Goal: Task Accomplishment & Management: Manage account settings

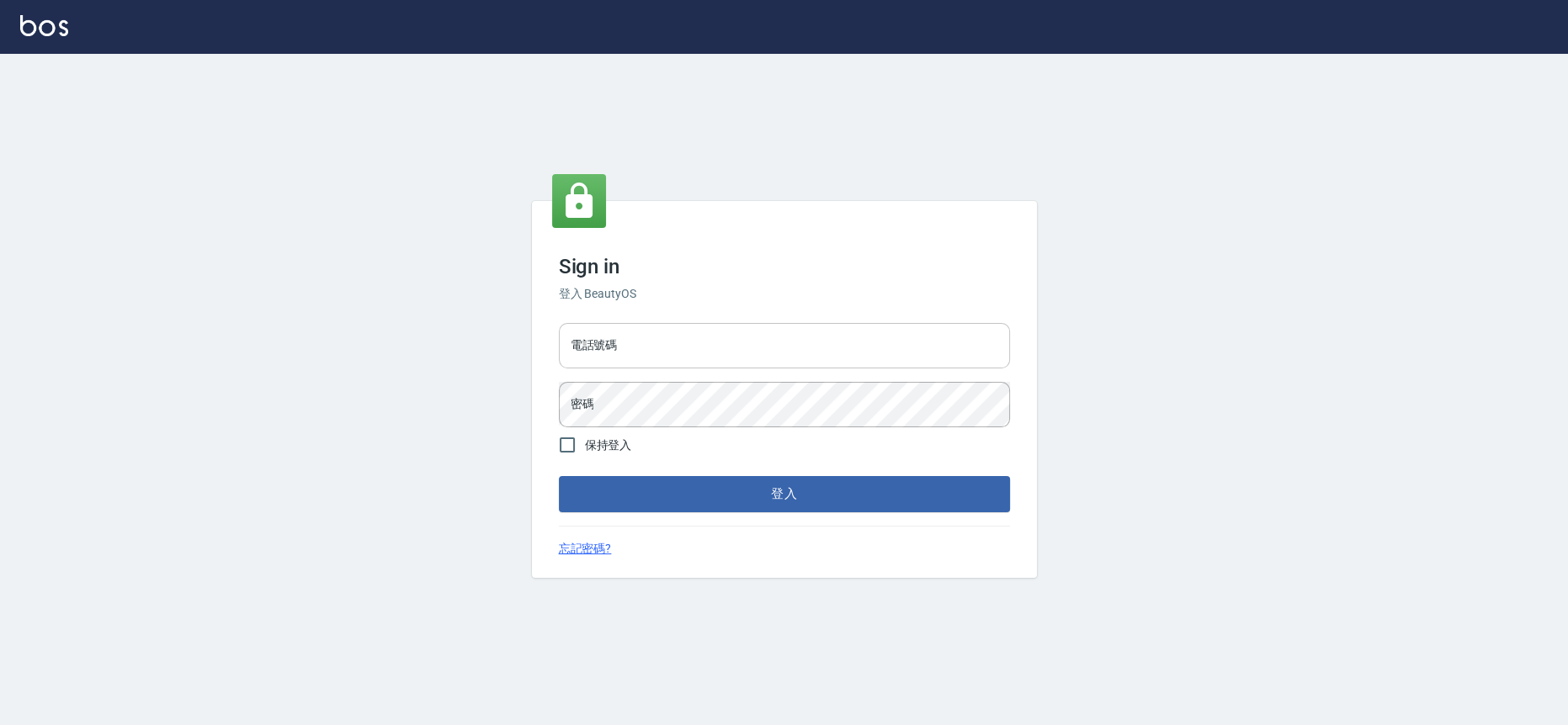
click at [698, 346] on input "電話號碼" at bounding box center [784, 346] width 452 height 45
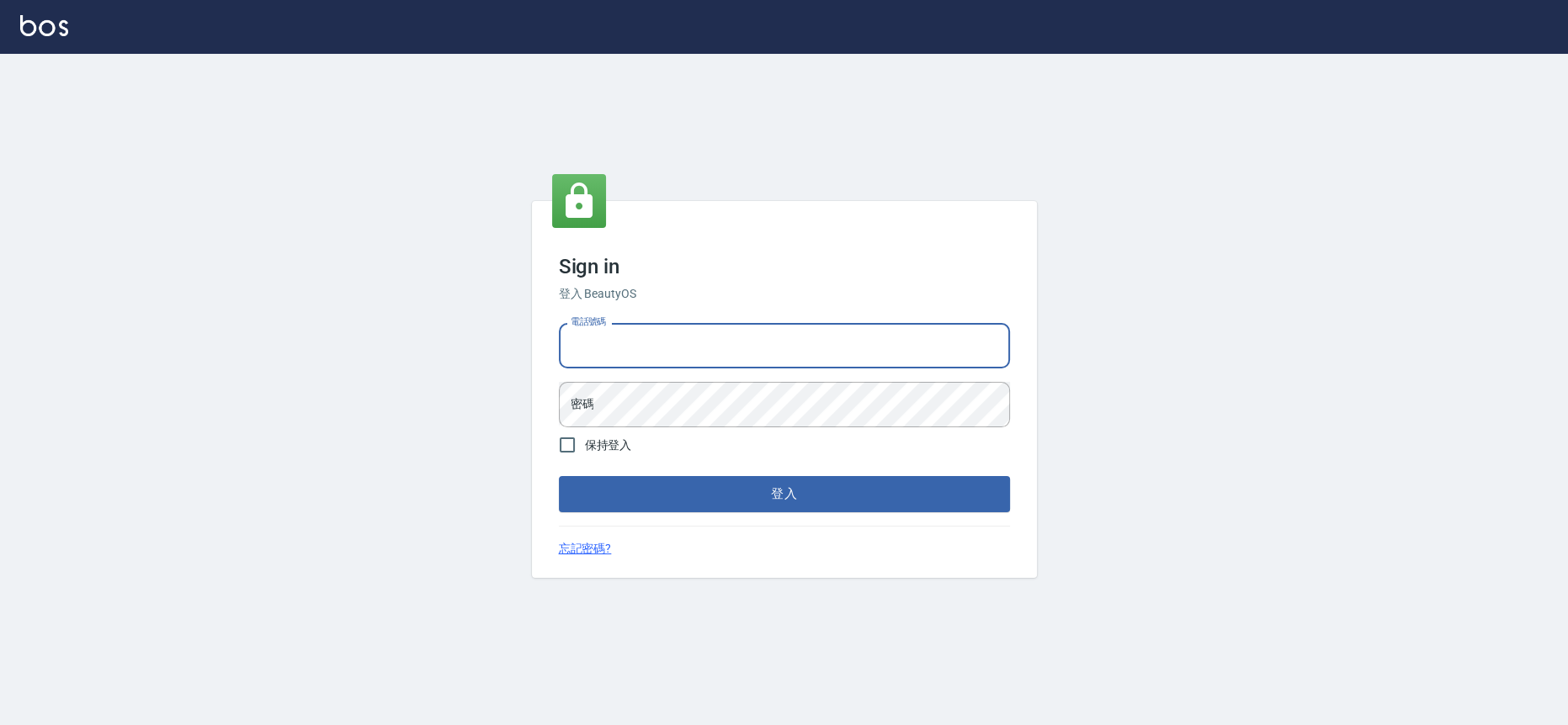
type input "0223709007"
click at [705, 375] on div "電話號碼 [PHONE_NUMBER] 電話號碼 密碼 密碼" at bounding box center [784, 375] width 465 height 118
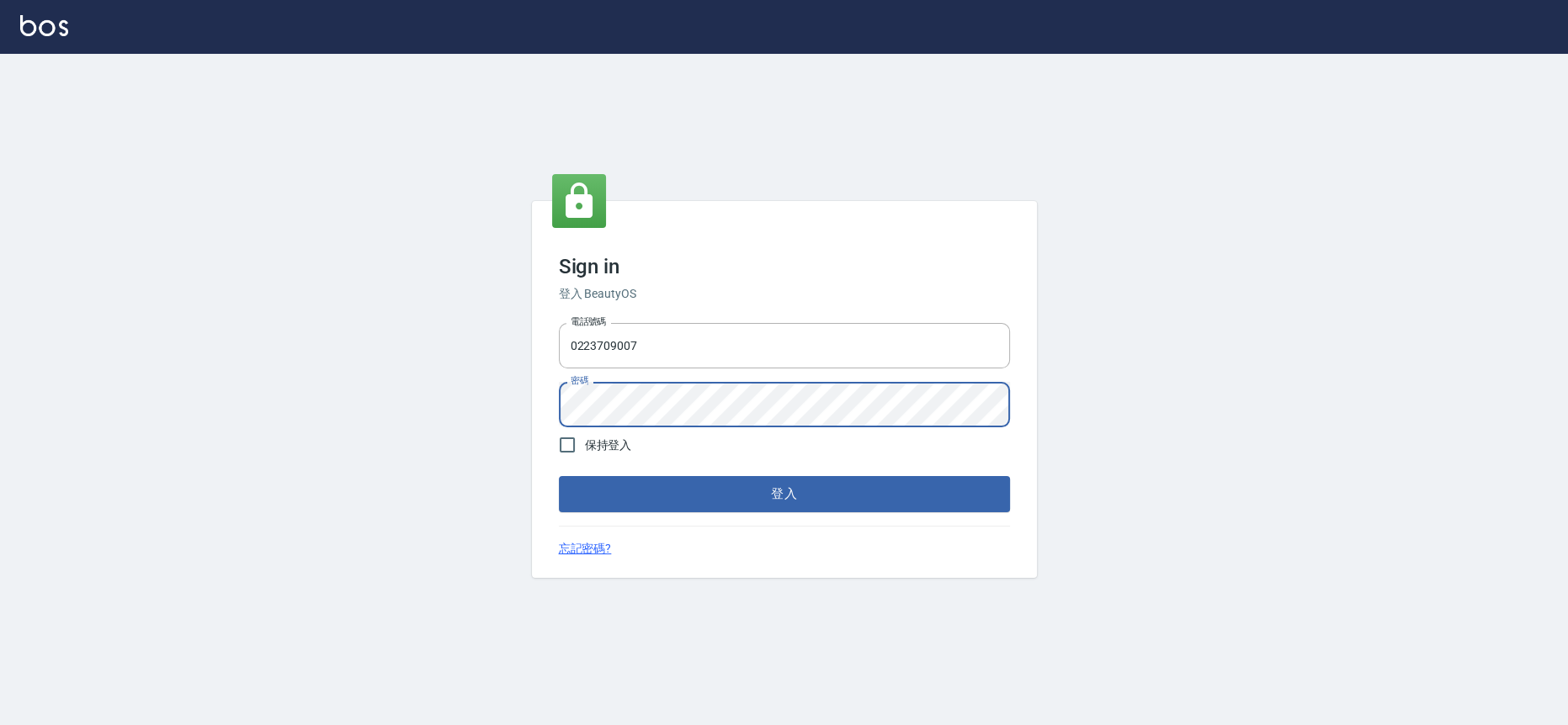
click at [559, 476] on button "登入" at bounding box center [784, 494] width 452 height 36
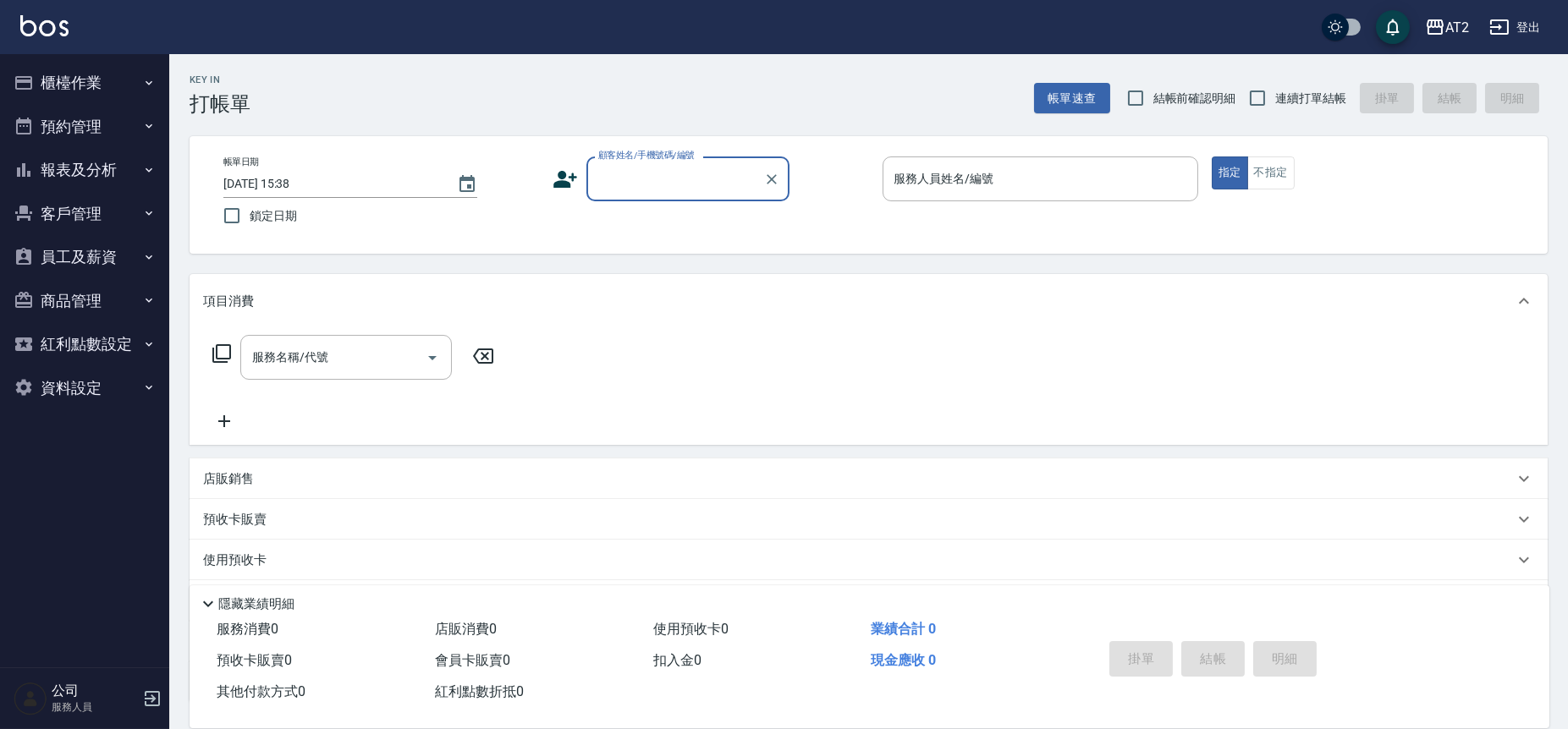
click at [1280, 103] on span "連續打單結帳" at bounding box center [1311, 98] width 71 height 17
click at [1275, 103] on input "連續打單結帳" at bounding box center [1257, 98] width 36 height 36
checkbox input "true"
click at [457, 180] on icon "Choose date, selected date is 2025-09-20" at bounding box center [466, 184] width 20 height 20
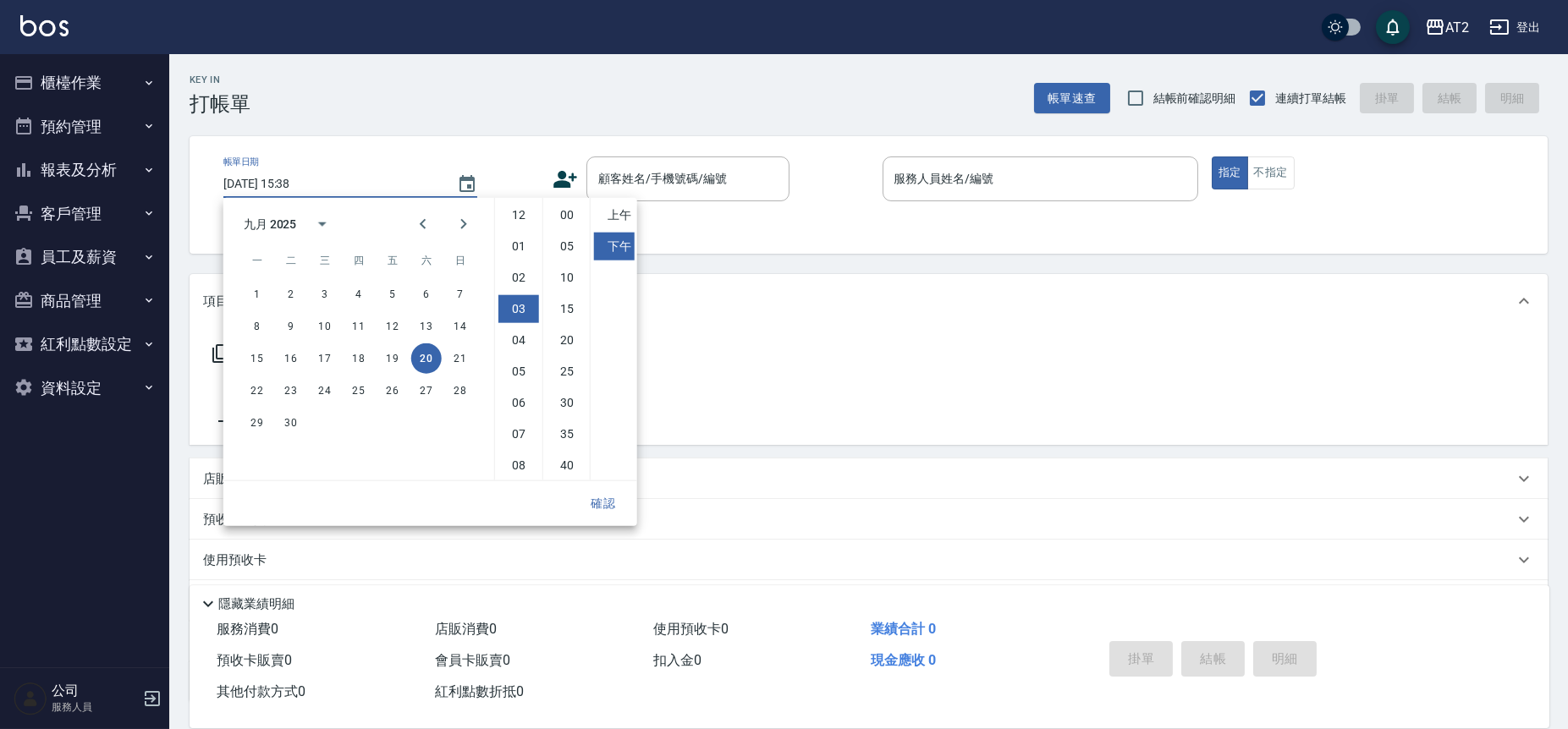
scroll to position [93, 0]
click at [388, 354] on button "19" at bounding box center [392, 358] width 30 height 30
type input "2025/09/19 15:38"
click at [603, 502] on button "確認" at bounding box center [603, 503] width 54 height 31
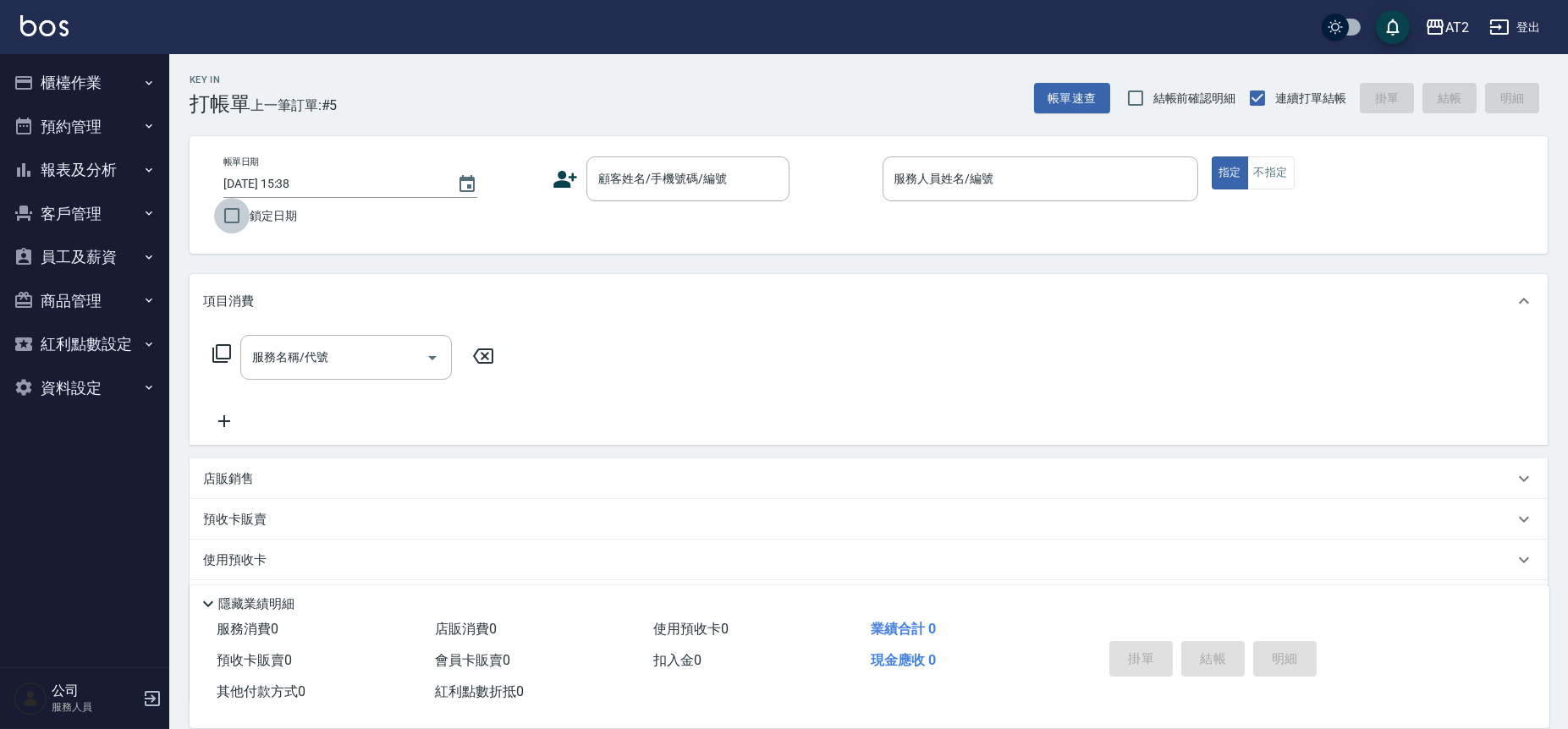
click at [243, 220] on input "鎖定日期" at bounding box center [232, 215] width 36 height 36
checkbox input "true"
click at [619, 192] on input "顧客姓名/手機號碼/編號" at bounding box center [675, 179] width 162 height 30
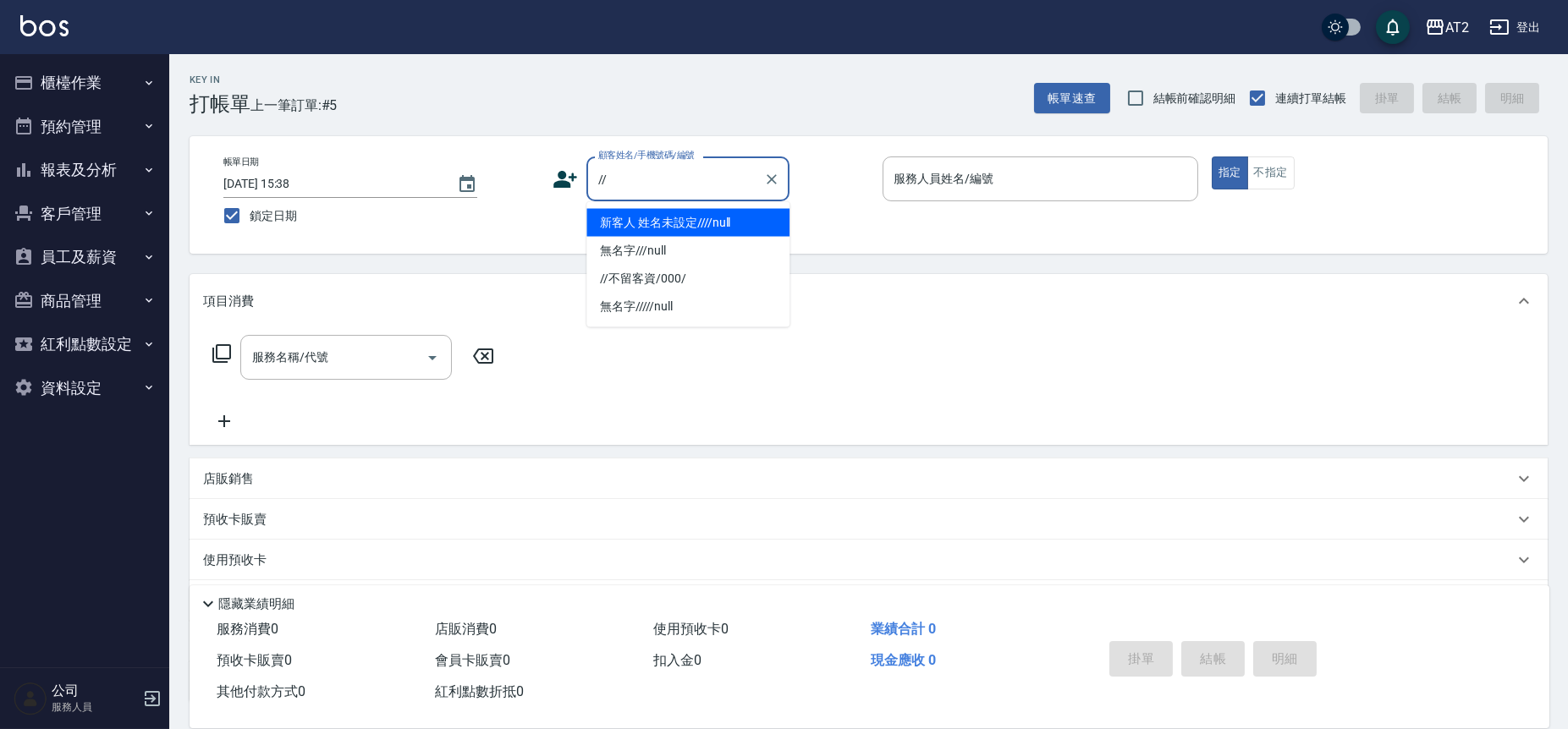
type input "新客人 姓名未設定////null"
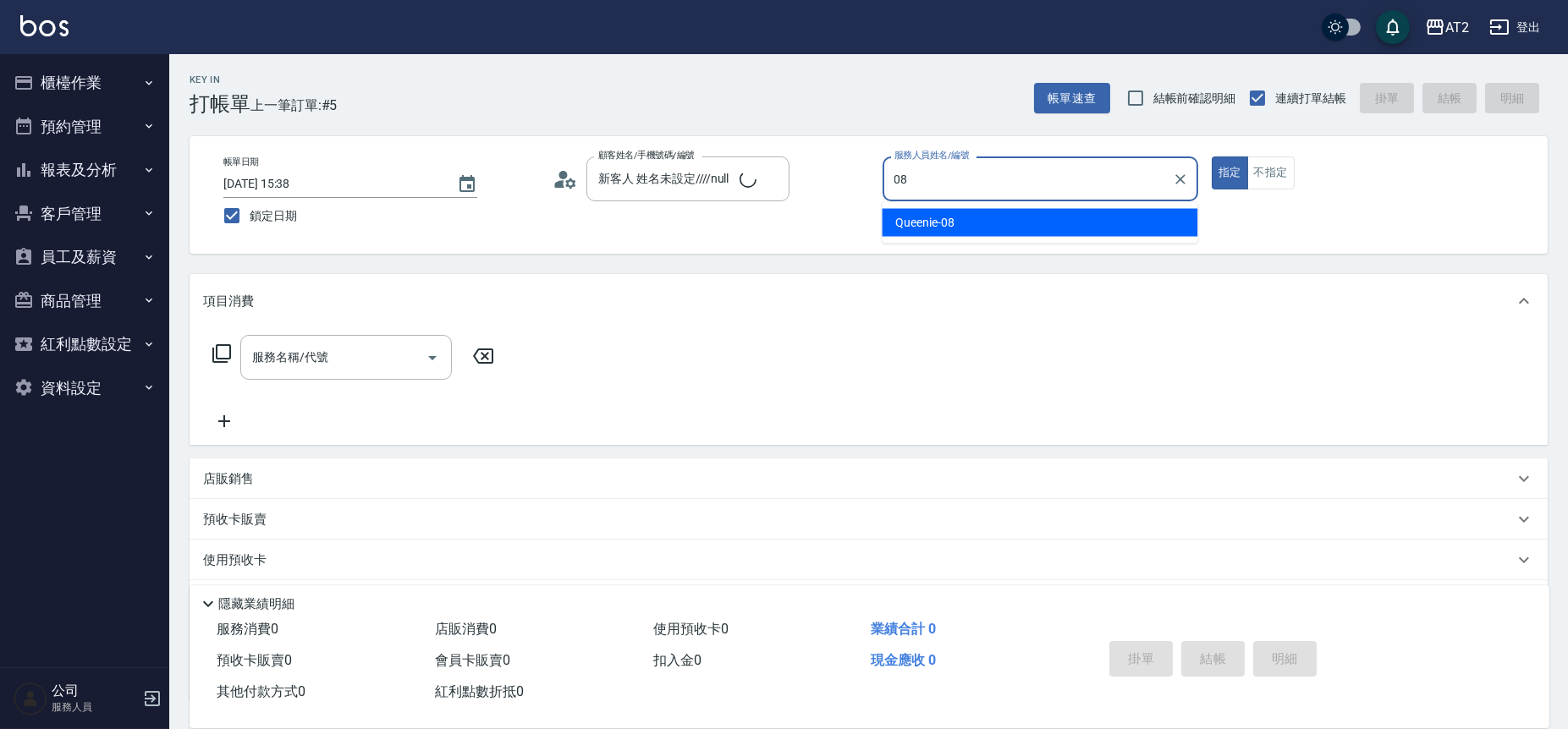
type input "Queenie-08"
type button "true"
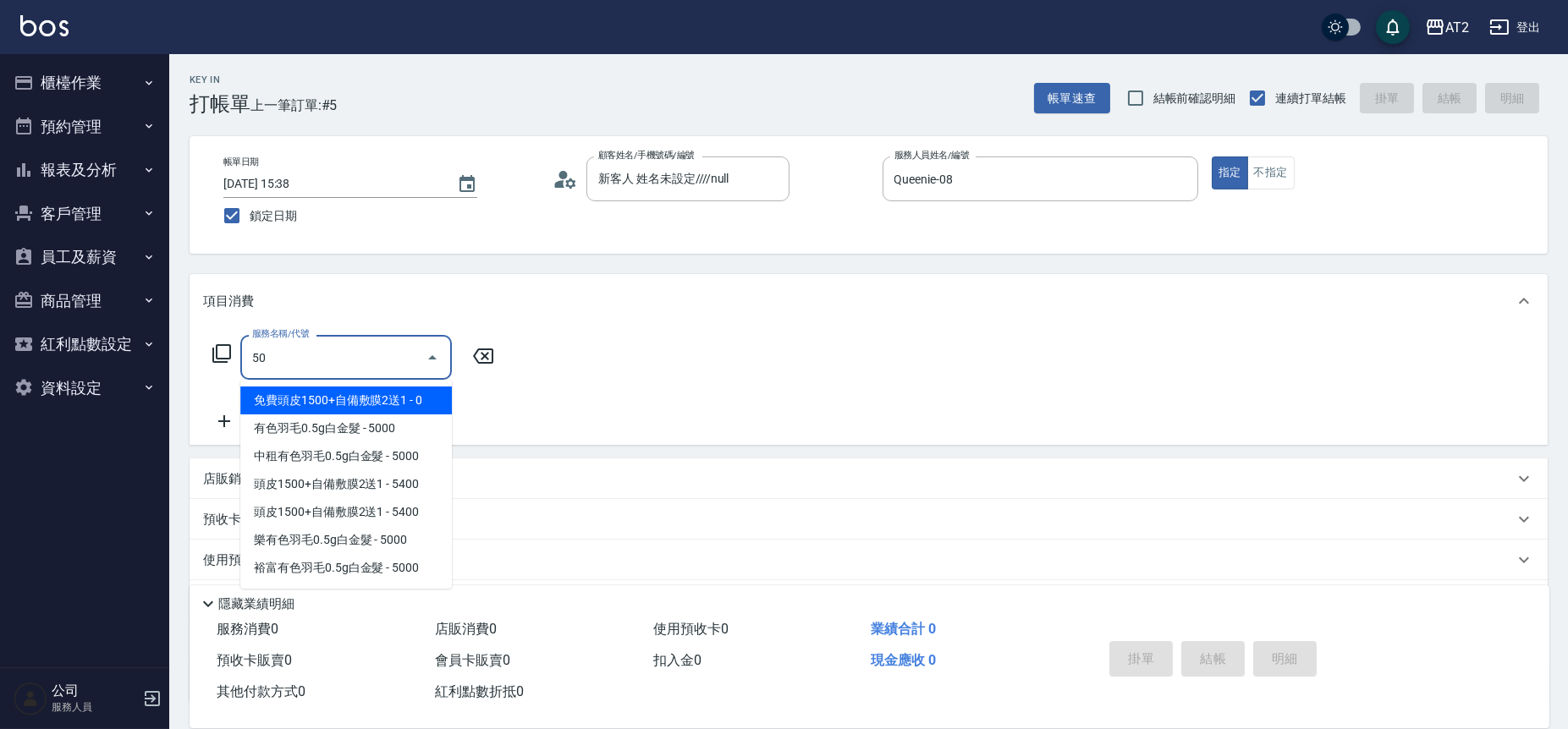
type input "501"
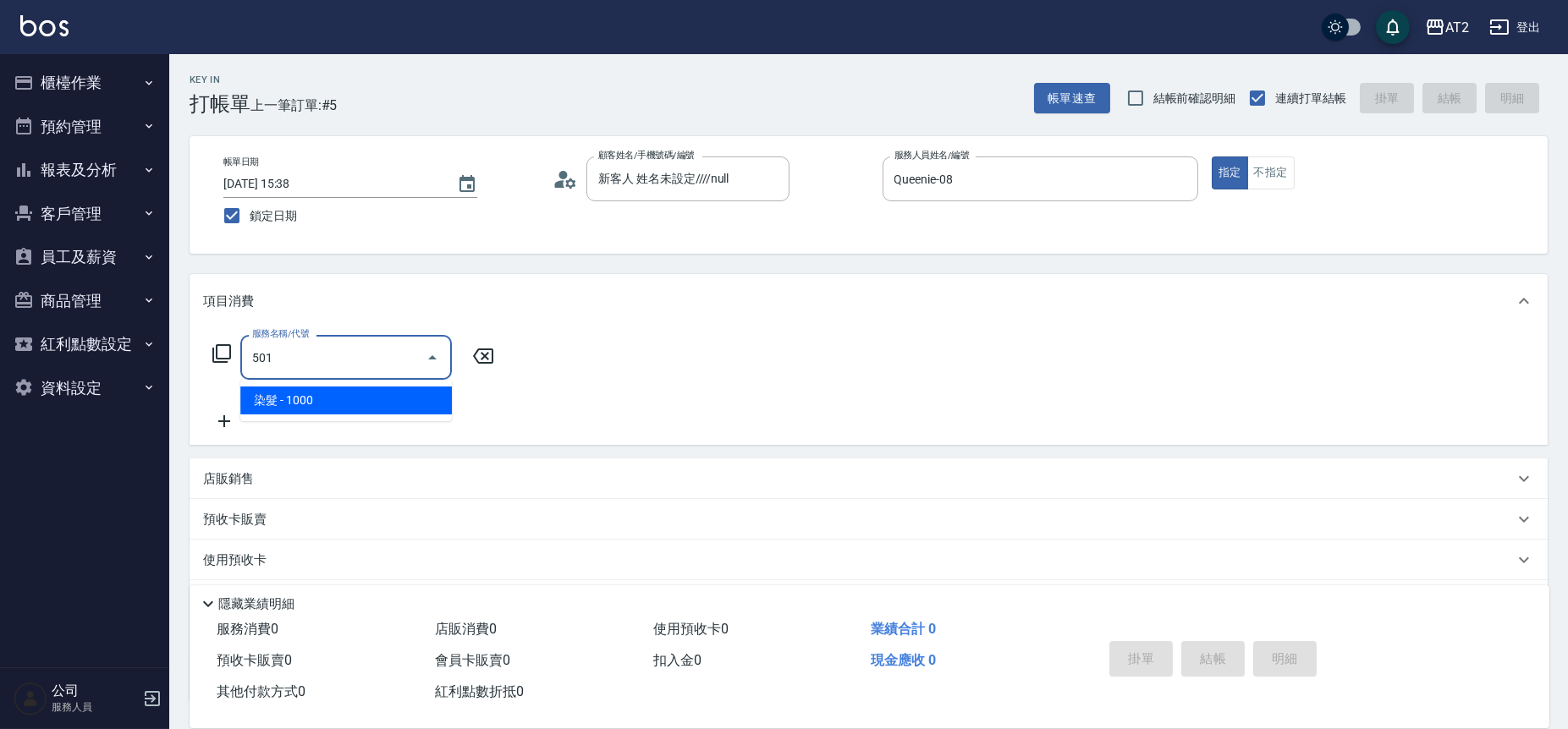
type input "100"
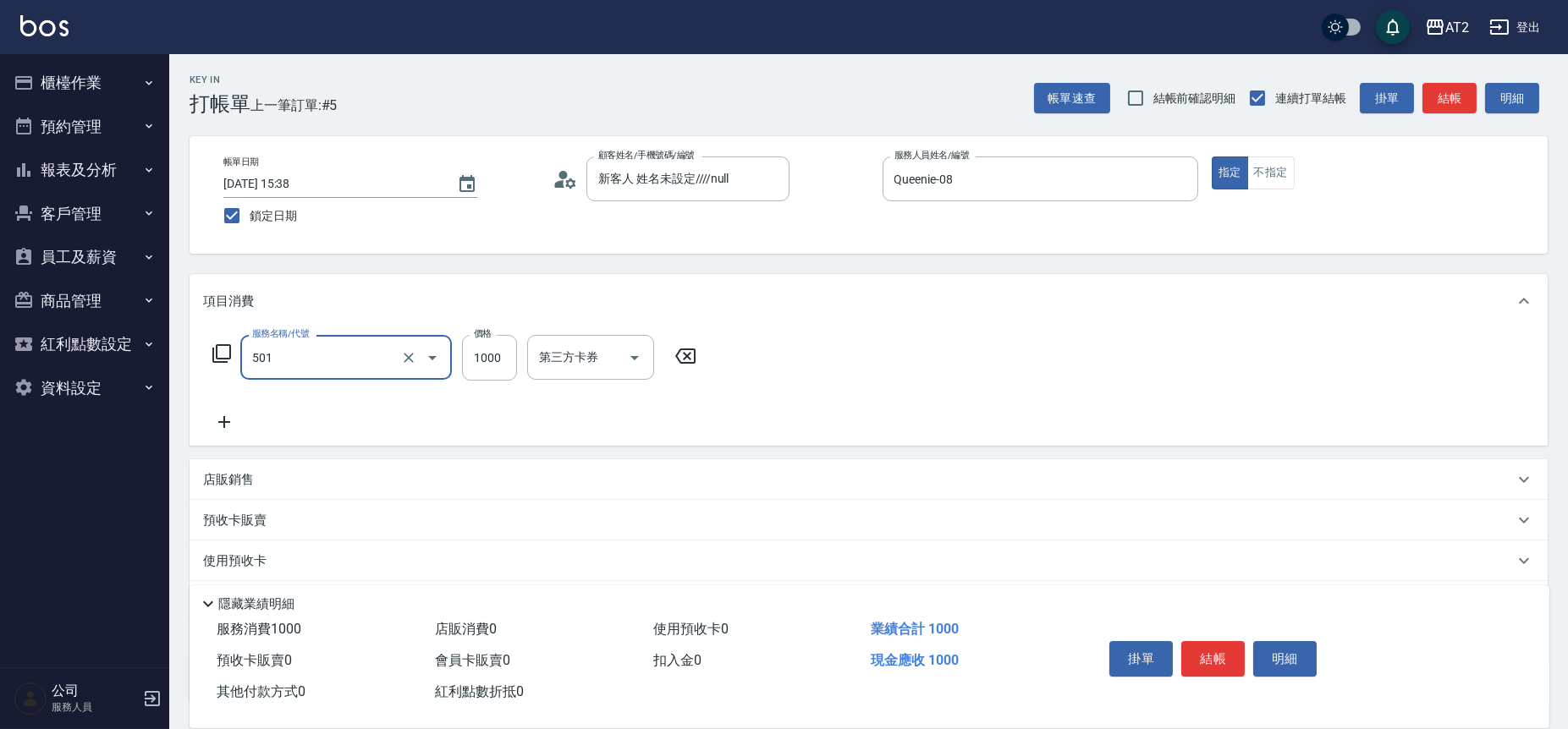
type input "染髮(501)"
type input "0"
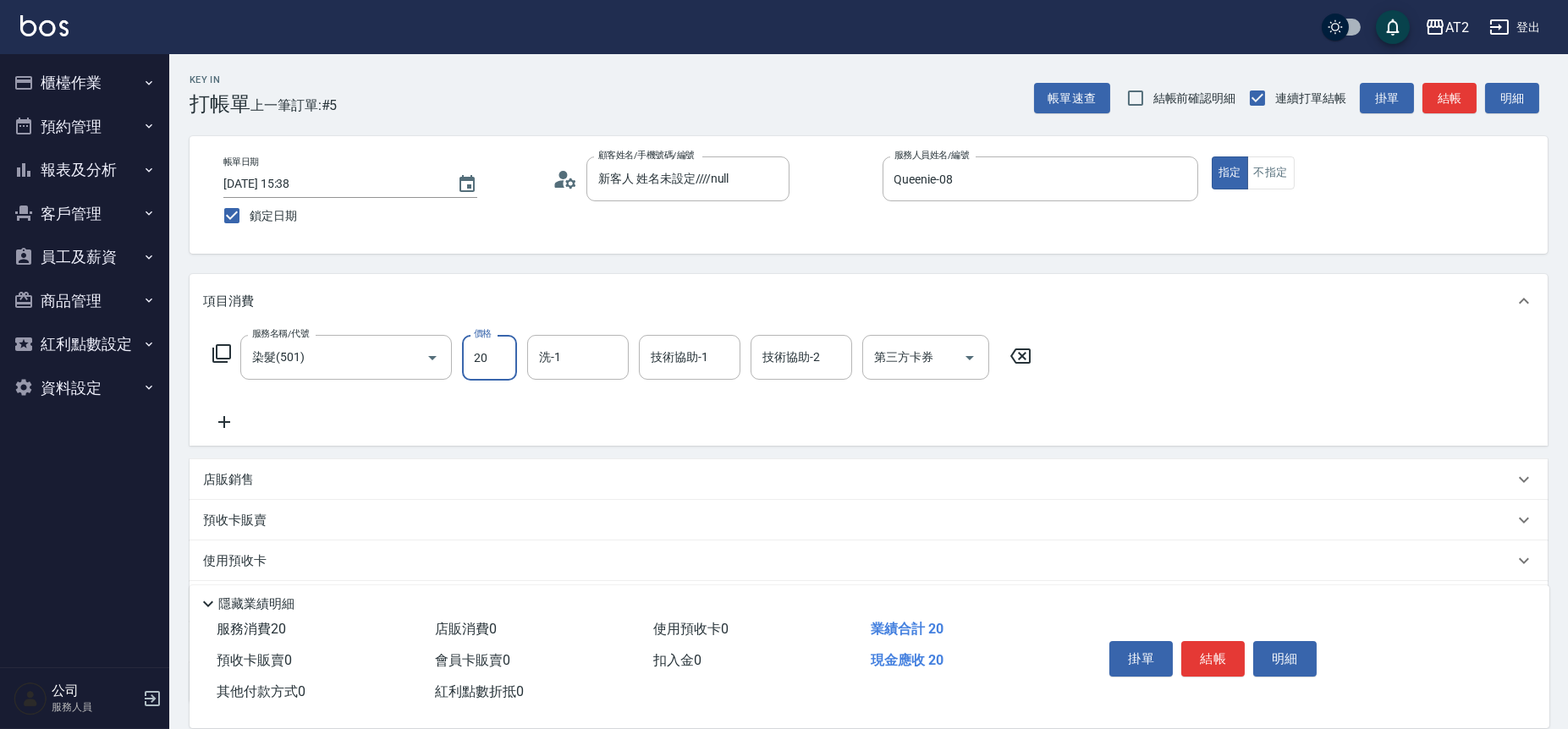
type input "209"
type input "200"
type input "2099"
type input "小潔-34"
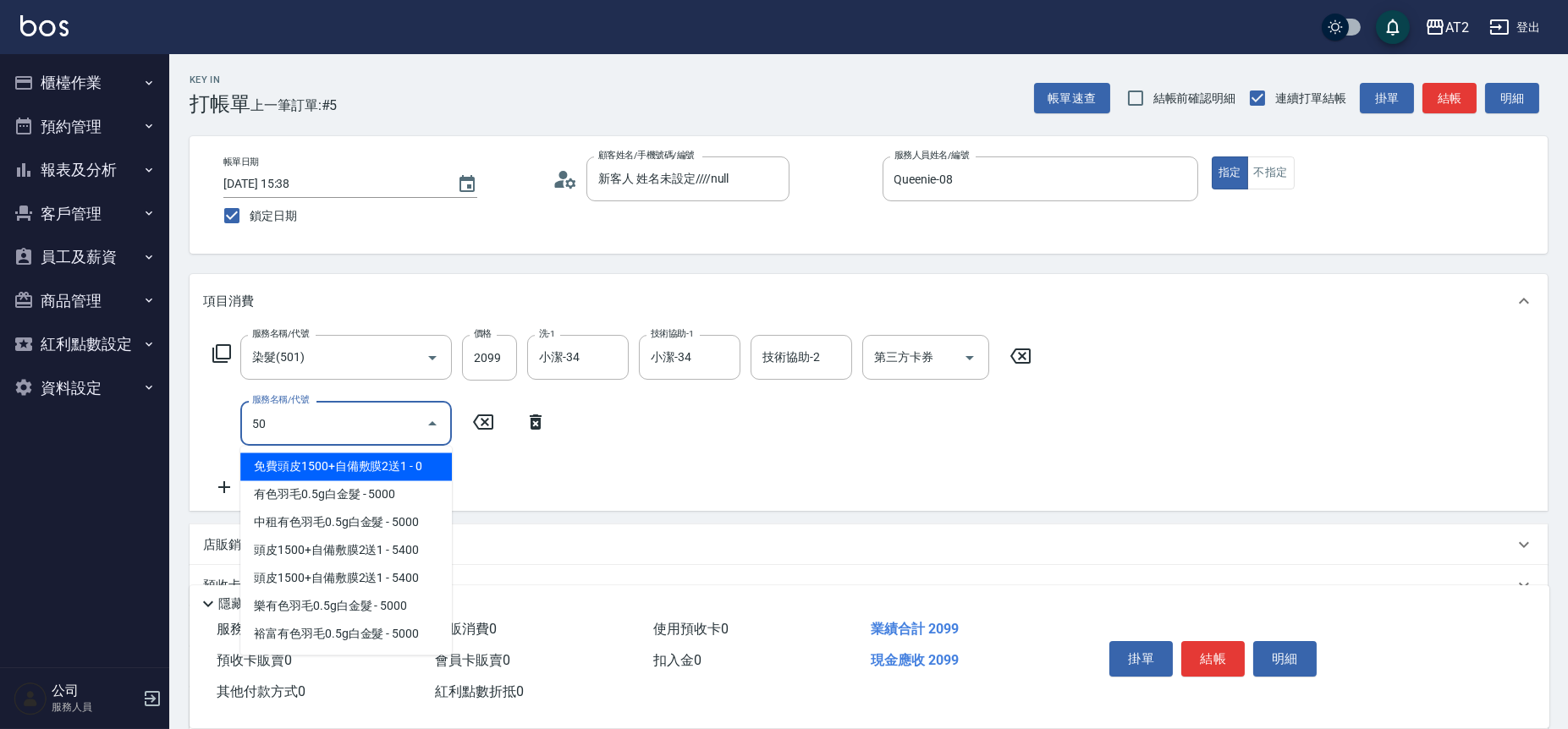
type input "502"
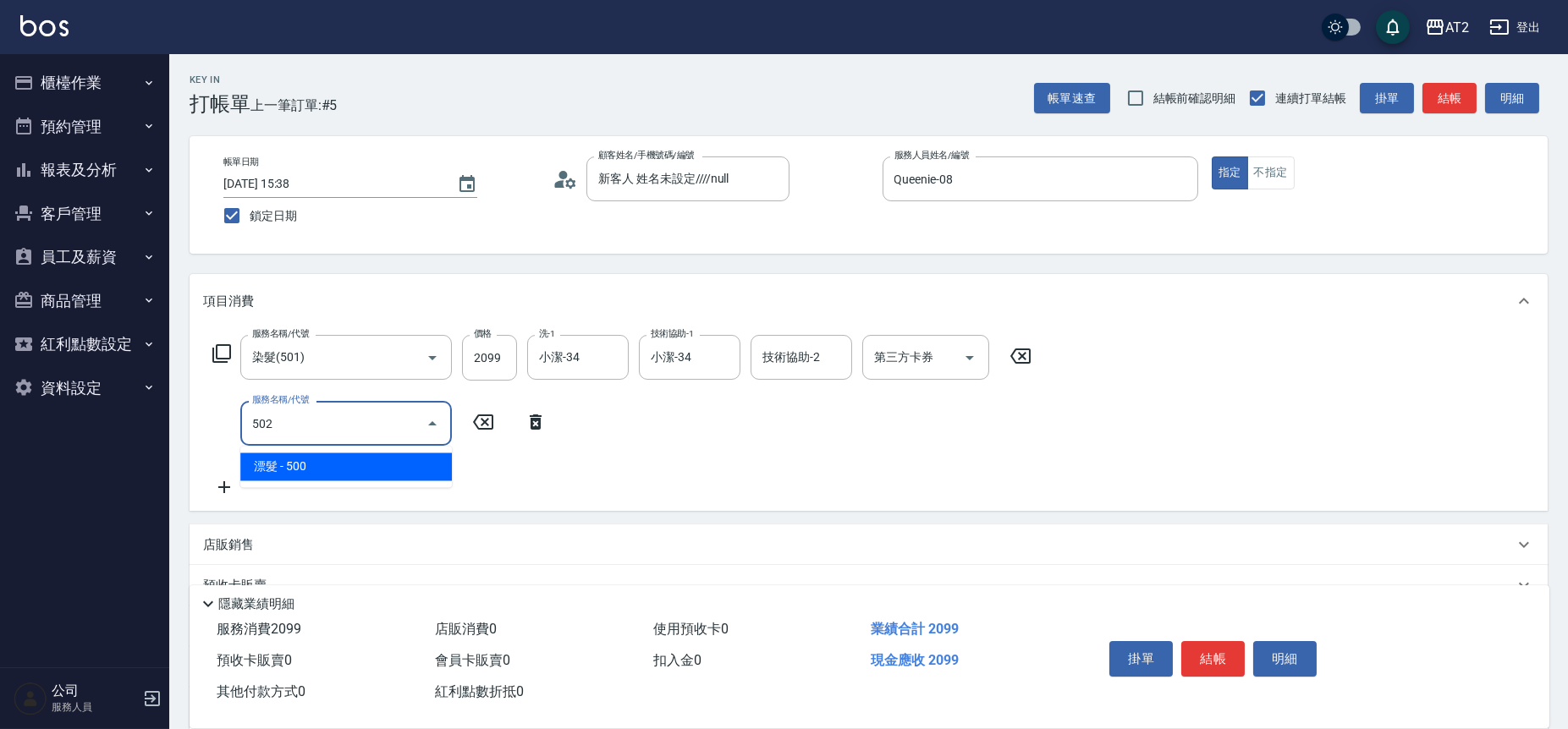
type input "250"
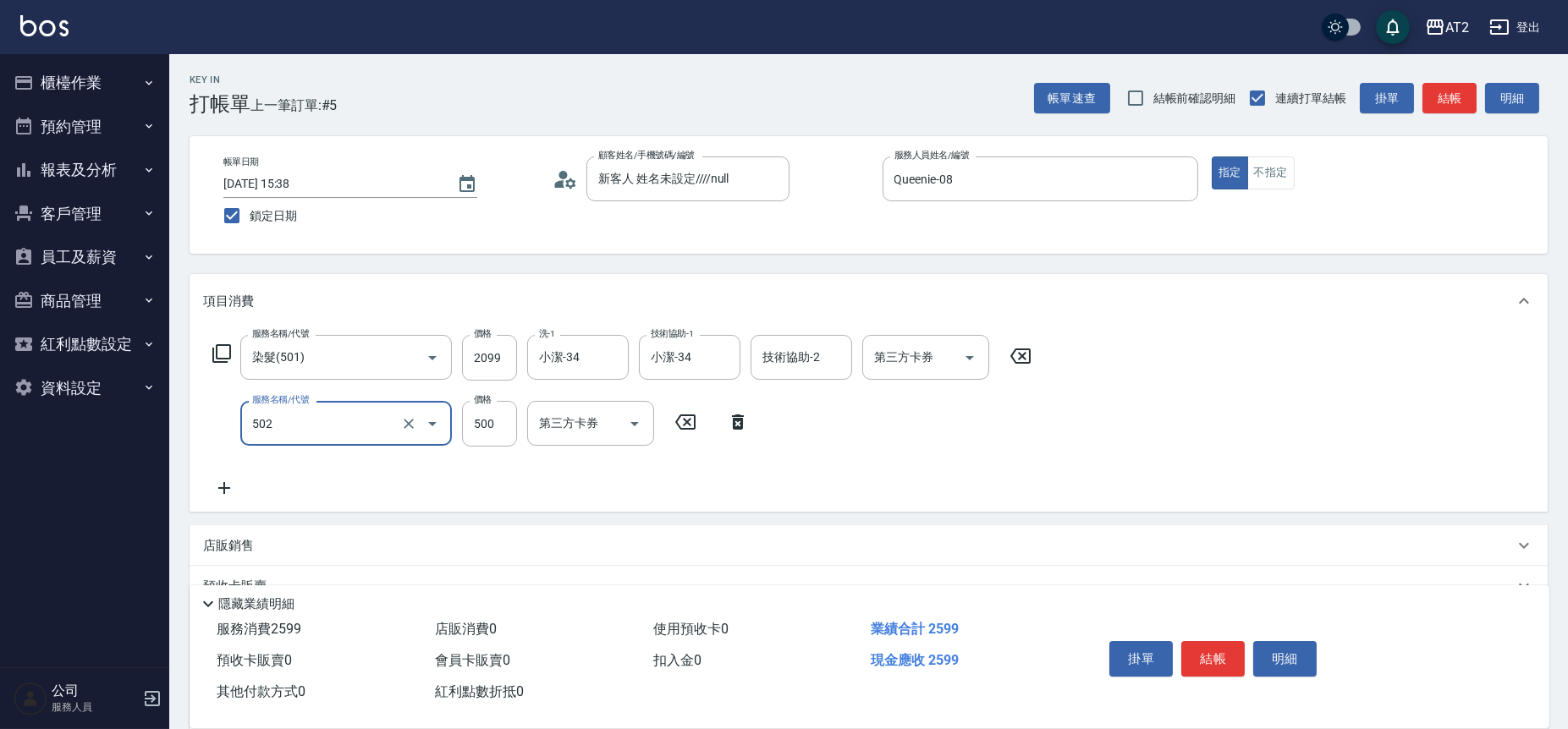
type input "漂髮(502)"
type input "200"
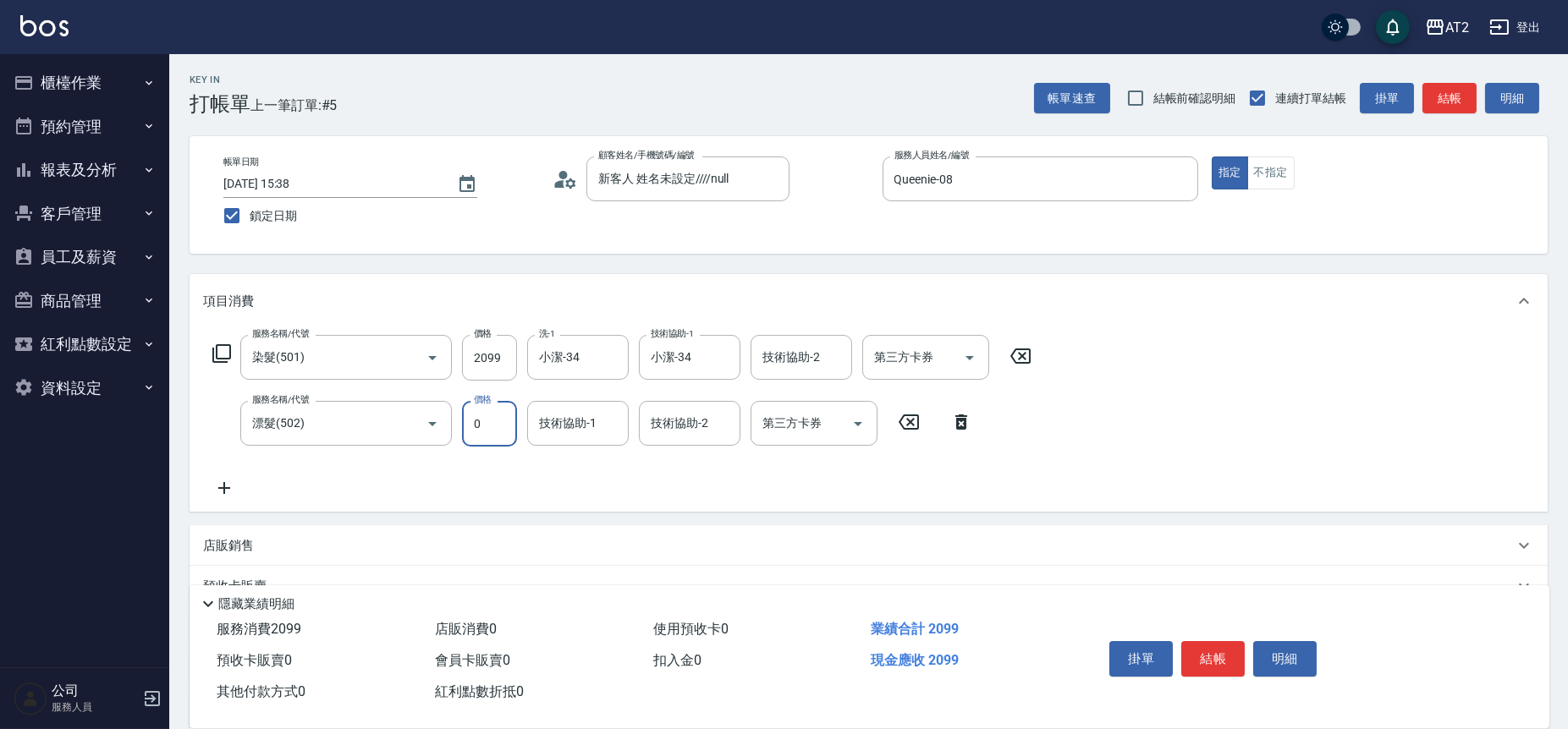
type input "0"
type input "小潔-34"
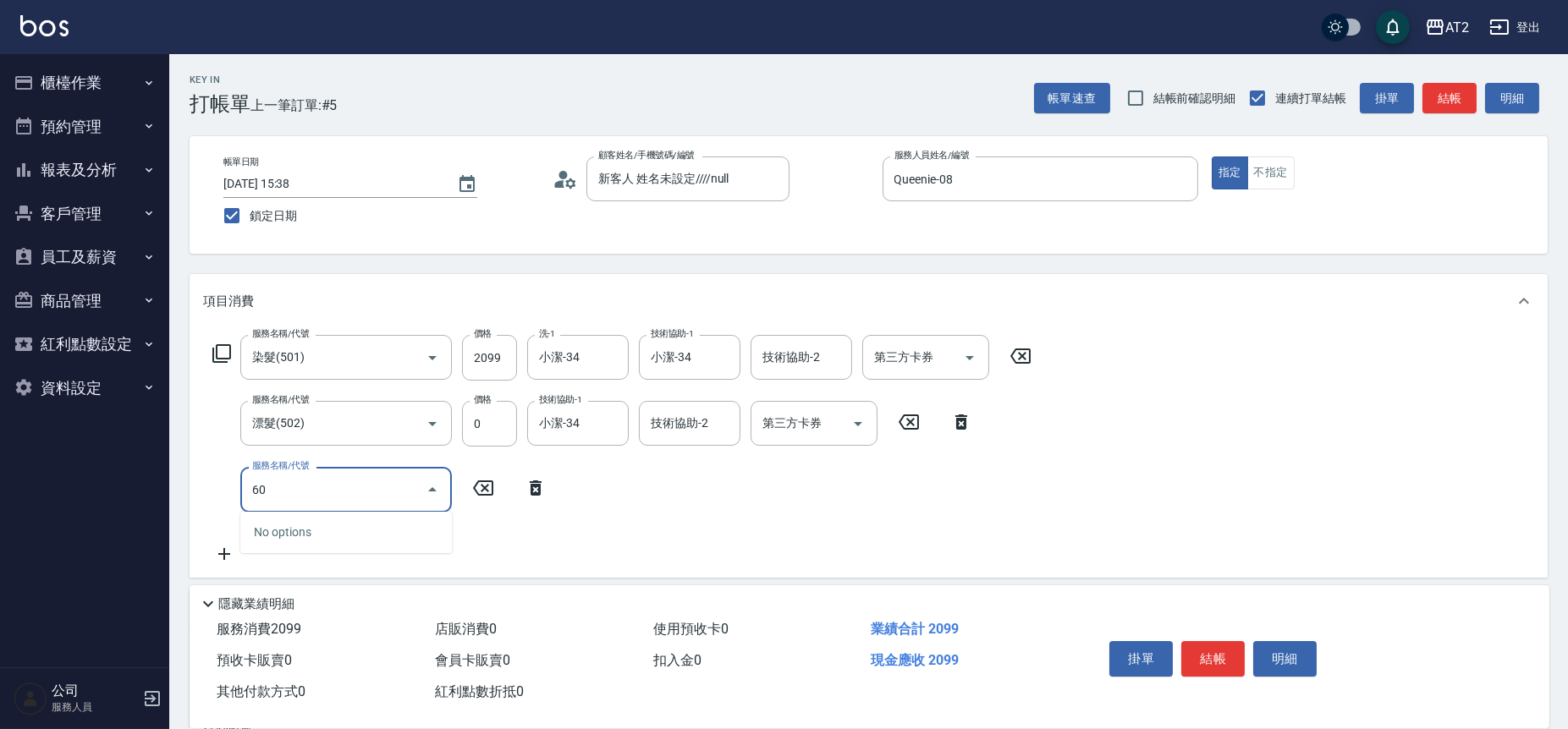
type input "601"
type input "300"
type input "自備護髮(601)"
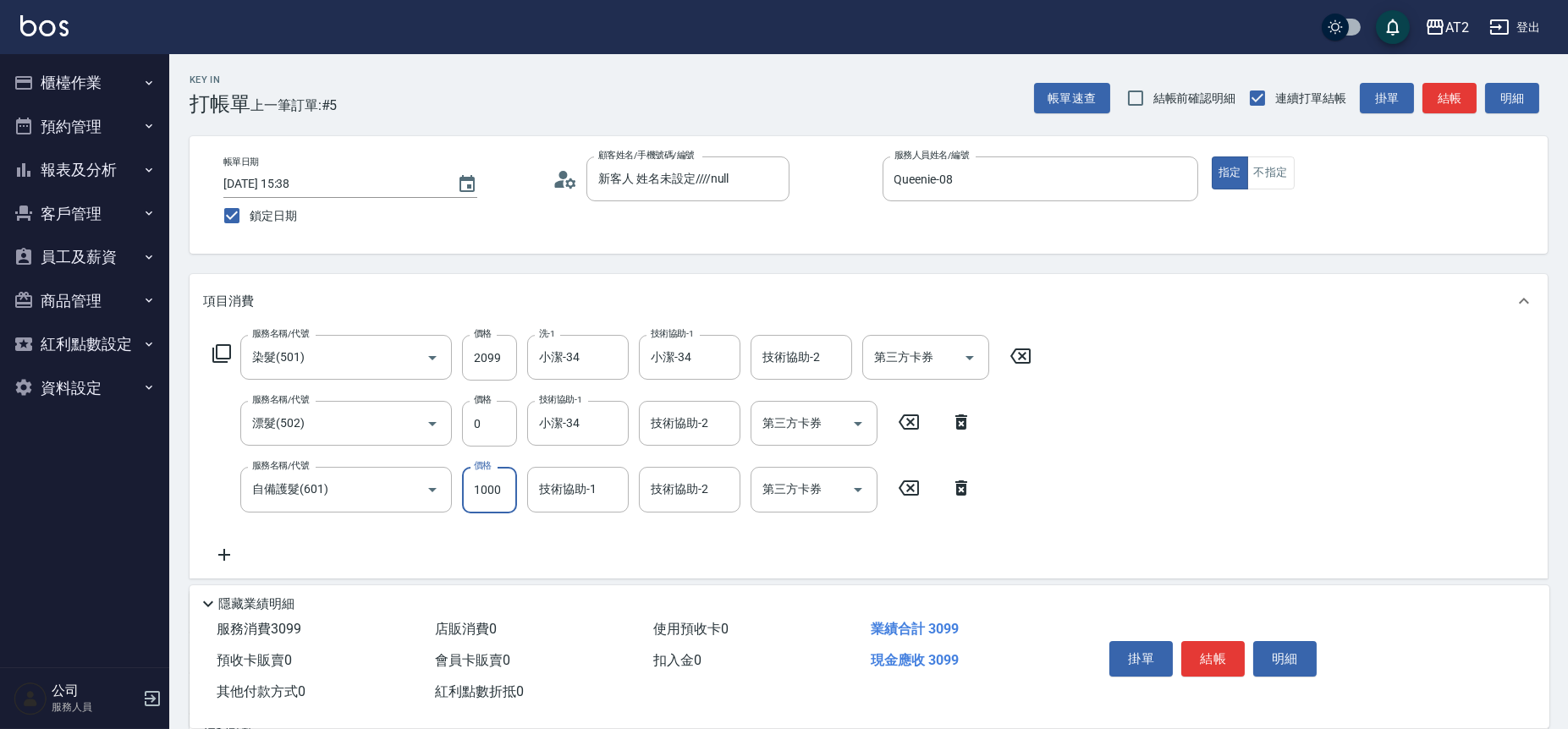
type input "210"
type input "20"
type input "220"
type input "200"
type input "400"
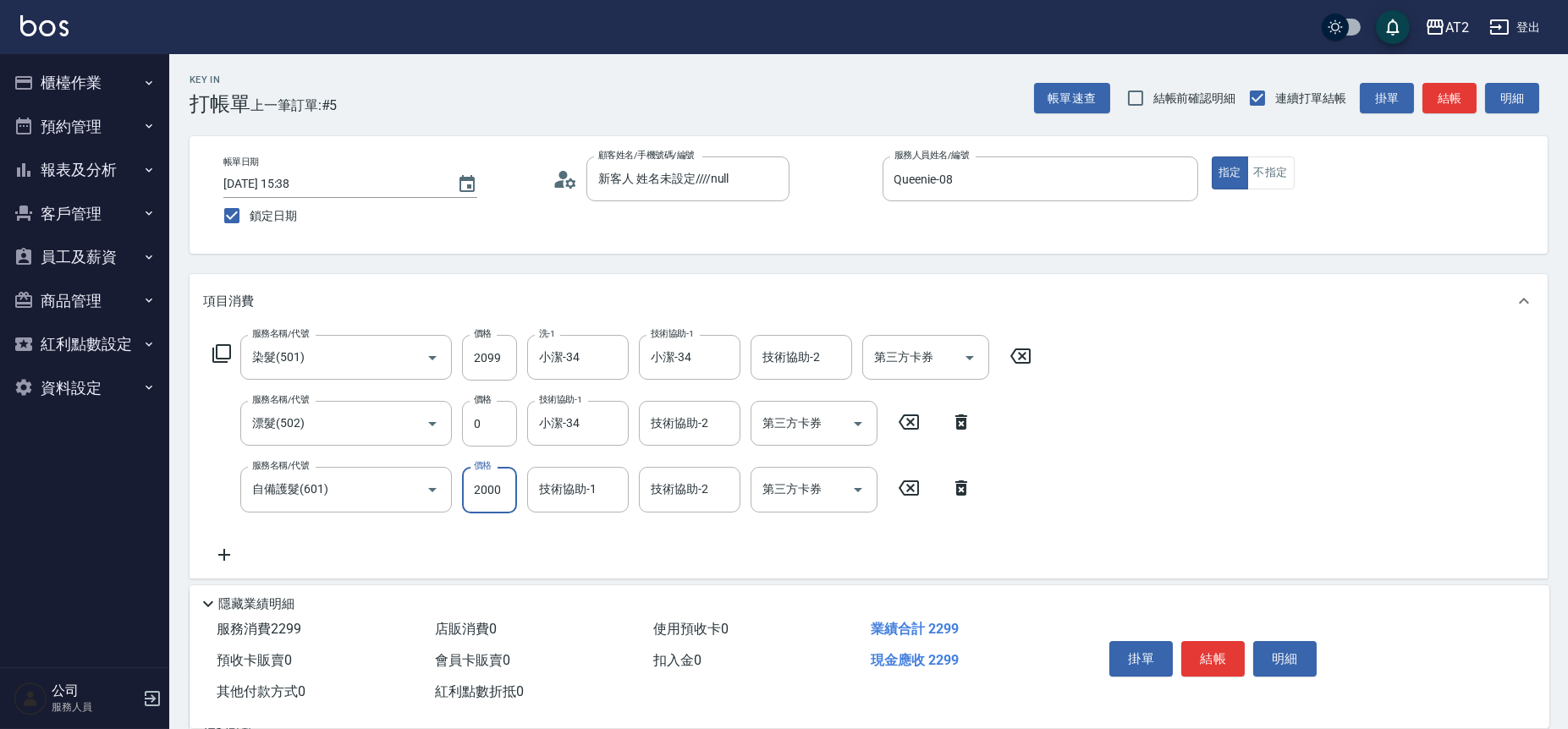
type input "2000"
type input "小潔-34"
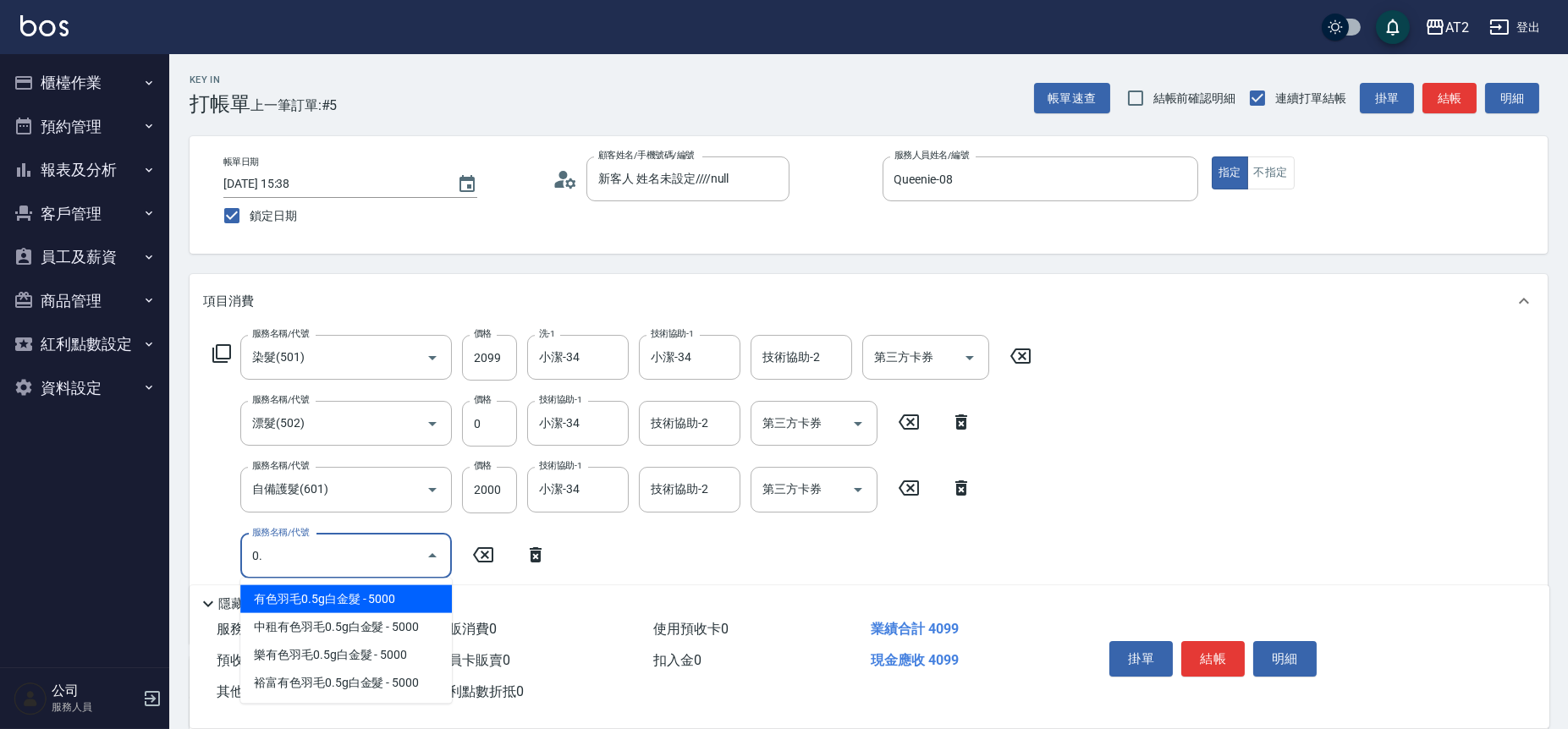
type input "0.5"
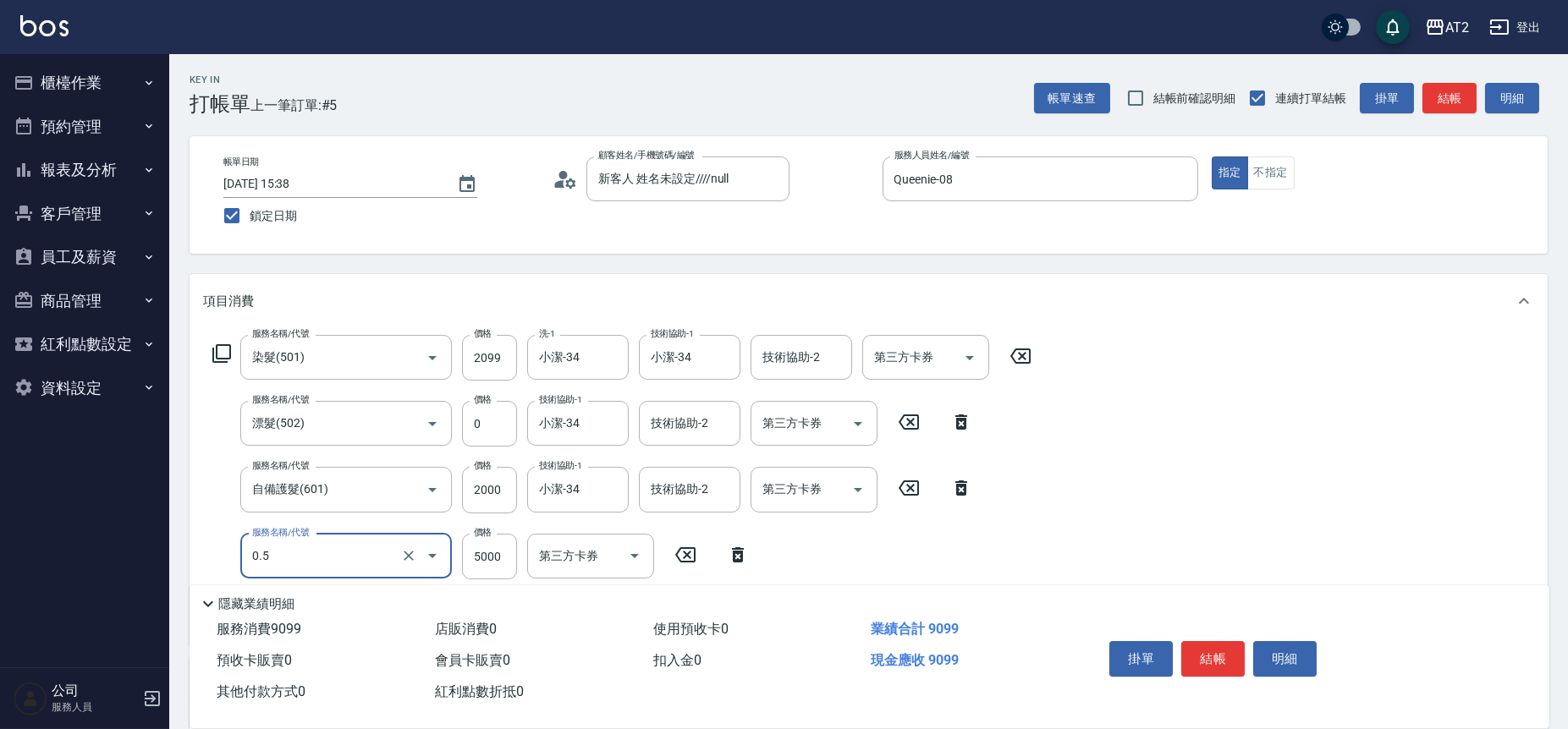
type input "900"
type input "有色羽毛0.5g白金髮(710)"
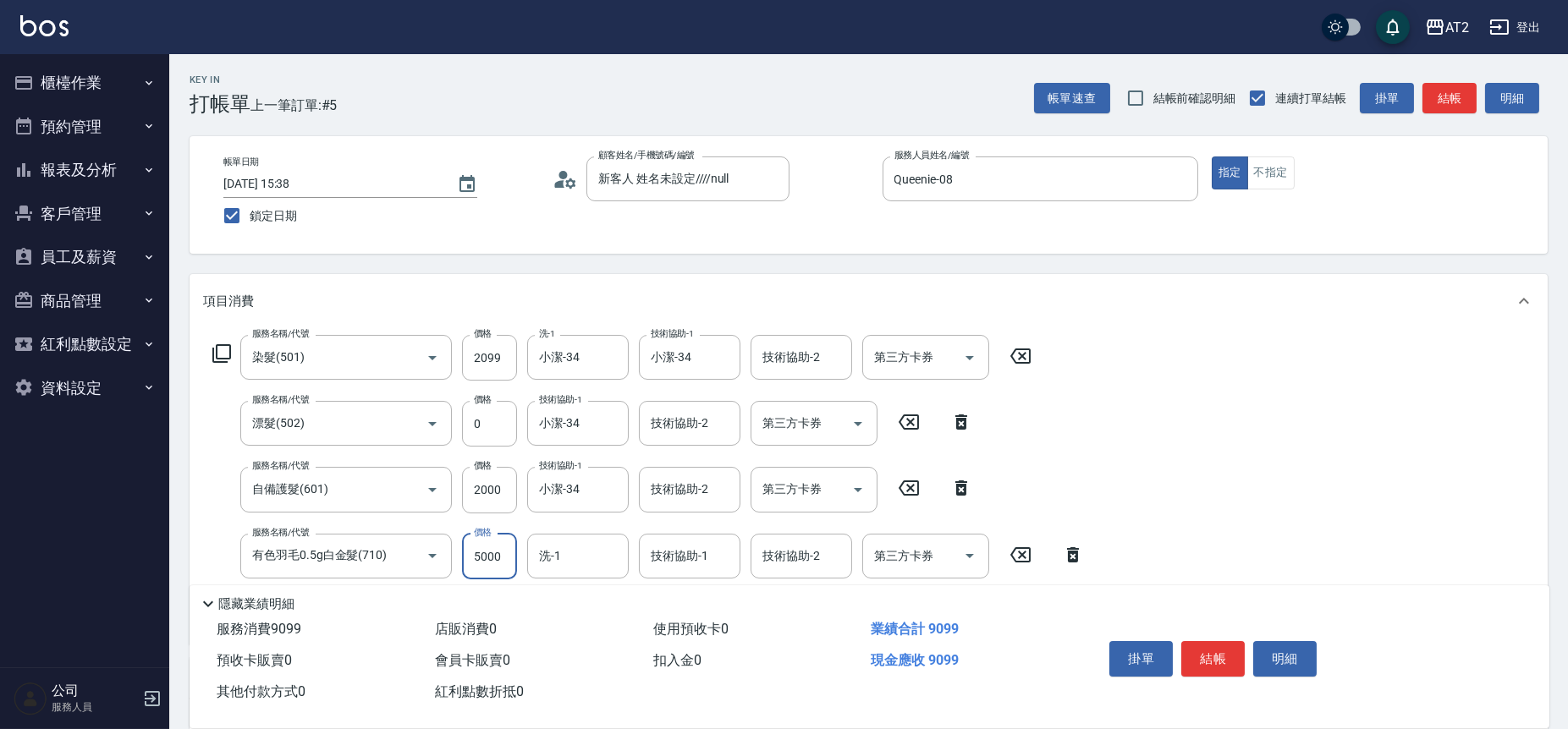
click at [70, 54] on ul "櫃檯作業 打帳單 帳單列表 掛單列表 現金收支登錄 高階收支登錄 材料自購登錄 每日結帳 排班表 預約管理 預約管理 單日預約紀錄 單週預約紀錄 報表及分析 …" at bounding box center [84, 235] width 156 height 362
click at [73, 80] on button "櫃檯作業" at bounding box center [84, 83] width 156 height 44
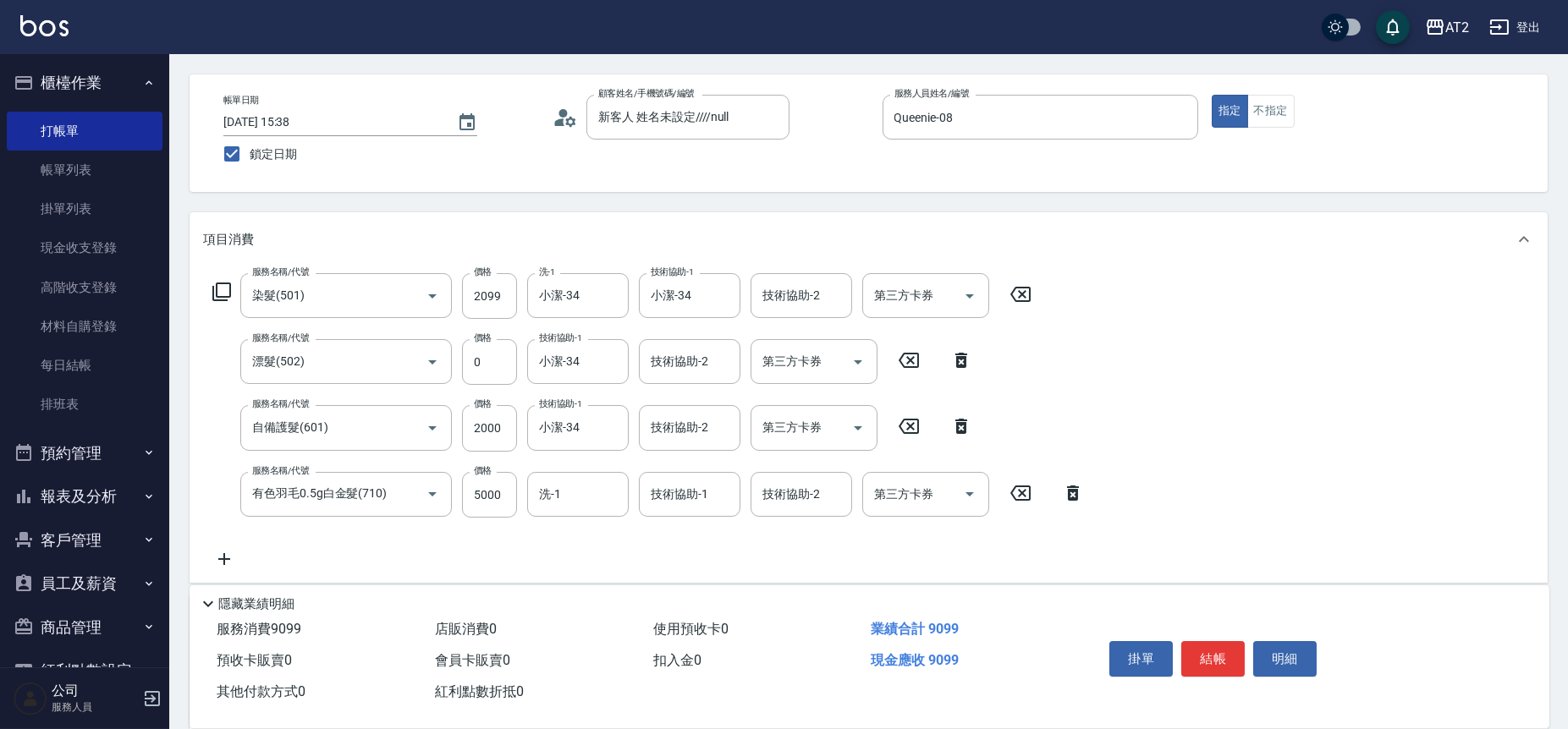
scroll to position [94, 0]
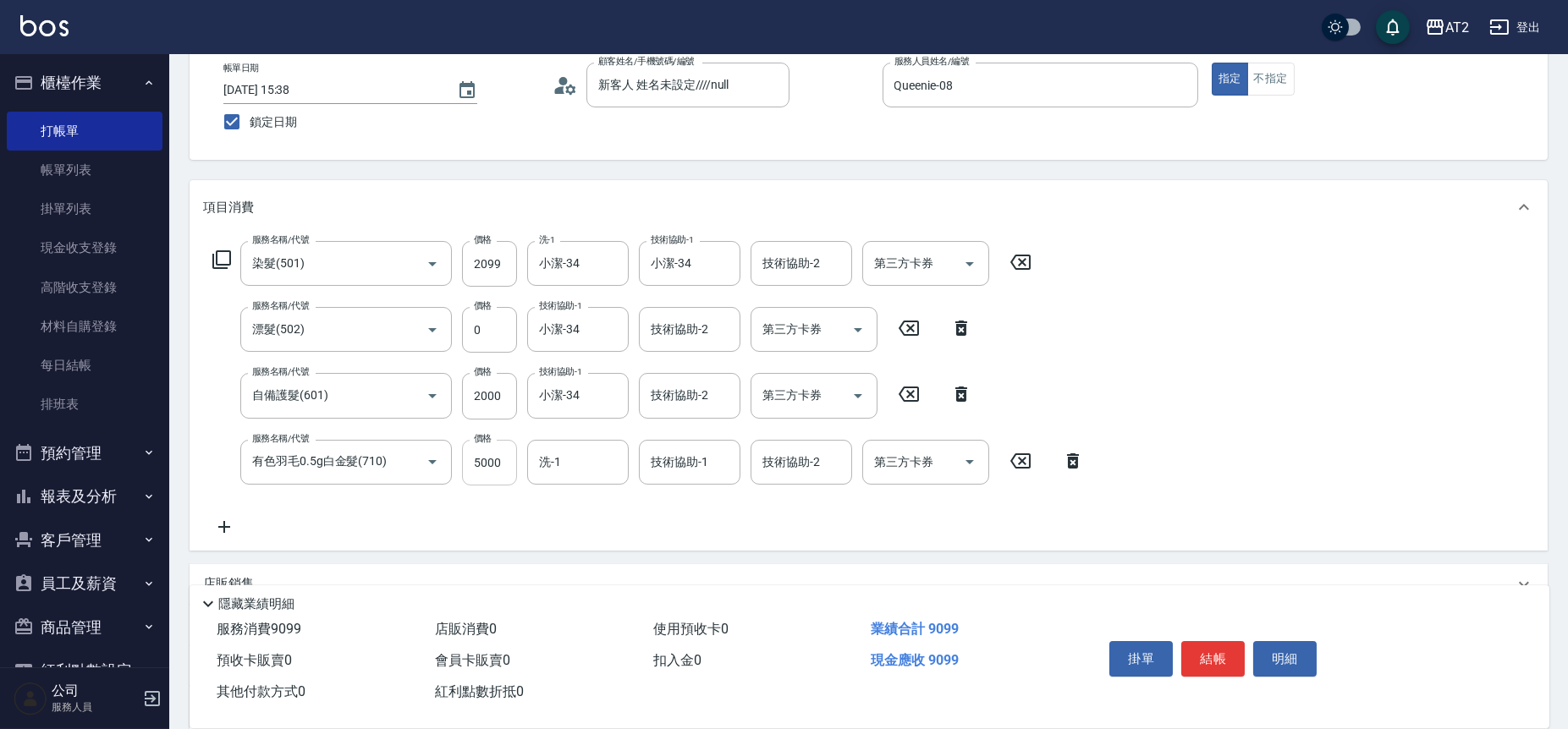
click at [481, 461] on input "5000" at bounding box center [489, 462] width 55 height 45
type input "2"
type input "410"
type input "272"
type input "430"
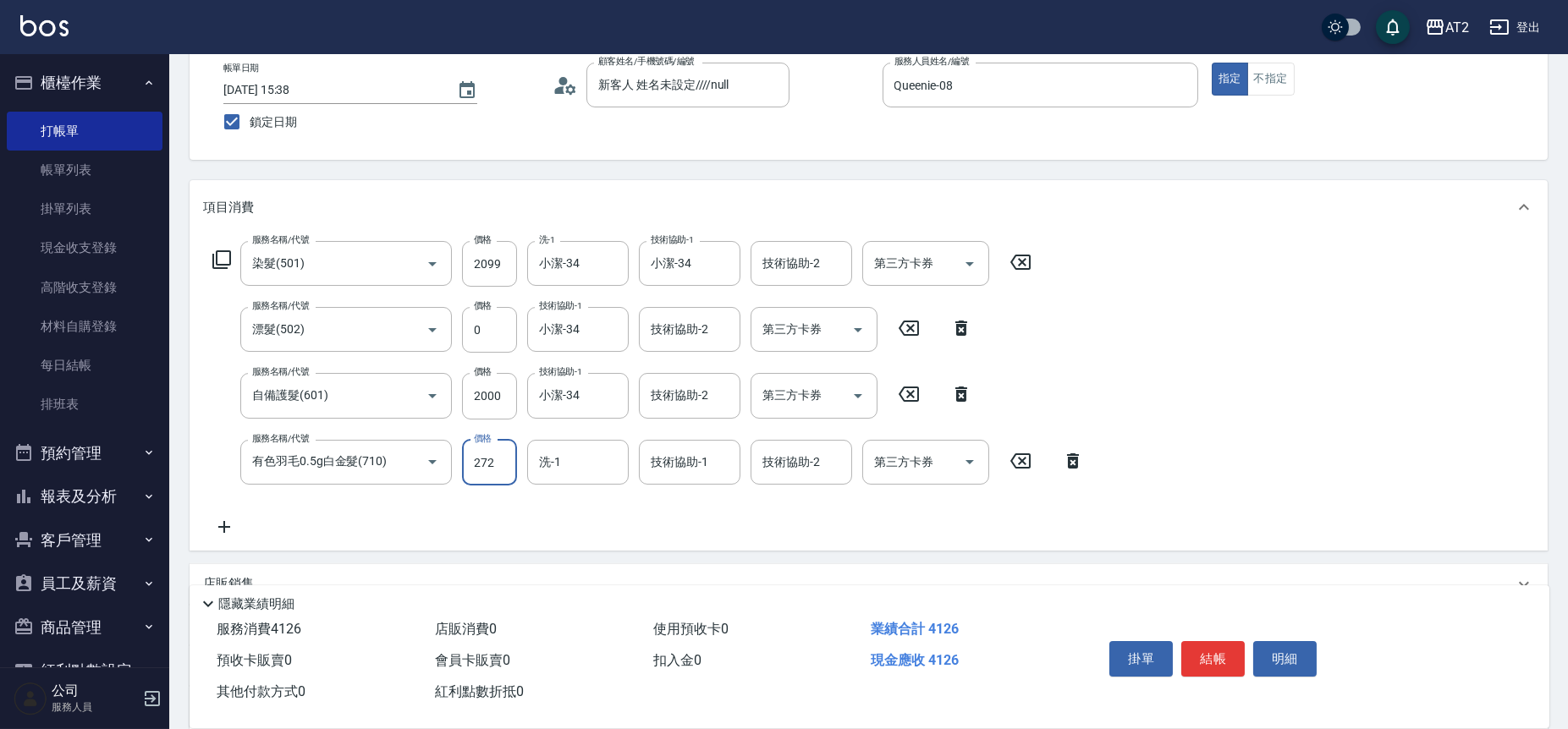
type input "2725"
type input "680"
type input "2725"
type input "小潔-34"
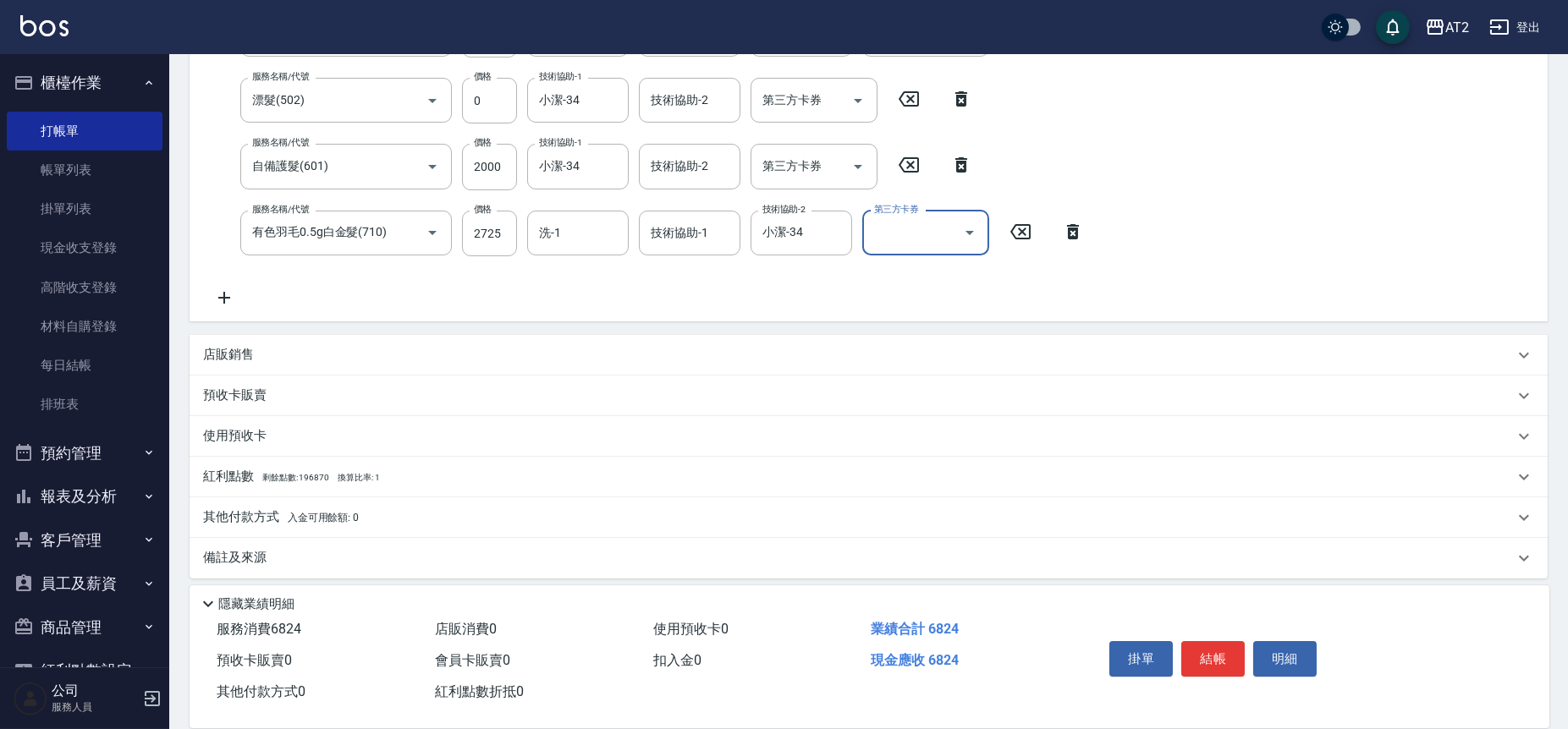
scroll to position [333, 0]
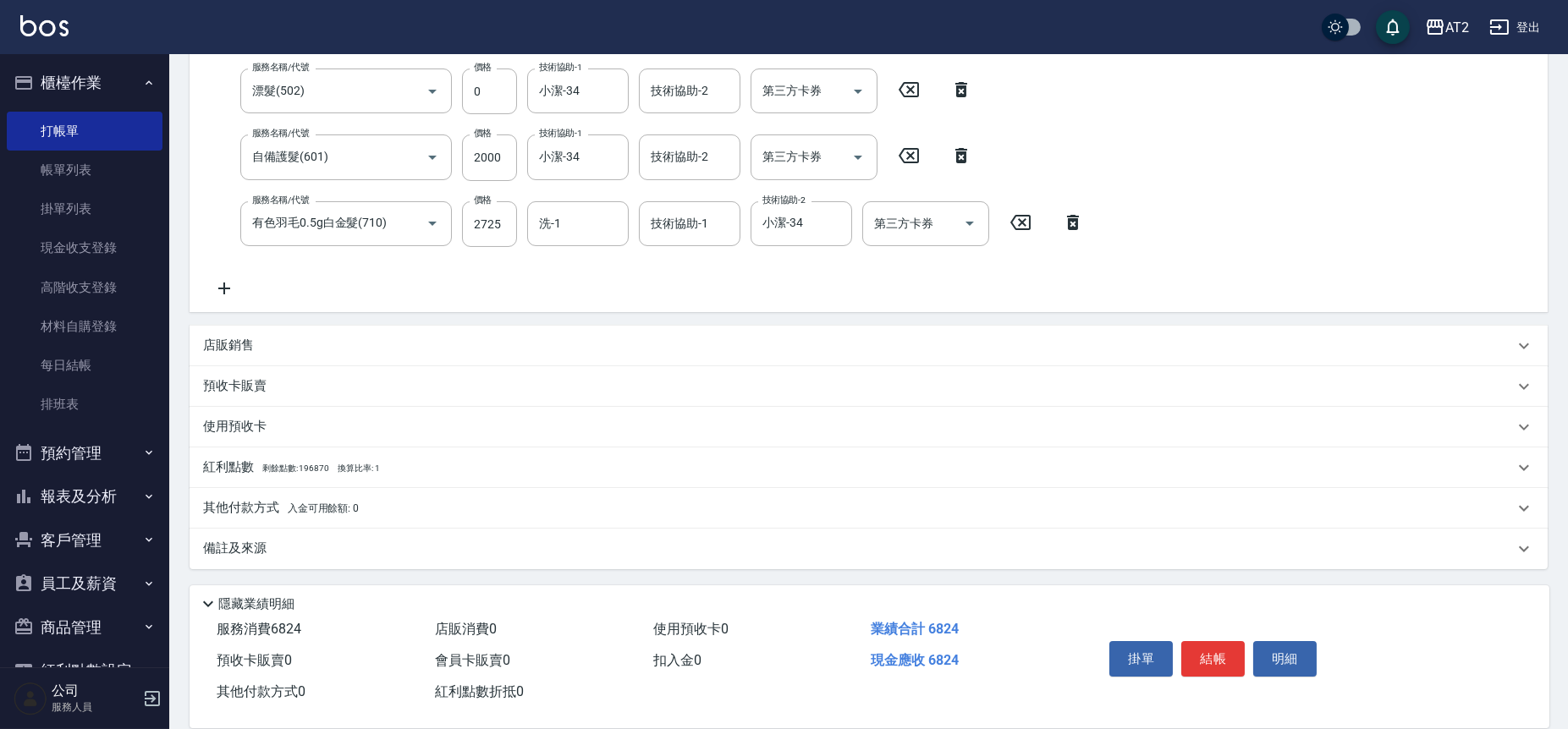
drag, startPoint x: 390, startPoint y: 488, endPoint x: 392, endPoint y: 497, distance: 9.2
click at [390, 488] on div "其他付款方式 入金可用餘額: 0" at bounding box center [868, 508] width 1358 height 41
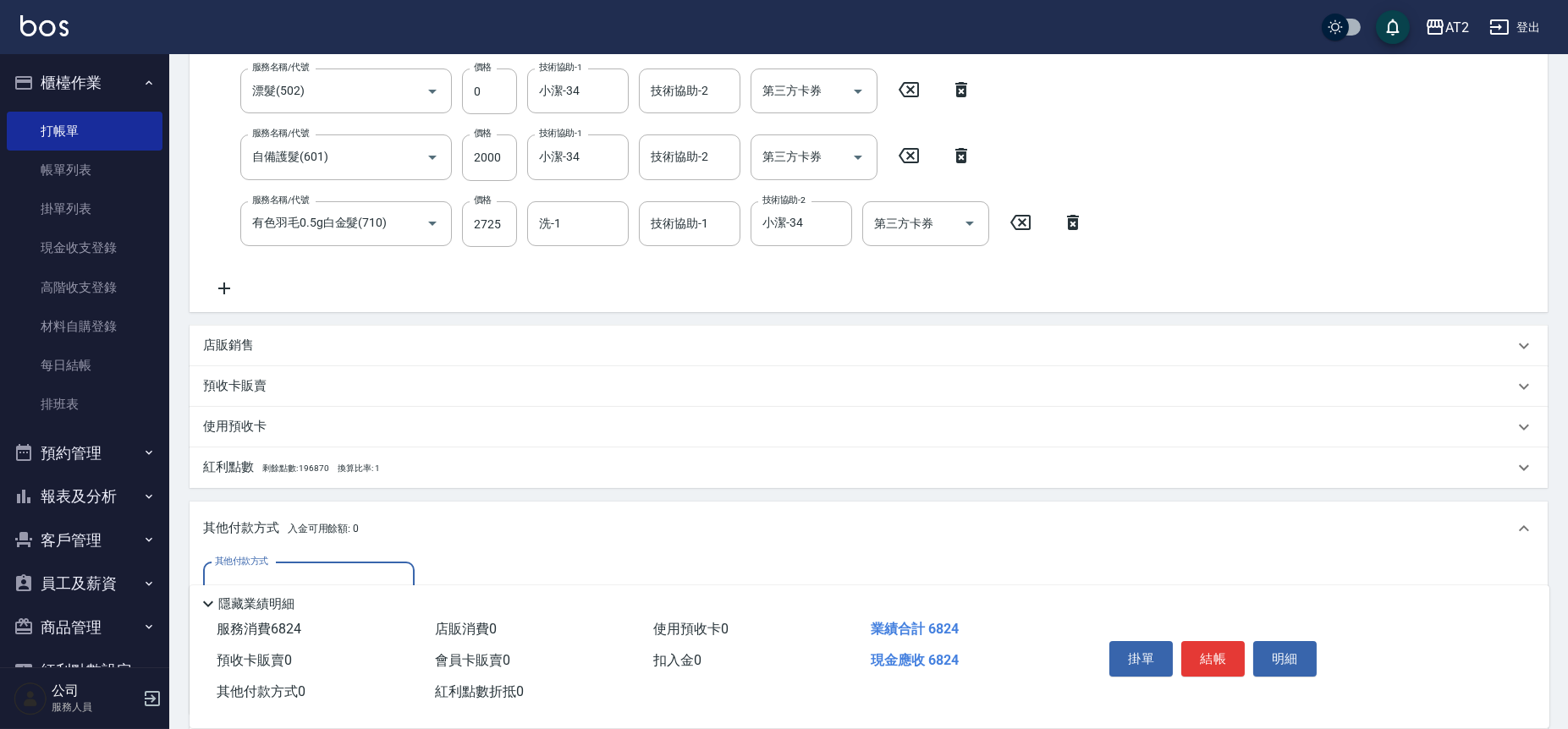
scroll to position [0, 0]
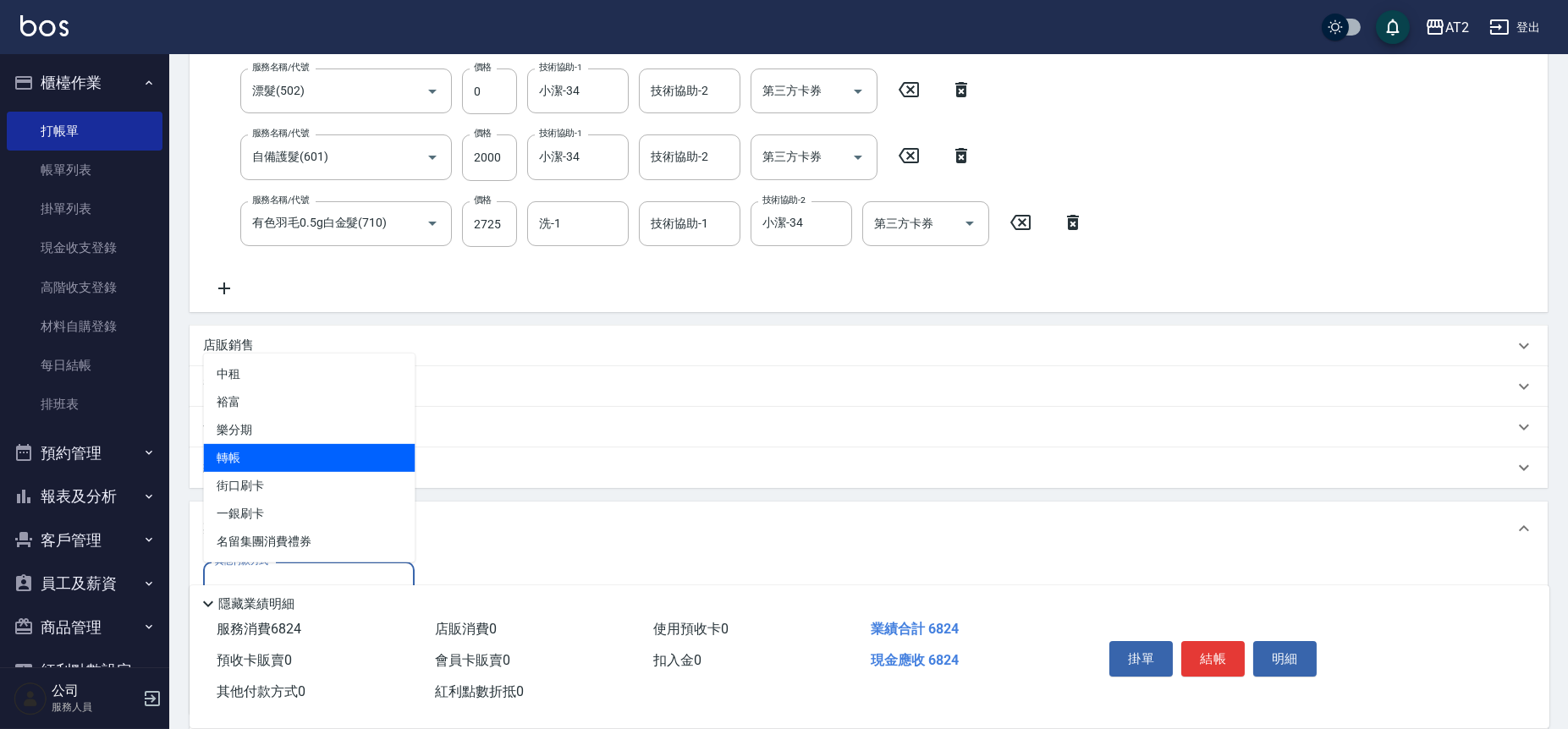
type input "轉帳"
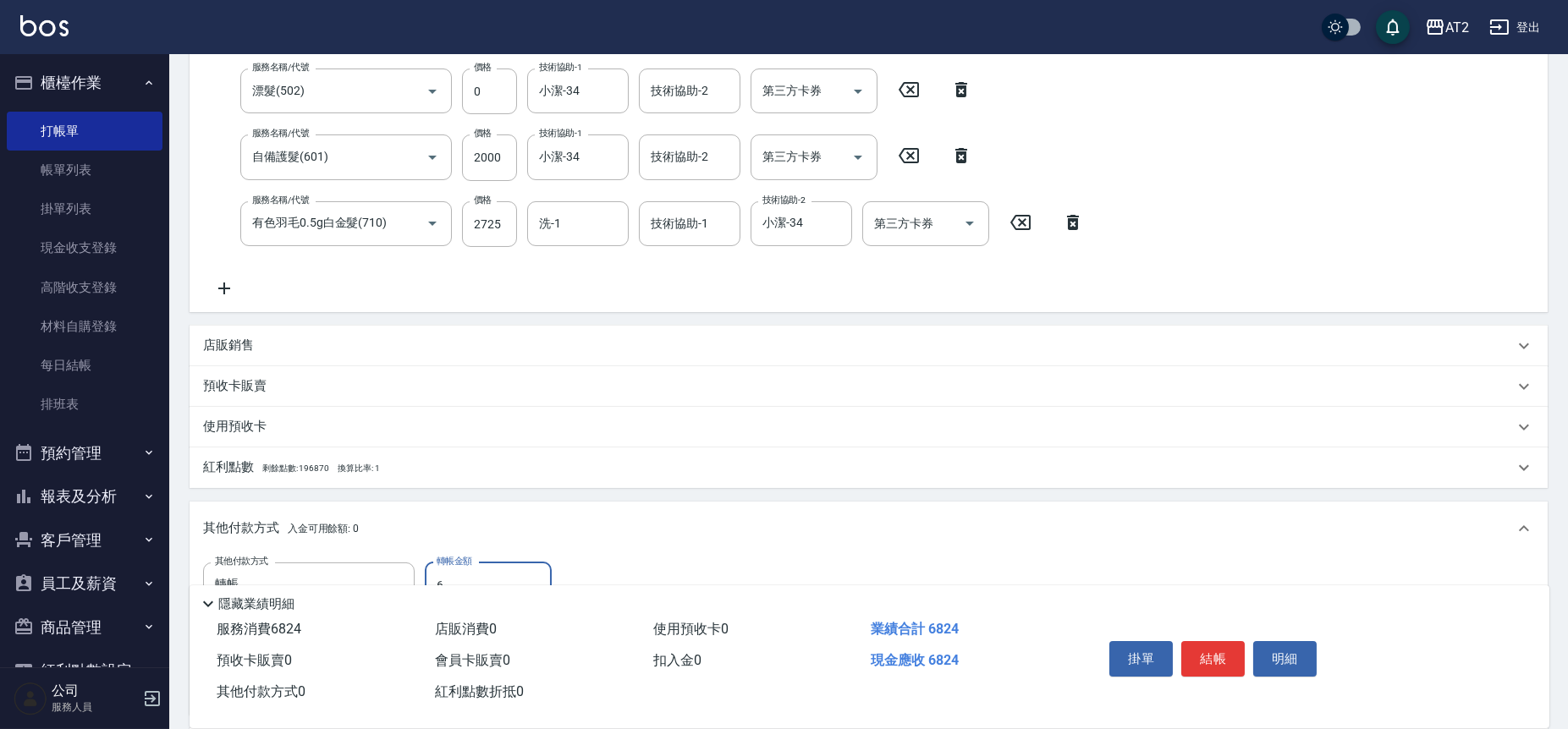
type input "68"
type input "610"
type input "682"
type input "0"
type input "6824"
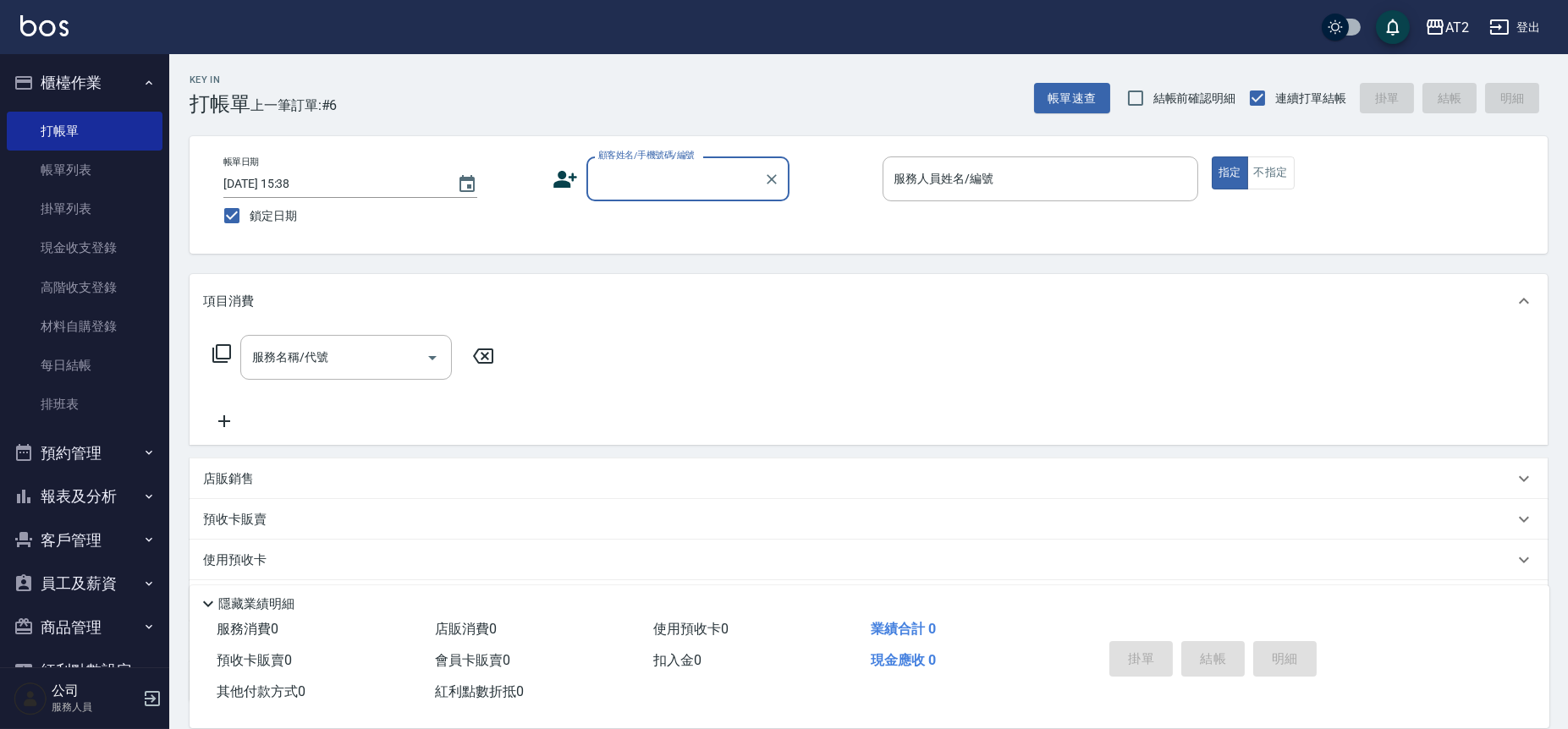
type input "8"
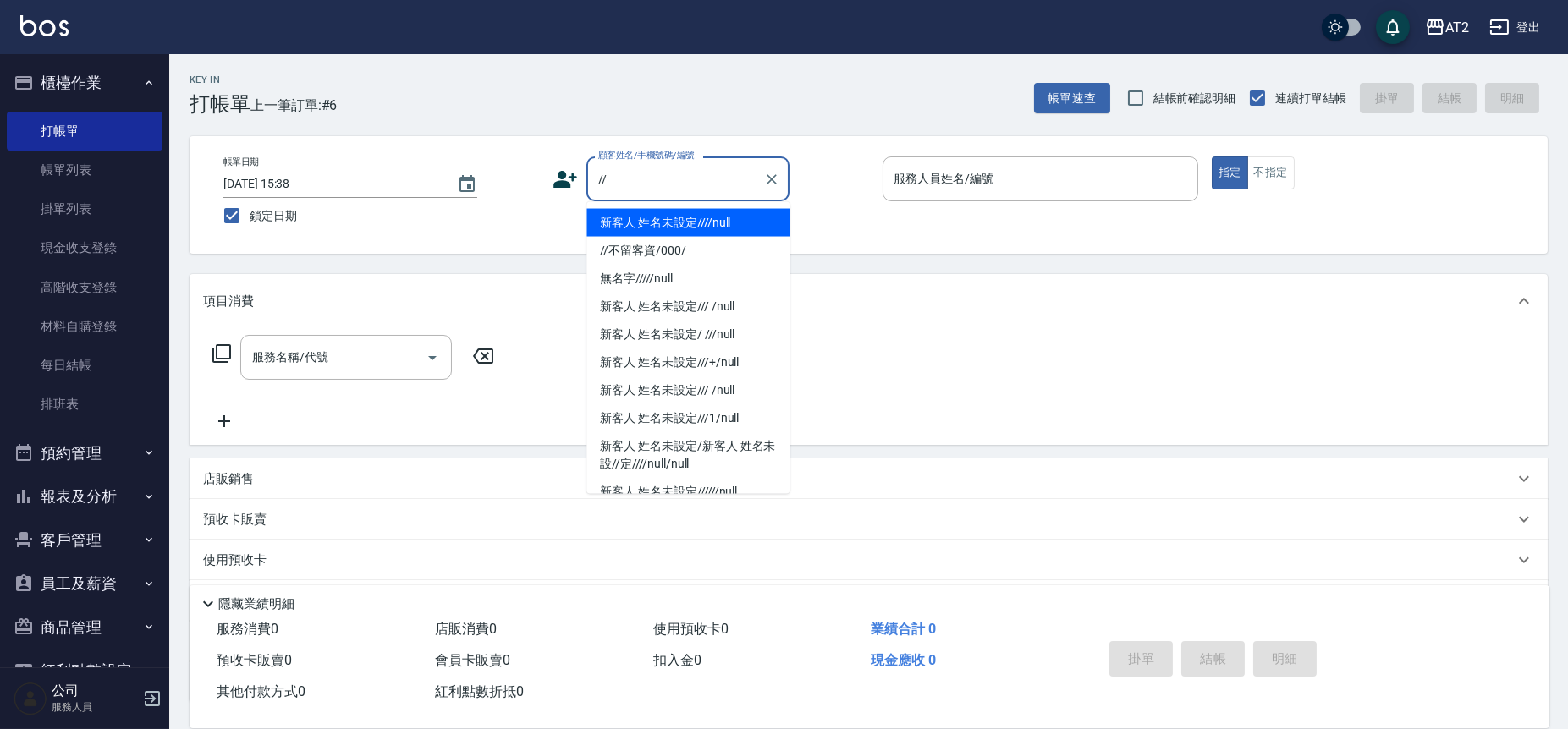
type input "新客人 姓名未設定////null"
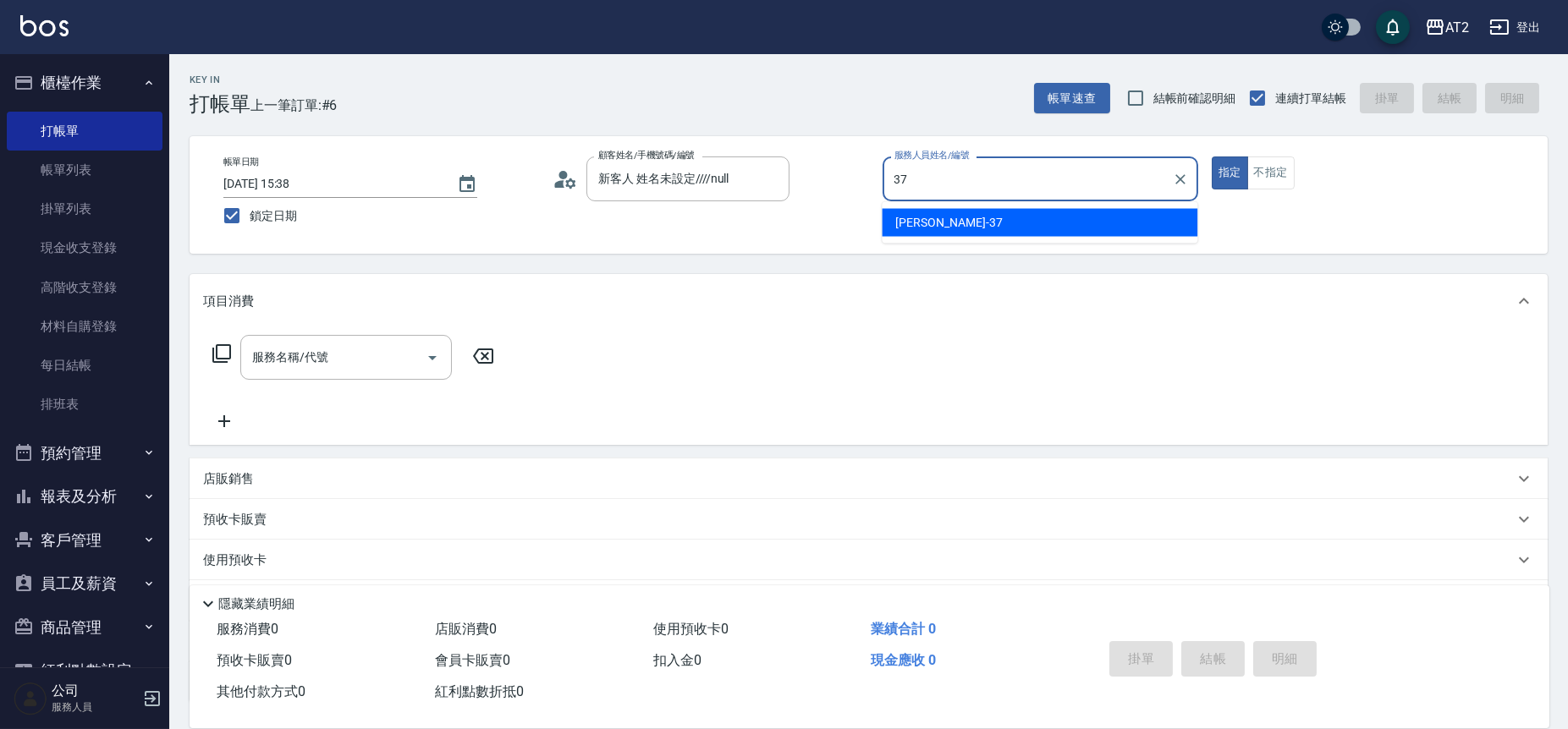
type input "小玥-37"
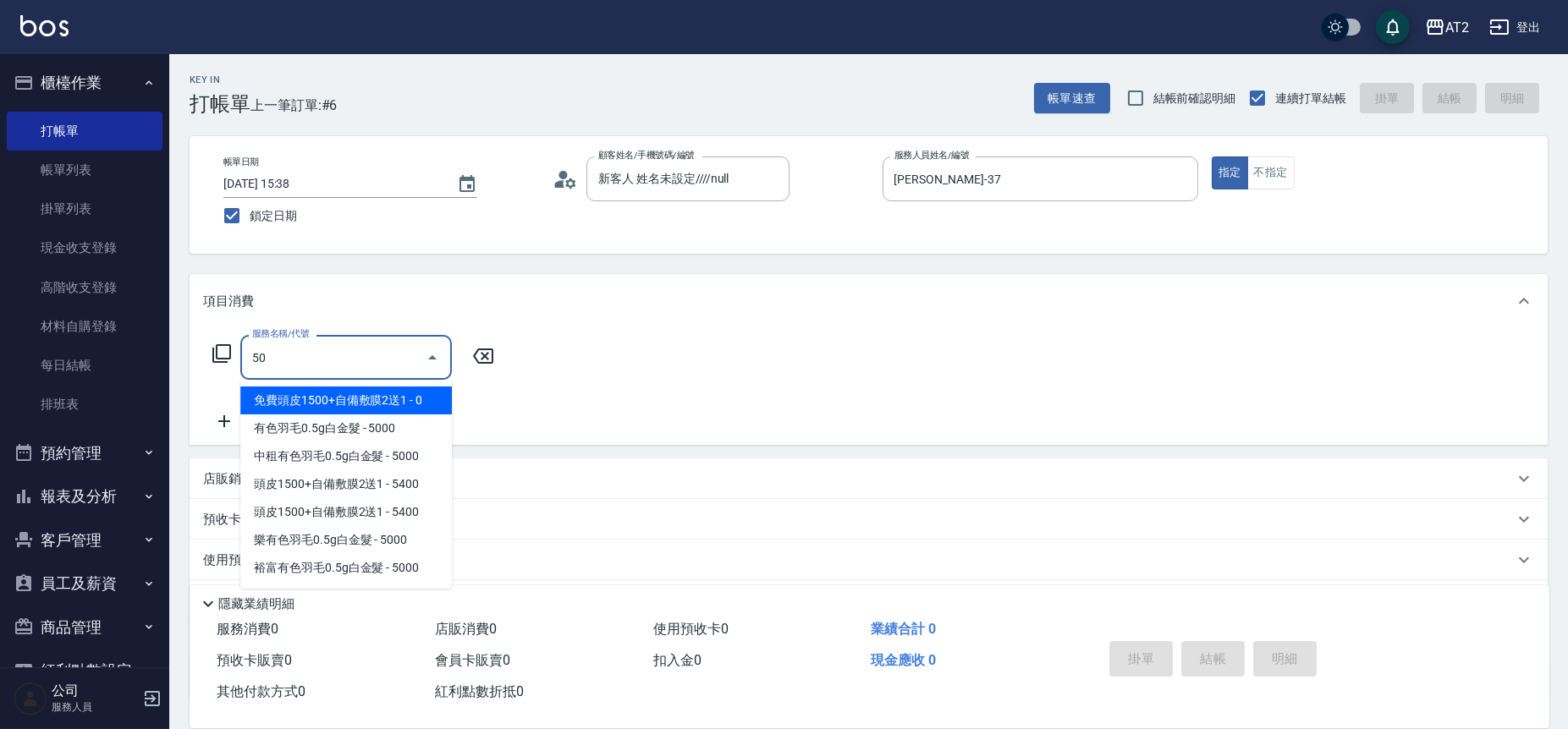
type input "501"
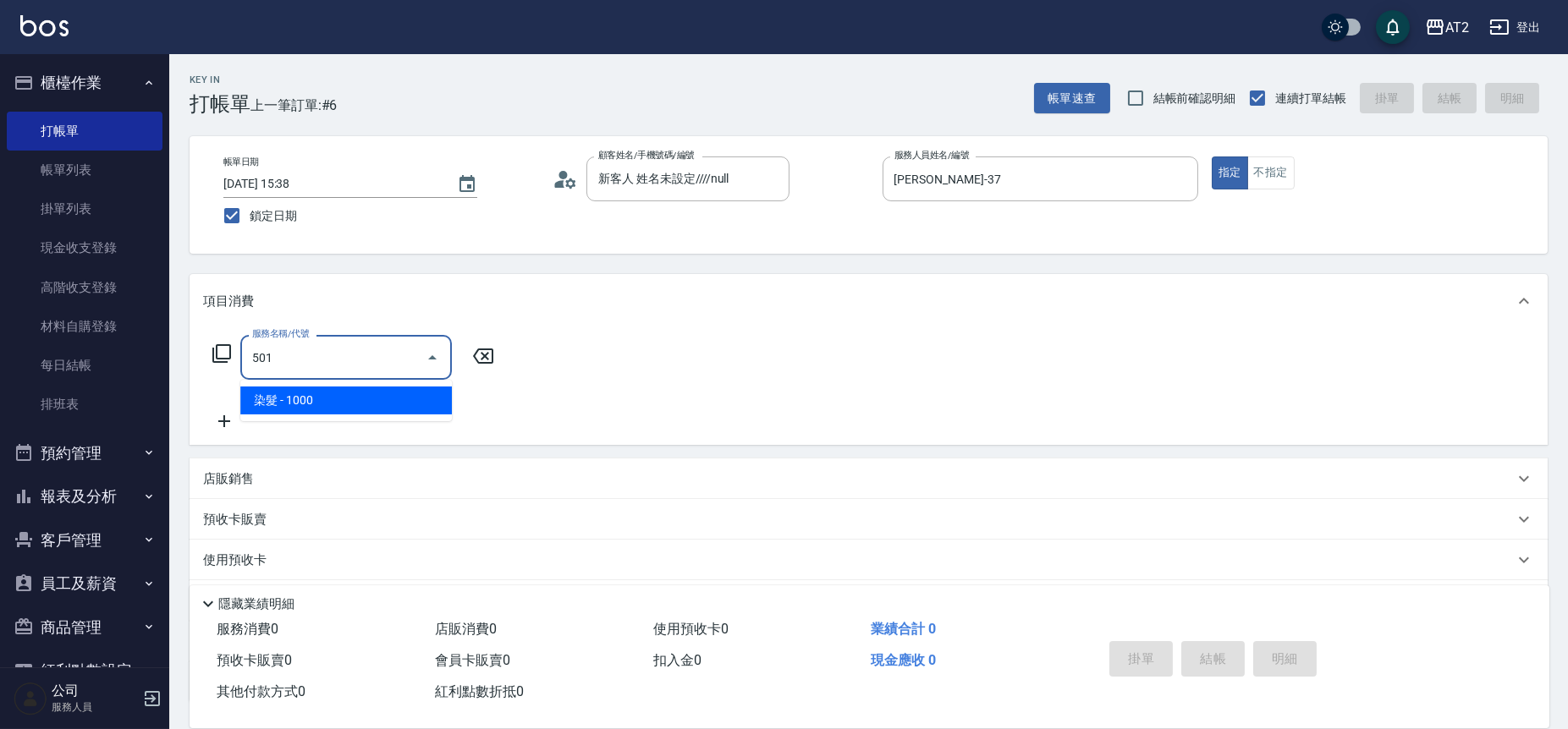
type input "100"
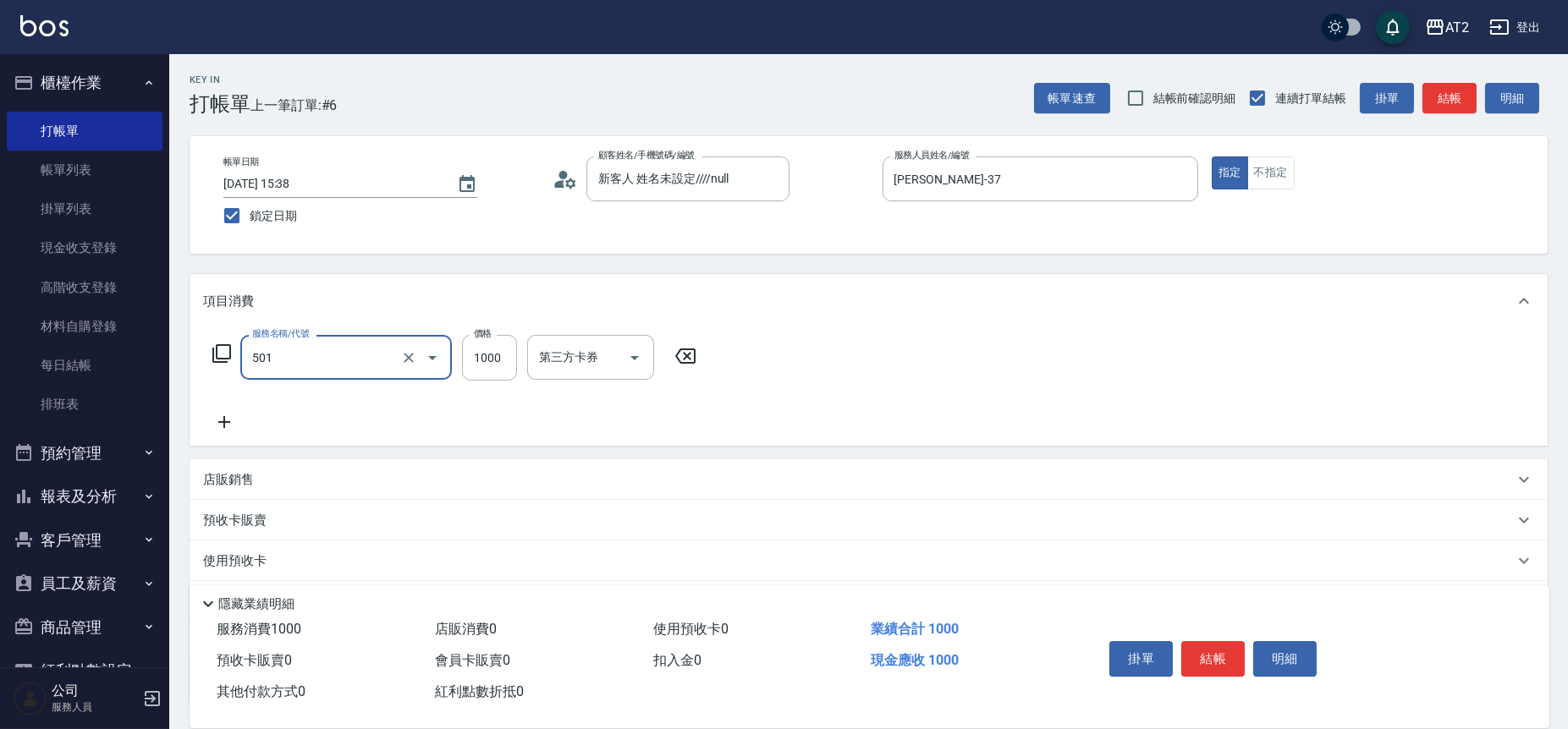
type input "染髮(501)"
type input "0"
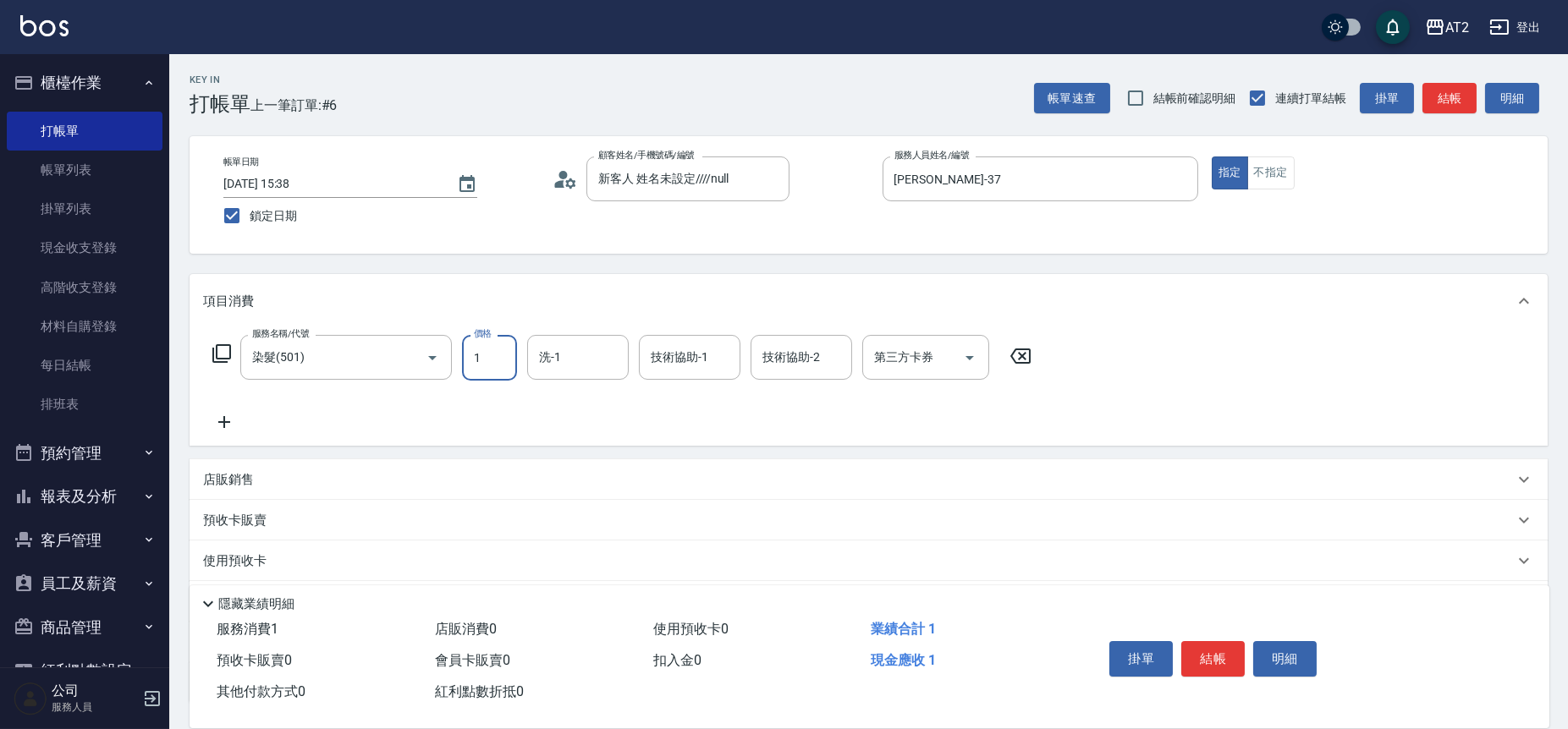
type input "19"
type input "10"
type input "199"
type input "190"
type input "1999"
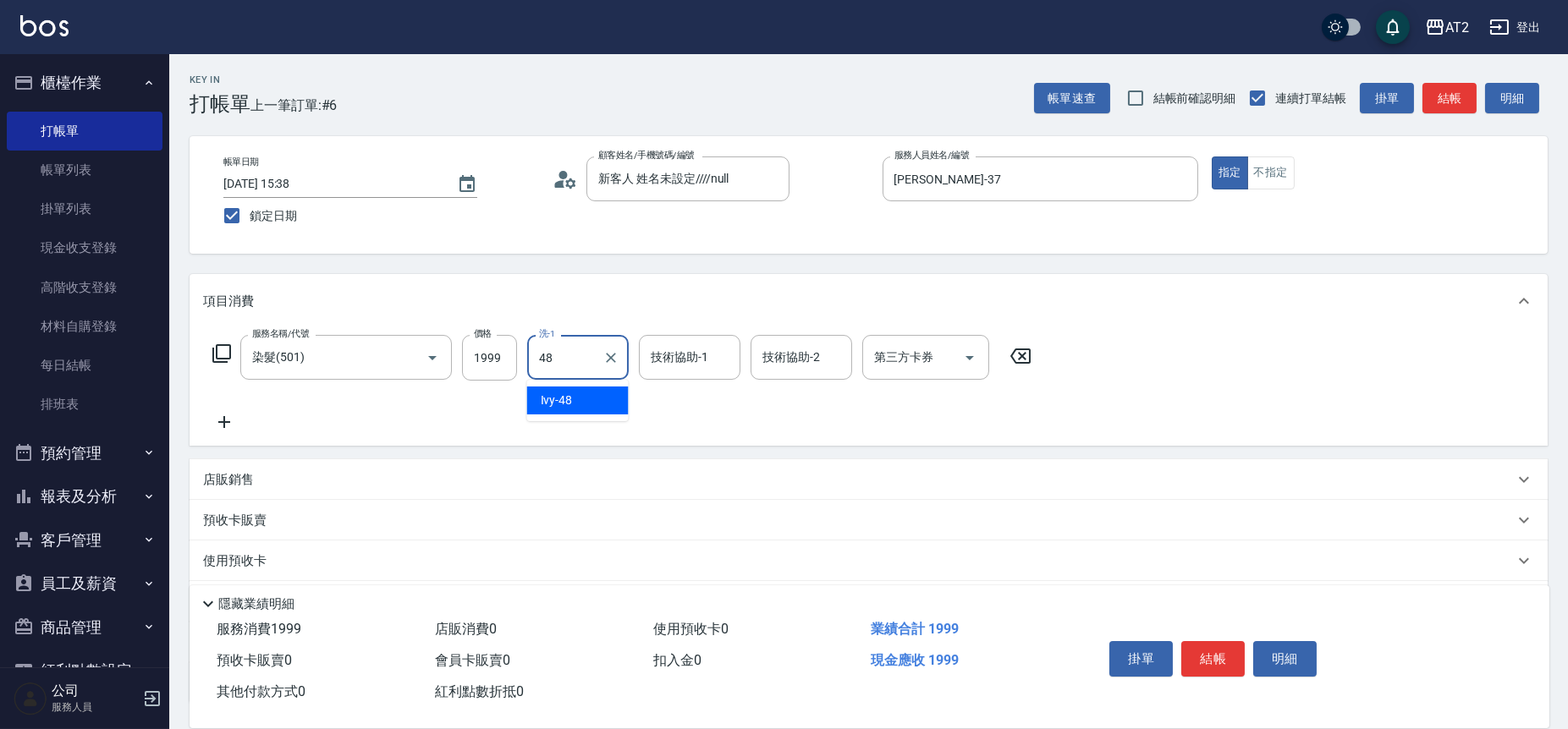
type input "Ivy-48"
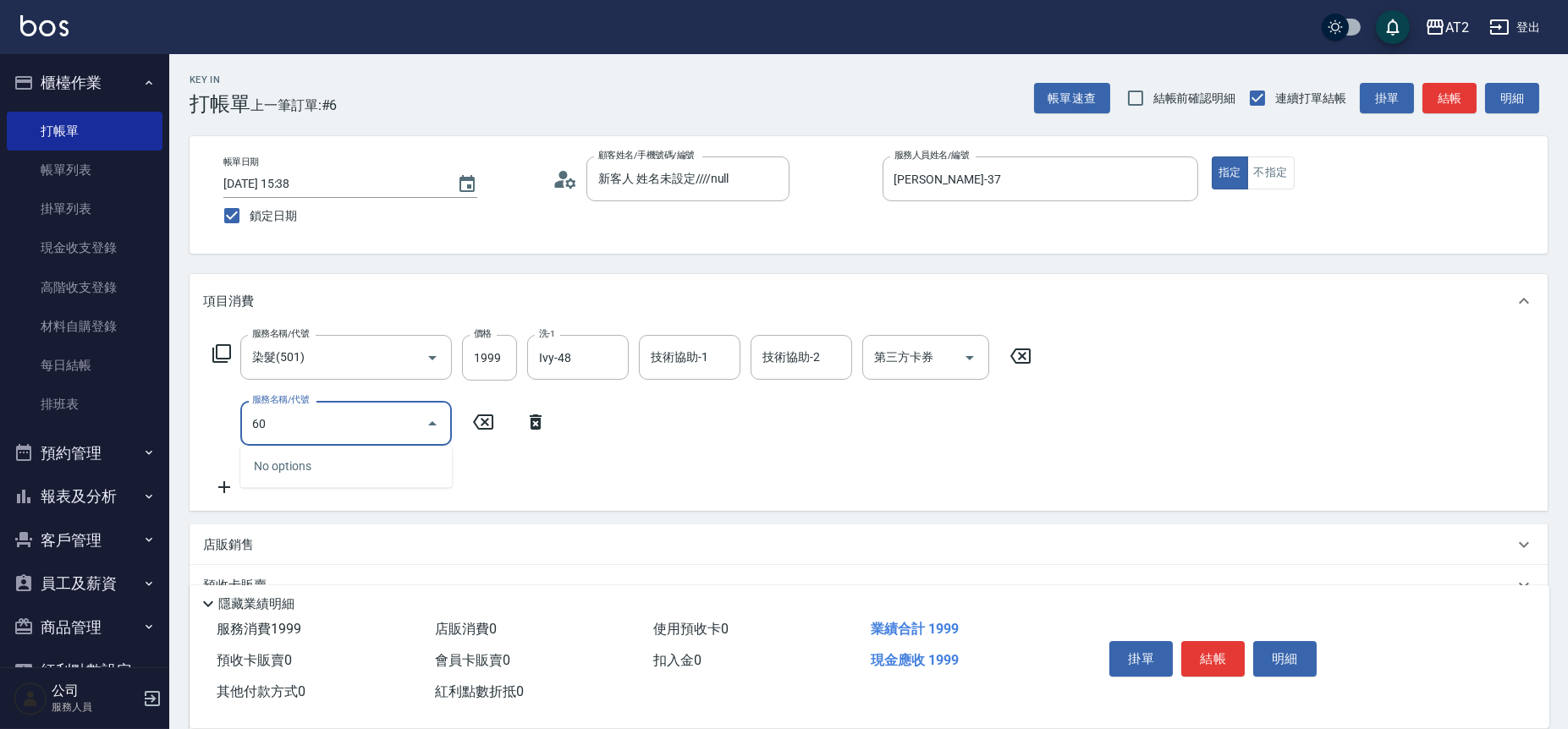
type input "601"
type input "290"
type input "自備護髮(601)"
type input "200"
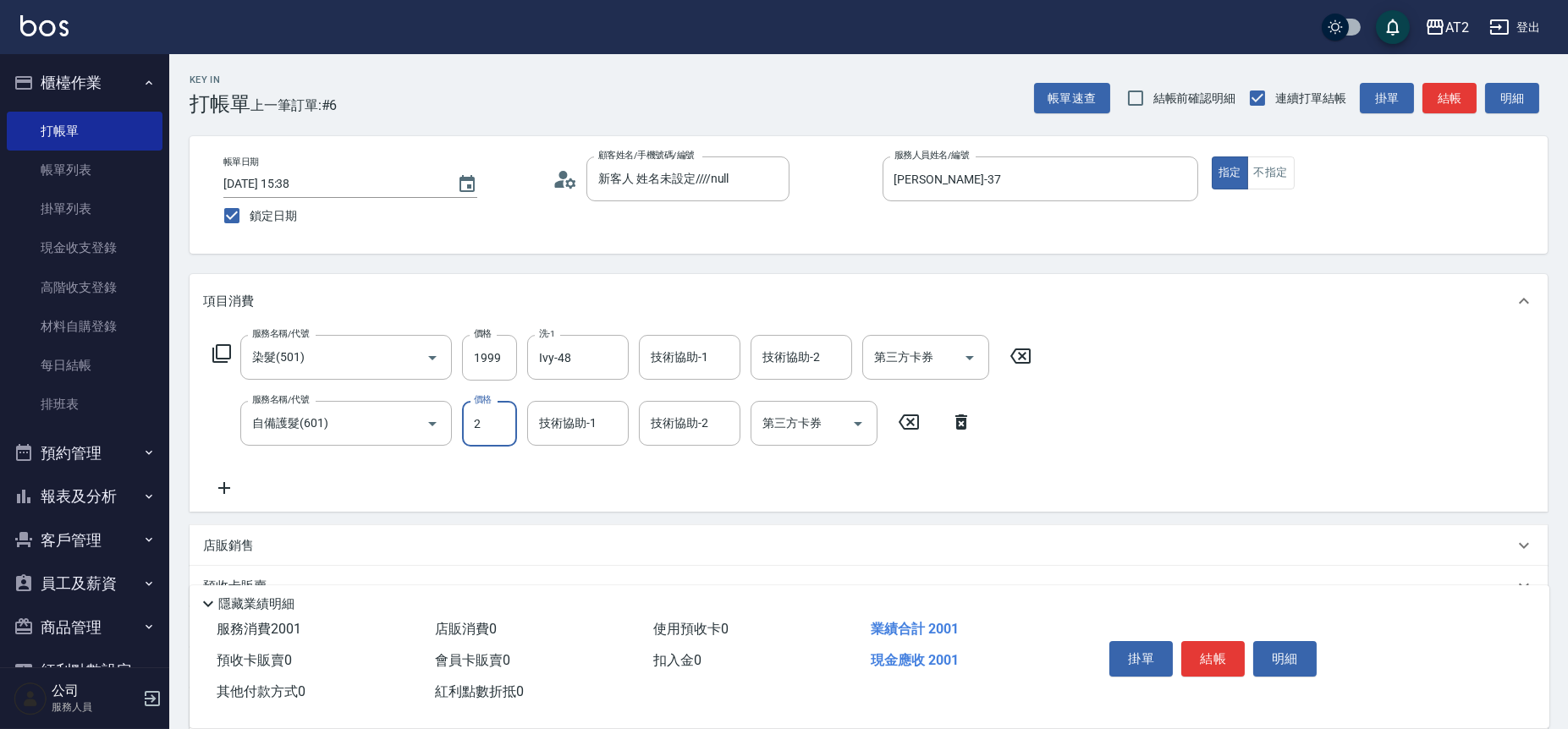
type input "22"
type input "220"
type input "2250"
type input "420"
type input "2250"
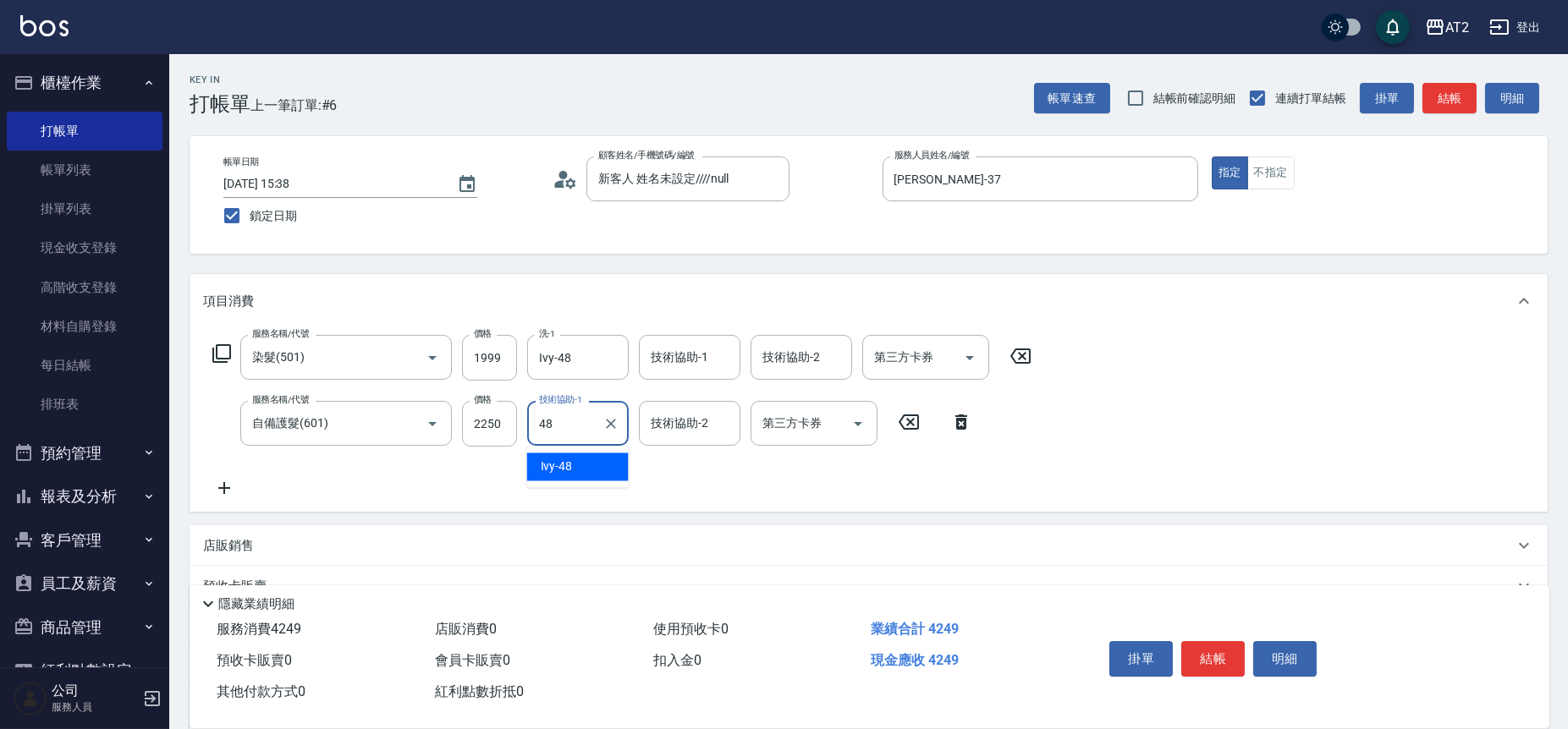
type input "Ivy-48"
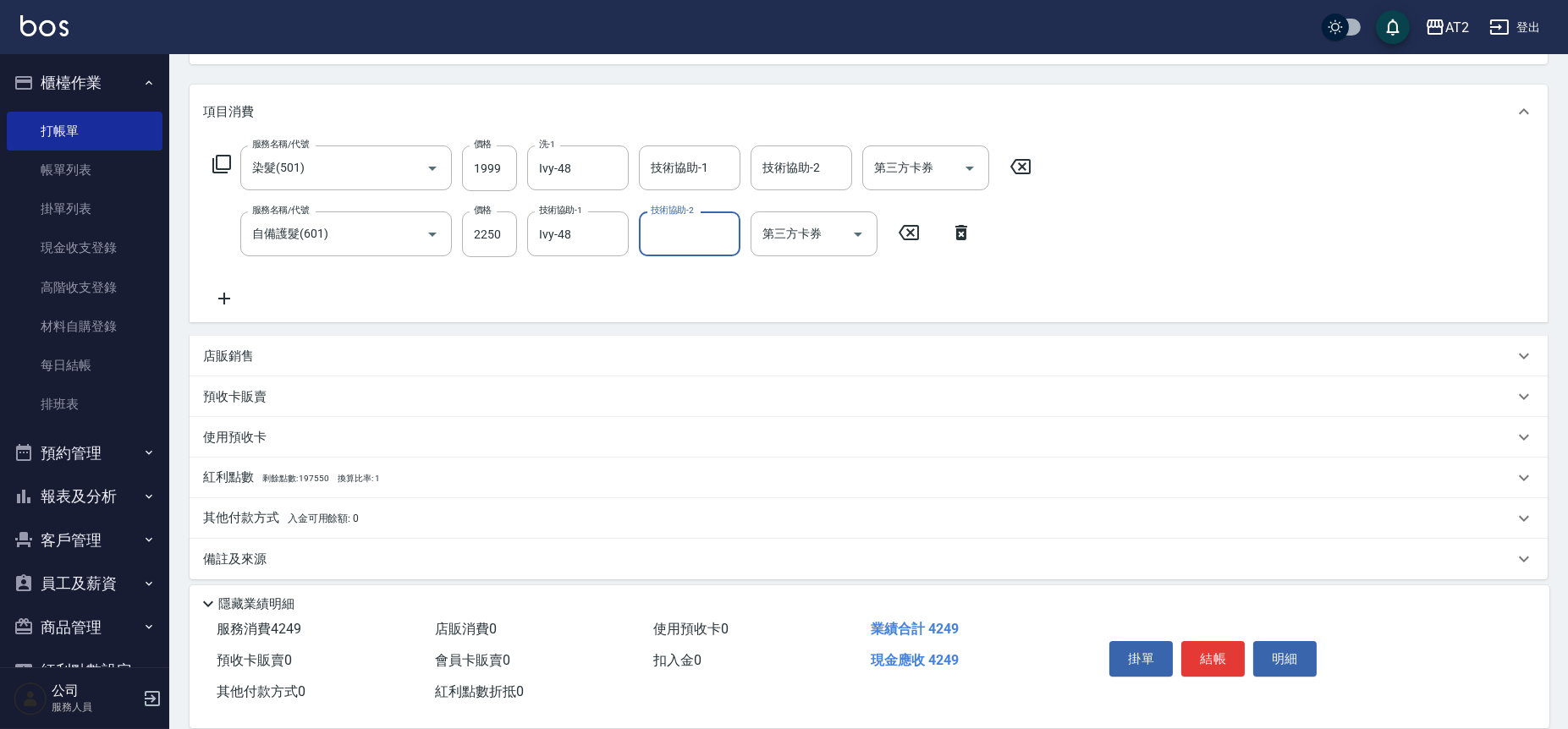
scroll to position [200, 0]
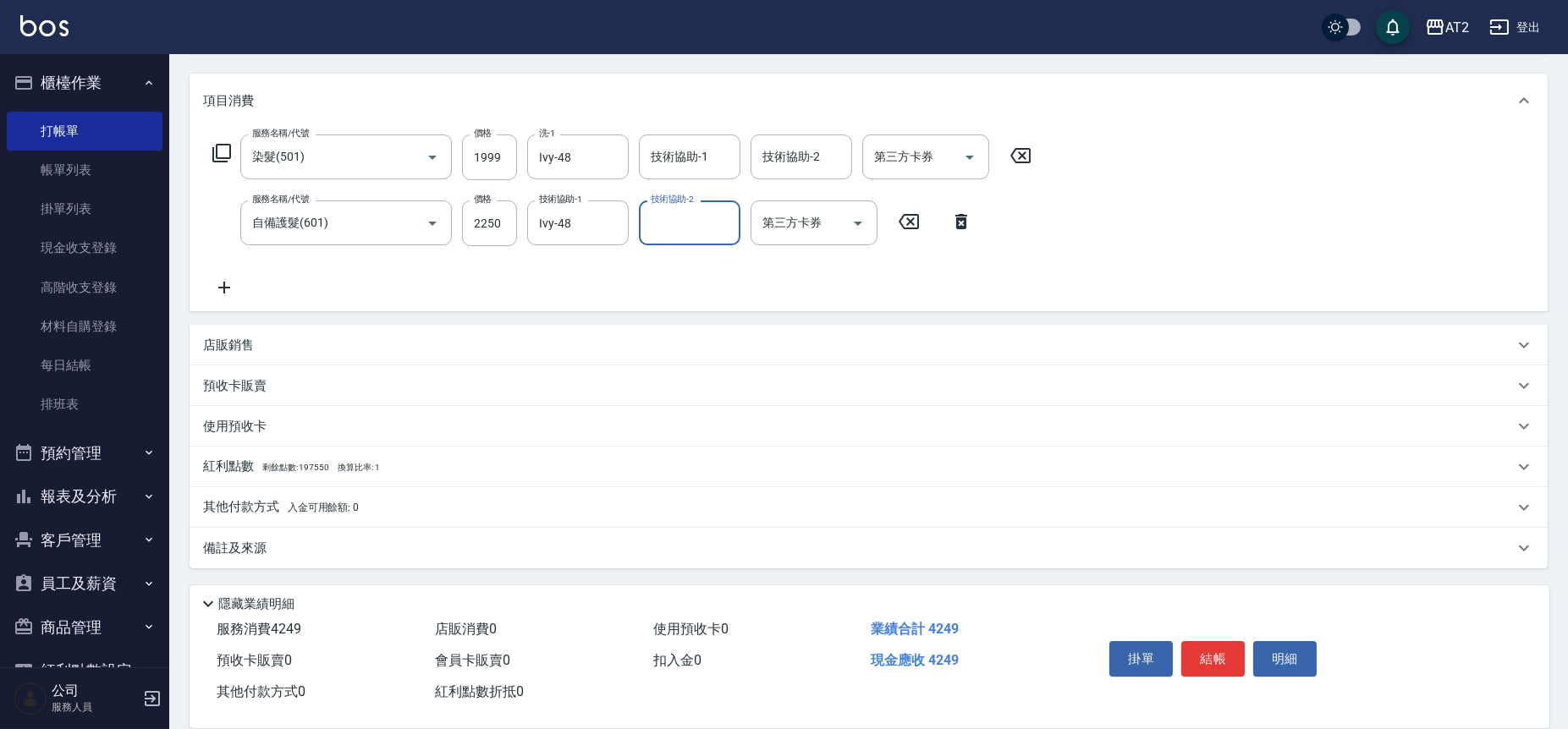
click at [403, 506] on div "其他付款方式 入金可用餘額: 0" at bounding box center [858, 507] width 1310 height 18
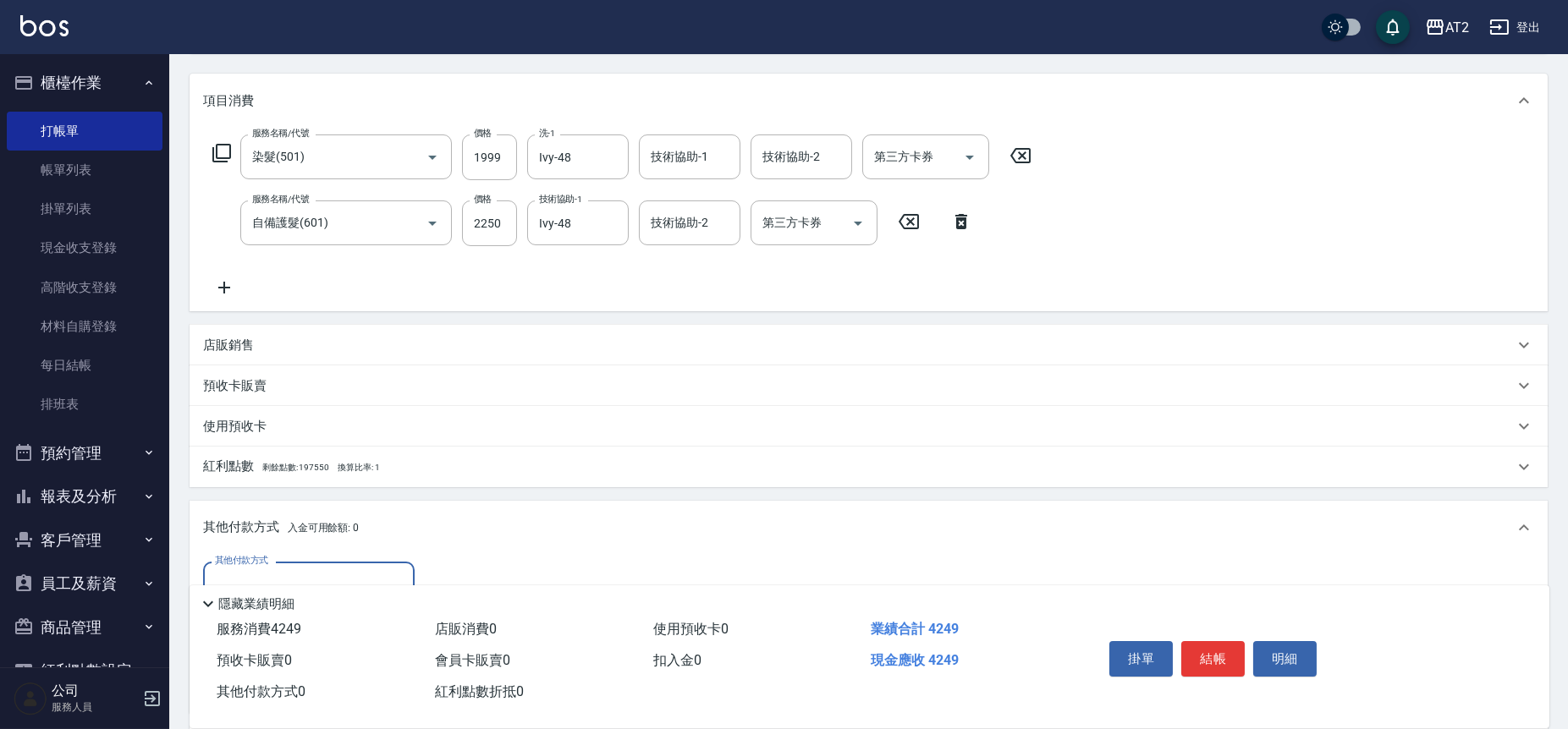
scroll to position [0, 0]
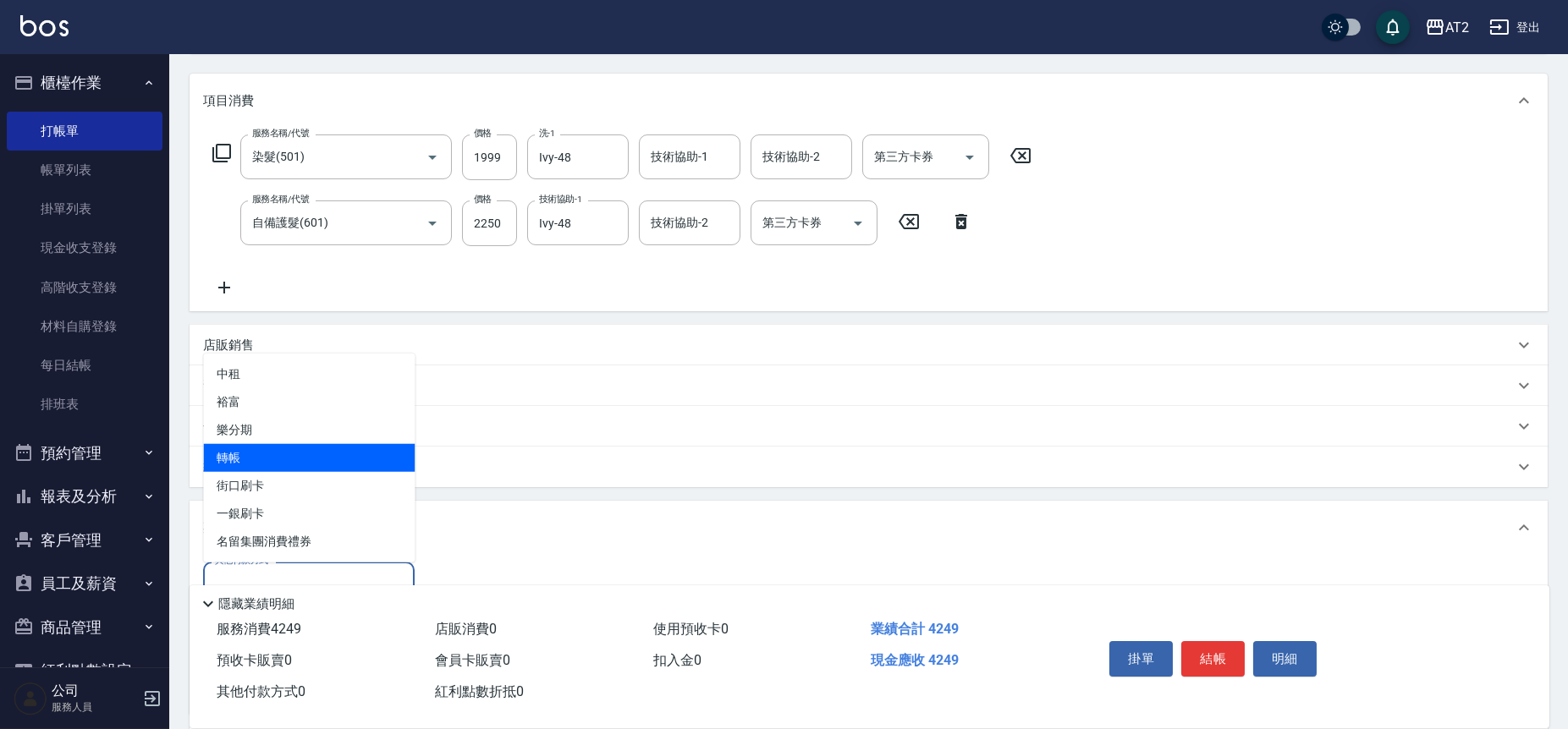
type input "轉帳"
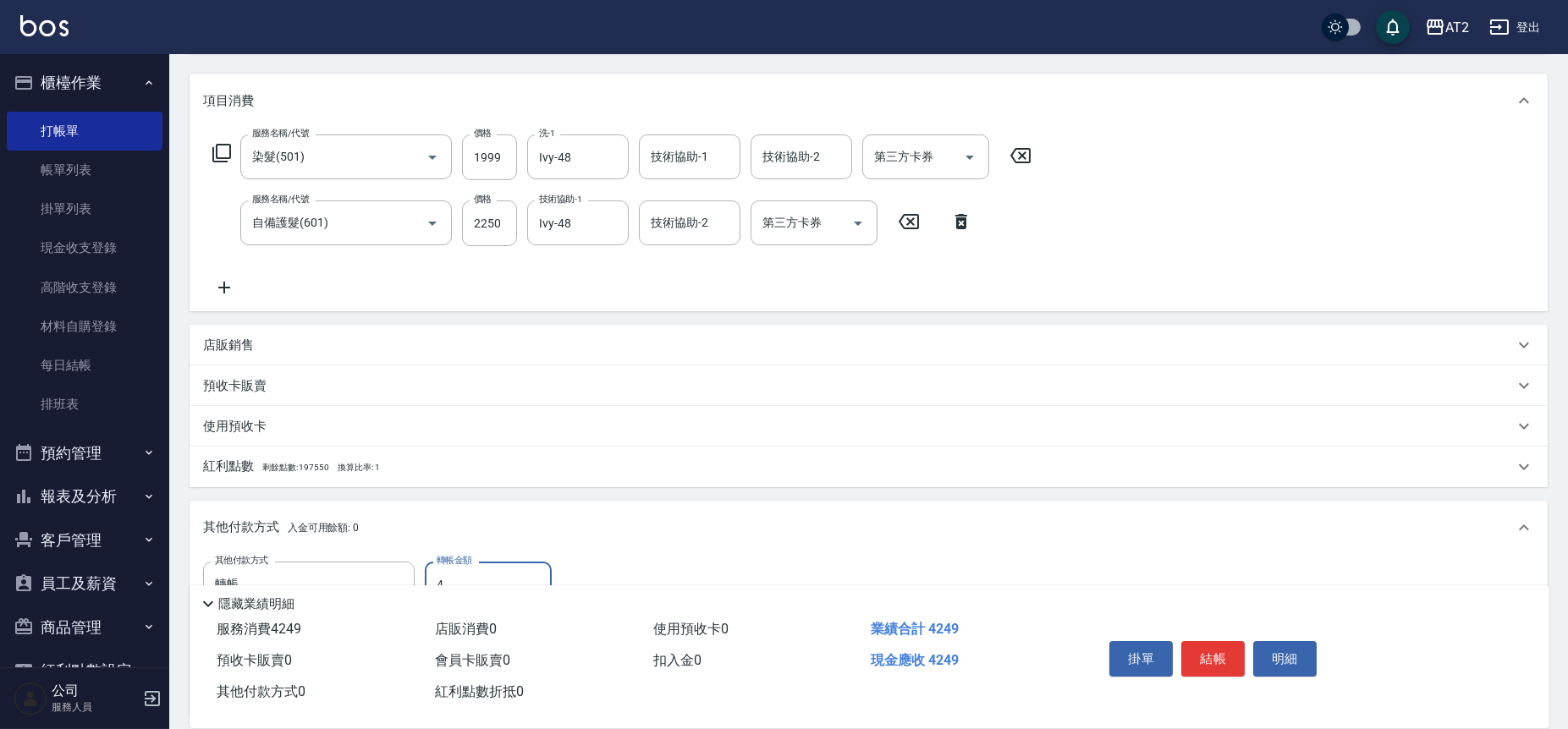
type input "42"
type input "380"
type input "424"
type input "0"
type input "4249"
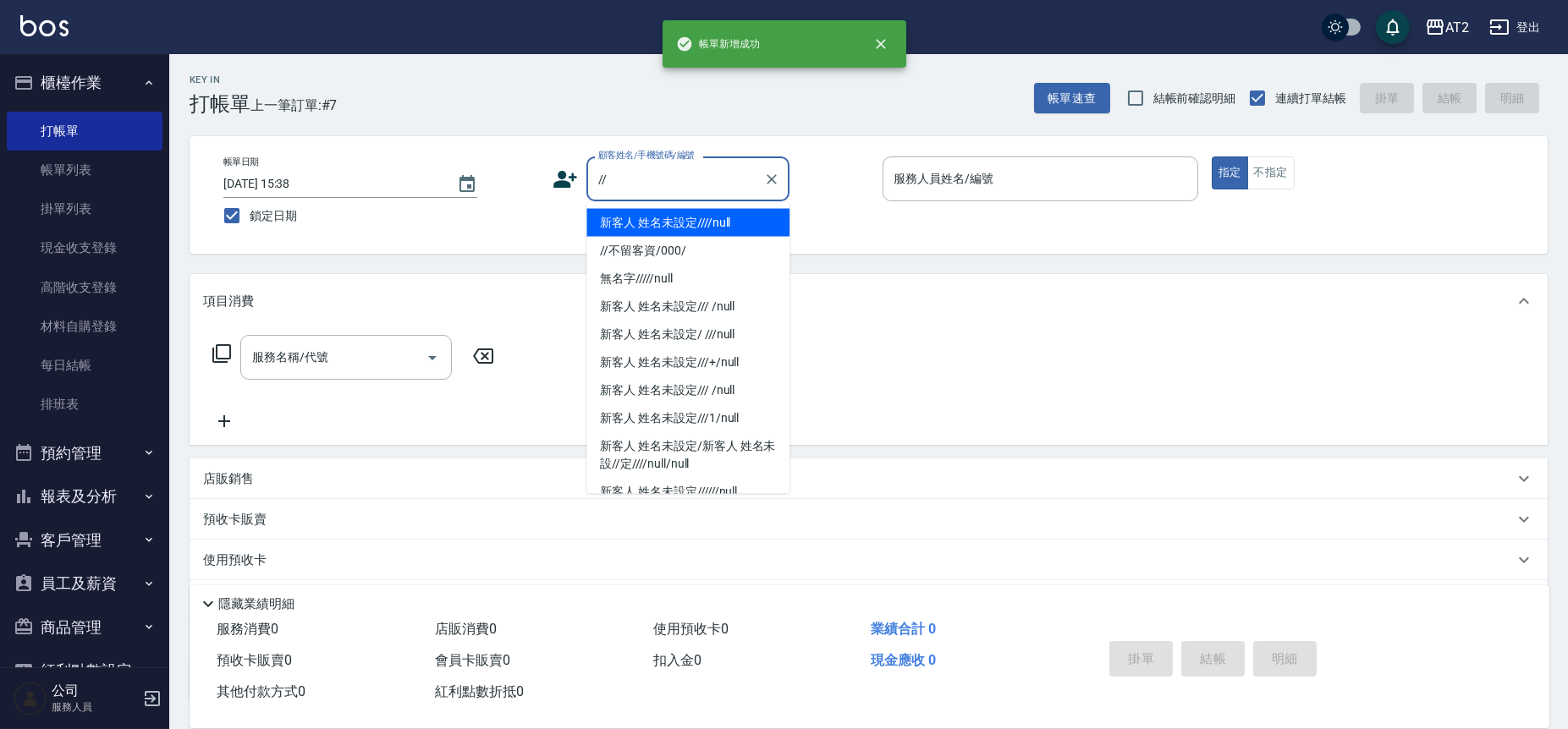
type input "新客人 姓名未設定////null"
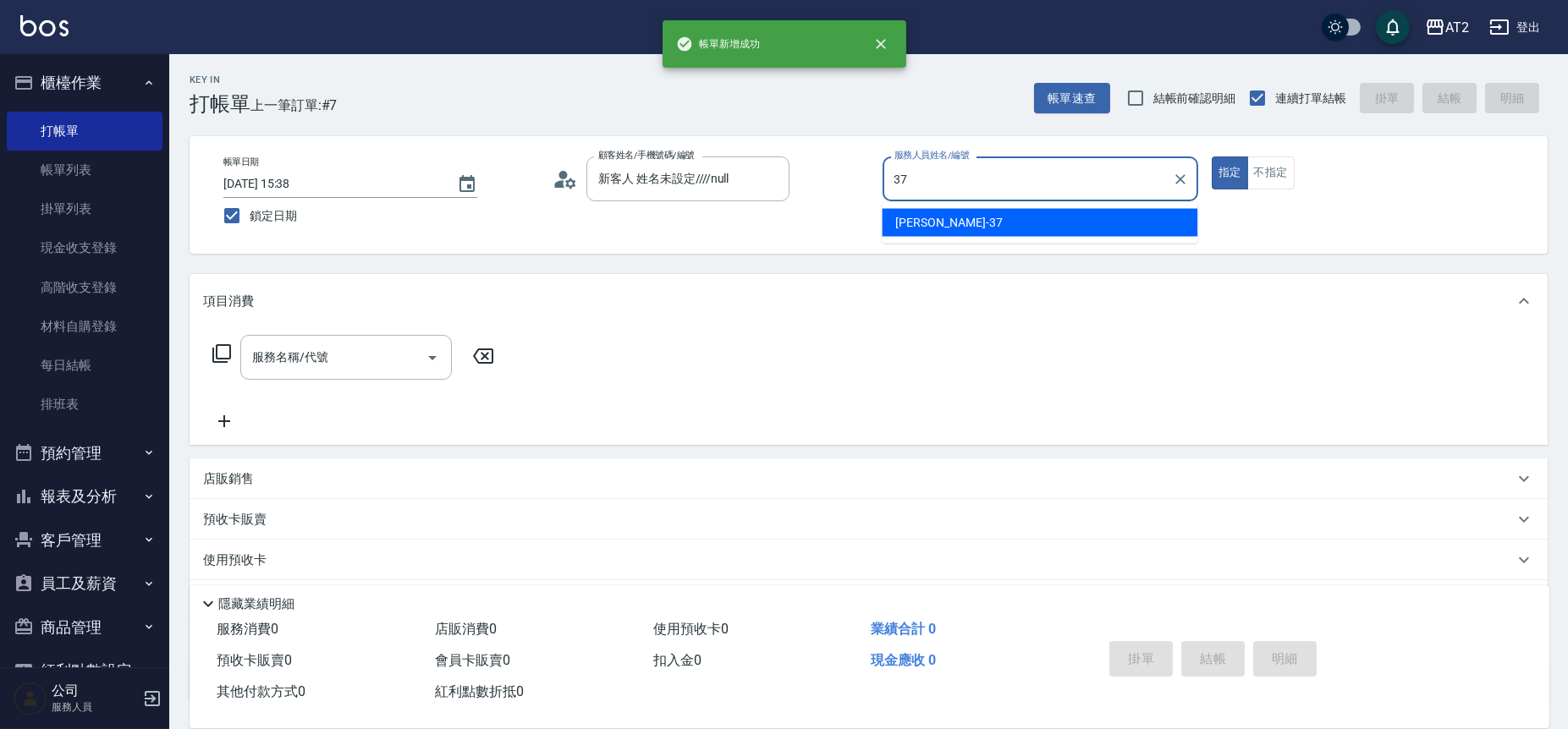
type input "小玥-37"
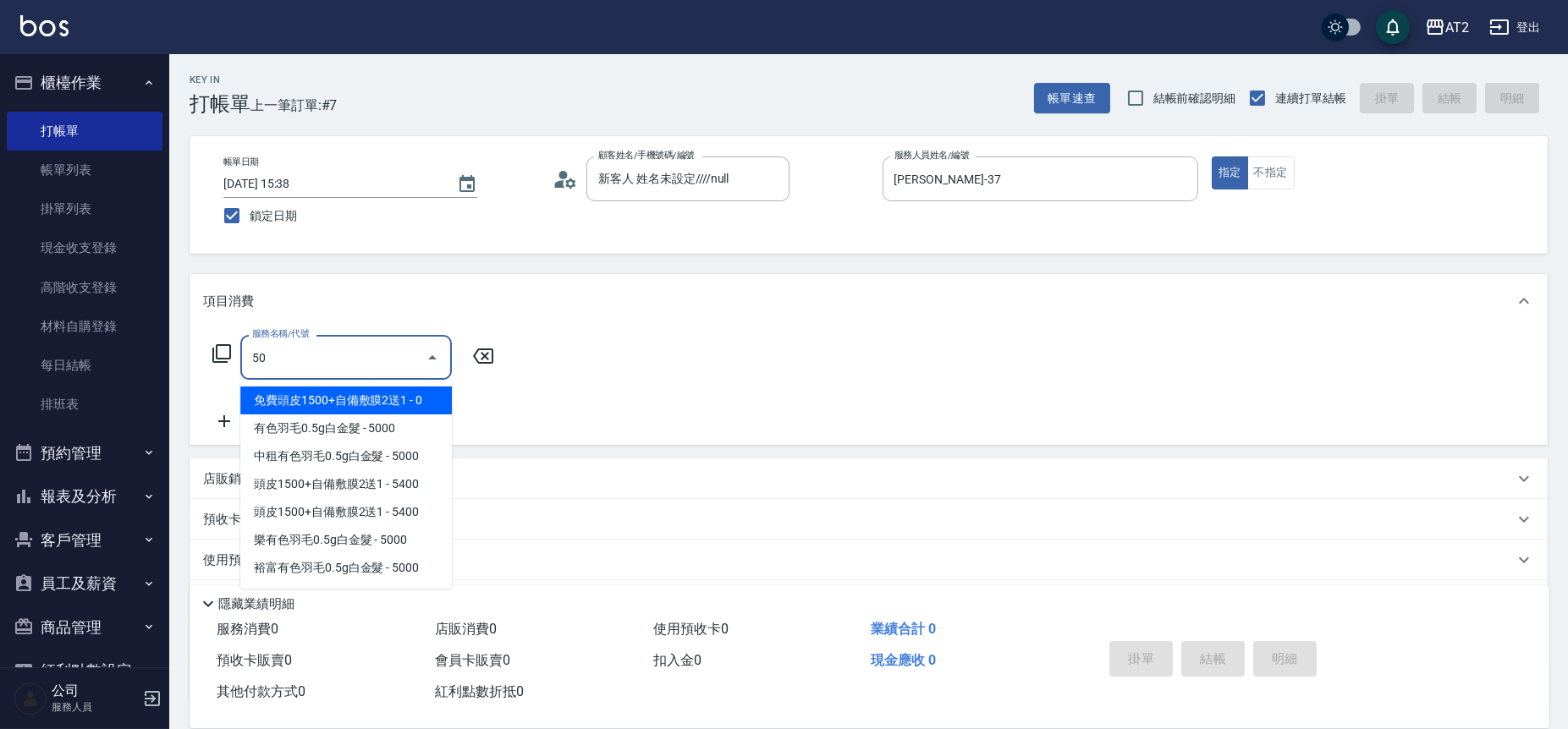
type input "501"
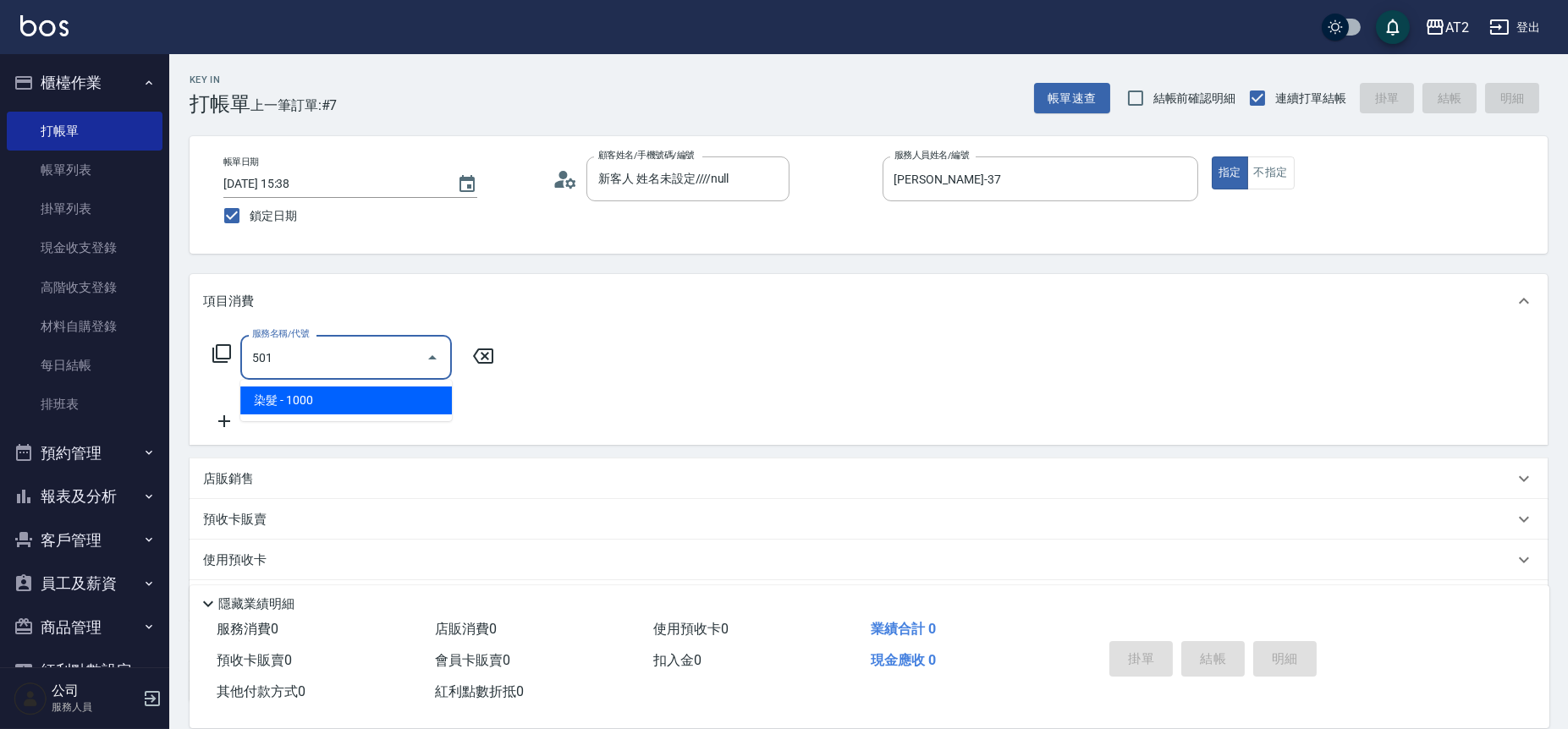
type input "100"
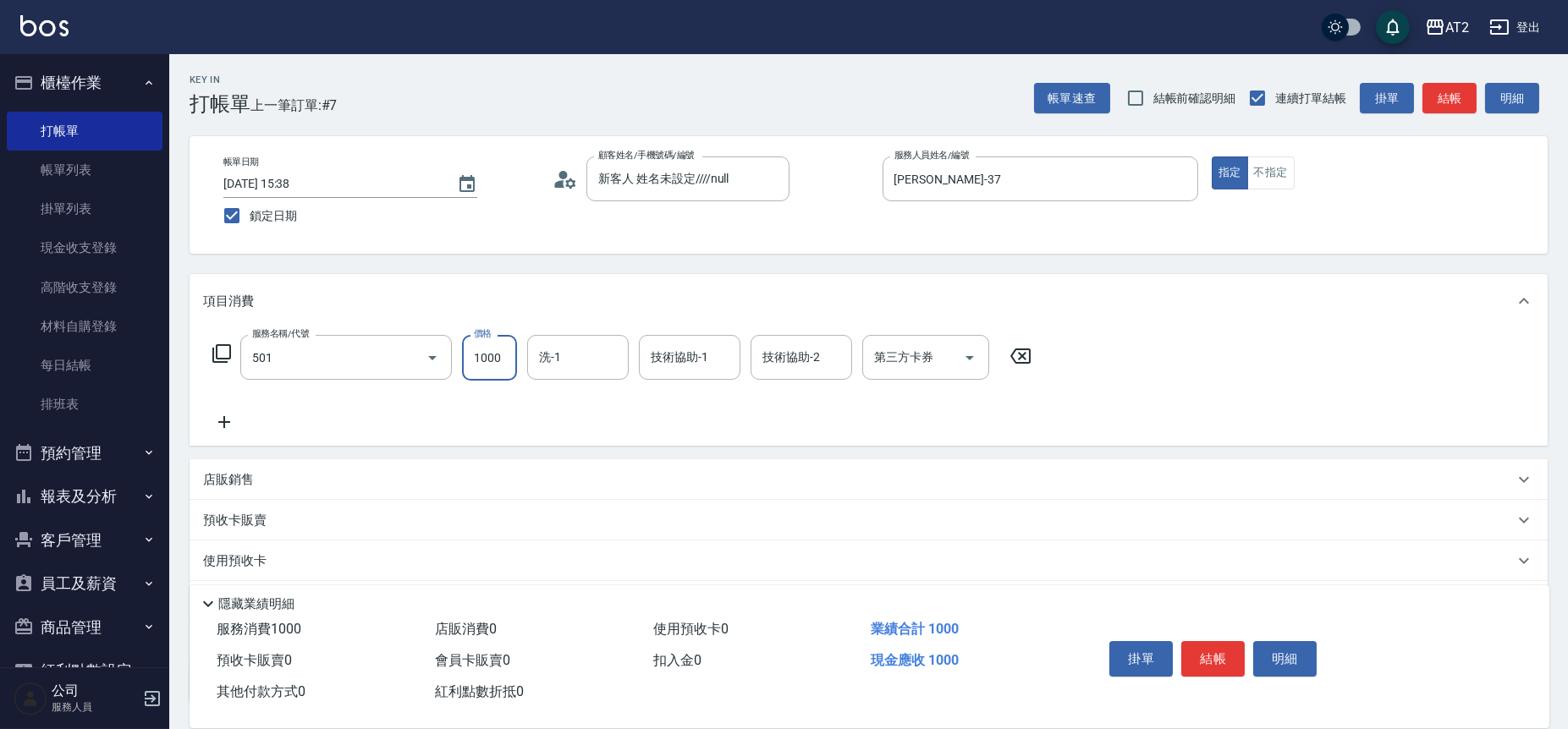
type input "染髮(501)"
type input "0"
type input "19"
type input "10"
type input "199"
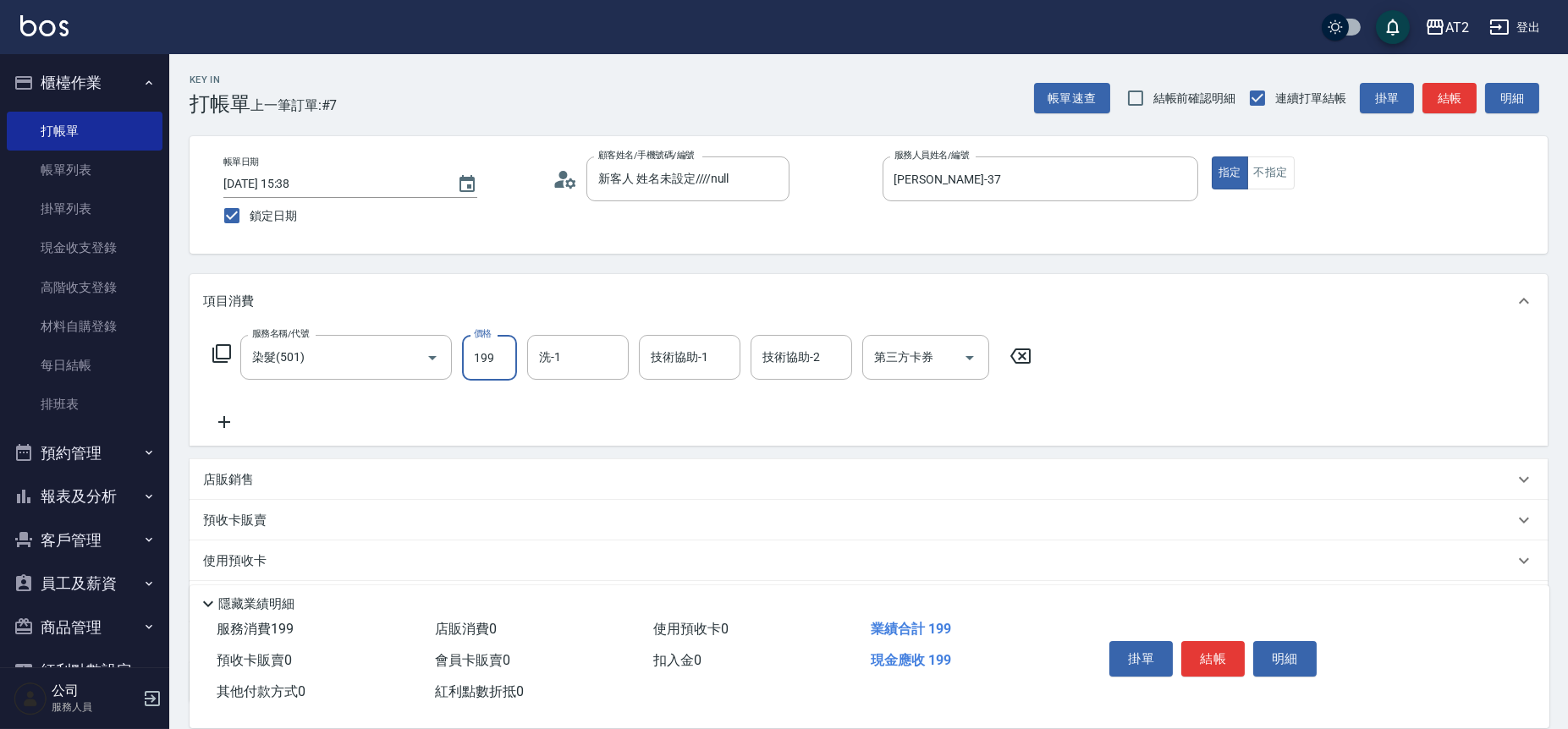
type input "190"
type input "1999"
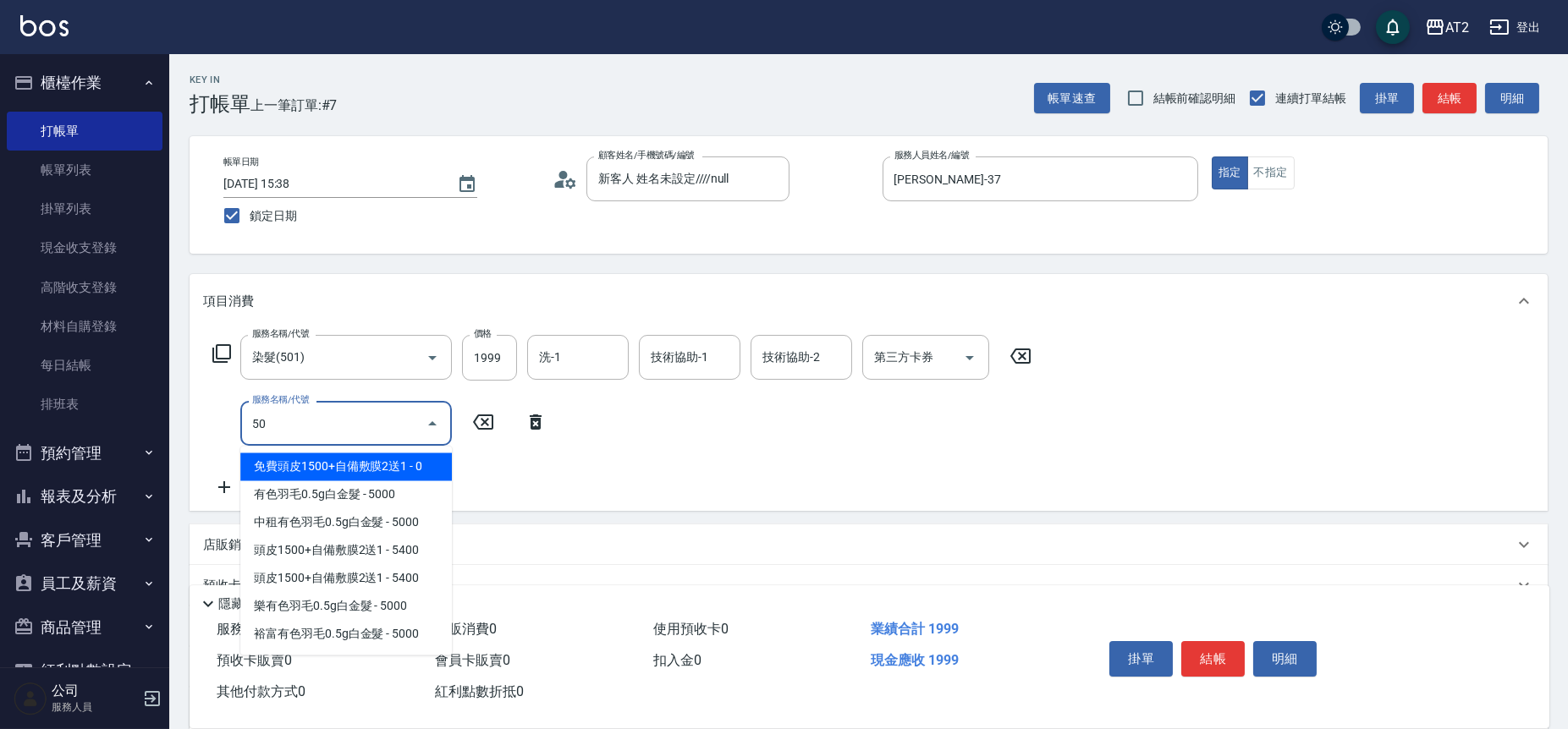
type input "502"
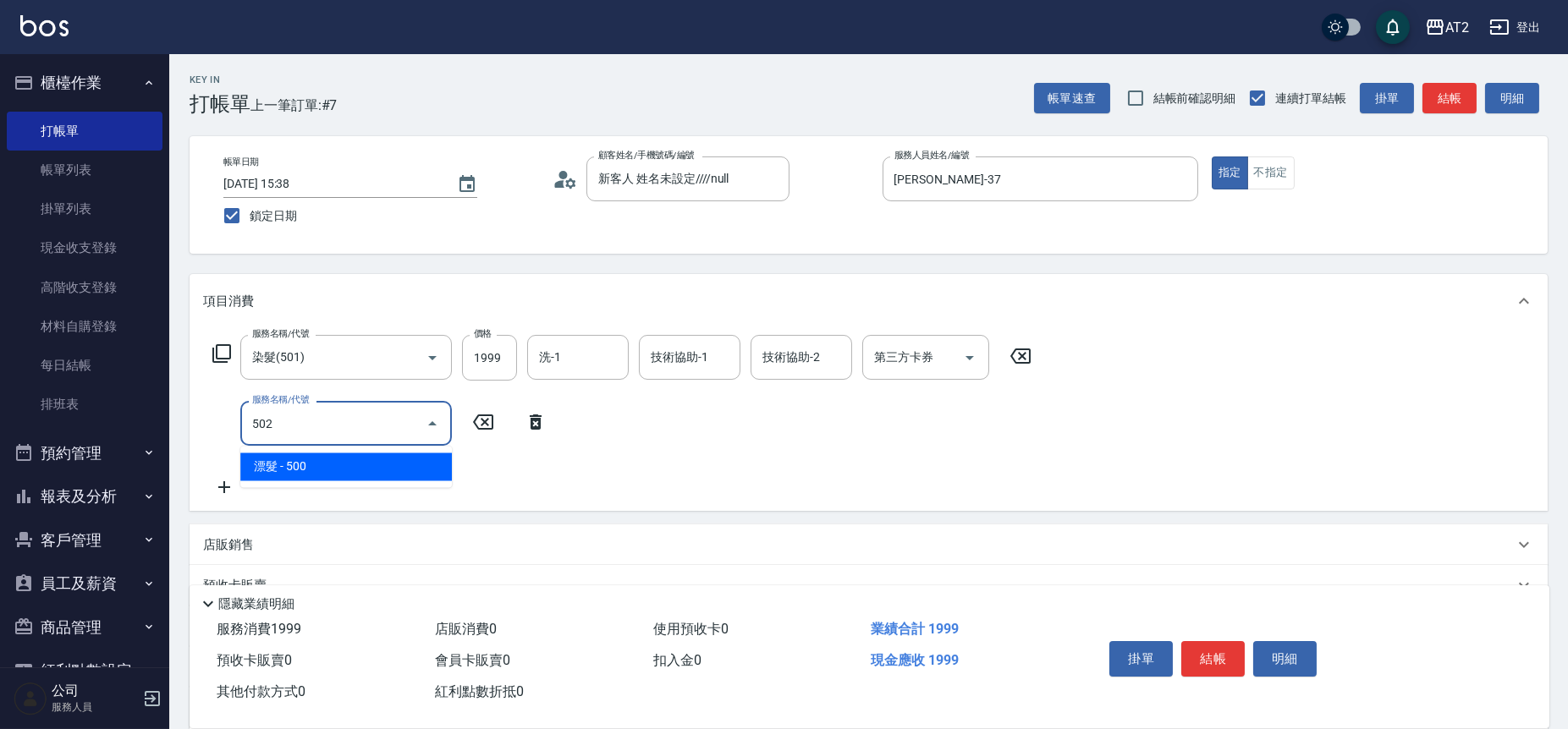
type input "240"
type input "漂髮(502)"
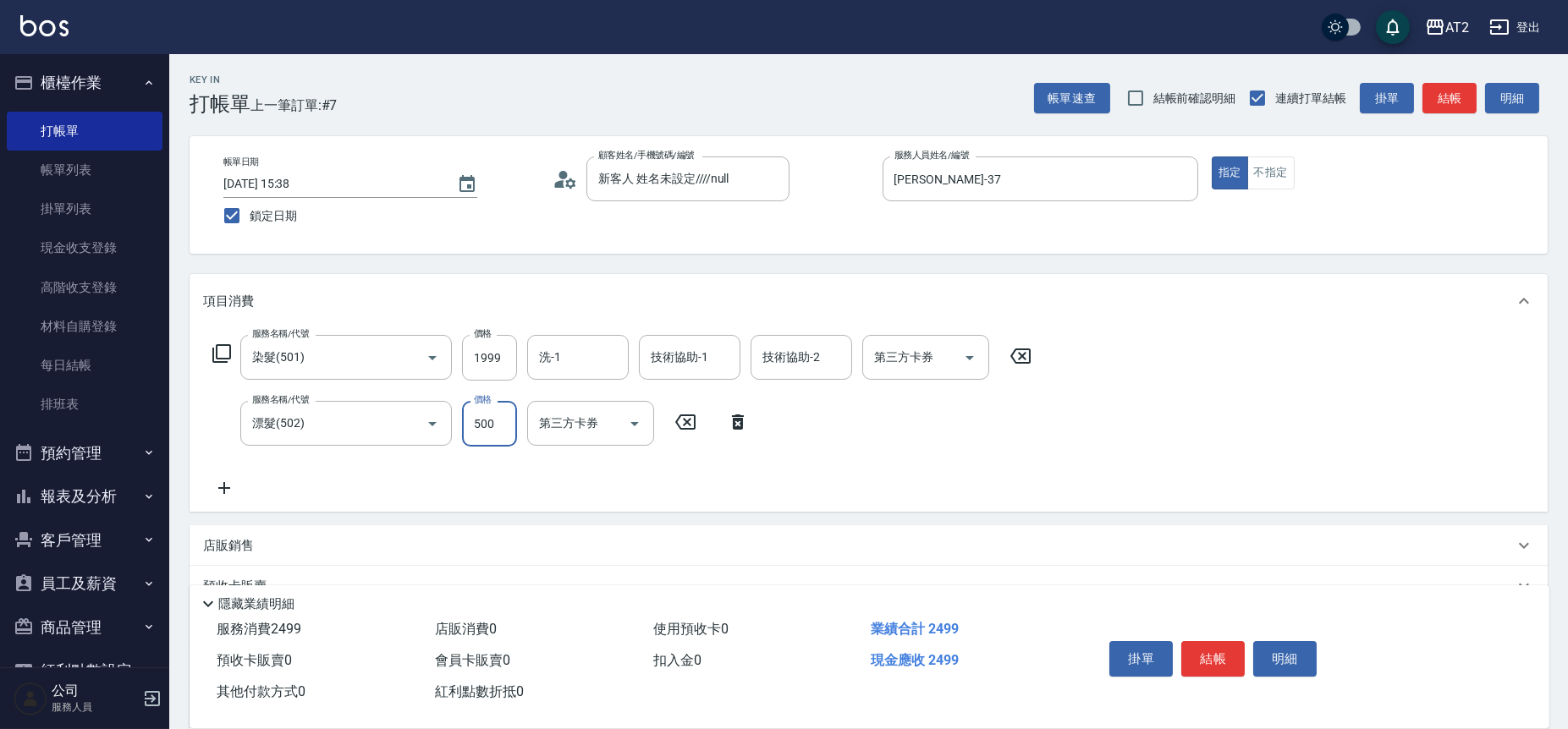
type input "190"
type input "0"
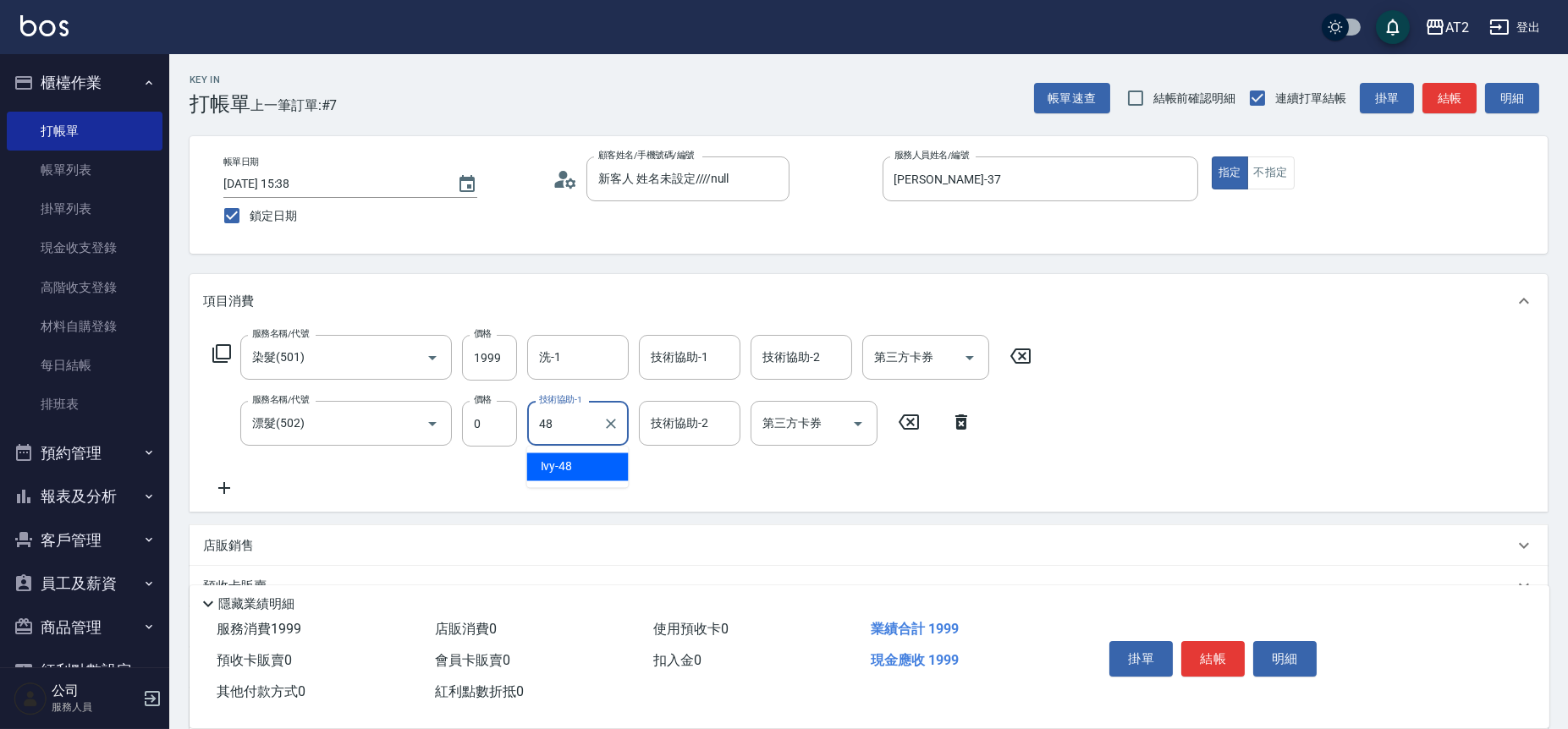
type input "Ivy-48"
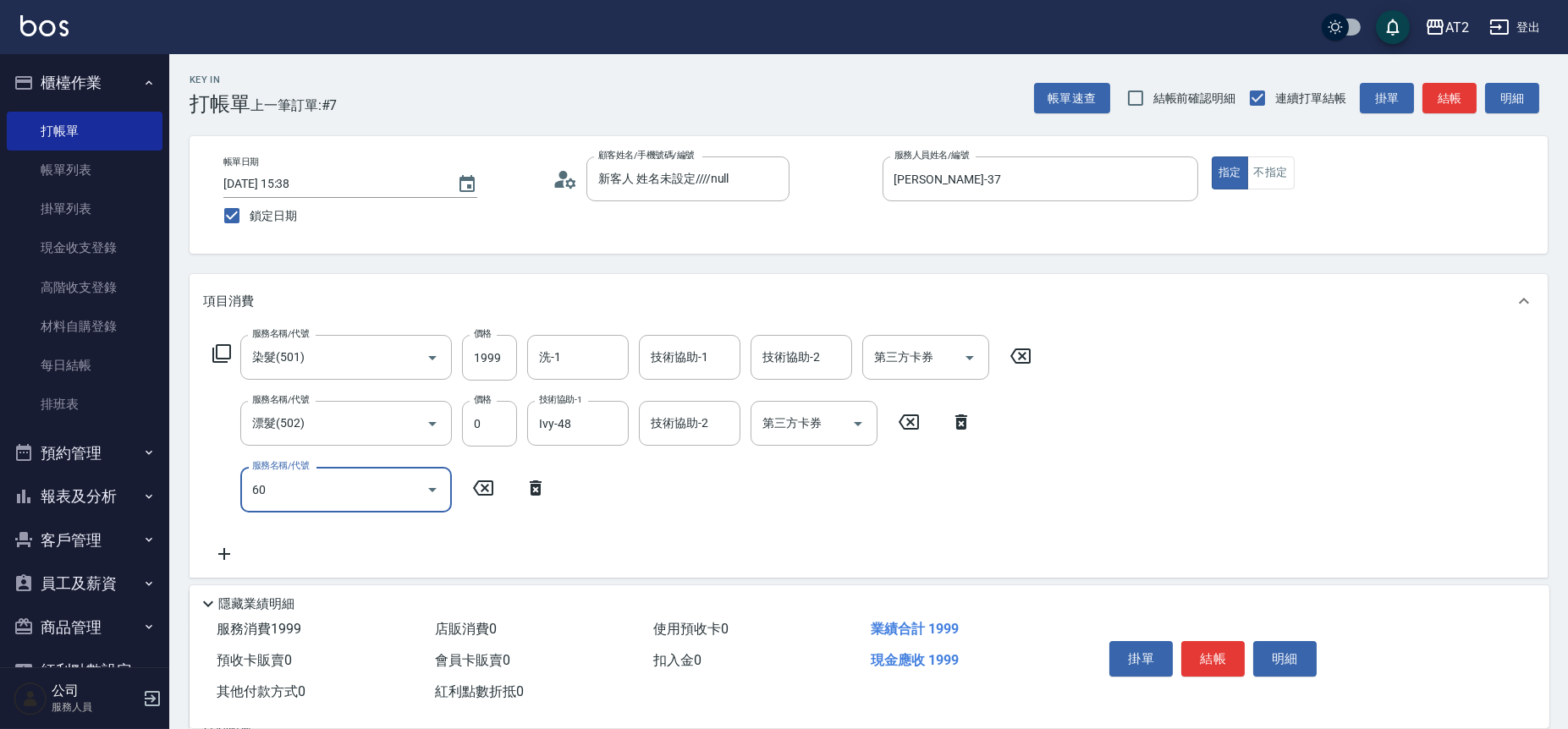
type input "601"
type input "290"
type input "自備護髮(601)"
type input "200"
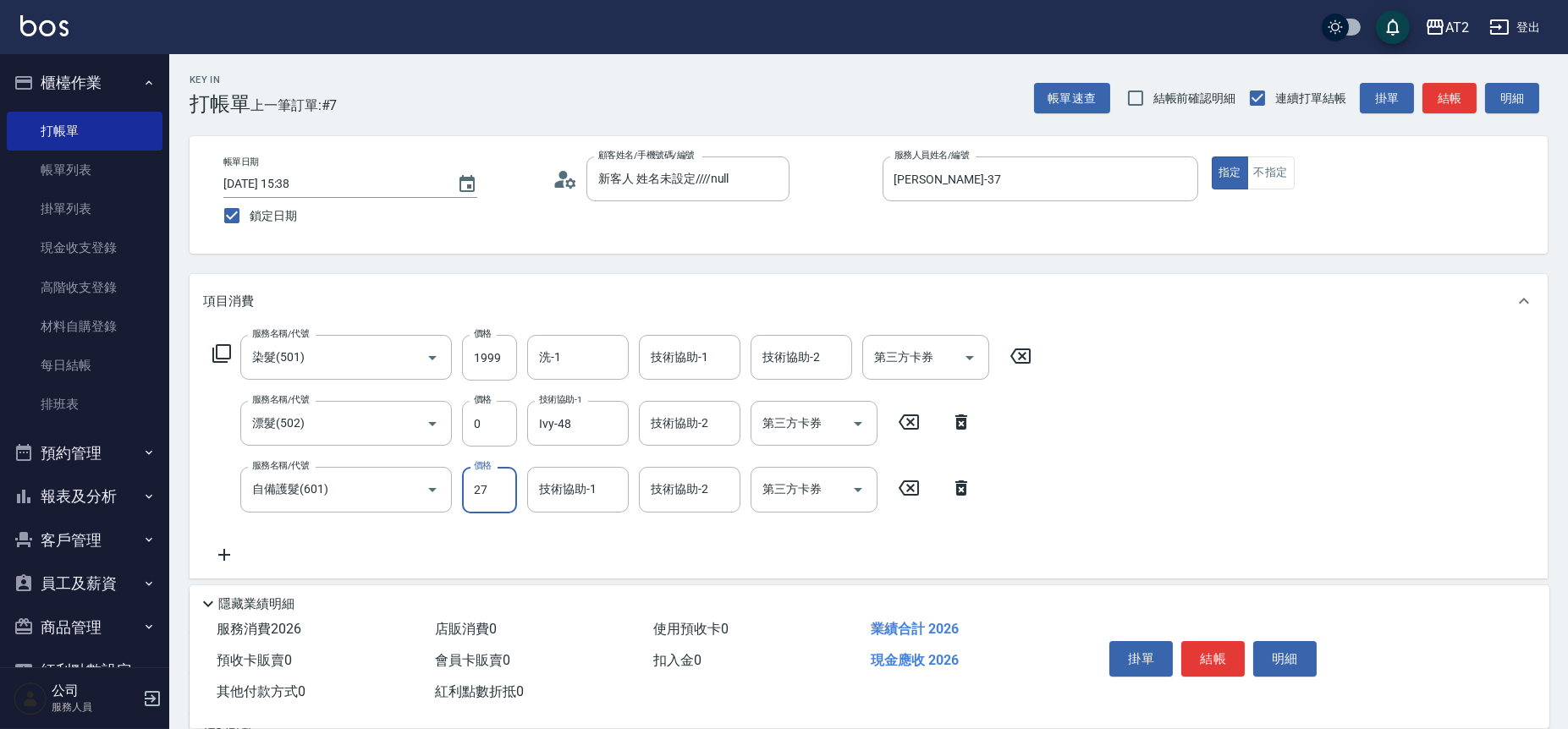
type input "270"
type input "460"
type input "2700"
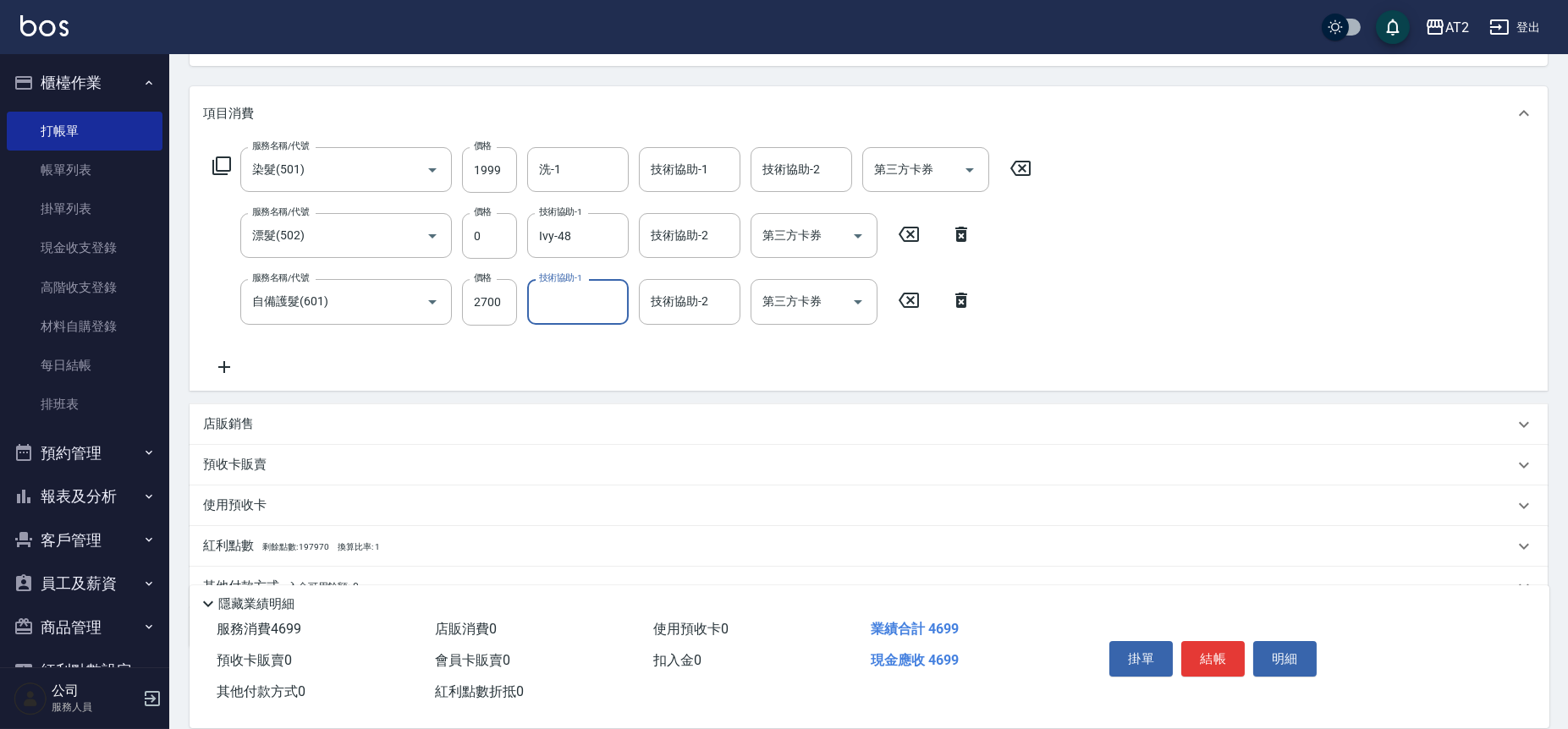
scroll to position [267, 0]
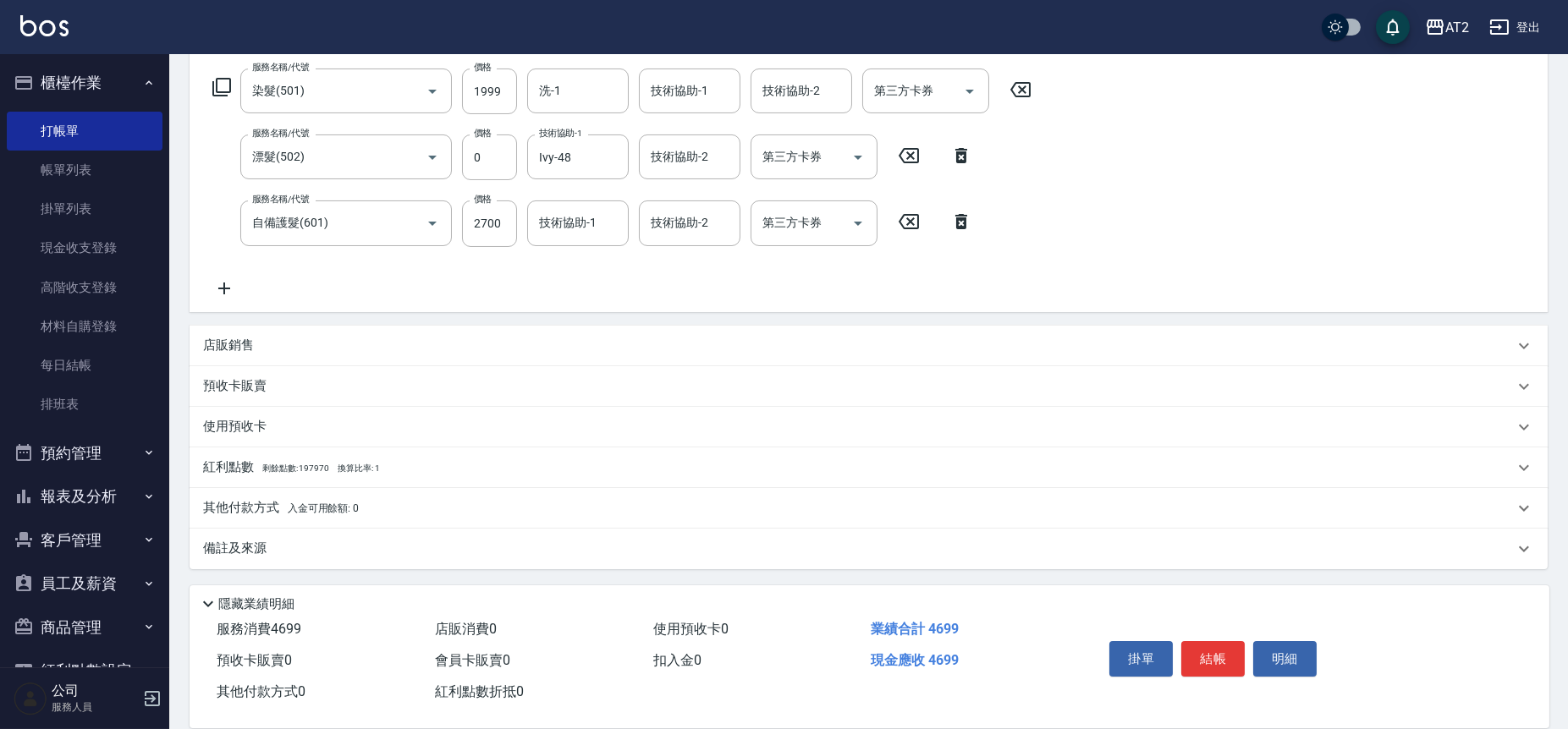
click at [402, 506] on div "其他付款方式 入金可用餘額: 0" at bounding box center [858, 508] width 1310 height 18
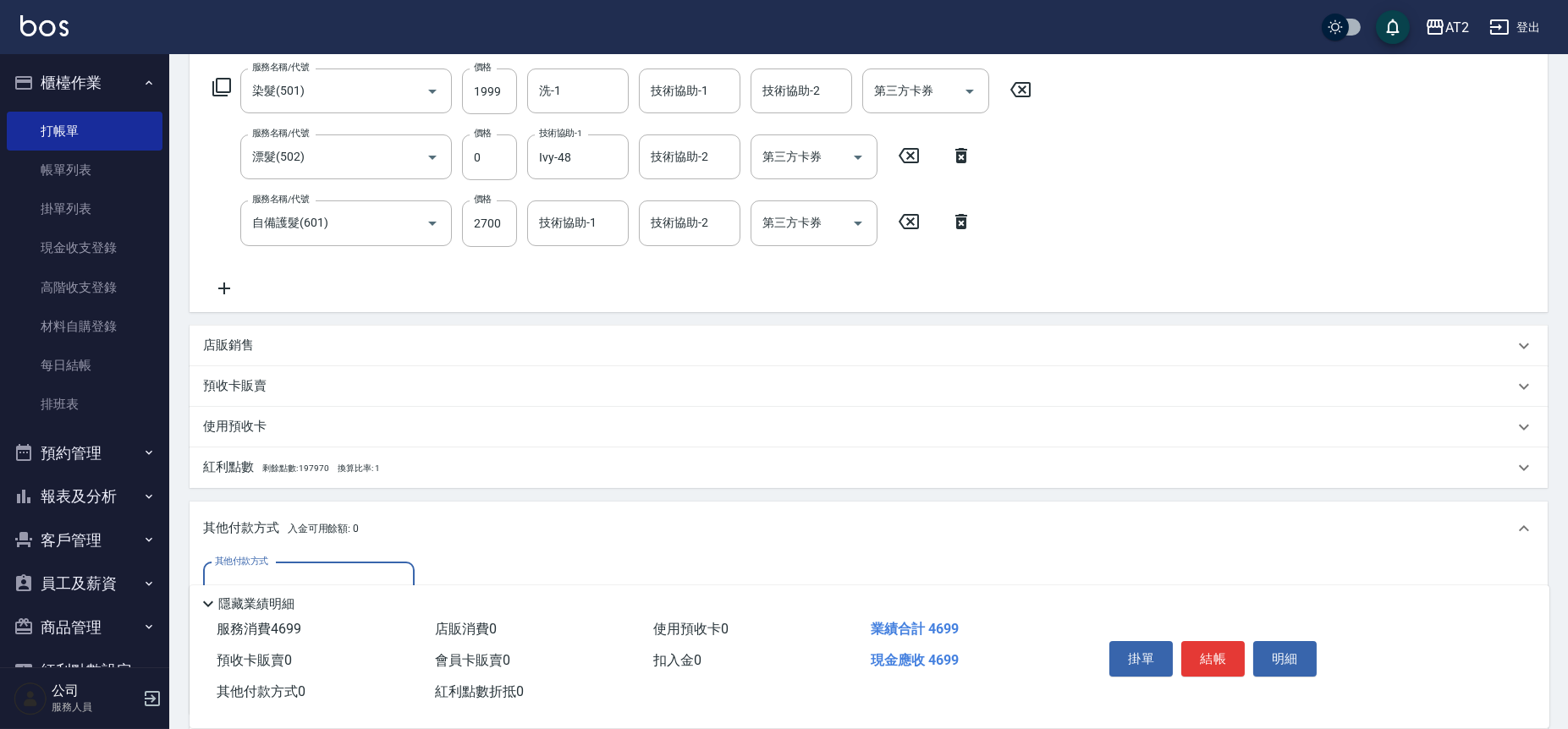
scroll to position [0, 0]
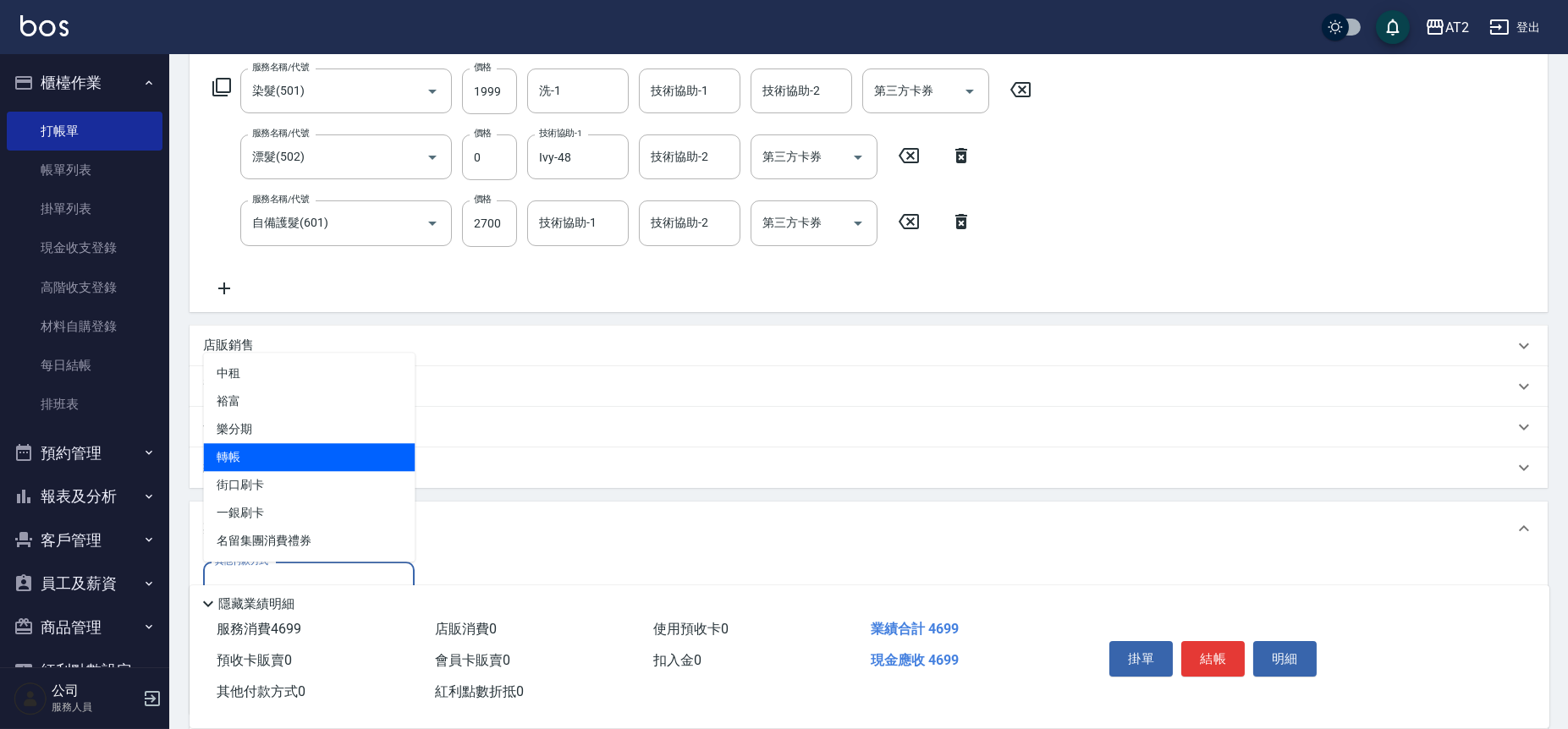
type input "轉帳"
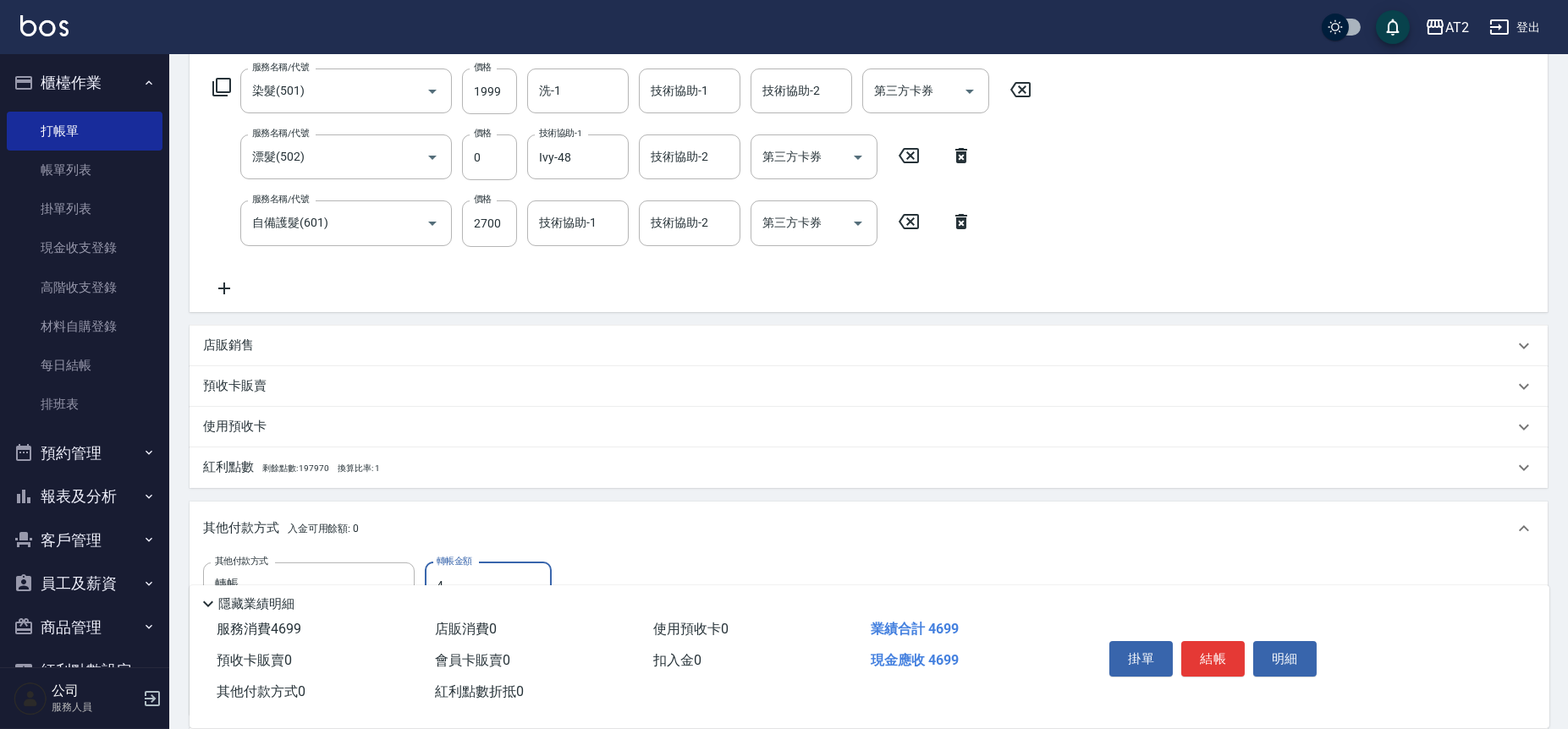
type input "46"
type input "420"
type input "469"
type input "0"
type input "4699"
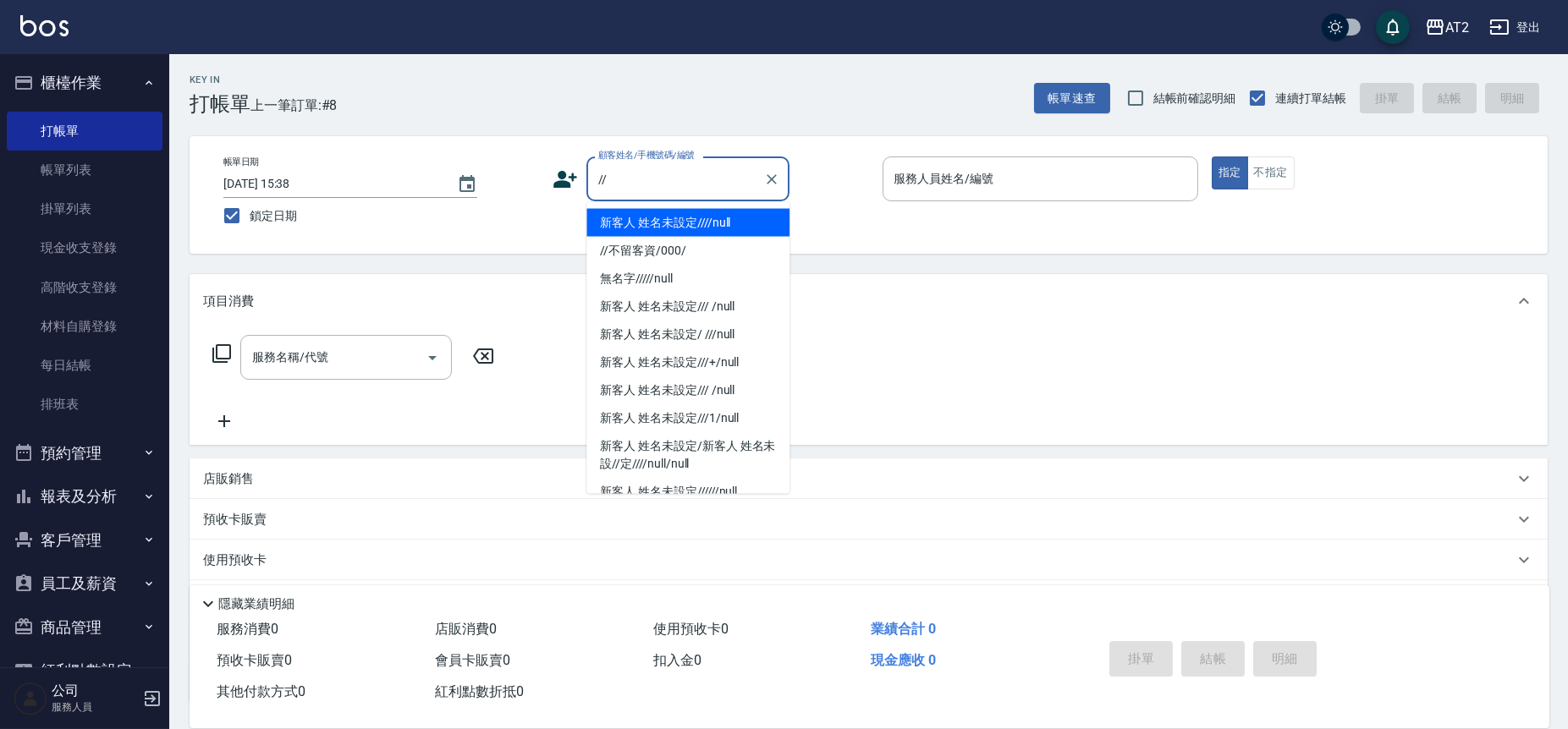
type input "新客人 姓名未設定////null"
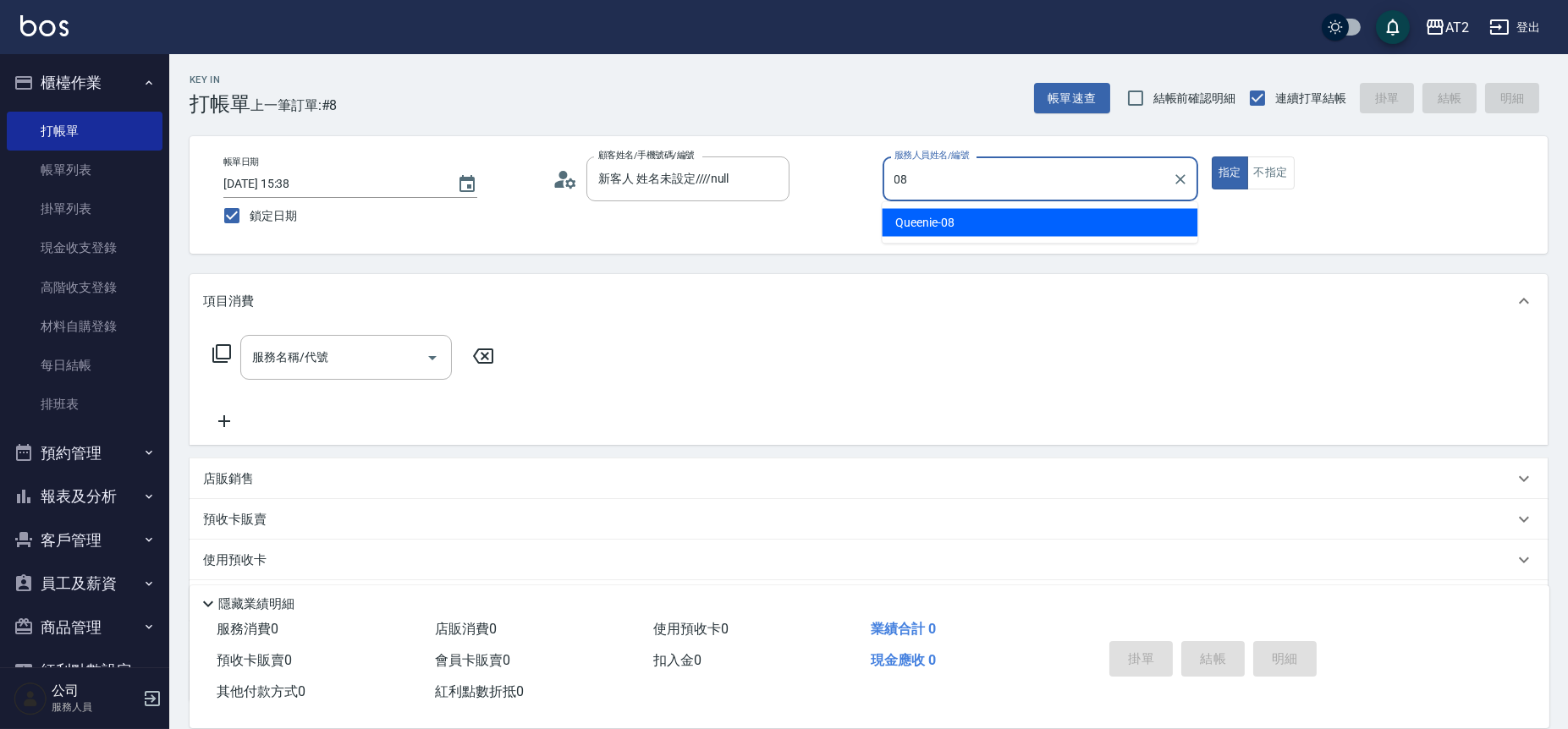
type input "Queenie-08"
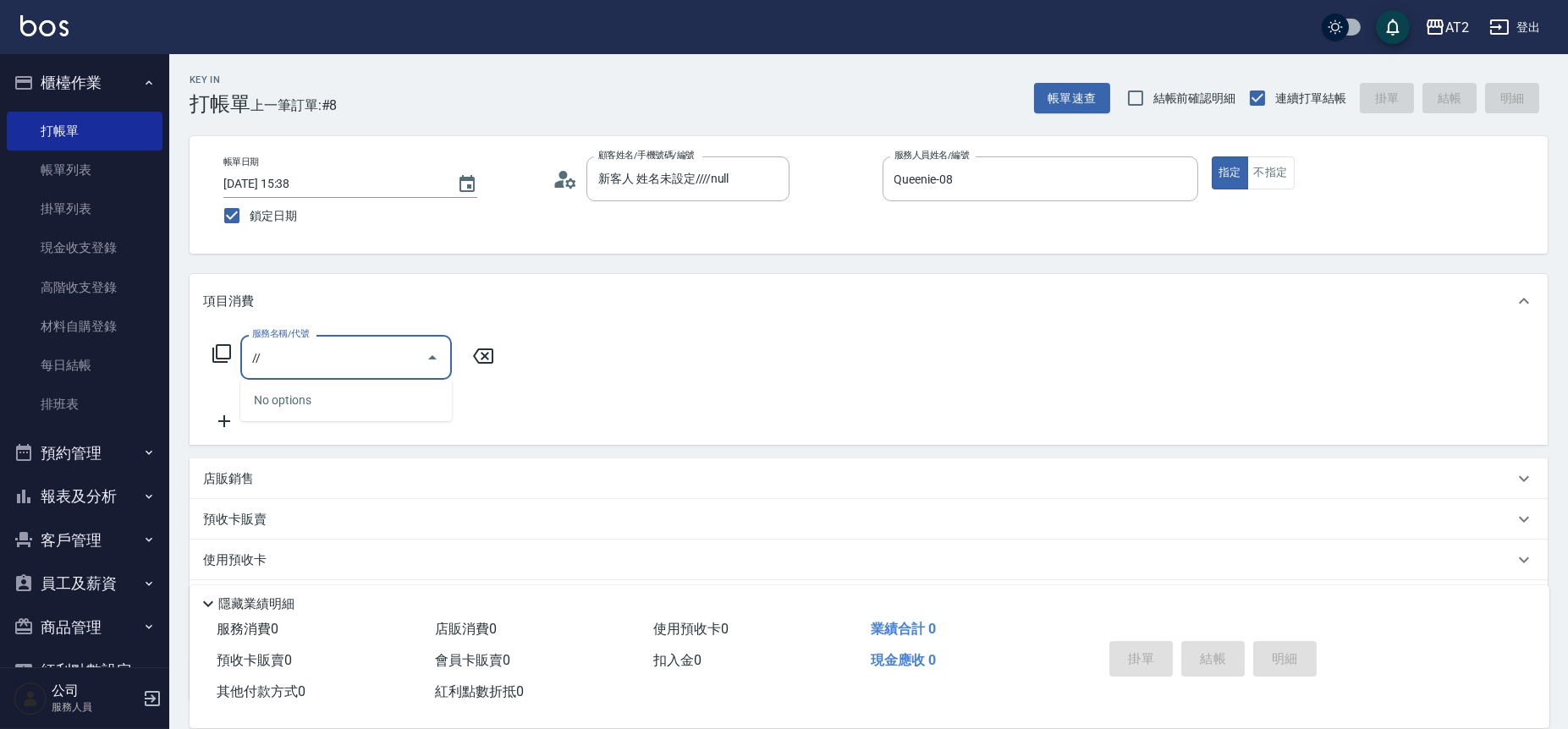
type input "/"
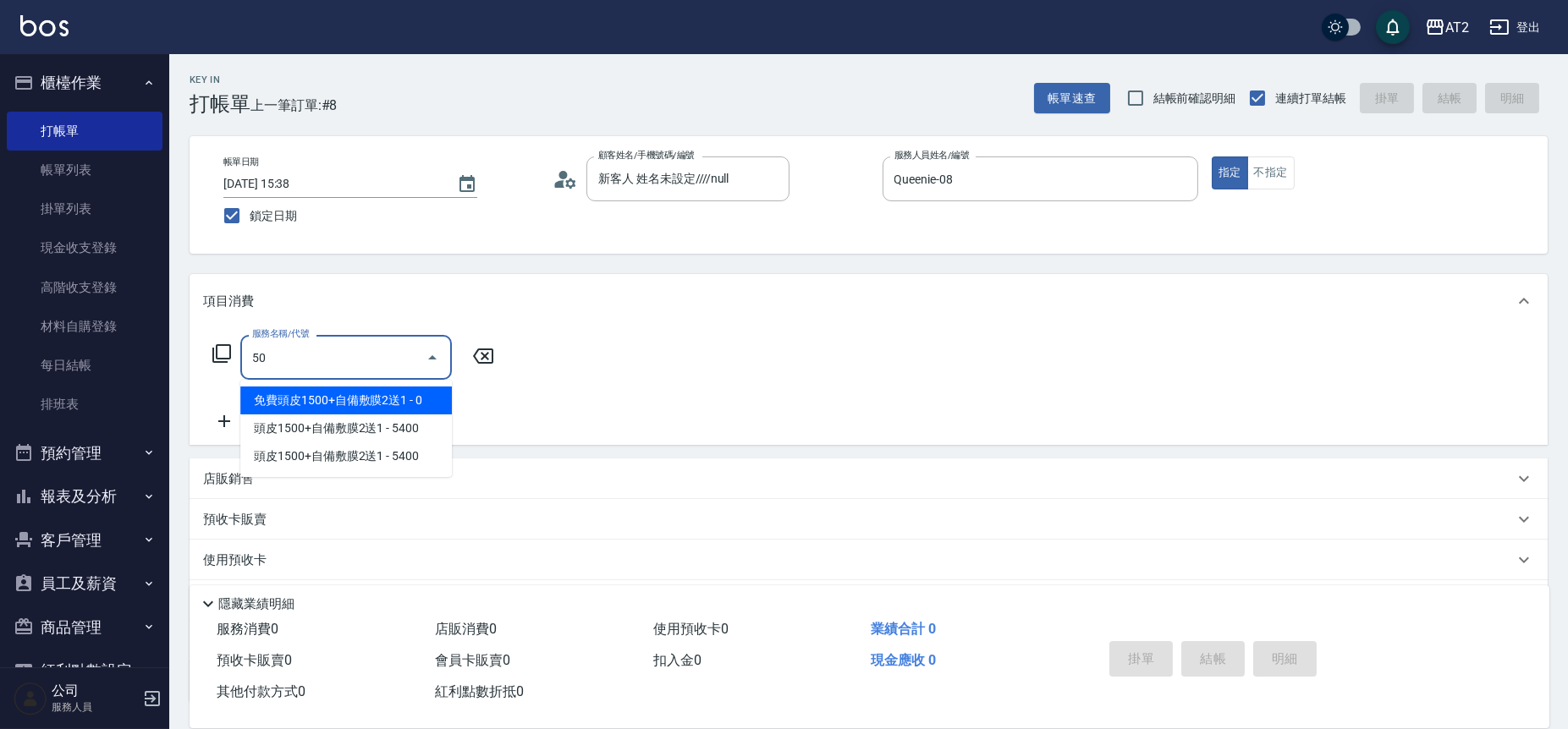
type input "501"
type input "100"
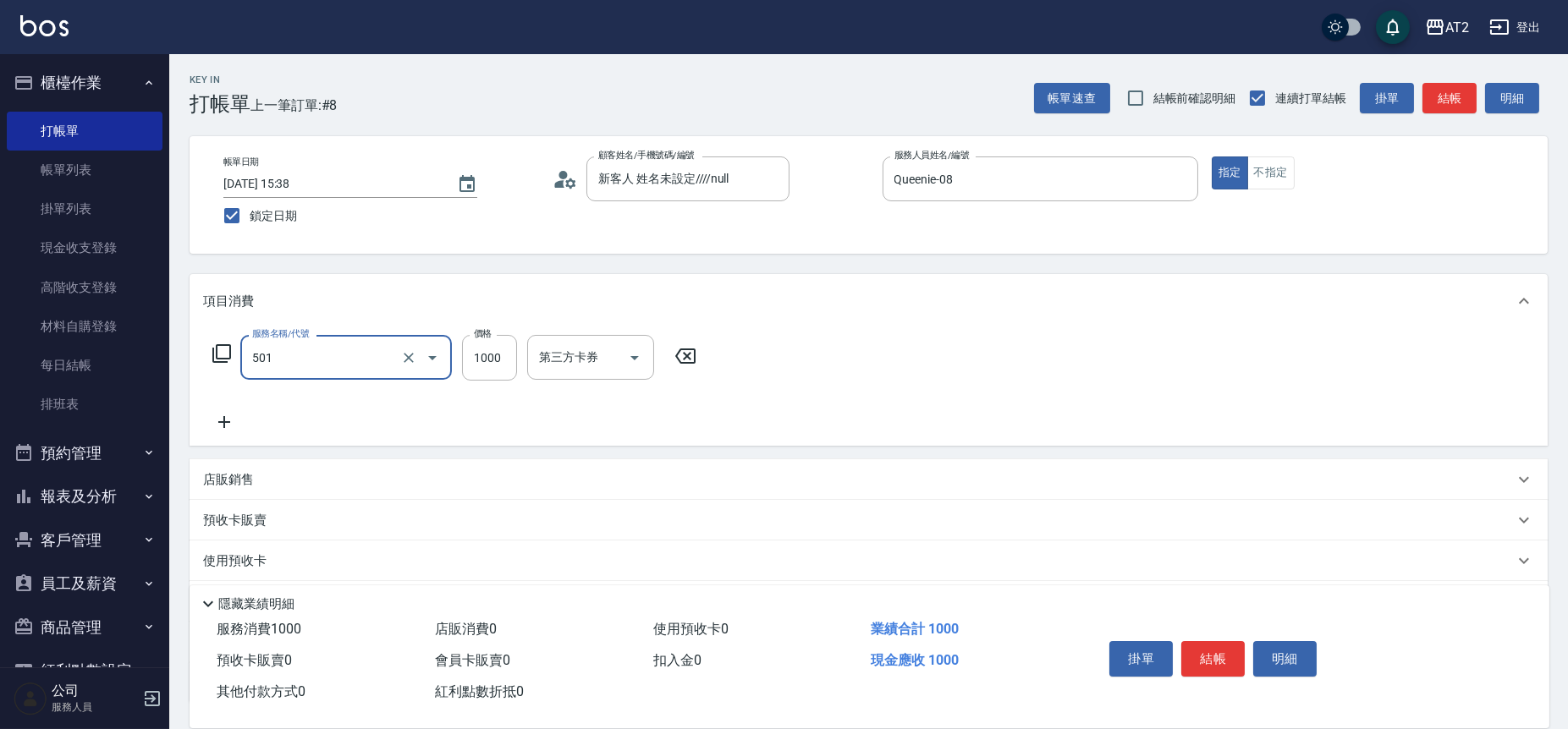
type input "染髮(501)"
type input "0"
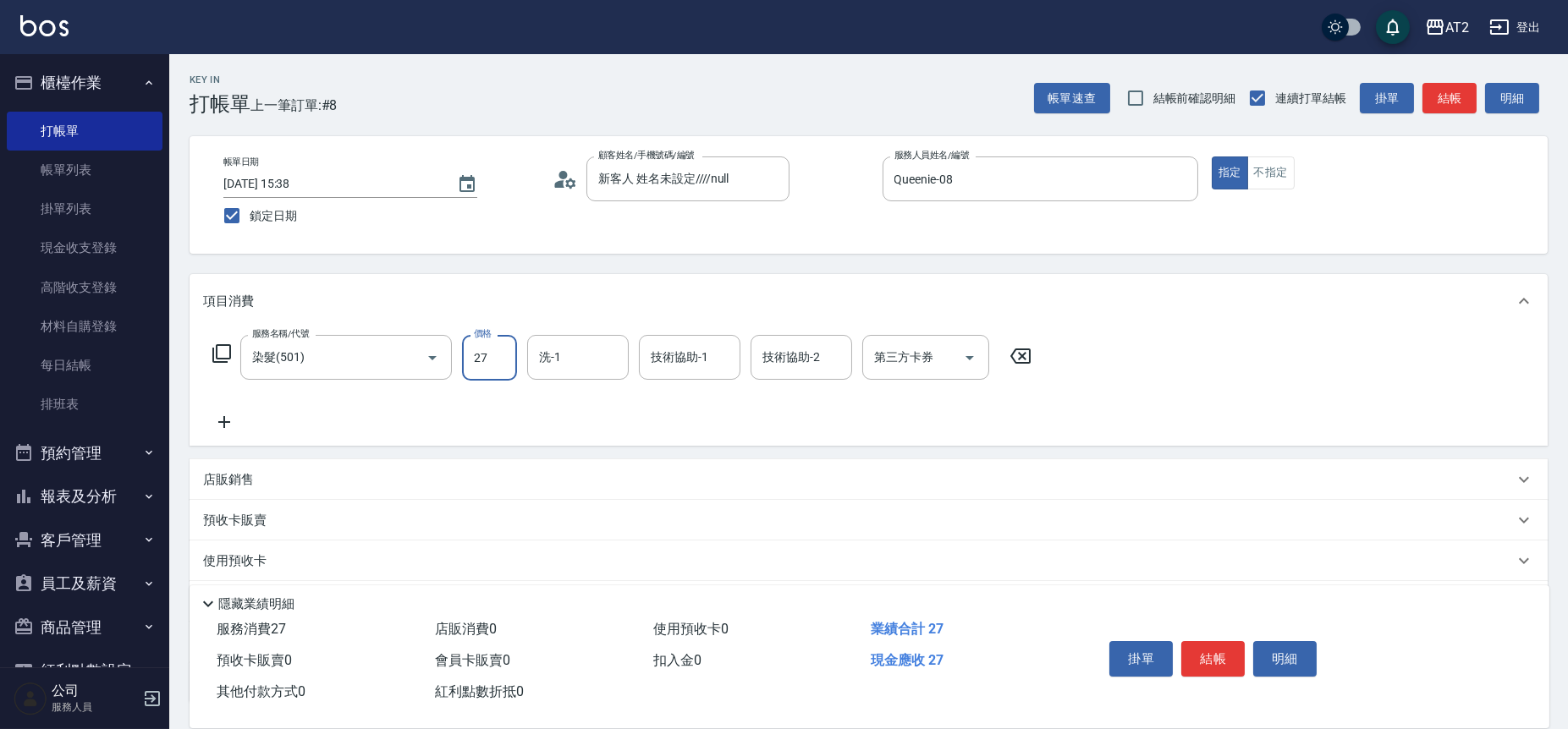
type input "279"
type input "270"
type input "2799"
type input "Ava-47"
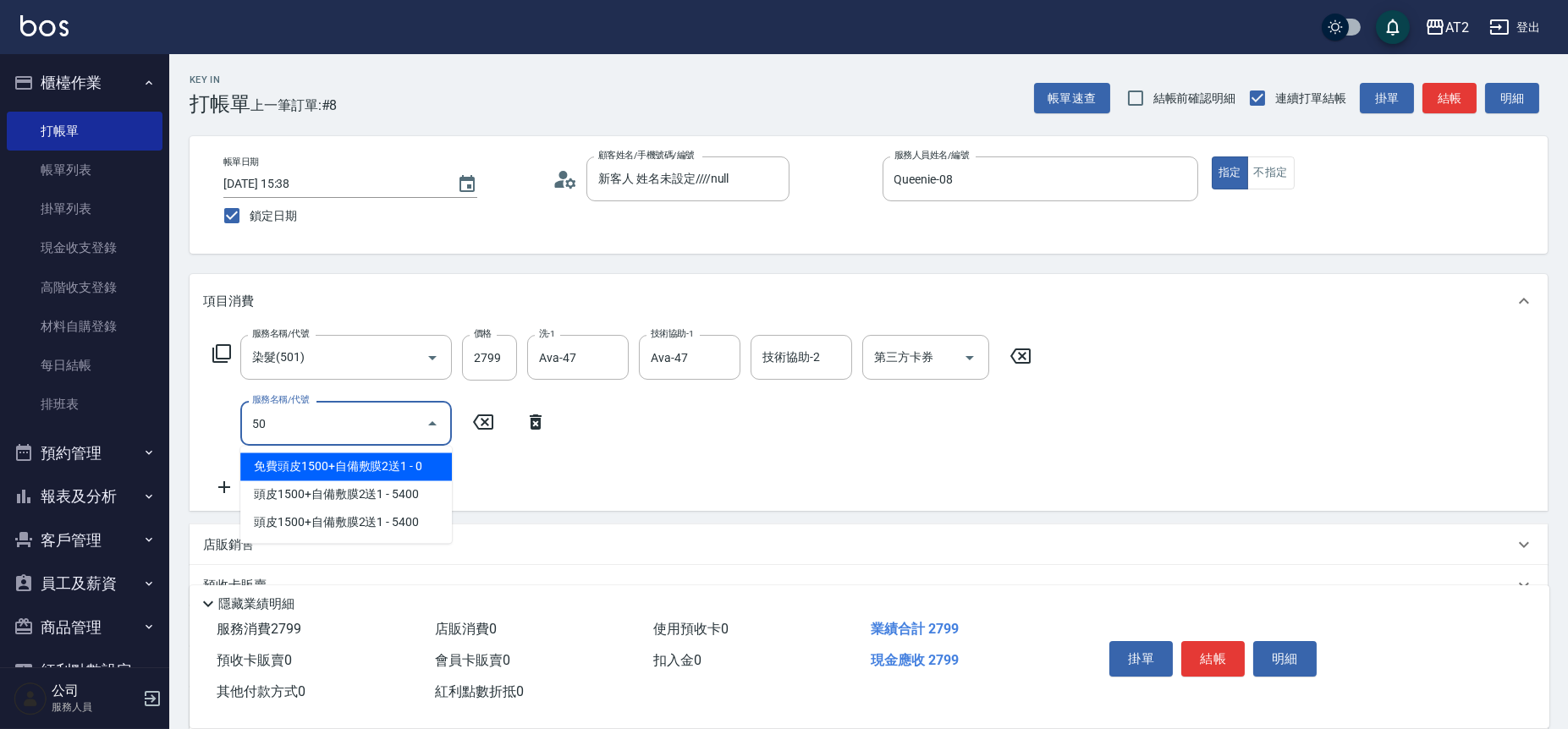
type input "502"
type input "320"
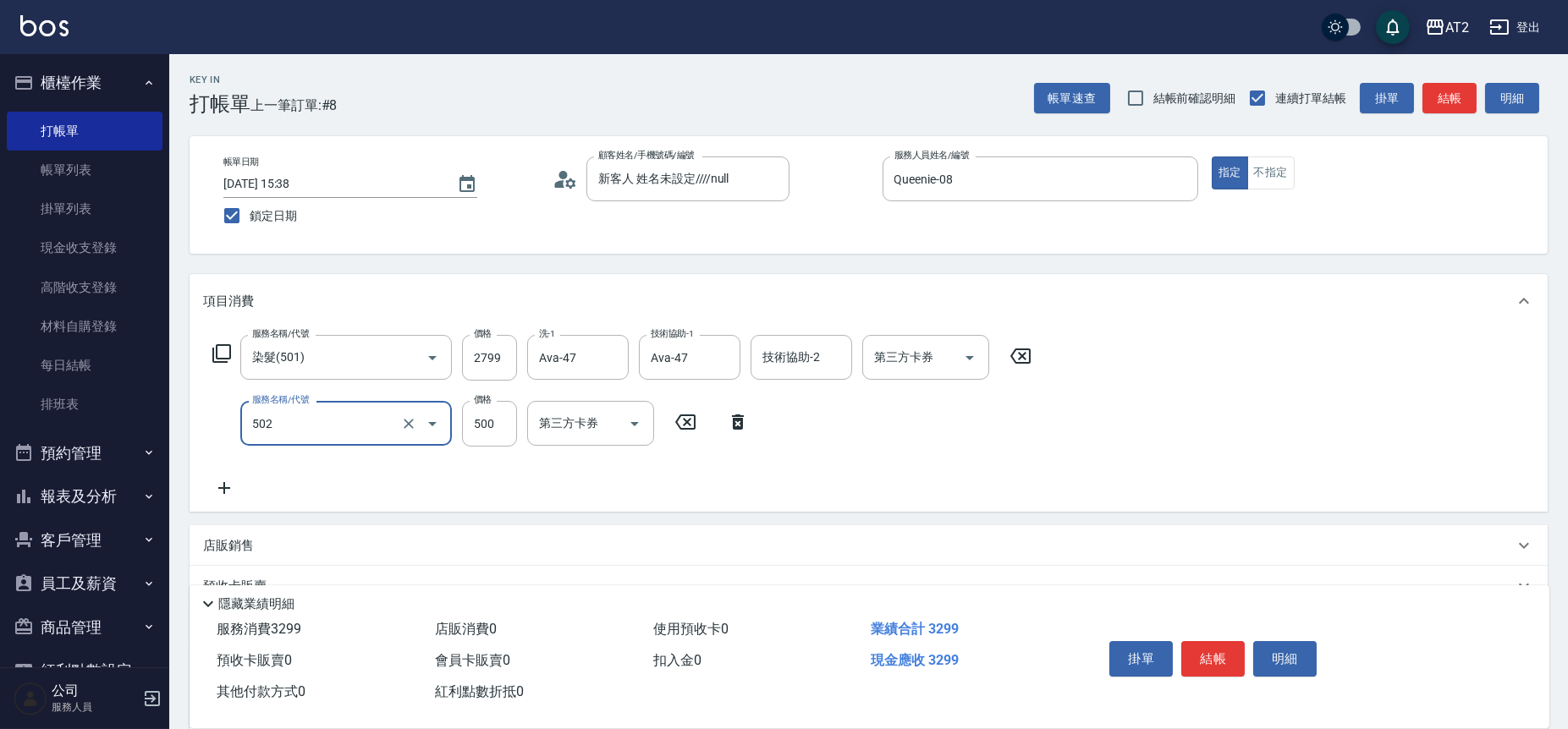
type input "漂髮(502)"
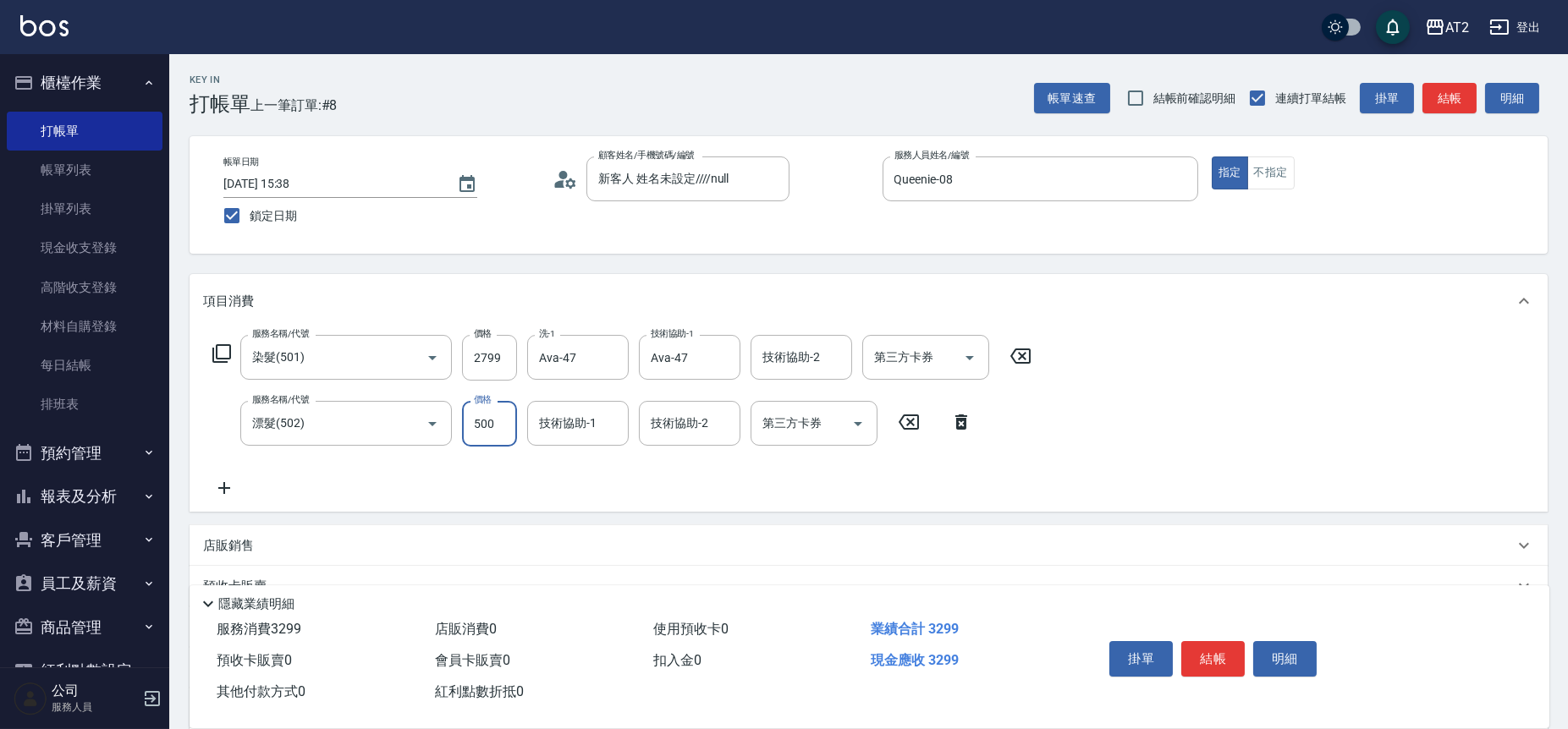
type input "4"
type input "280"
type input "40"
type input "310"
type input "400"
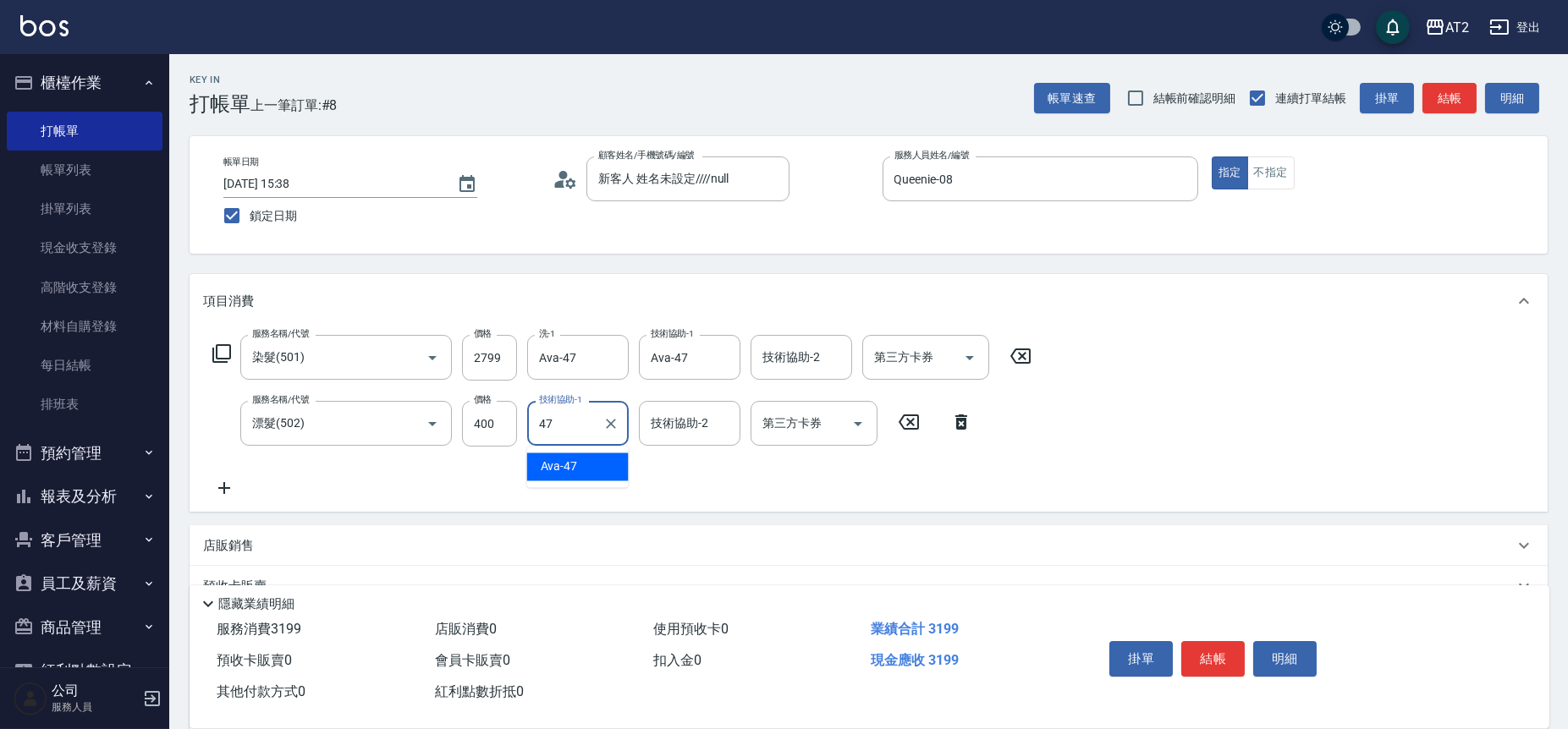
type input "Ava-47"
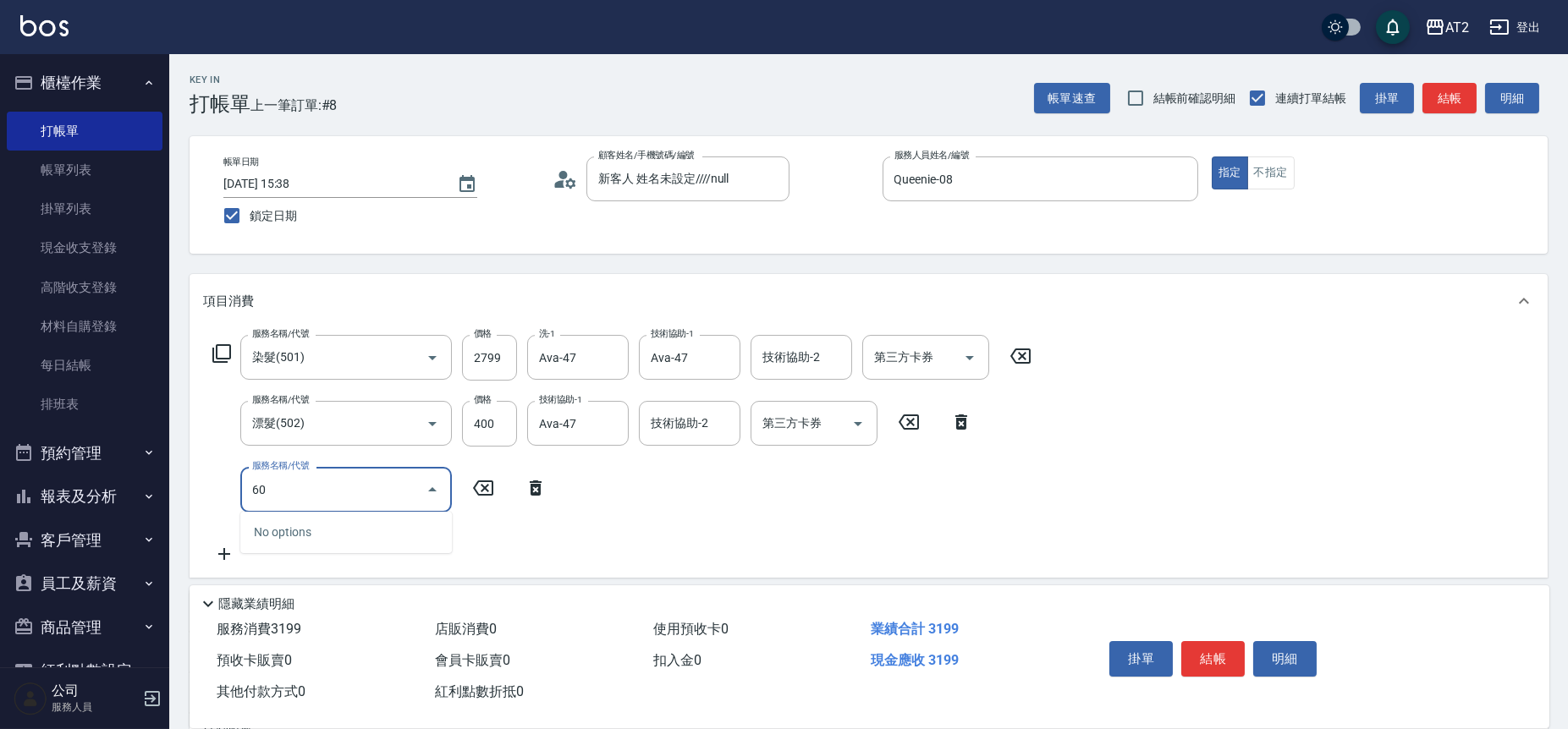
type input "601"
type input "410"
type input "自備護髮(601)"
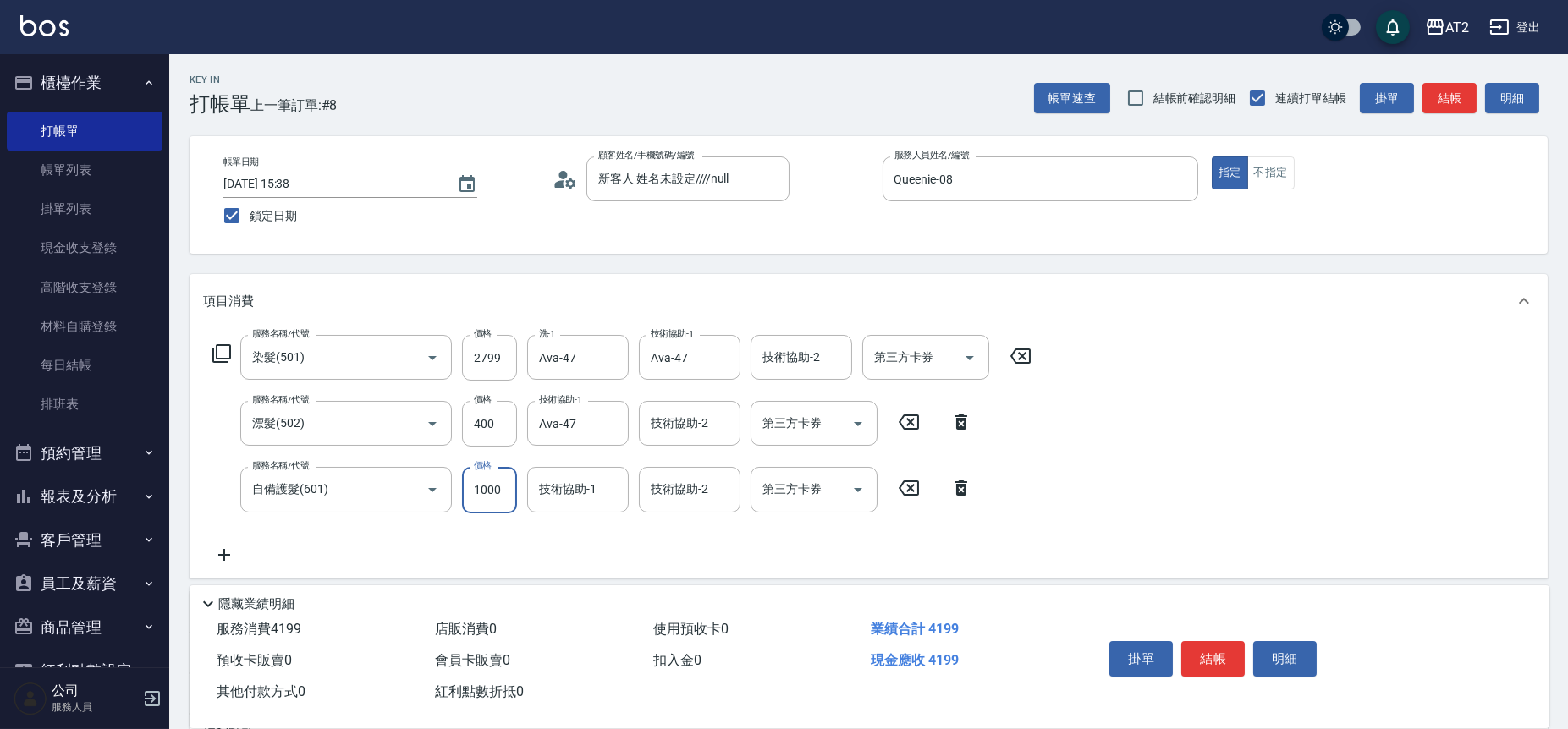
type input "320"
type input "30"
type input "340"
type input "3000"
type input "610"
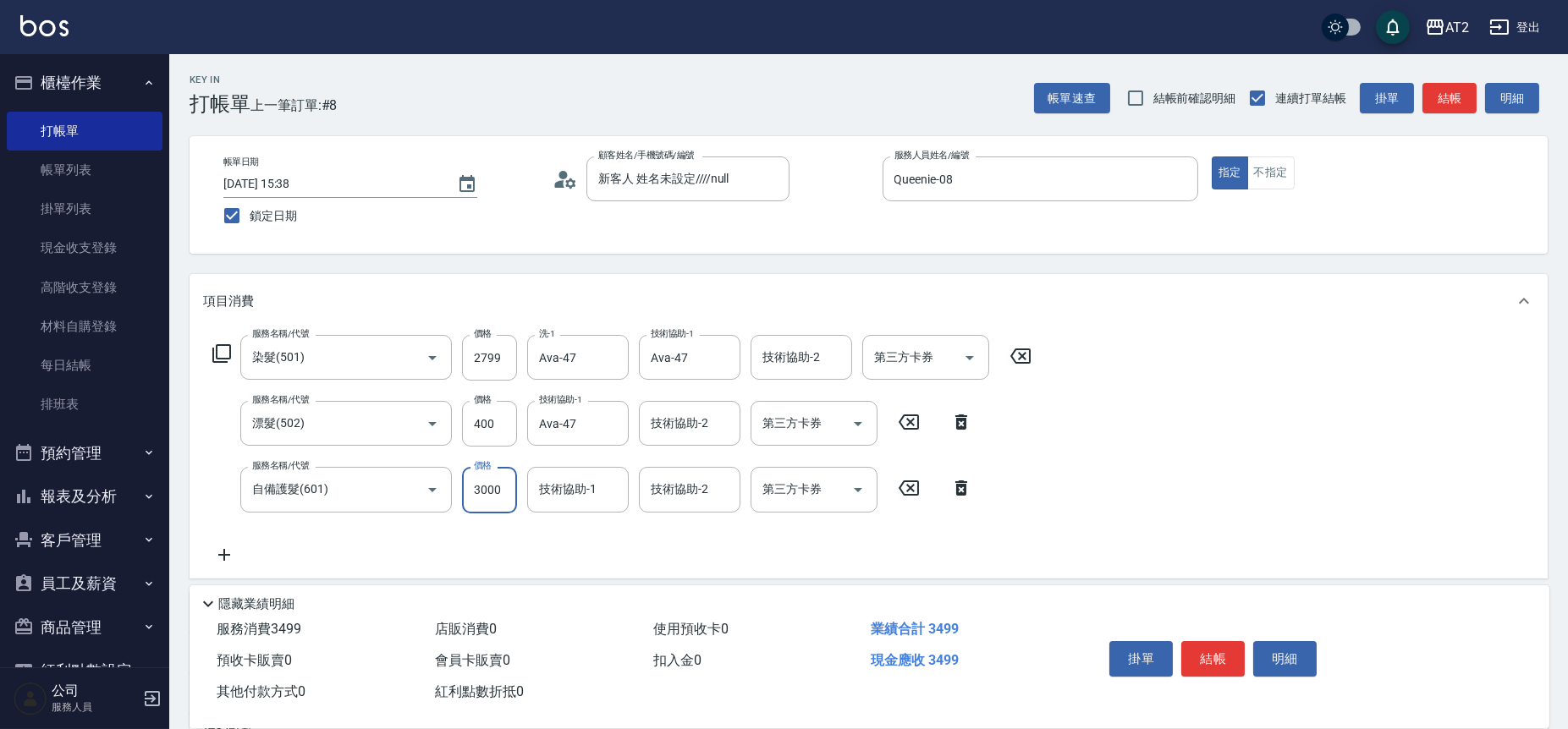
type input "3000"
type input "Ava-47"
click at [537, 555] on icon at bounding box center [536, 554] width 43 height 20
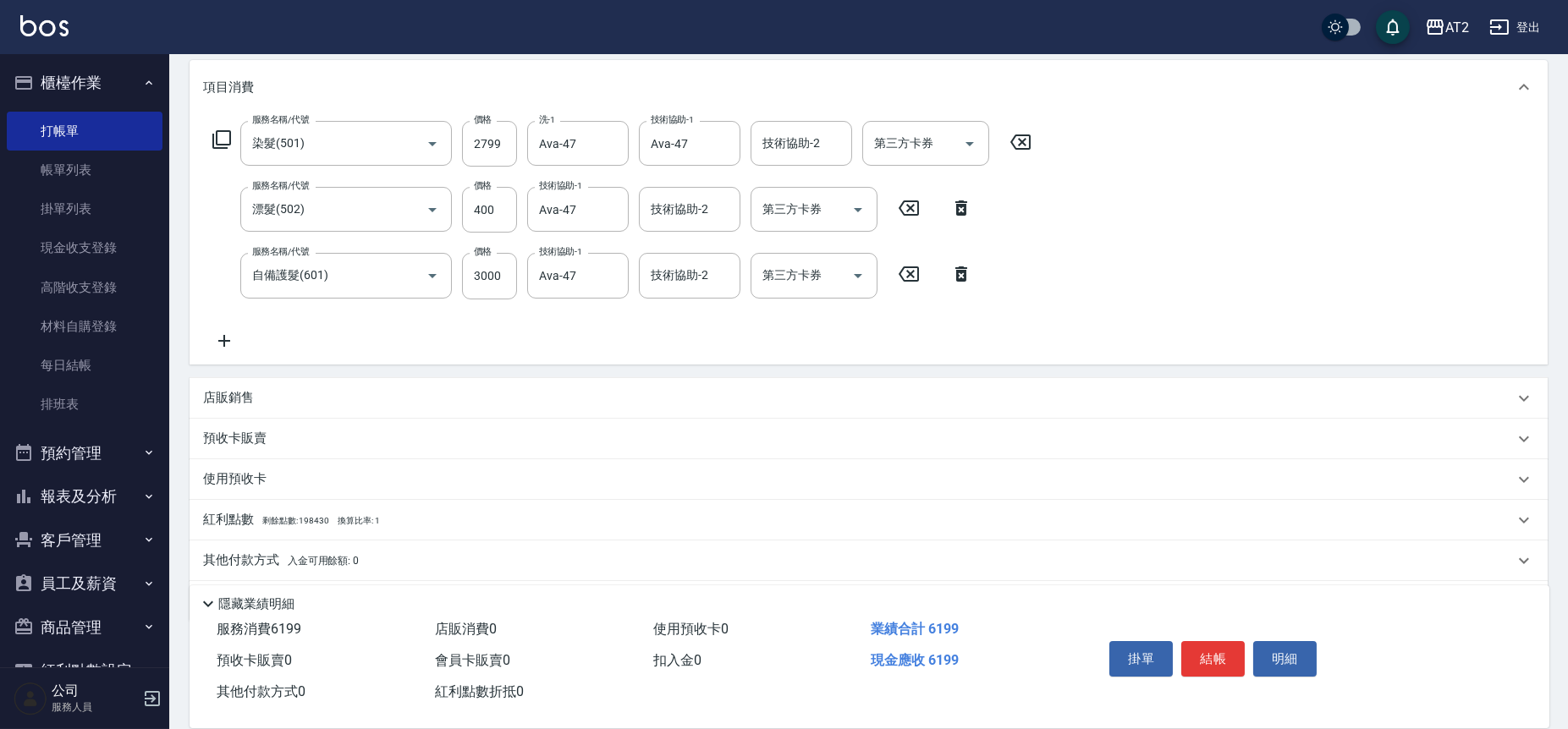
scroll to position [267, 0]
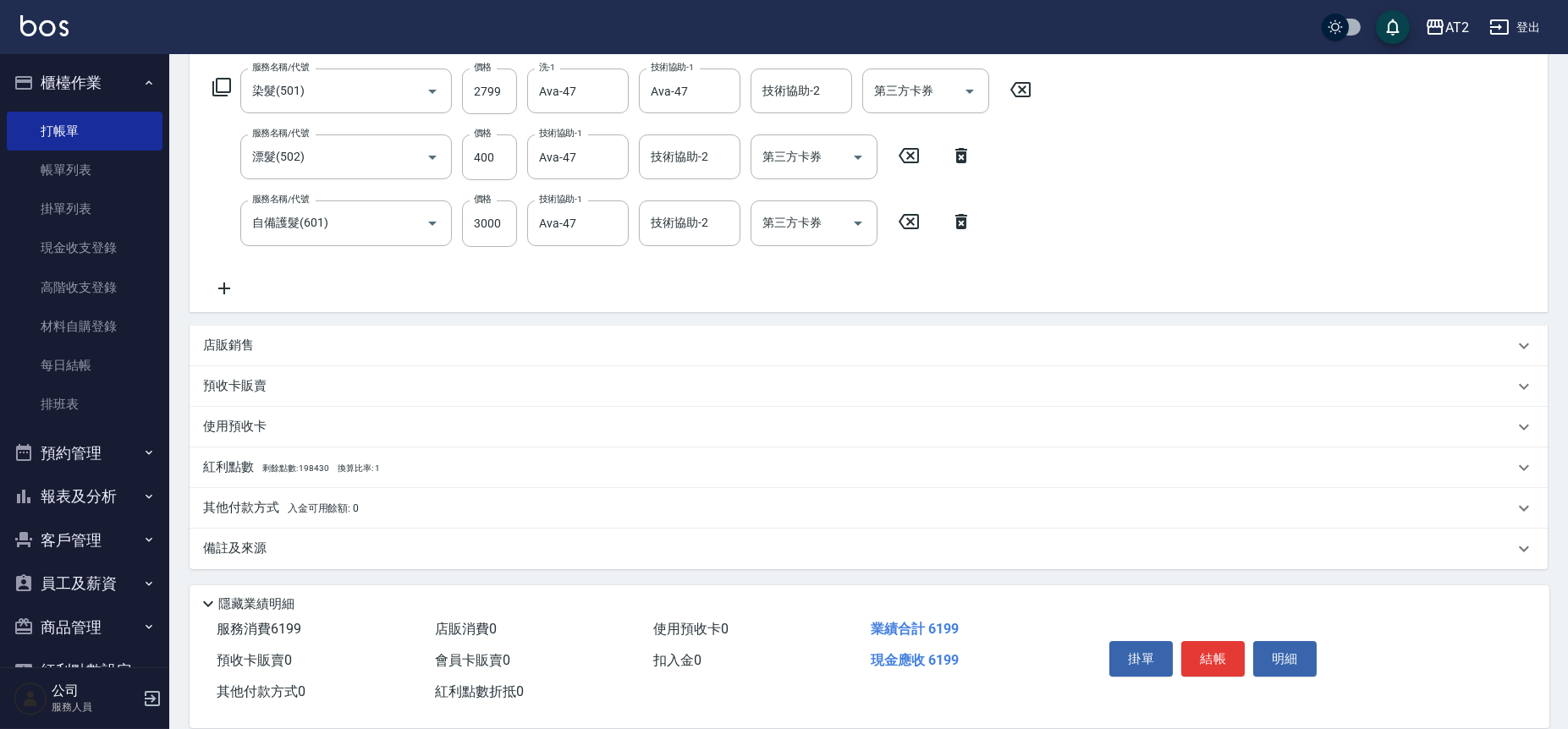
click at [450, 494] on div "其他付款方式 入金可用餘額: 0" at bounding box center [868, 508] width 1358 height 41
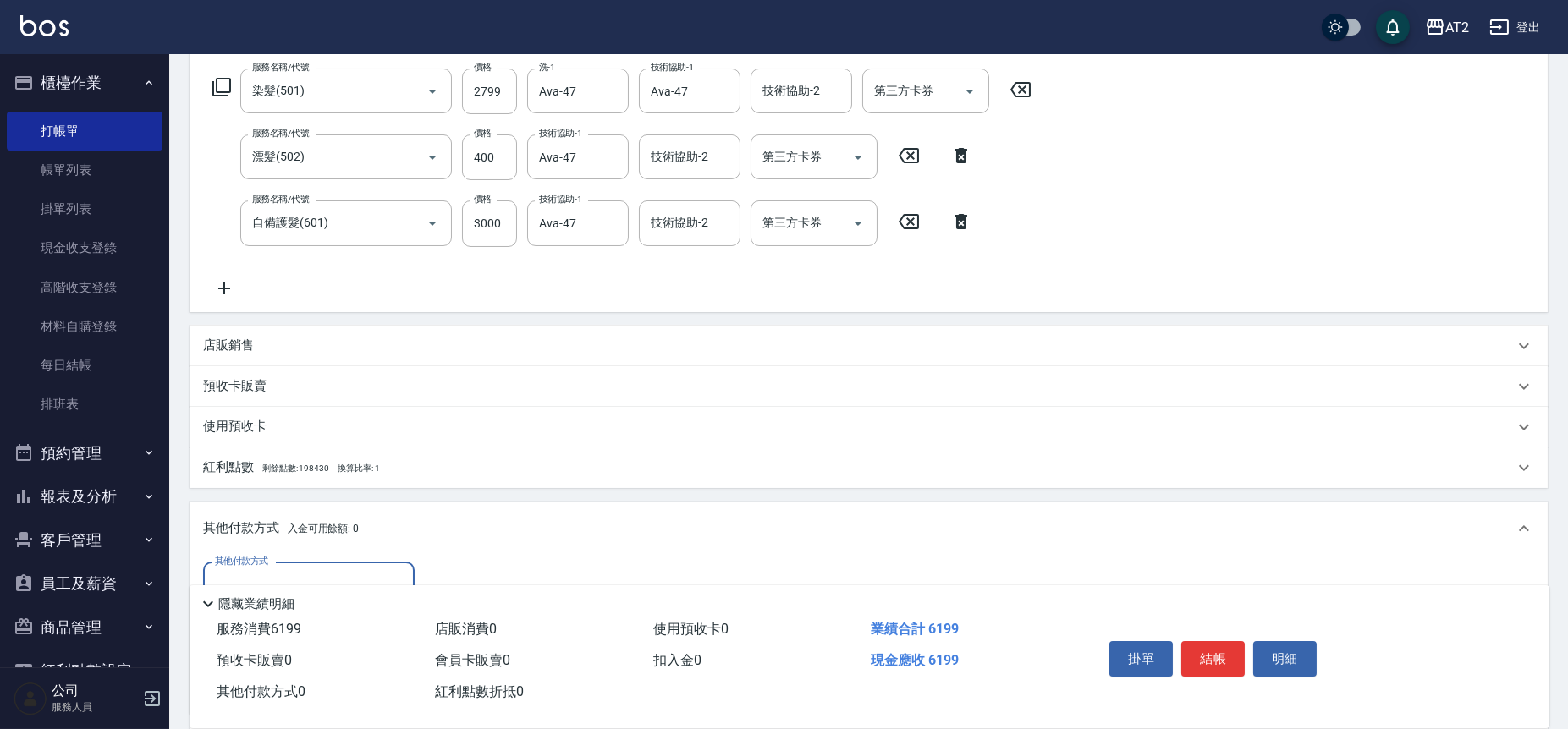
scroll to position [0, 0]
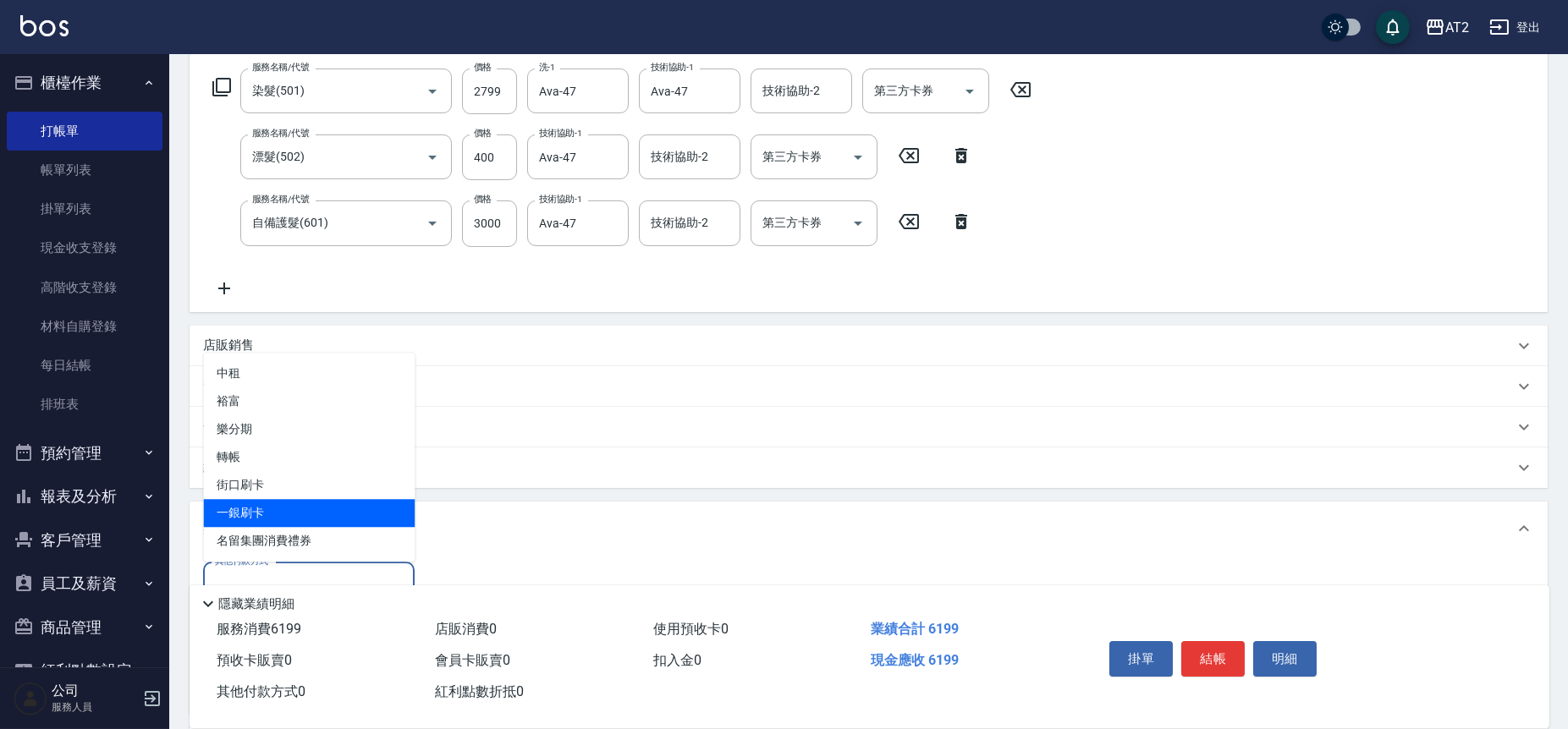
type input "一銀刷卡"
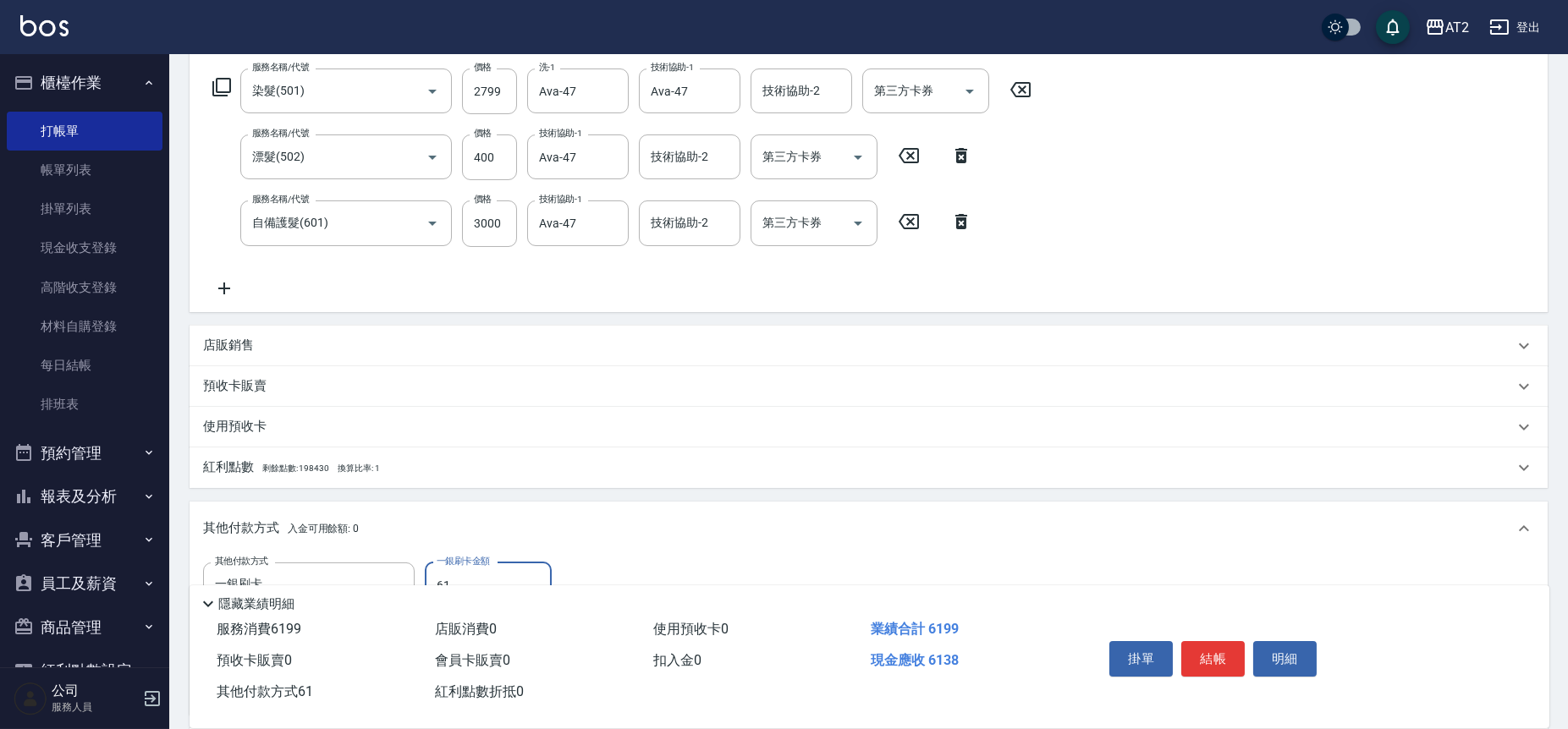
type input "619"
type input "550"
type input "6199"
type input "0"
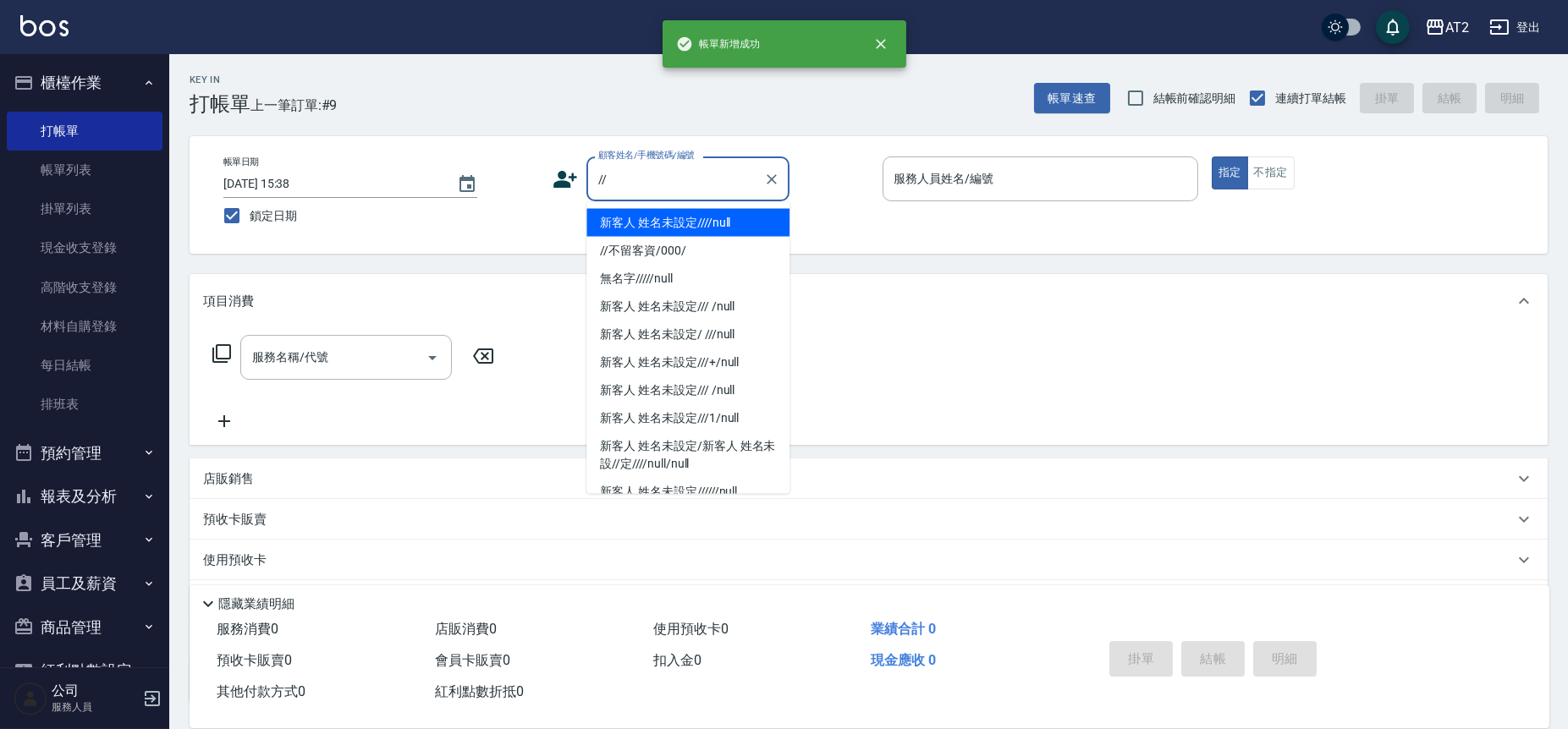
type input "新客人 姓名未設定////null"
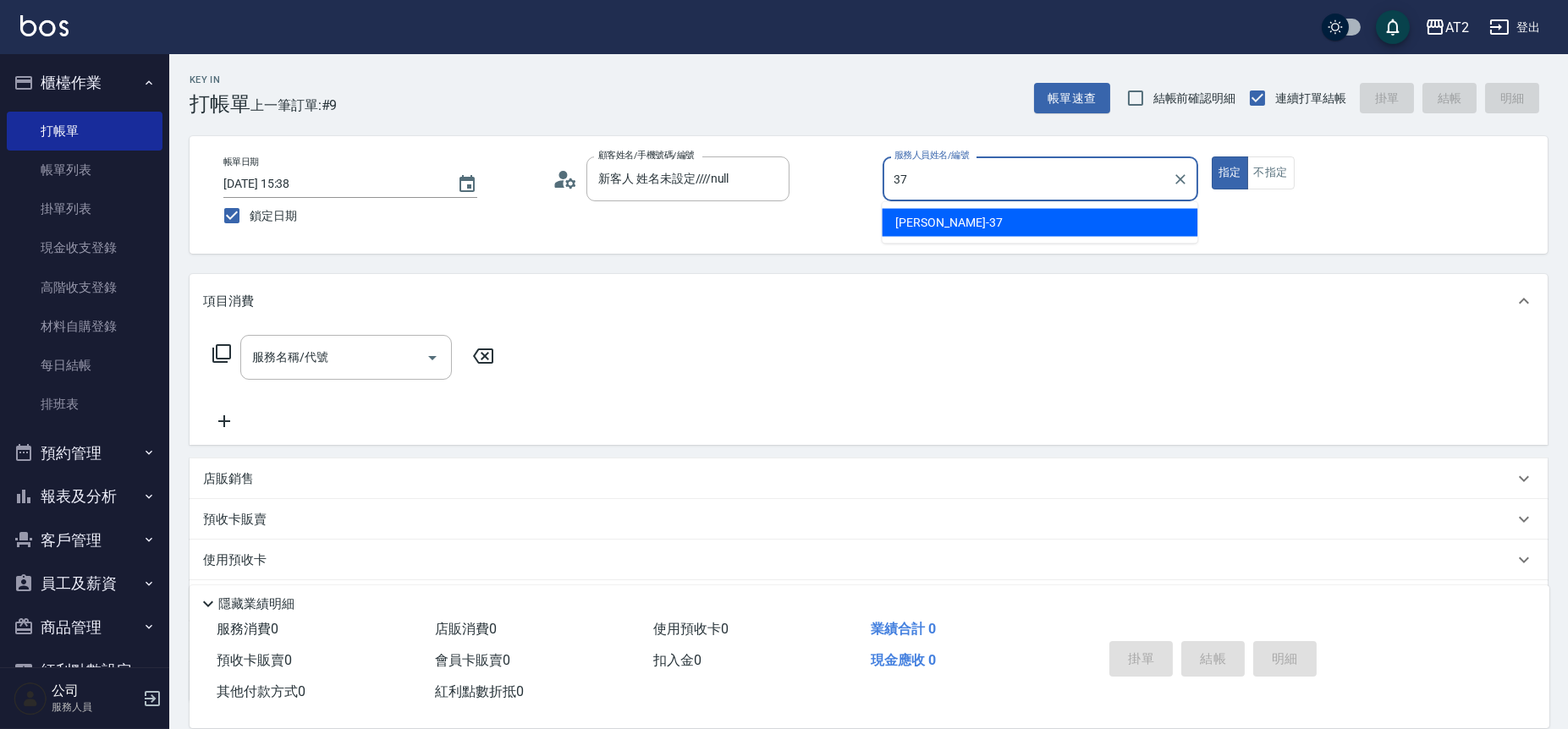
type input "小玥-37"
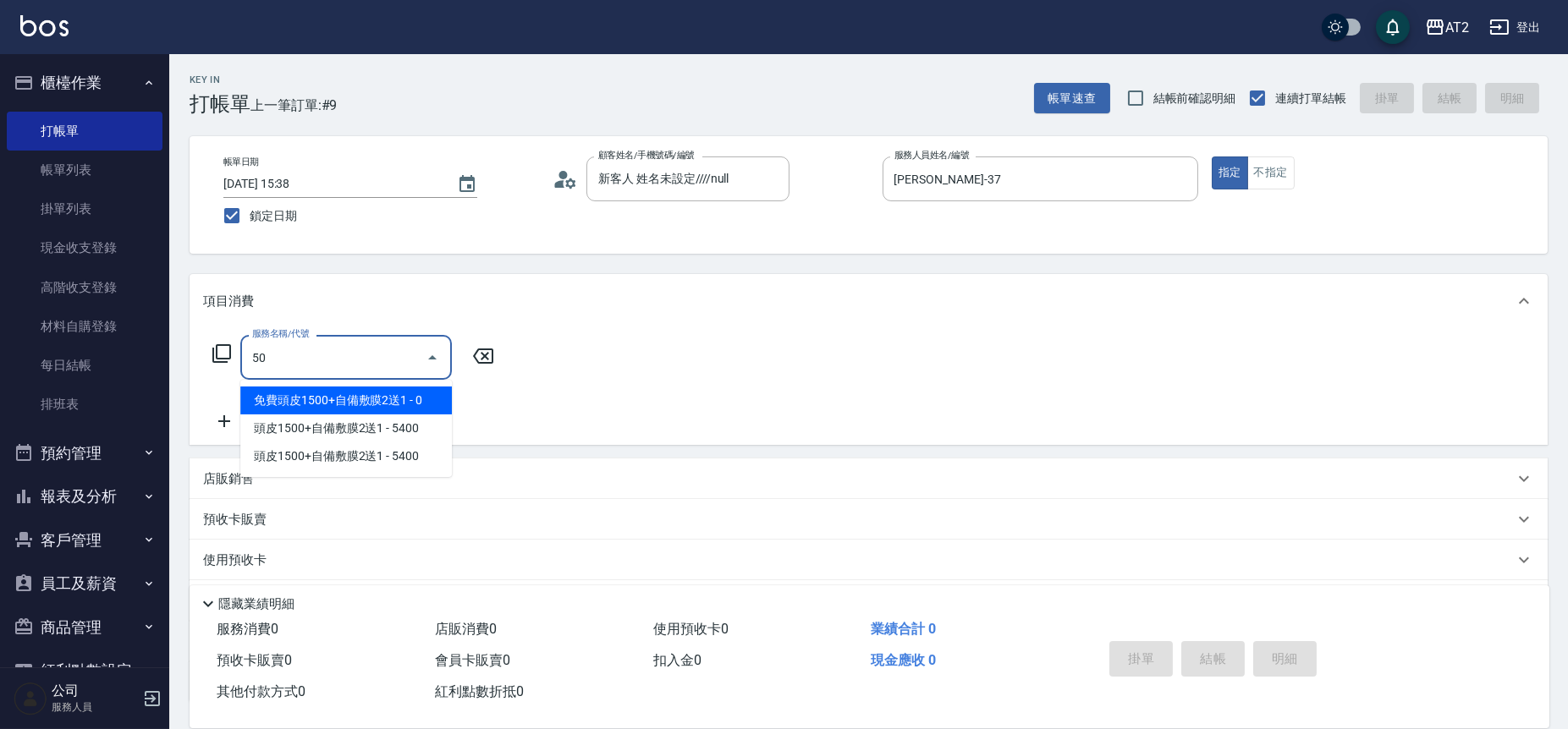
type input "501"
type input "100"
type input "染髮(501)"
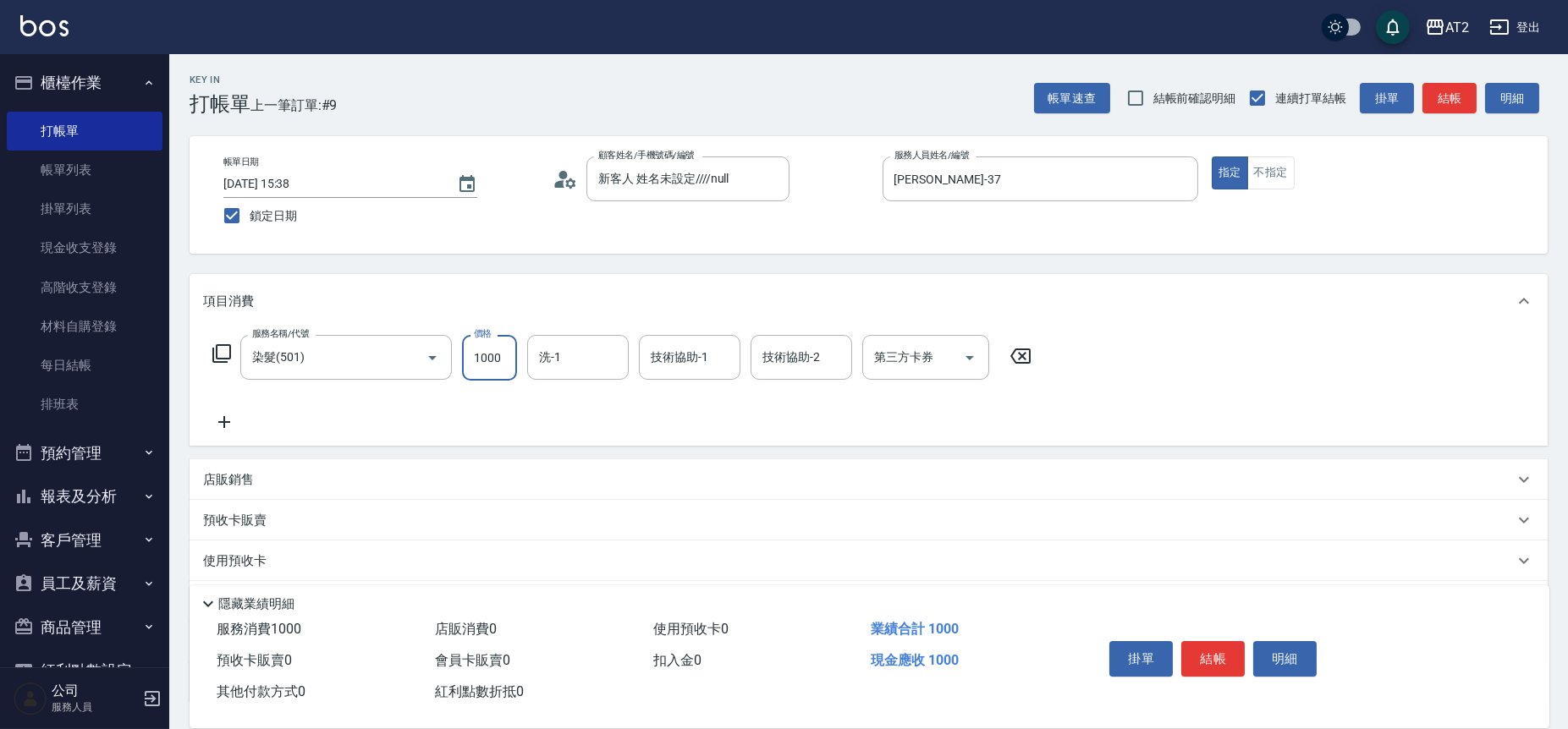
type input "0"
type input "12"
type input "10"
type input "1280"
type input "120"
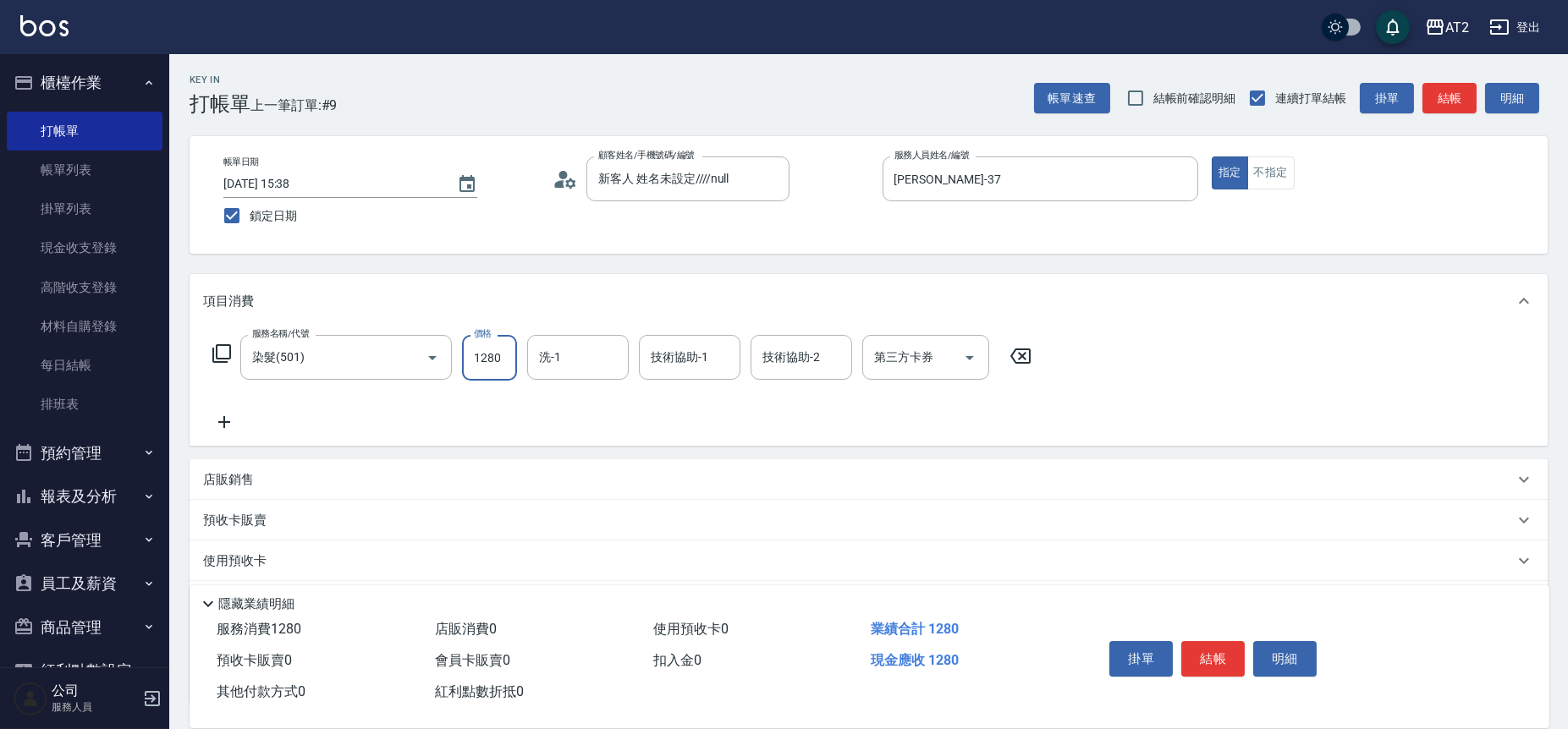
type input "1280"
click at [581, 361] on input "洗-1" at bounding box center [578, 357] width 86 height 30
type input "紫涵-32"
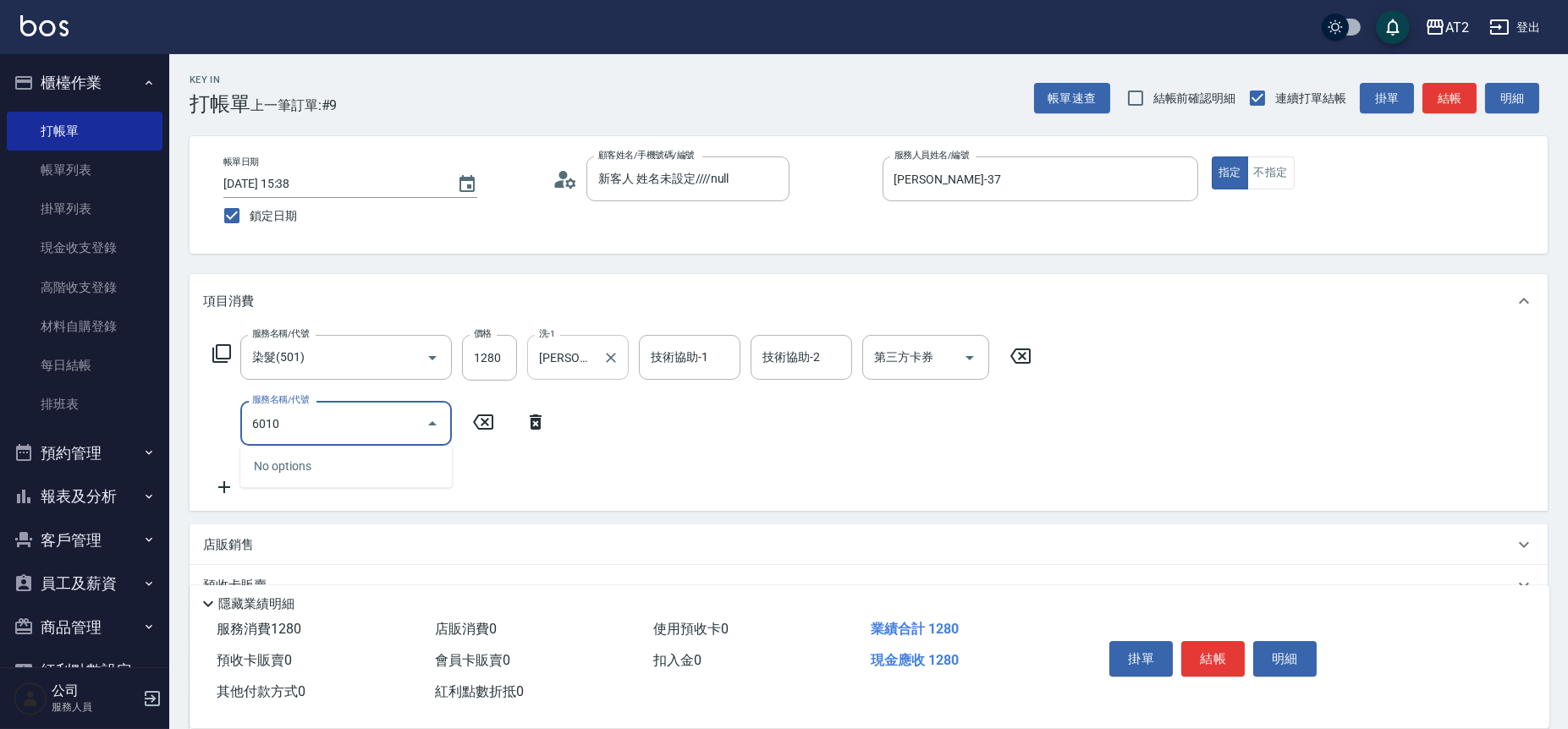
type input "601"
type input "220"
type input "自備護髮(601)"
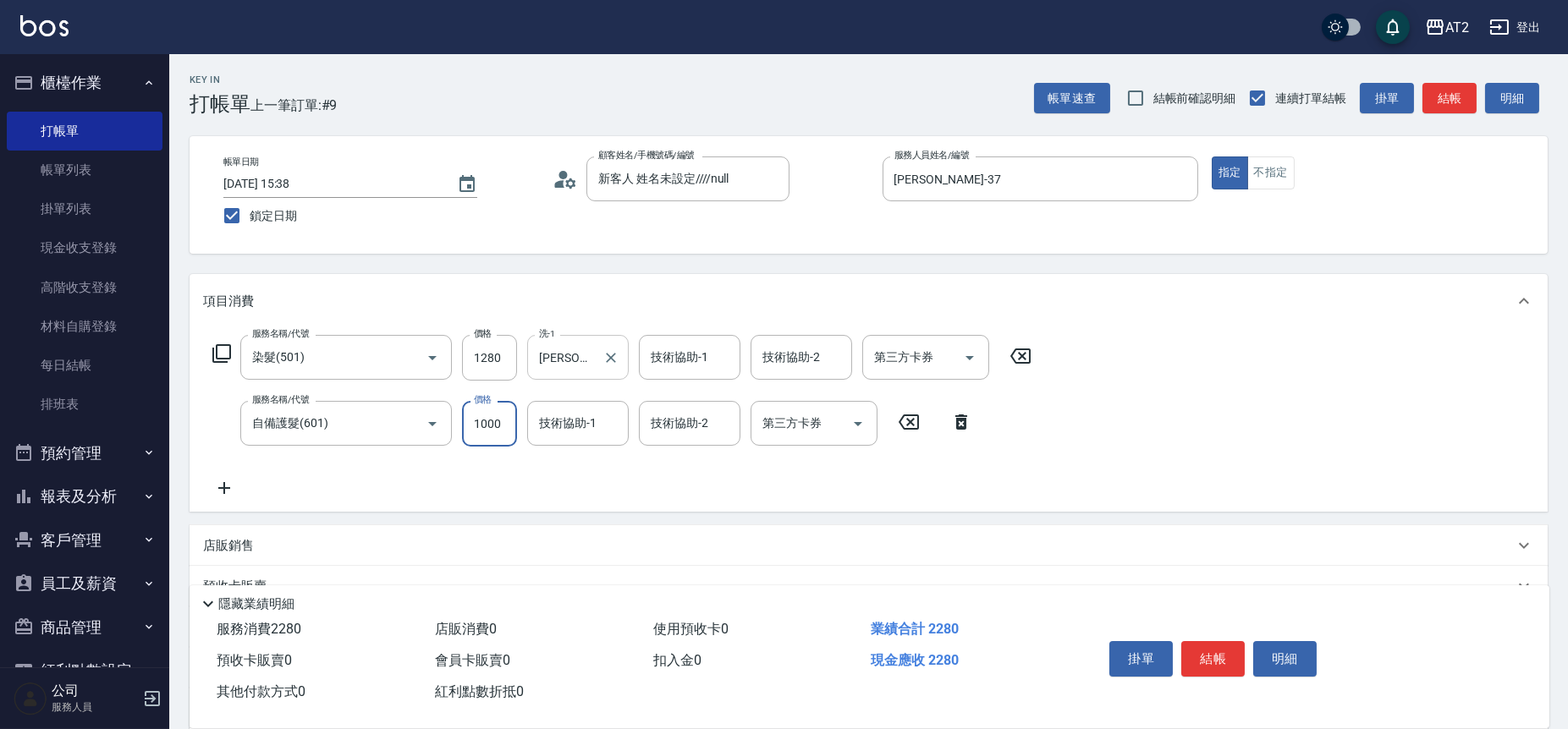
type input "120"
type input "2"
type input "130"
type input "200"
type input "320"
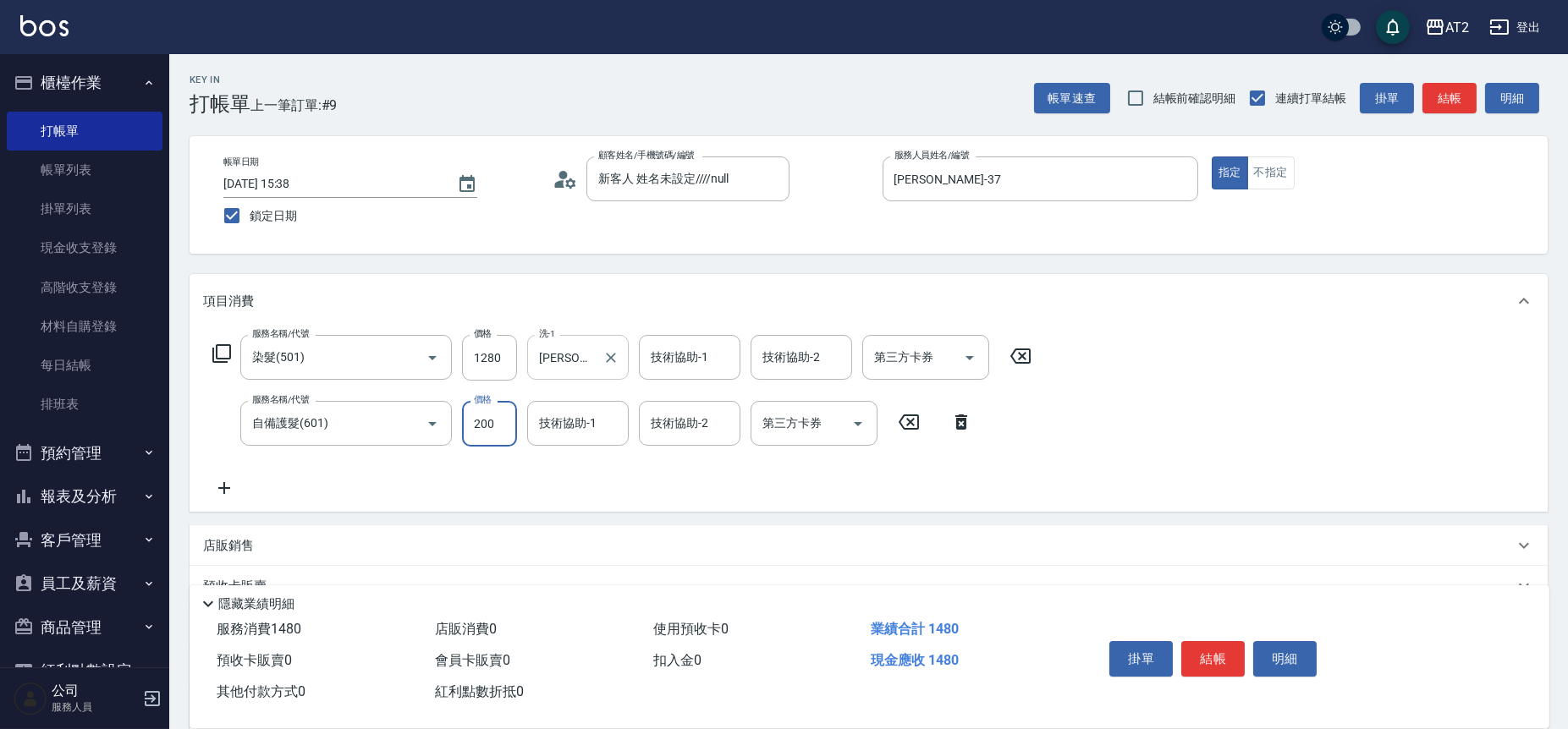
type input "2000"
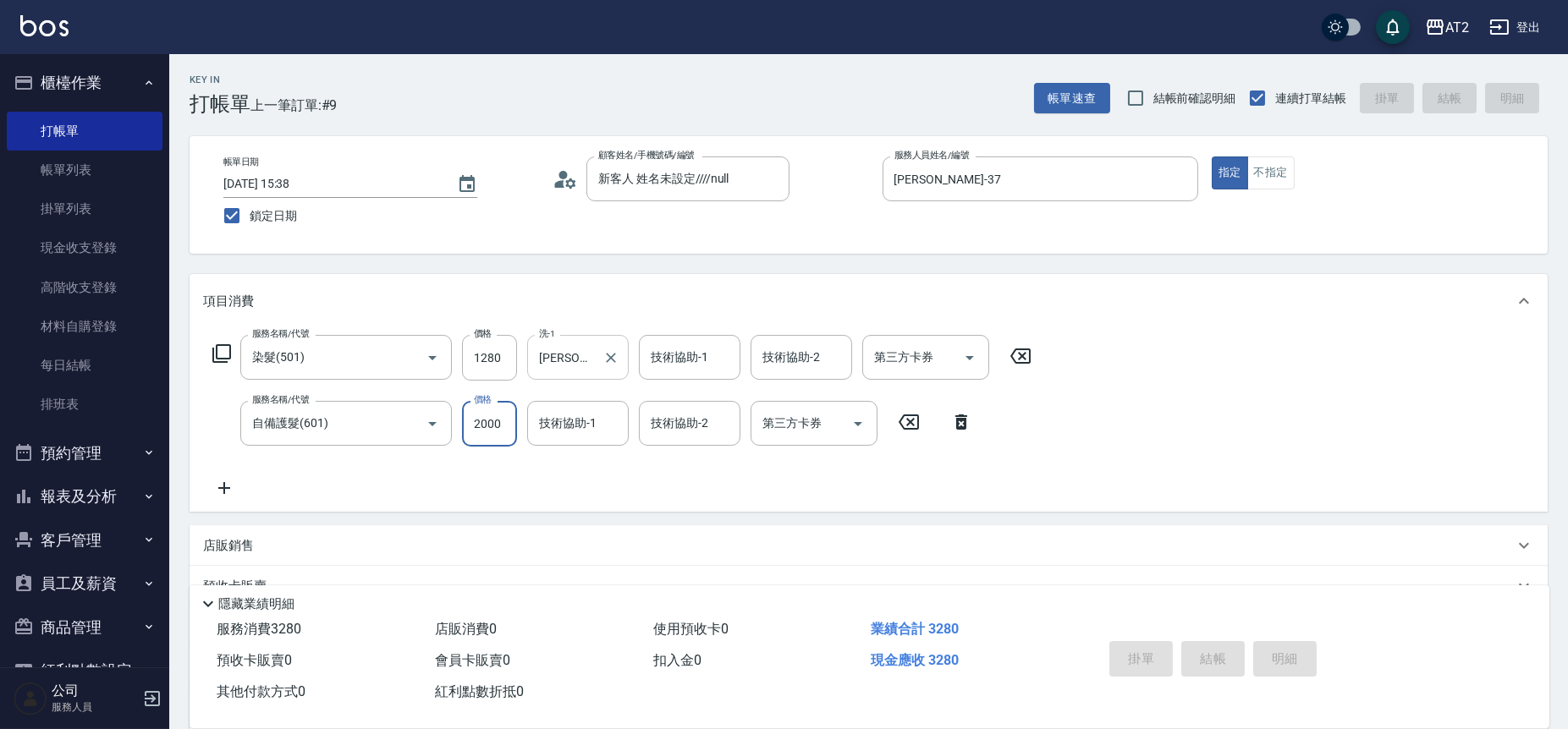
type input "0"
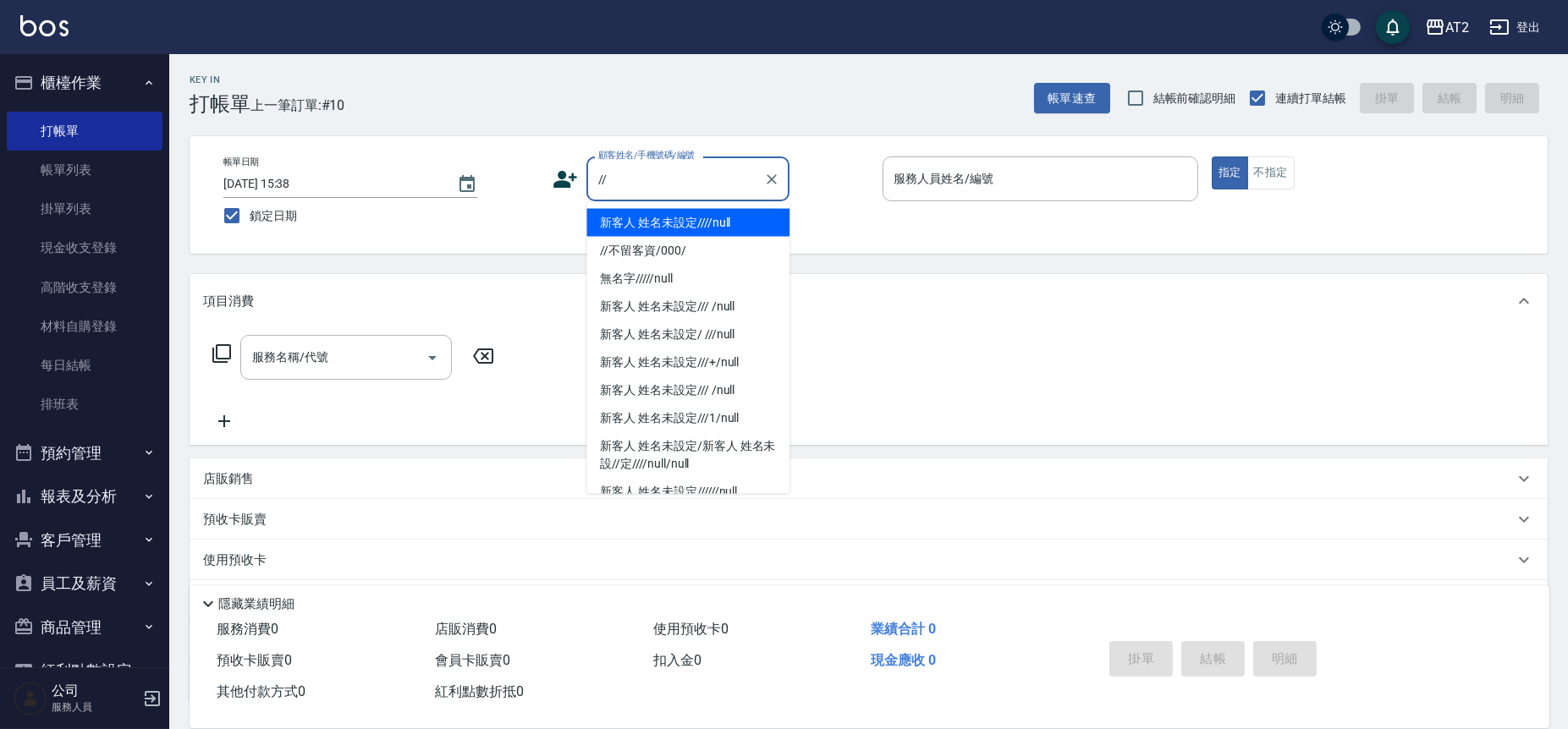
type input "新客人 姓名未設定////null"
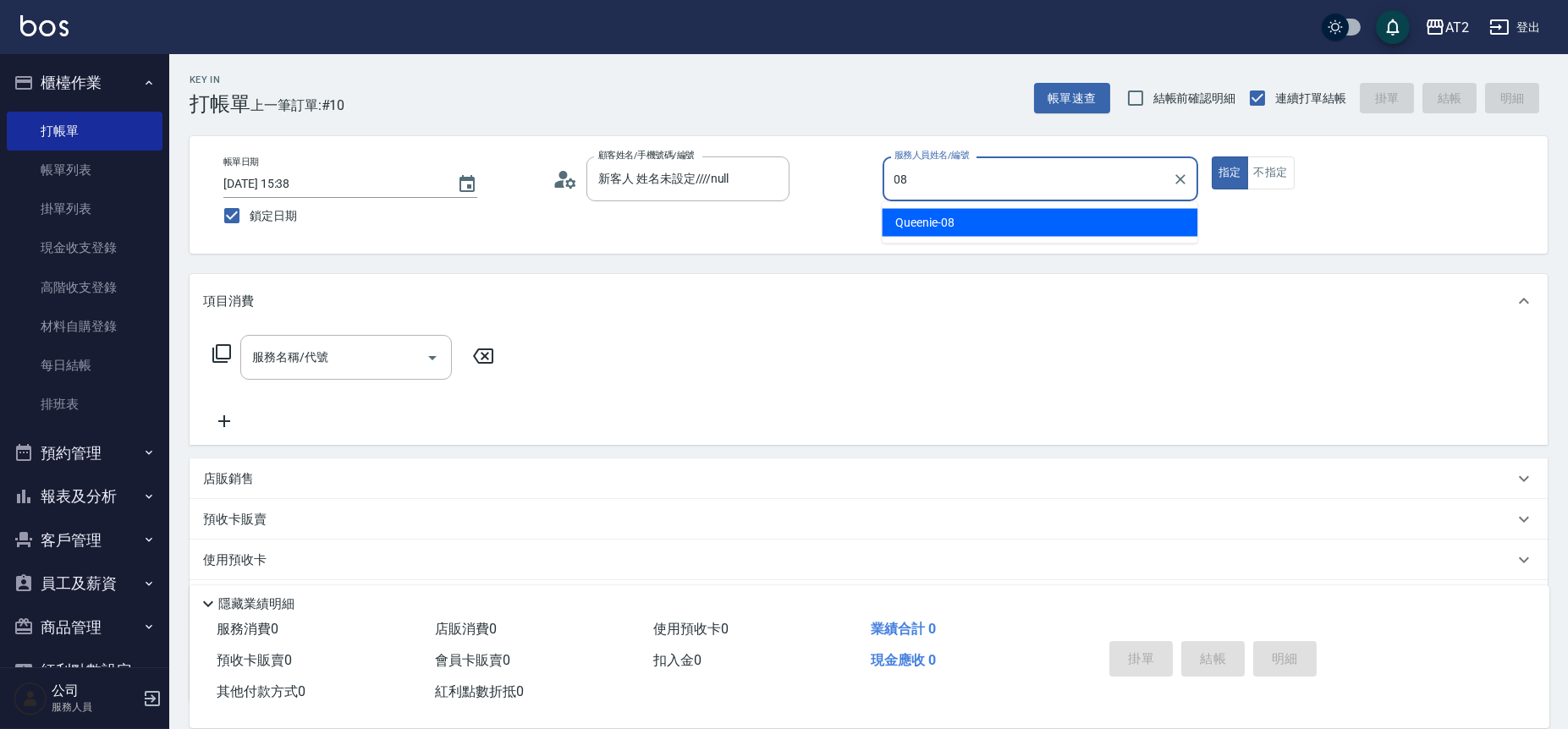
type input "Queenie-08"
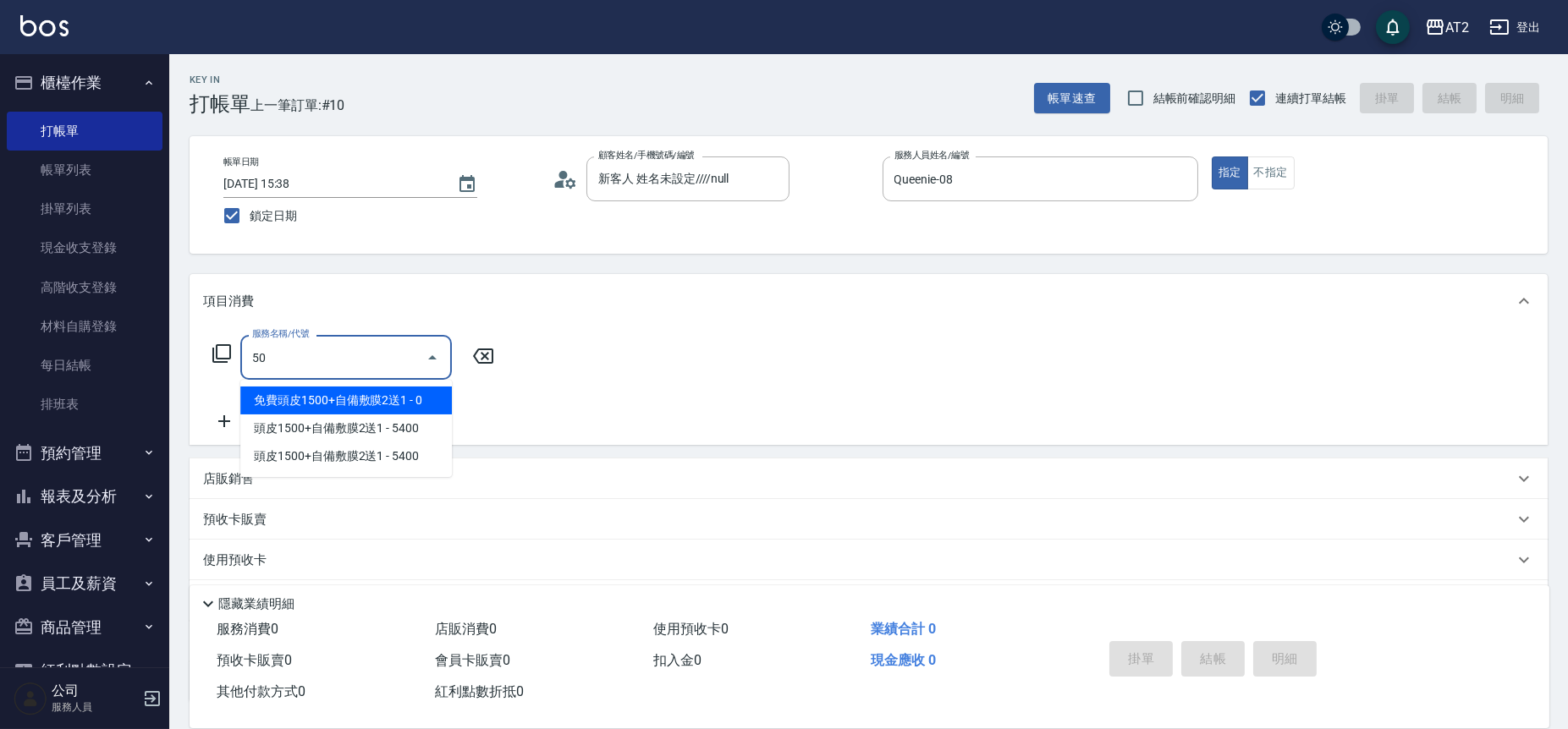
type input "501"
type input "100"
type input "染髮(501)"
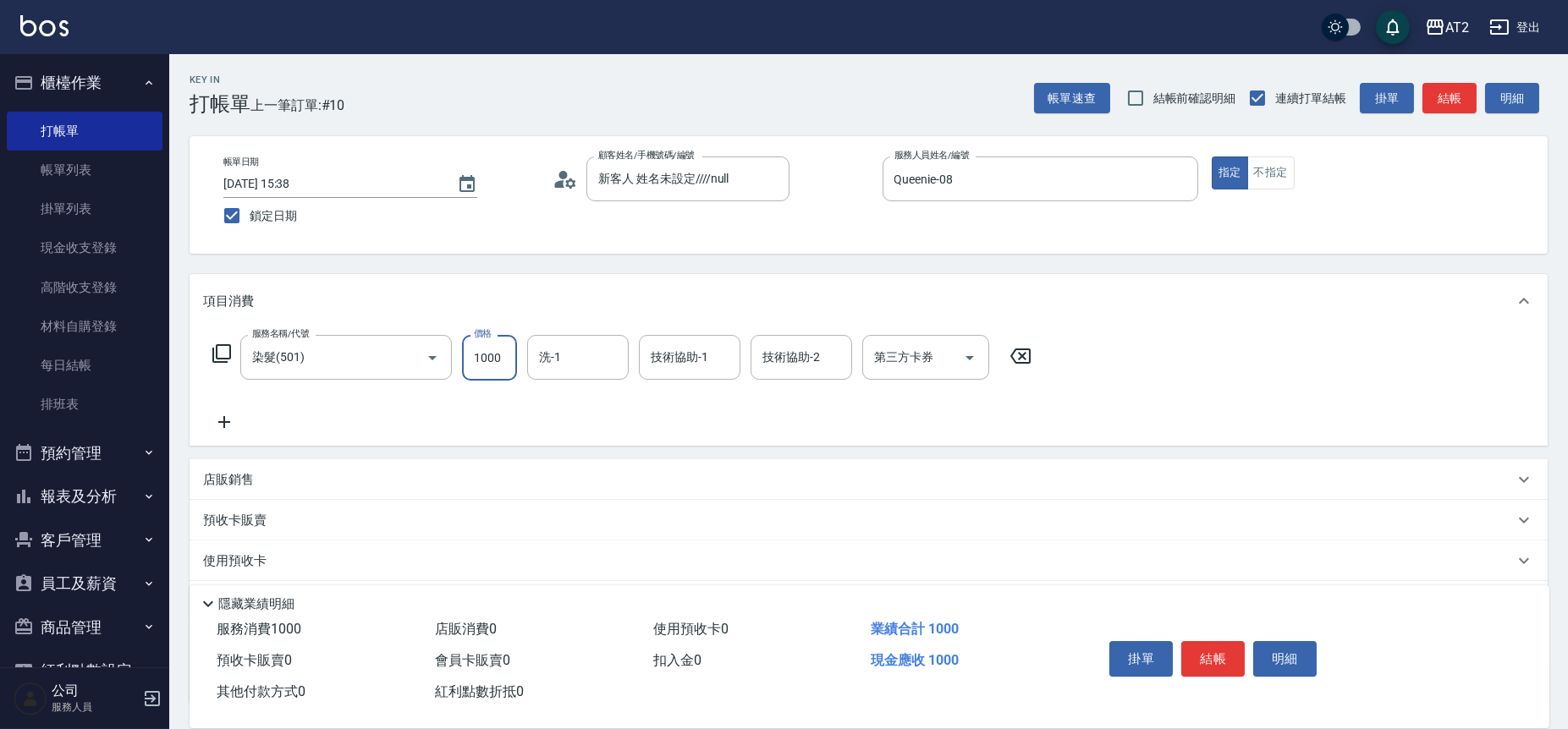
type input "0"
type input "20"
type input "209"
type input "200"
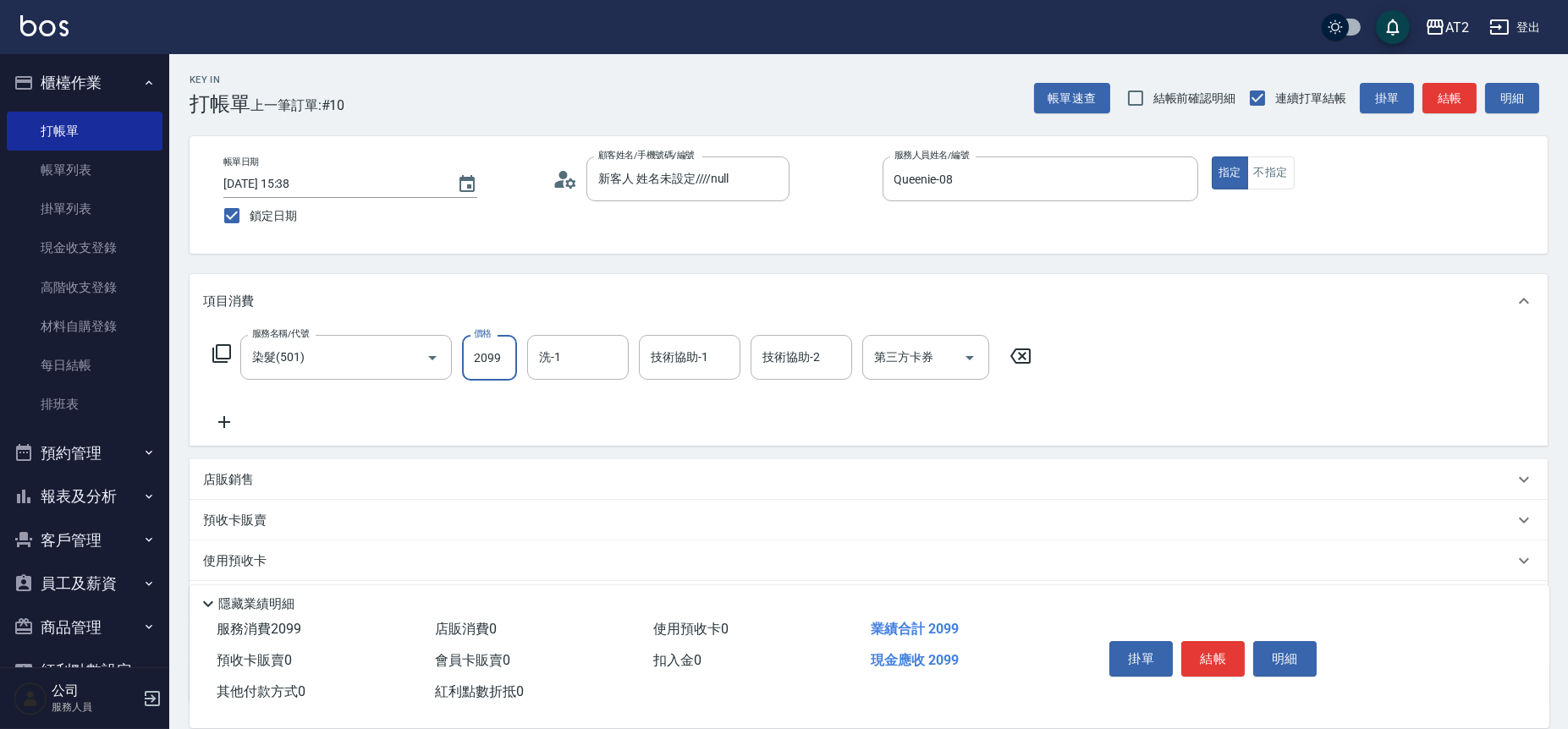
type input "2099"
type input "Ava-47"
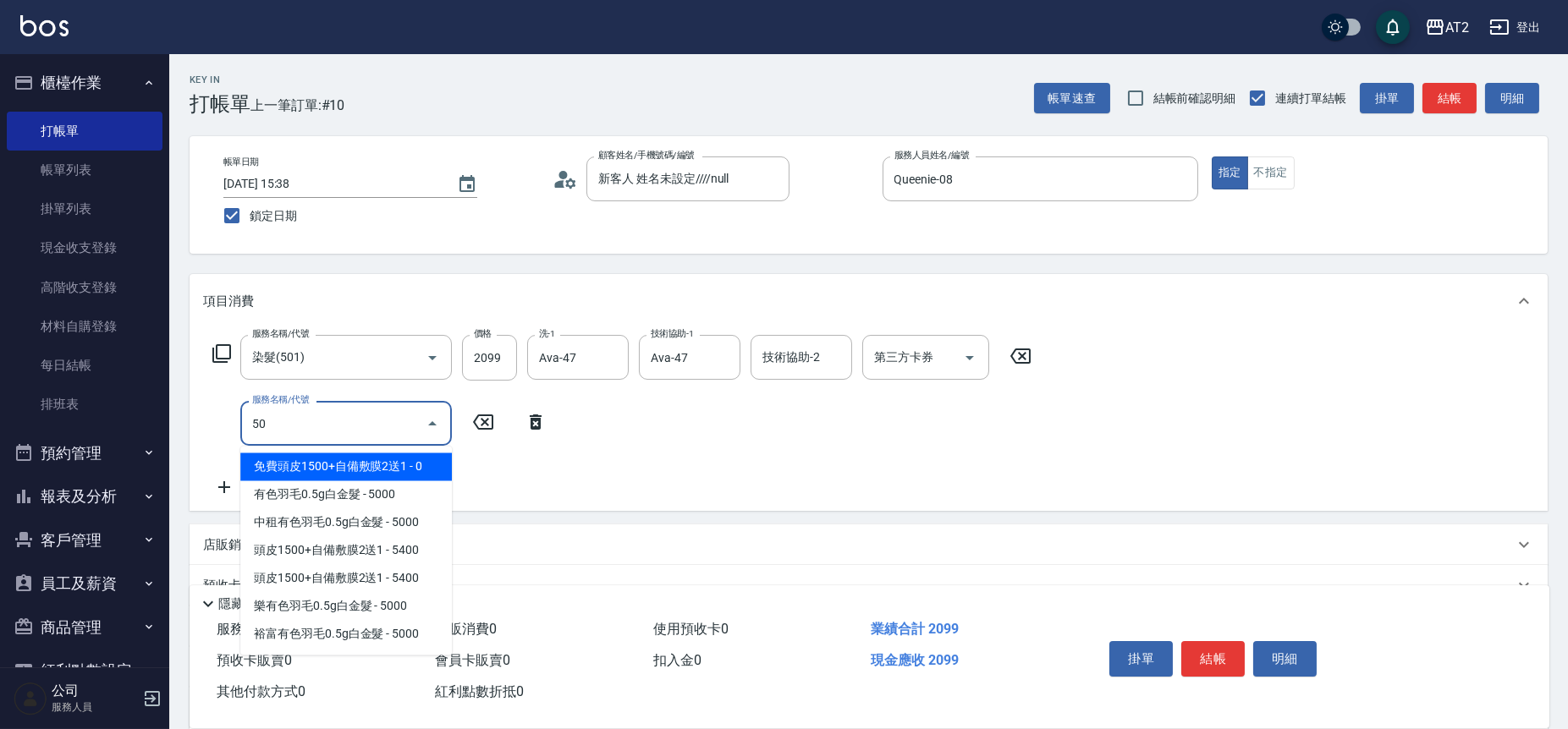
type input "502"
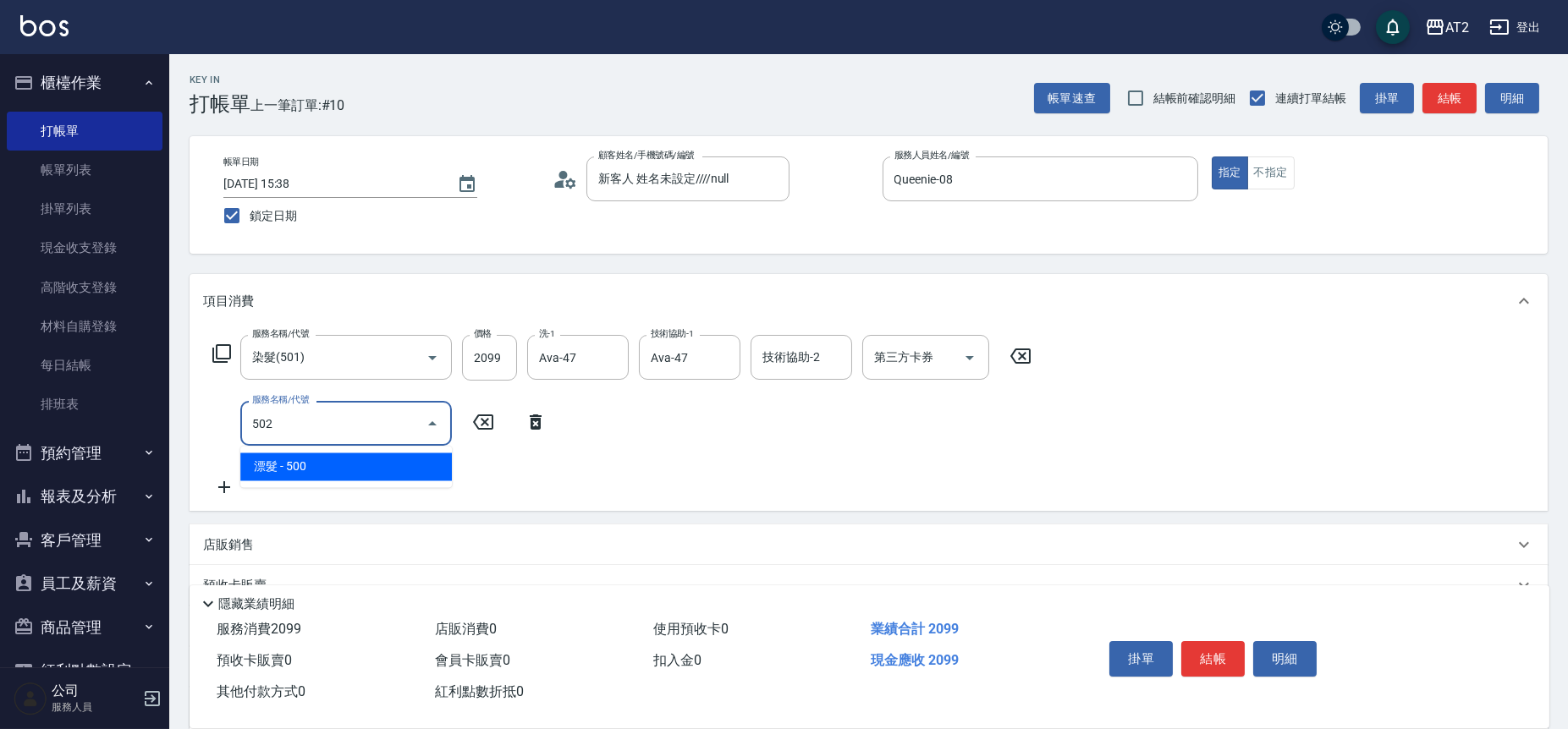
type input "250"
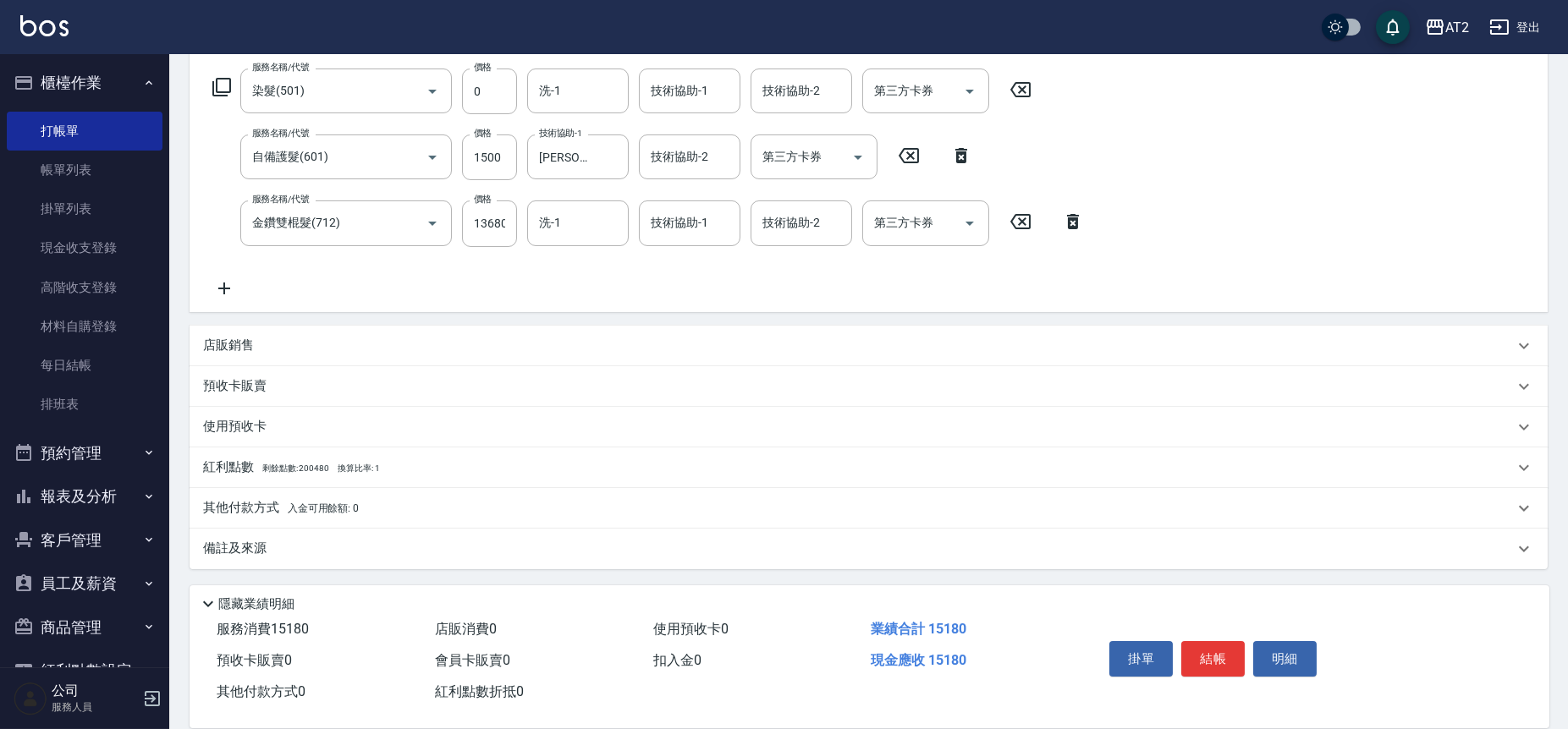
click at [465, 516] on div "其他付款方式 入金可用餘額: 0" at bounding box center [858, 508] width 1310 height 18
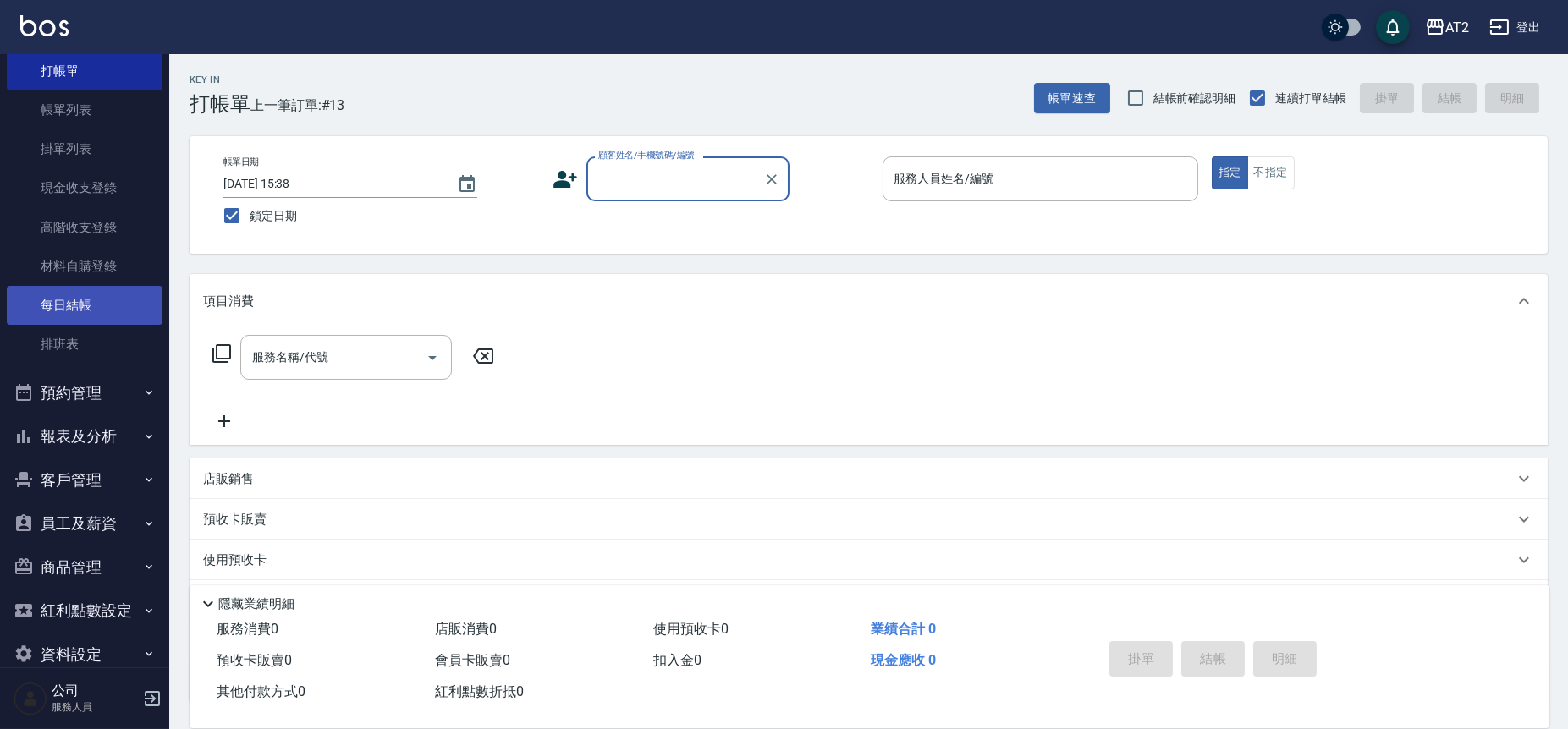
scroll to position [88, 0]
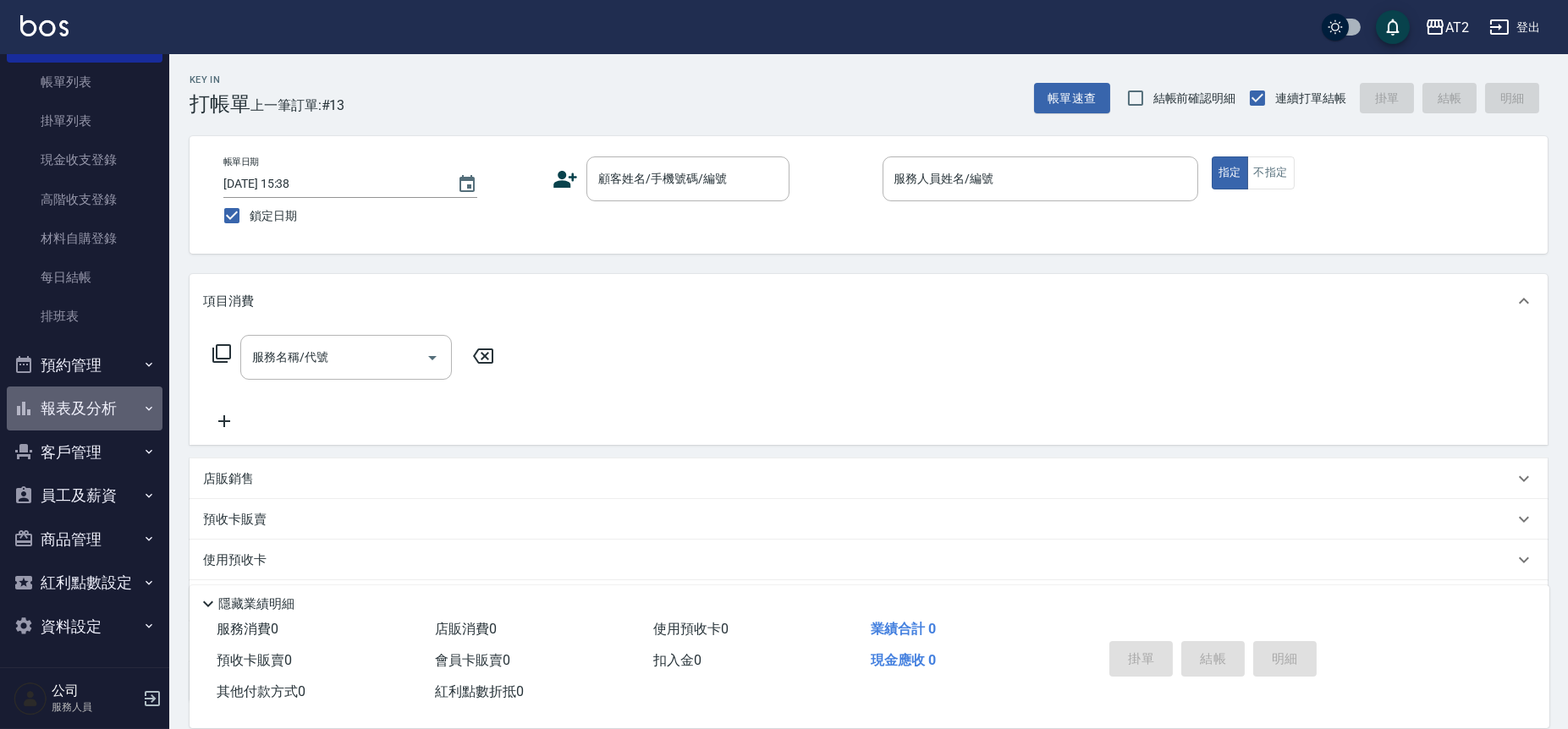
click at [98, 414] on button "報表及分析" at bounding box center [84, 408] width 156 height 44
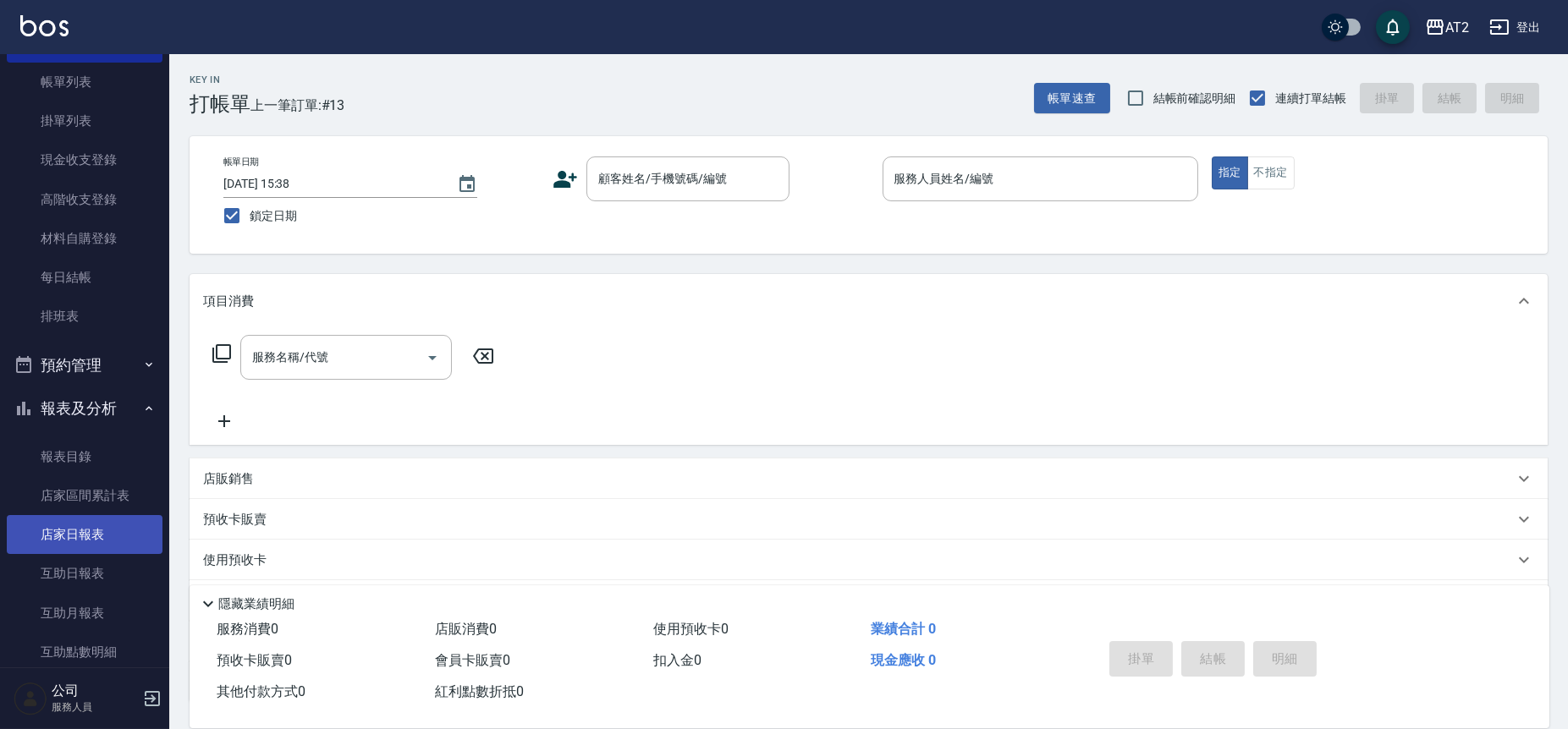
click at [97, 530] on link "店家日報表" at bounding box center [84, 534] width 156 height 39
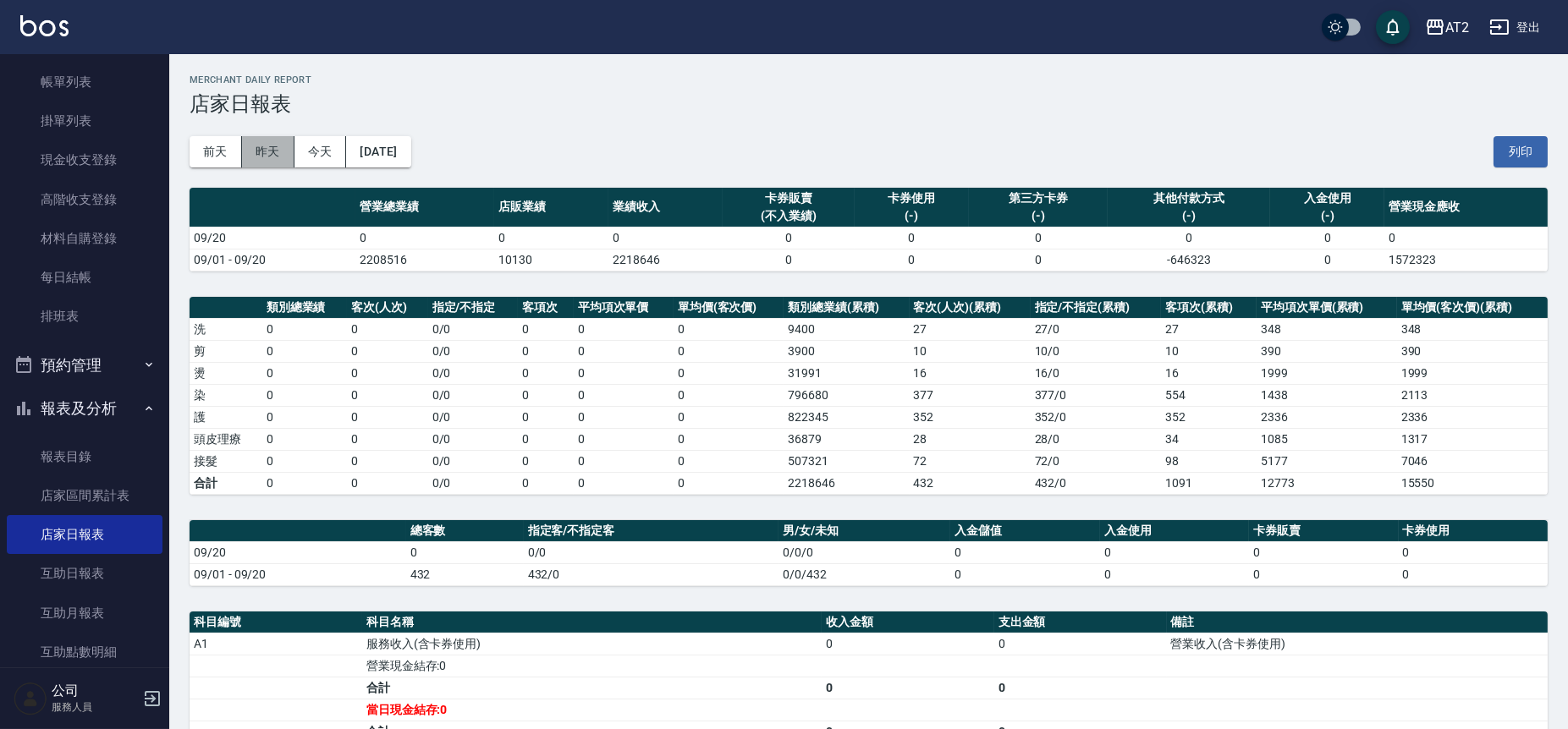
click at [255, 145] on button "昨天" at bounding box center [268, 152] width 52 height 31
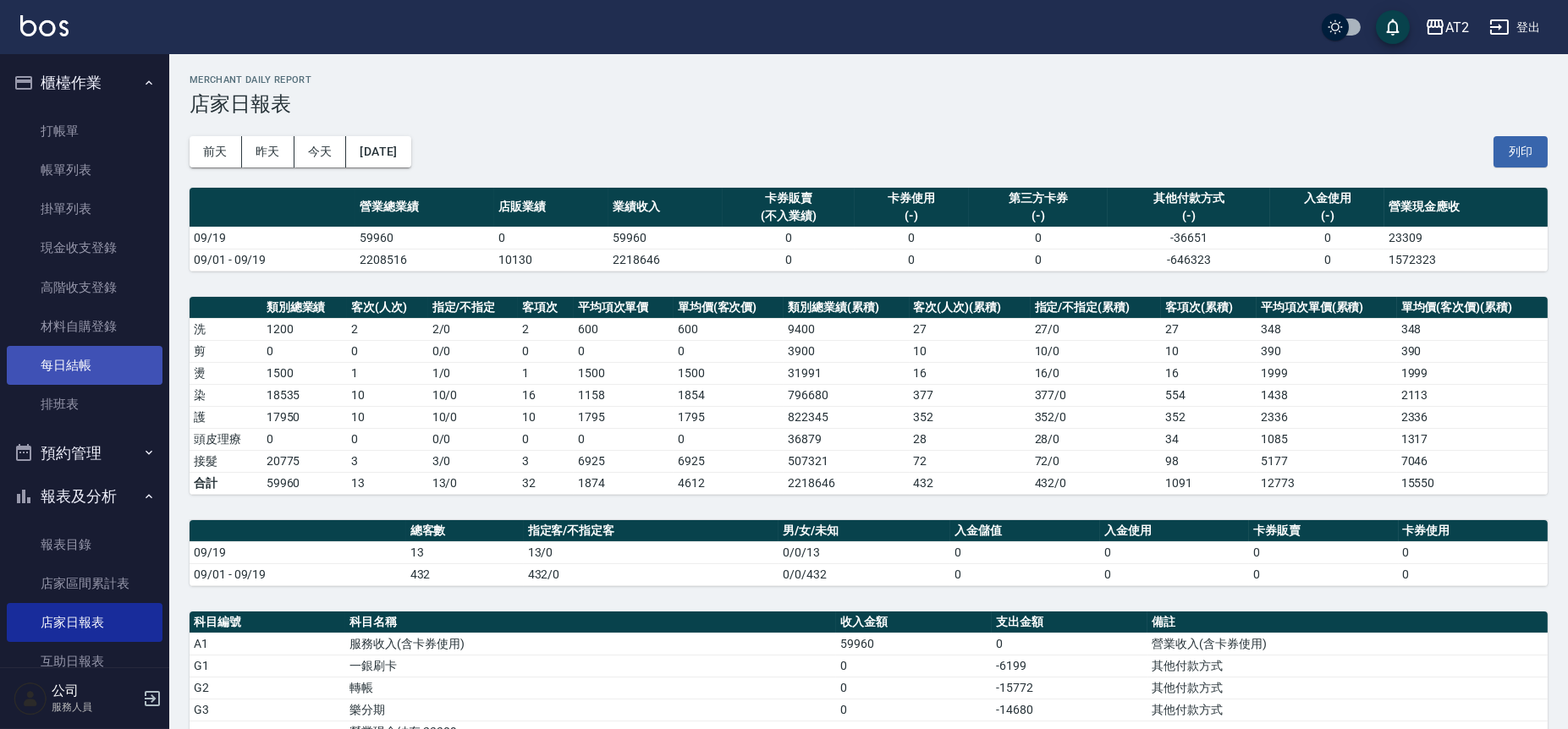
scroll to position [375, 0]
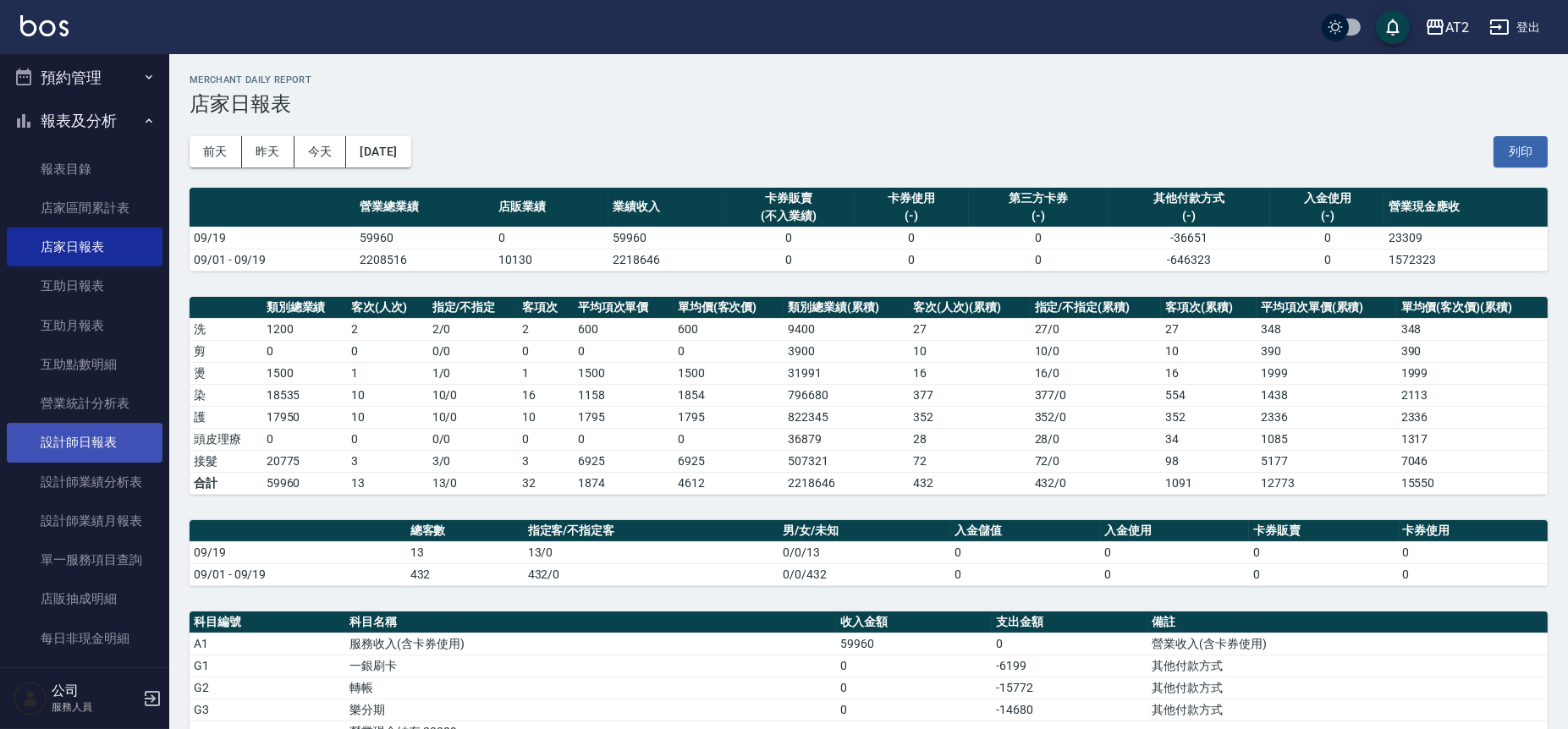
click at [123, 442] on link "設計師日報表" at bounding box center [84, 442] width 156 height 39
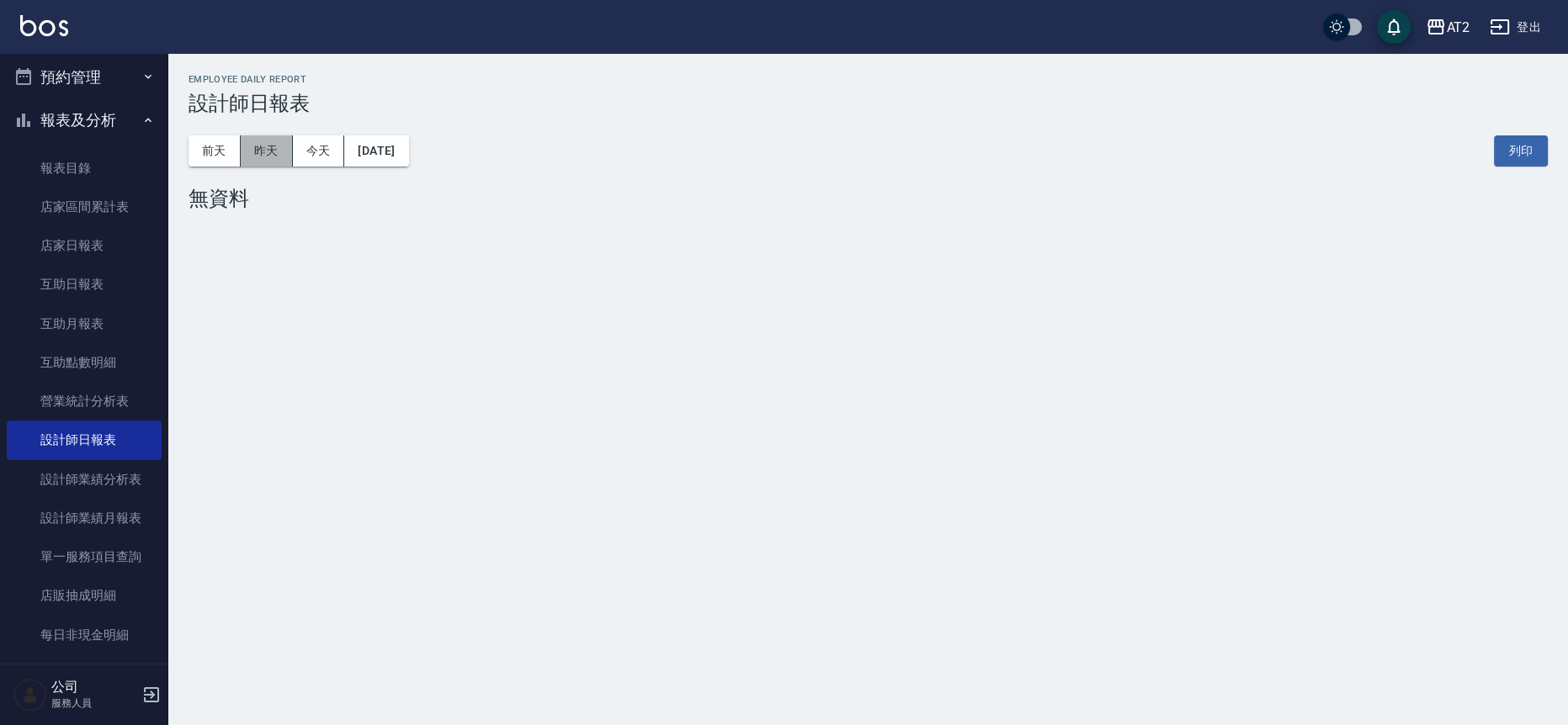
click at [277, 144] on button "昨天" at bounding box center [267, 151] width 52 height 31
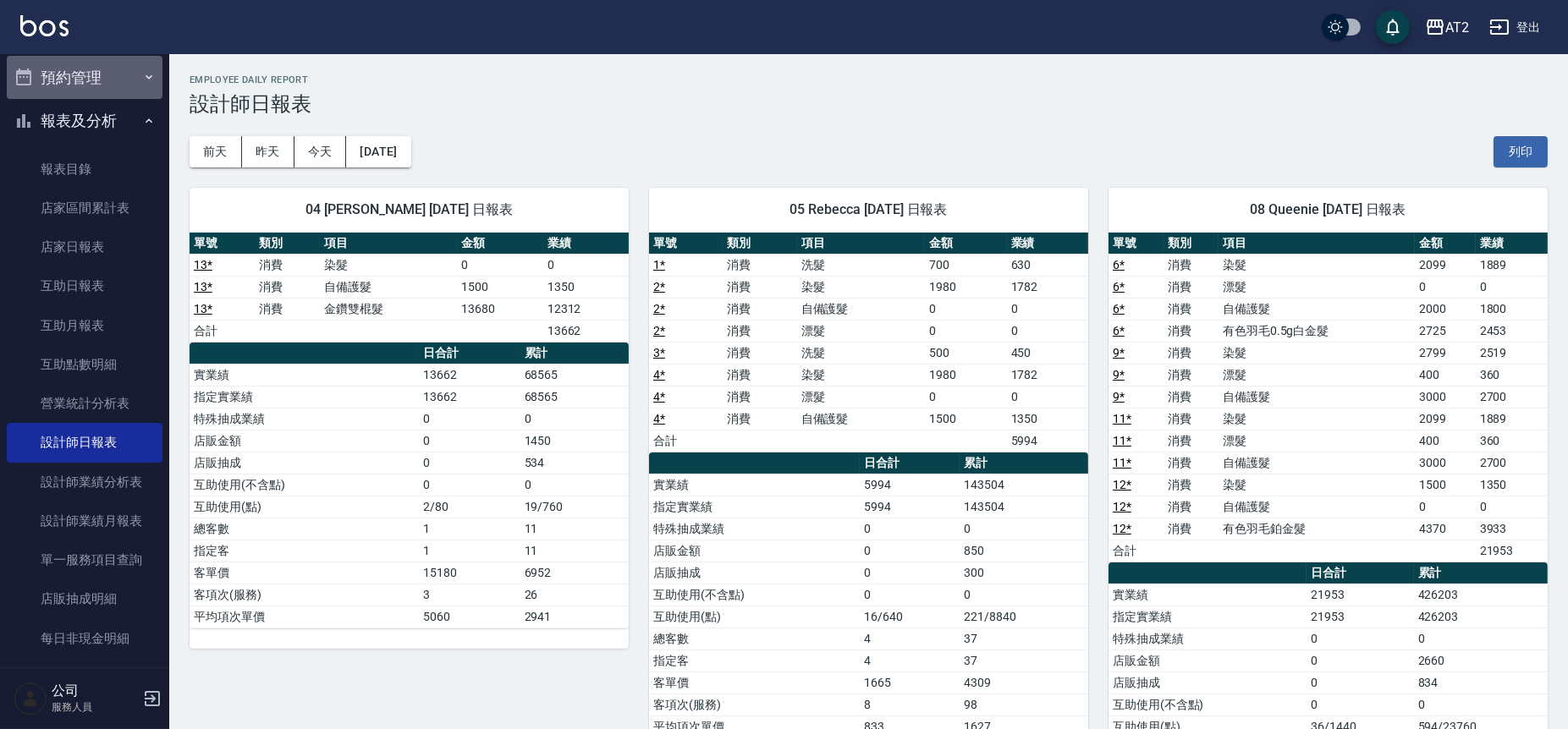
click at [126, 86] on button "預約管理" at bounding box center [84, 78] width 156 height 44
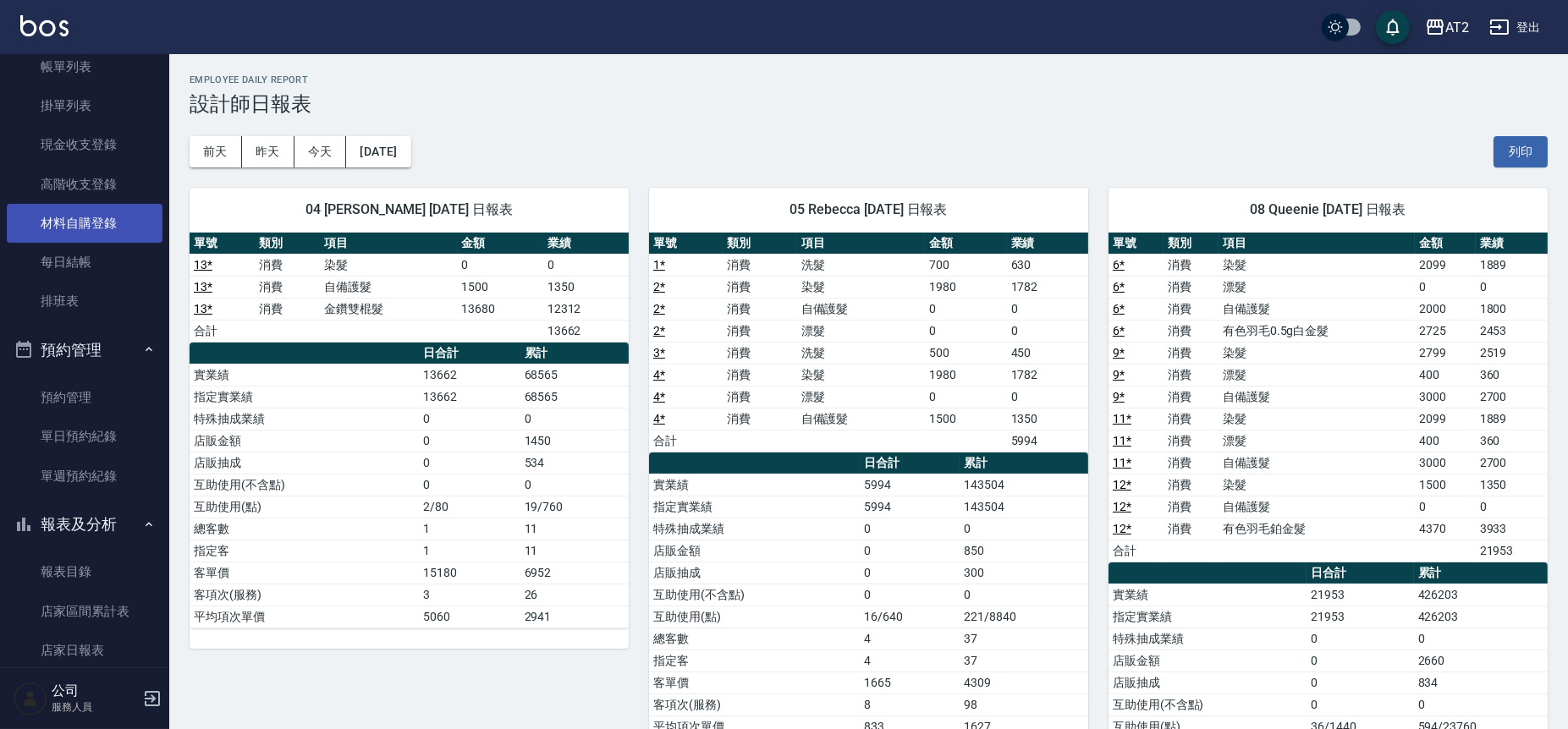
scroll to position [94, 0]
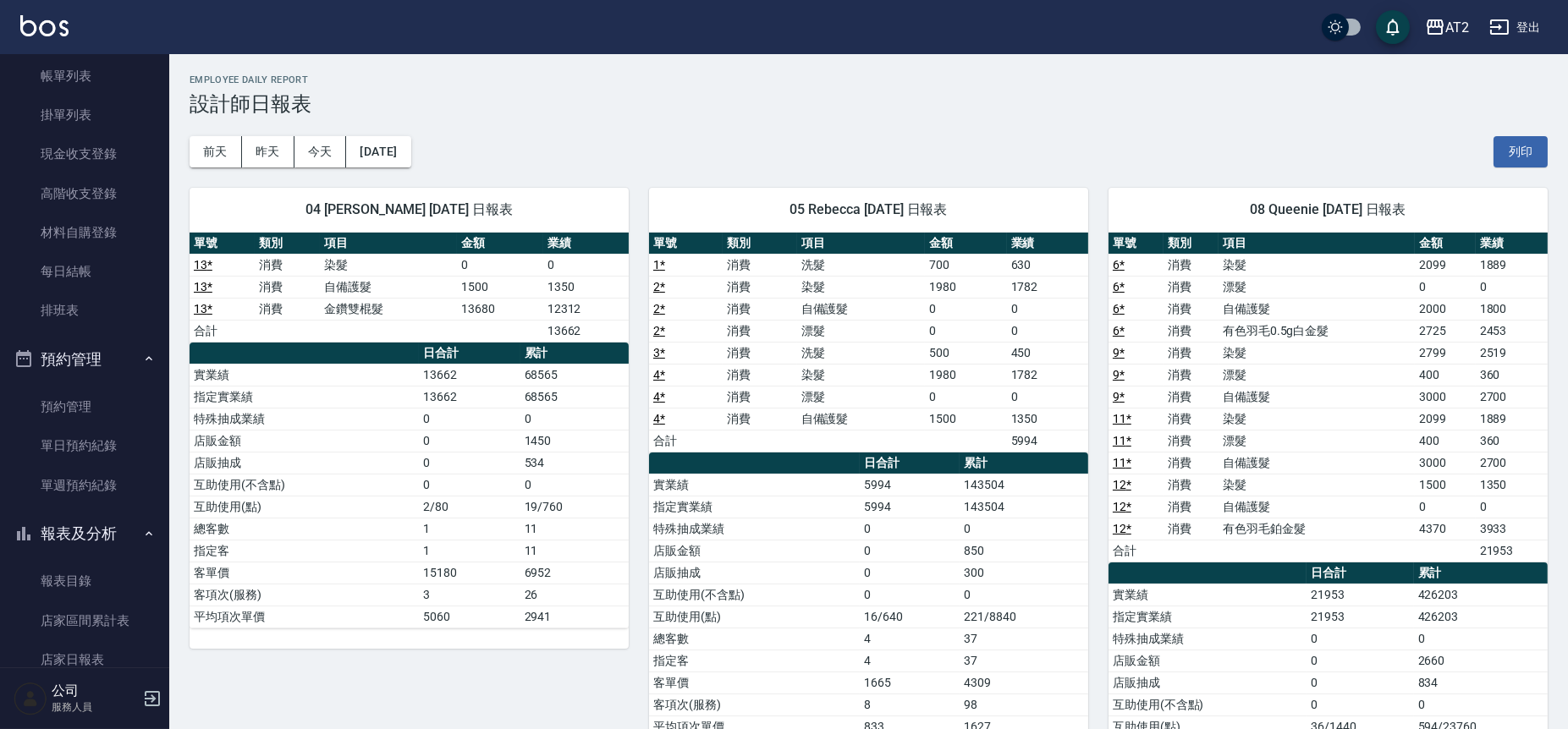
click at [100, 350] on button "預約管理" at bounding box center [84, 360] width 156 height 44
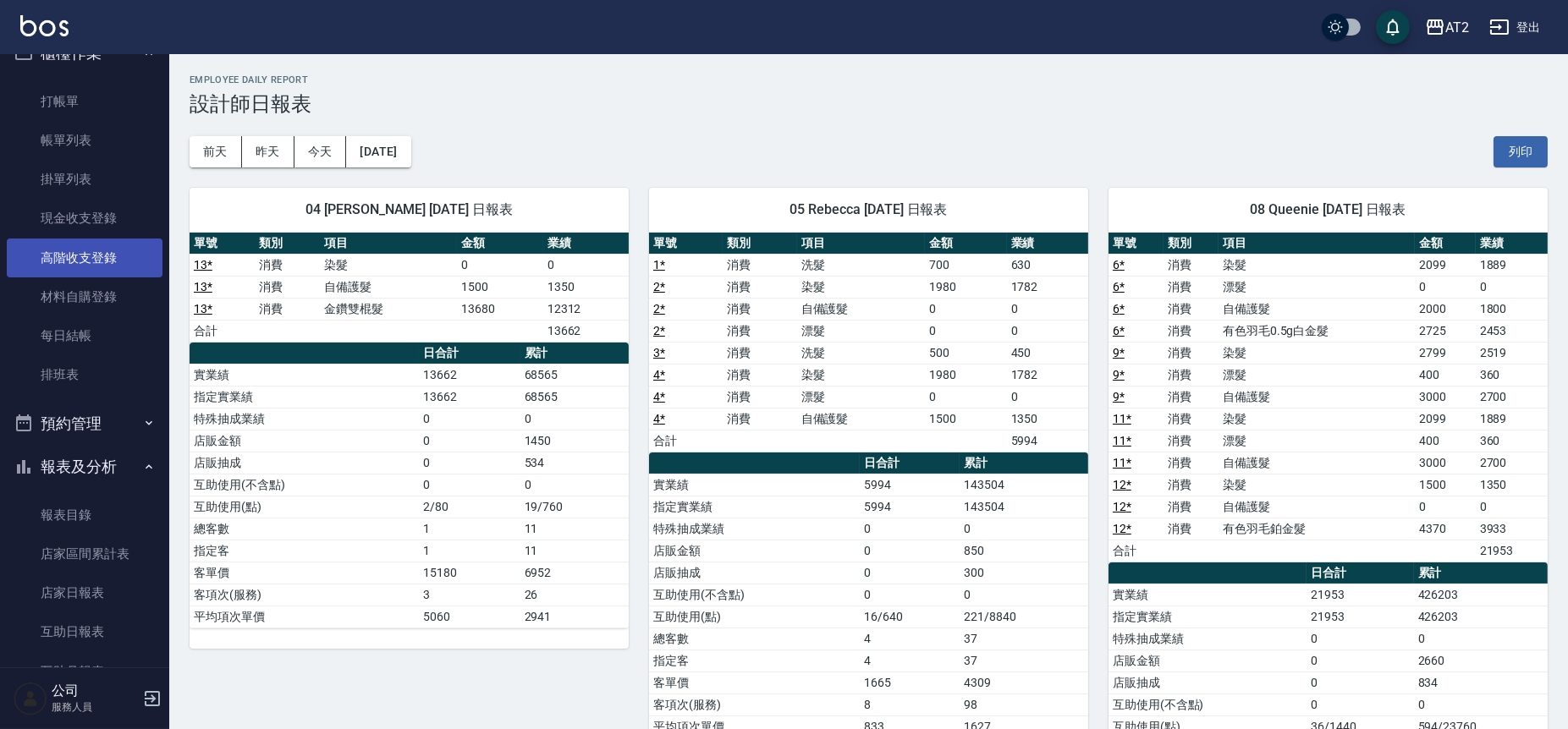
scroll to position [0, 0]
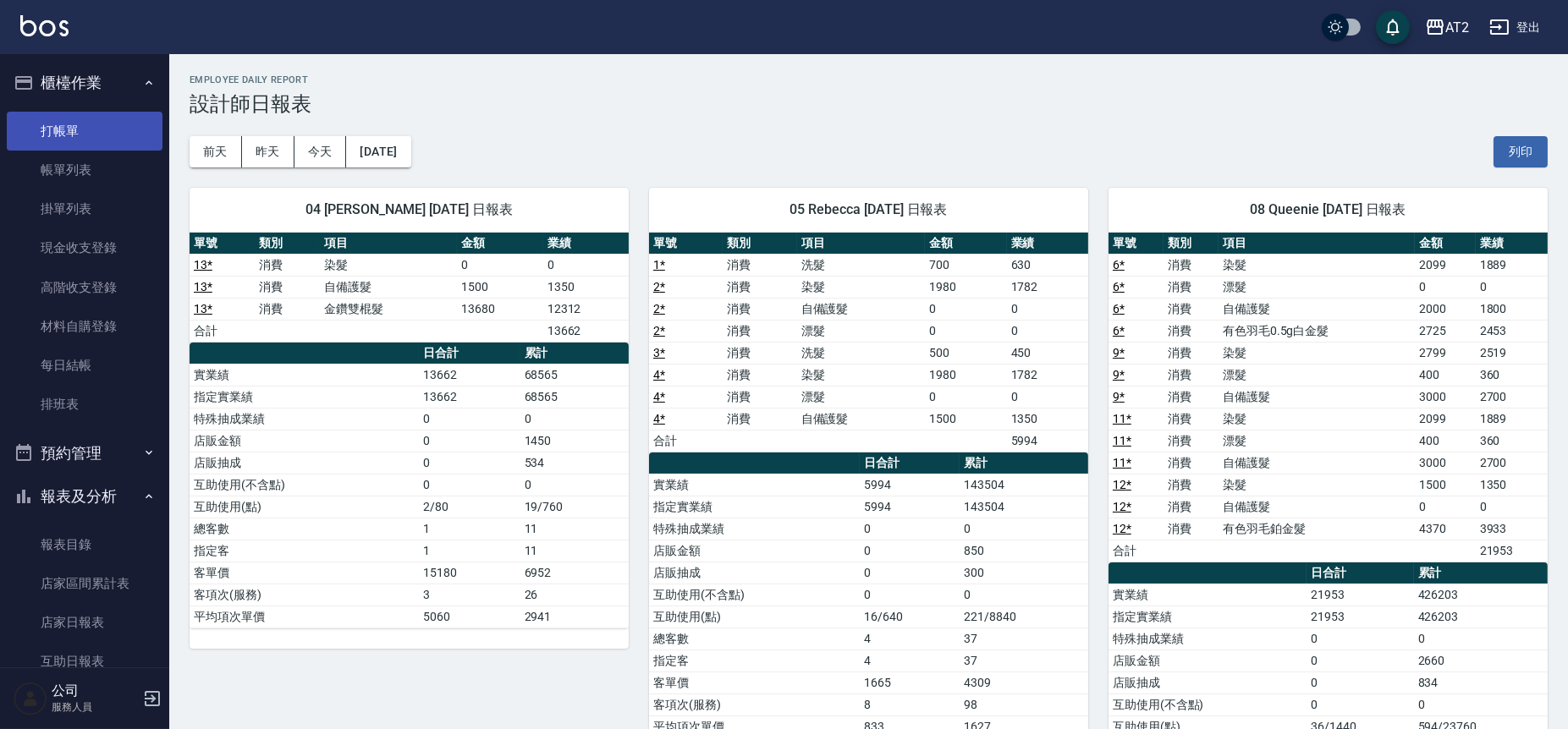
click at [71, 136] on link "打帳單" at bounding box center [84, 131] width 156 height 39
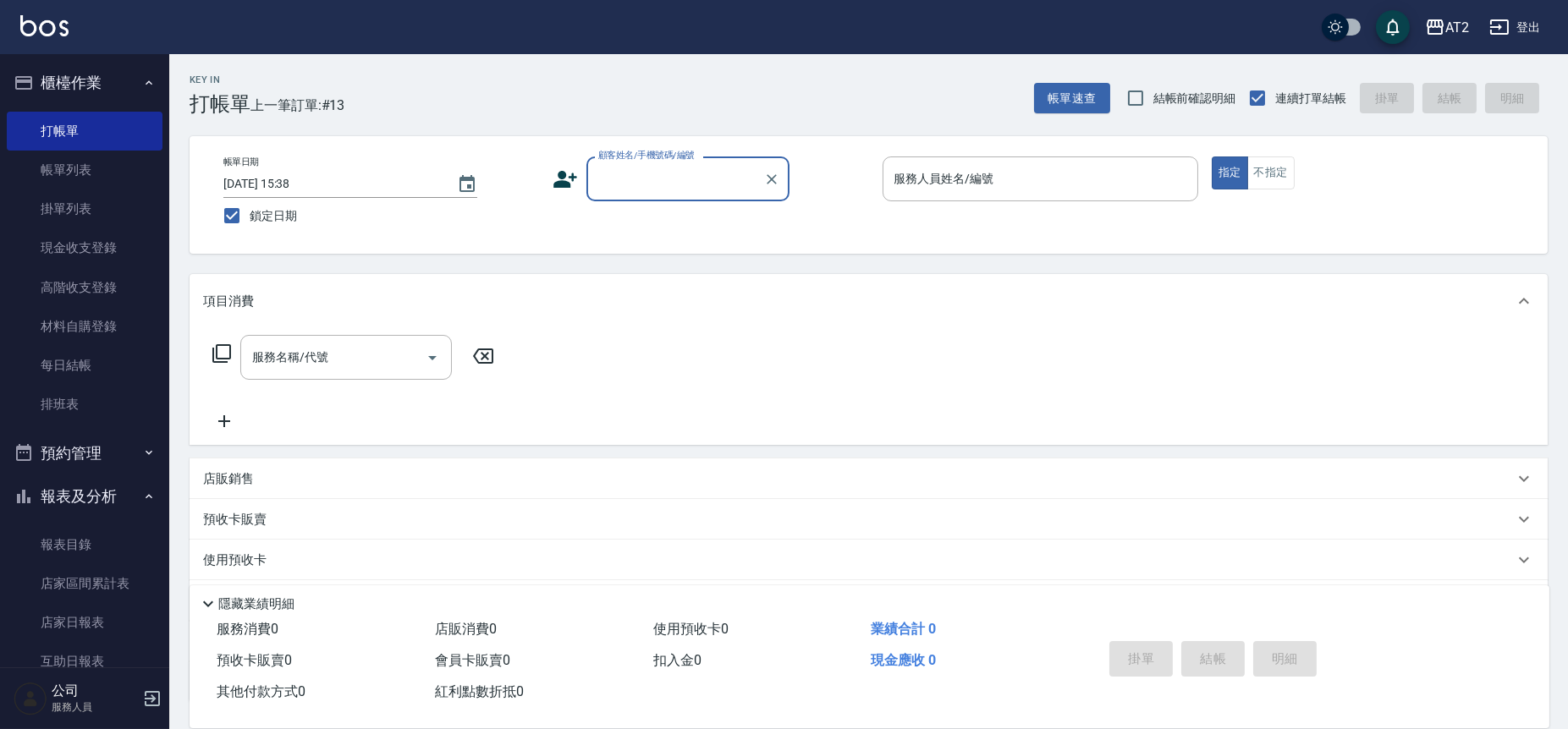
click at [282, 207] on span "鎖定日期" at bounding box center [274, 216] width 47 height 17
click at [250, 206] on input "鎖定日期" at bounding box center [232, 215] width 36 height 36
click at [479, 114] on div "Key In 打帳單 帳單速查 結帳前確認明細 連續打單結帳 掛單 結帳 明細" at bounding box center [858, 84] width 1378 height 62
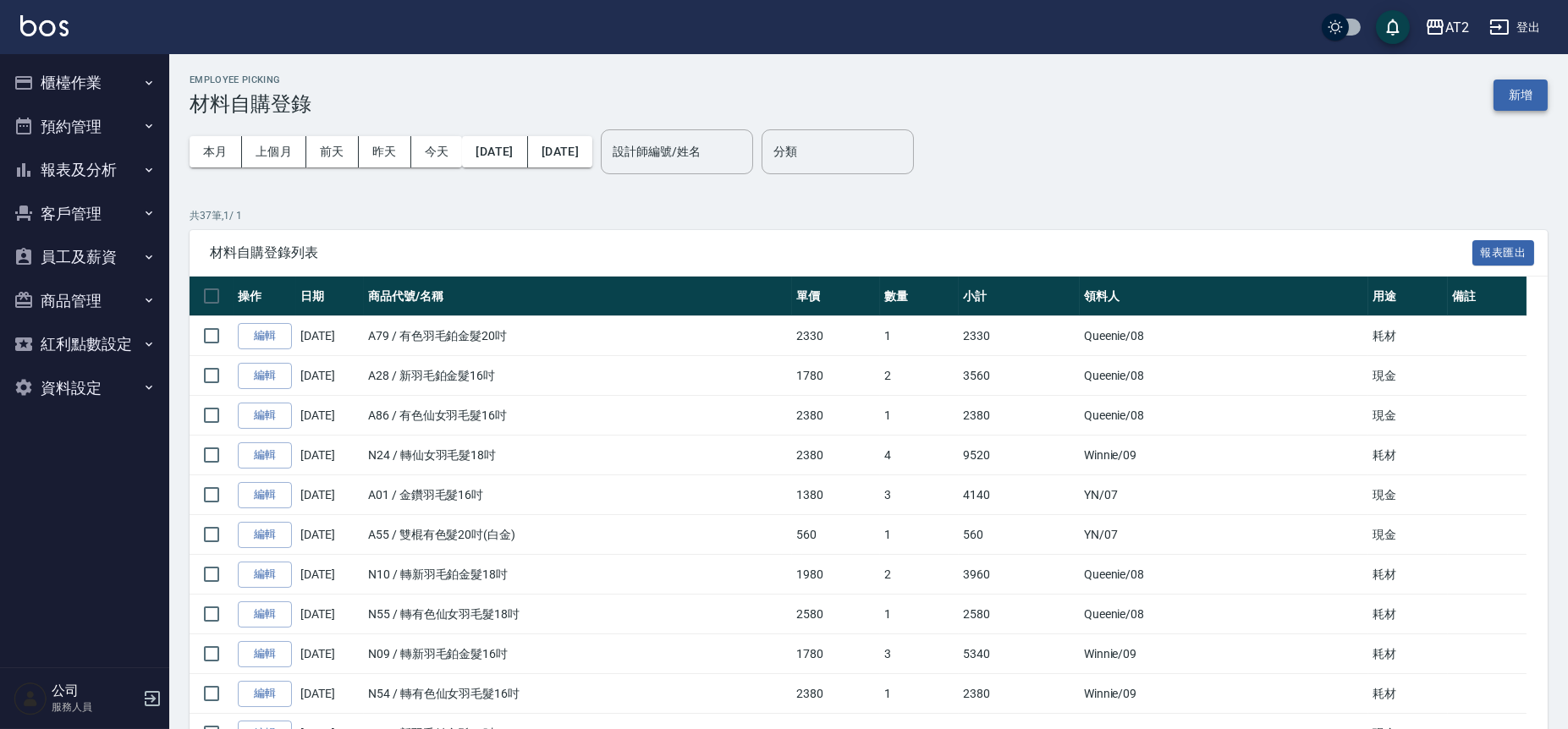
click at [1517, 95] on button "新增" at bounding box center [1520, 95] width 54 height 31
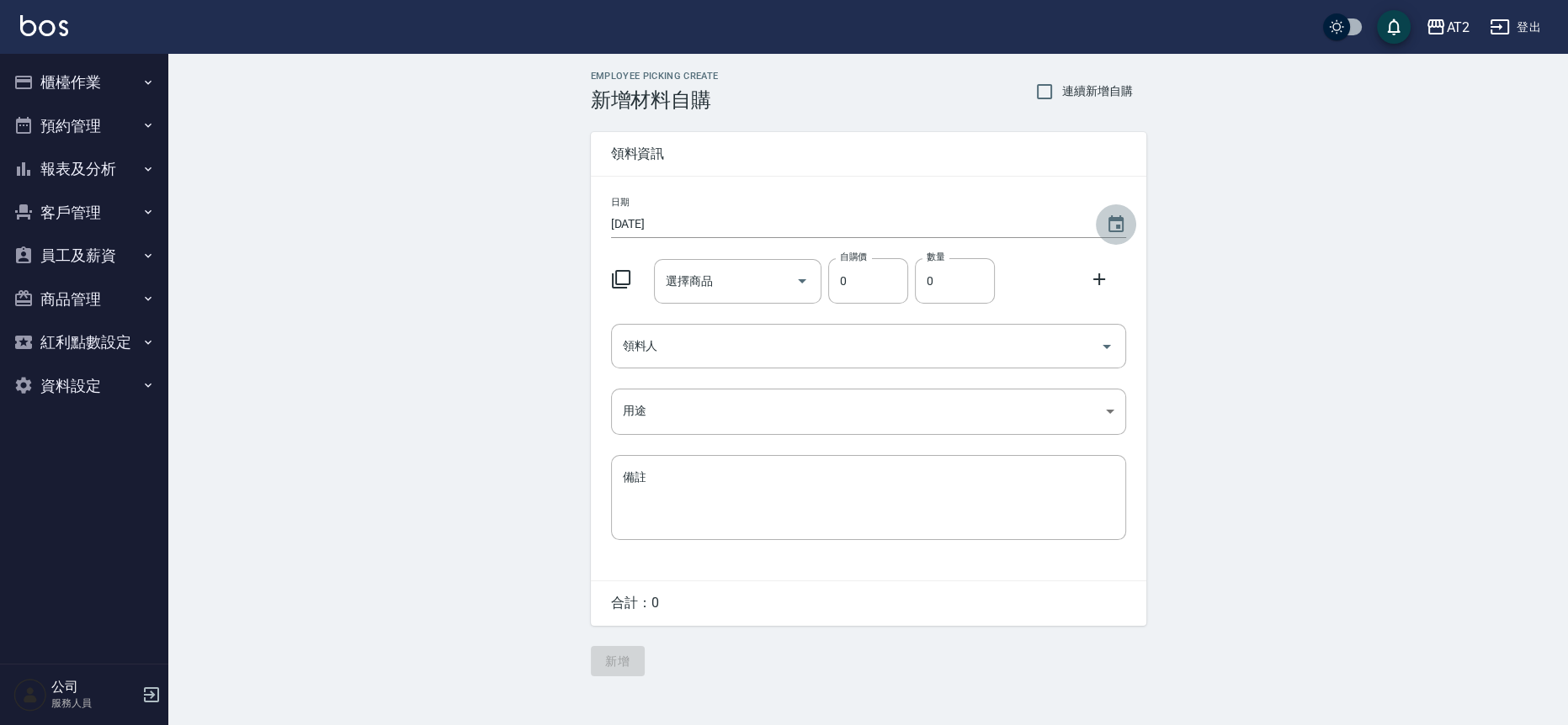
drag, startPoint x: 1117, startPoint y: 215, endPoint x: 1103, endPoint y: 228, distance: 19.1
click at [1118, 216] on icon "Choose date, selected date is 2025-09-20" at bounding box center [1116, 224] width 20 height 20
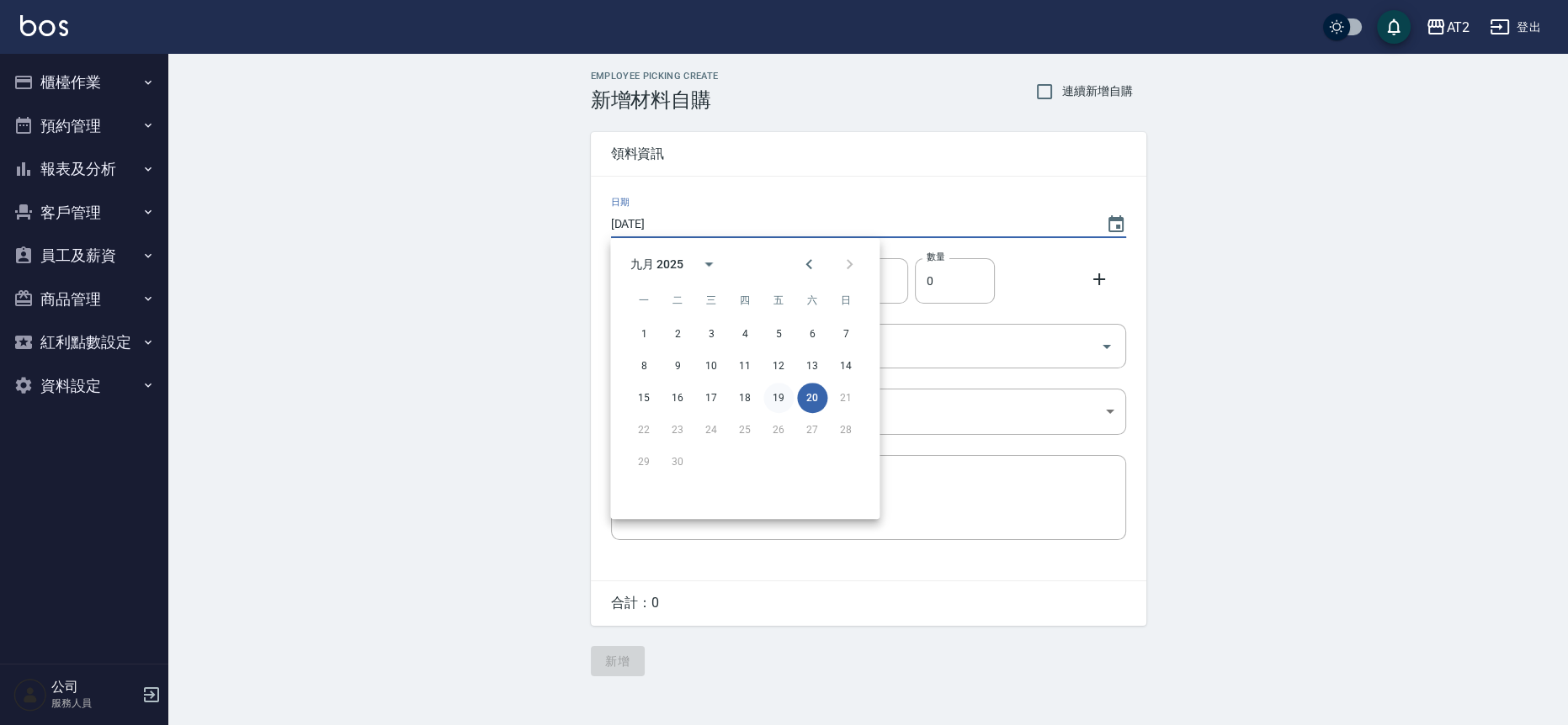
click at [773, 390] on button "19" at bounding box center [778, 398] width 30 height 30
type input "[DATE]"
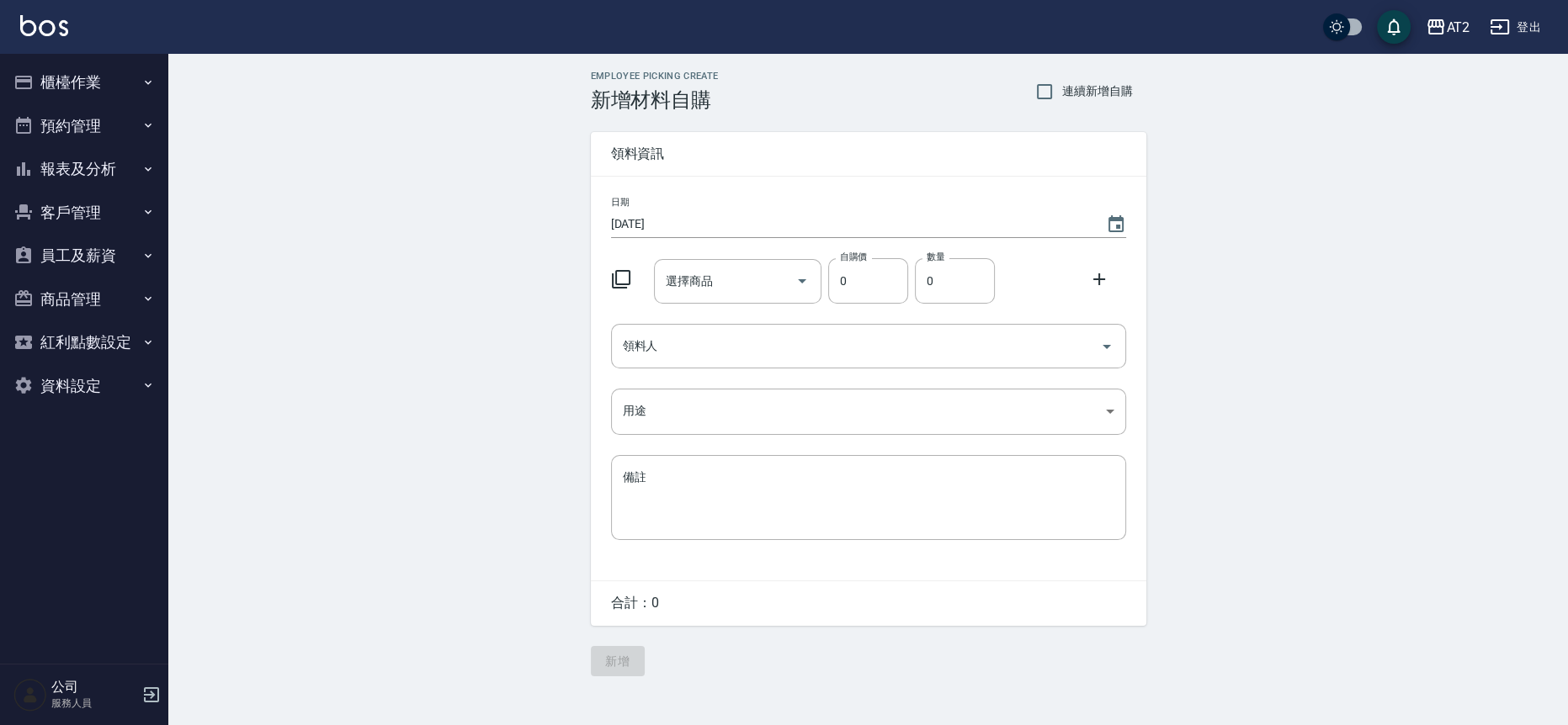
click at [1083, 94] on span "連續新增自購" at bounding box center [1098, 91] width 71 height 17
click at [1063, 94] on input "連續新增自購" at bounding box center [1044, 91] width 36 height 36
checkbox input "true"
click at [703, 265] on div "選擇商品" at bounding box center [738, 281] width 167 height 44
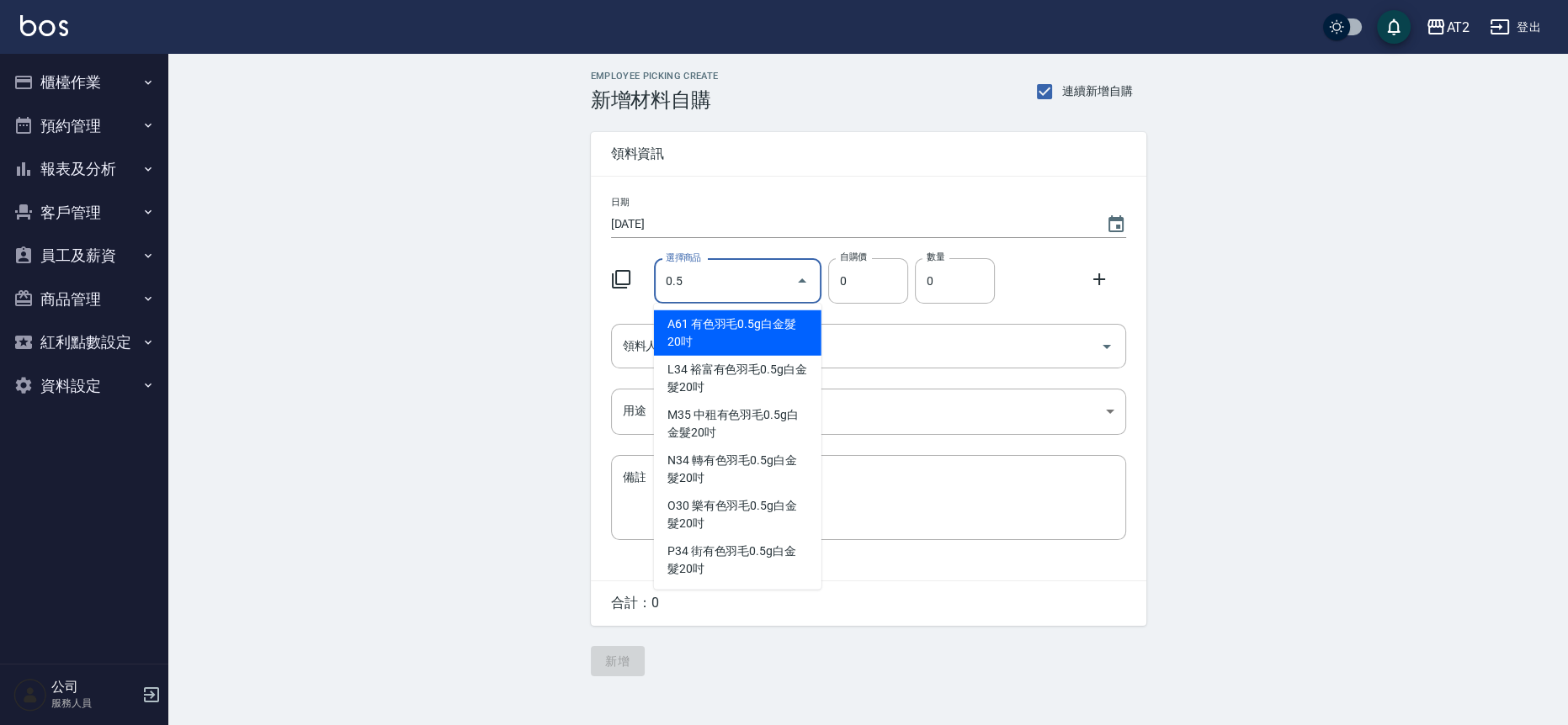
type input "有色羽毛0.5g白金髮20吋"
type input "775"
type input "1"
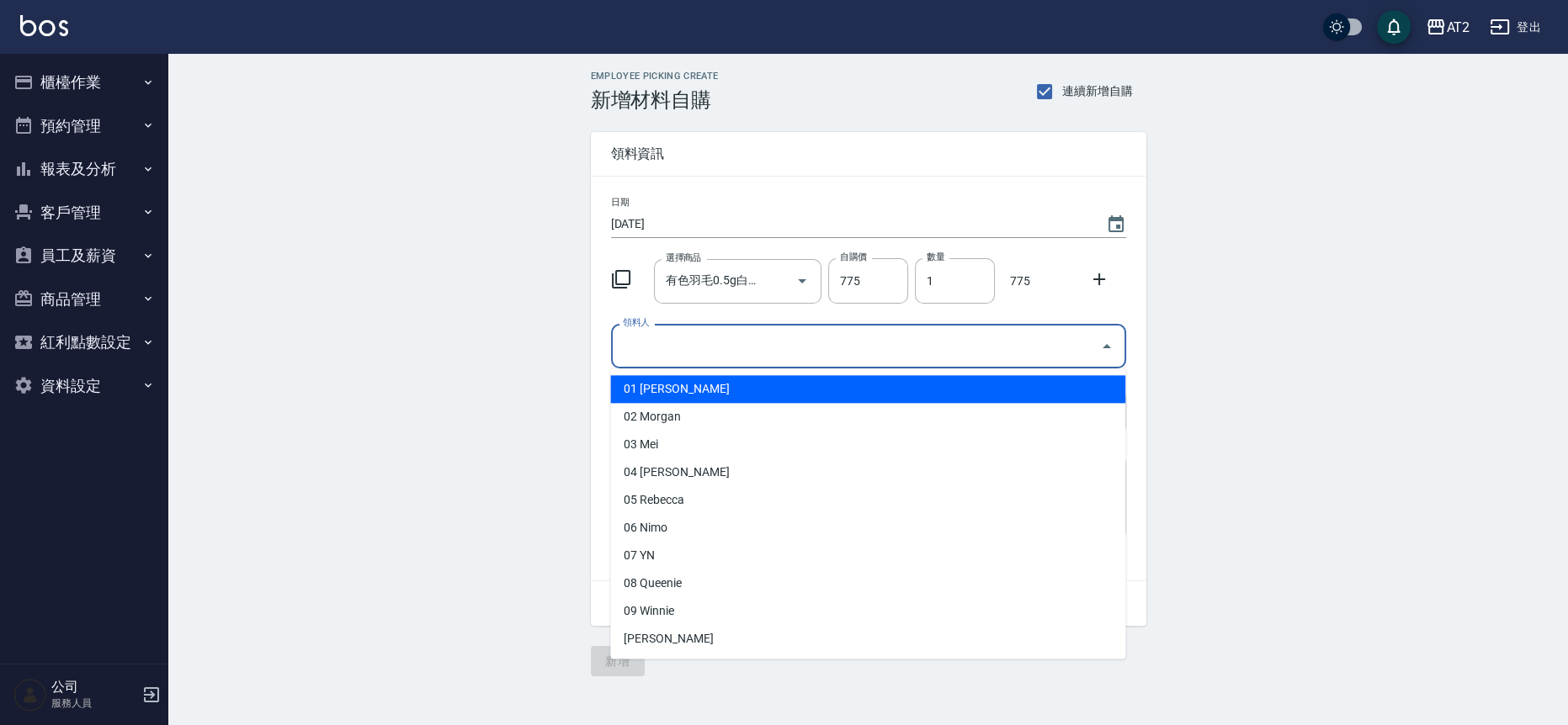
click at [670, 357] on input "領料人" at bounding box center [856, 346] width 475 height 29
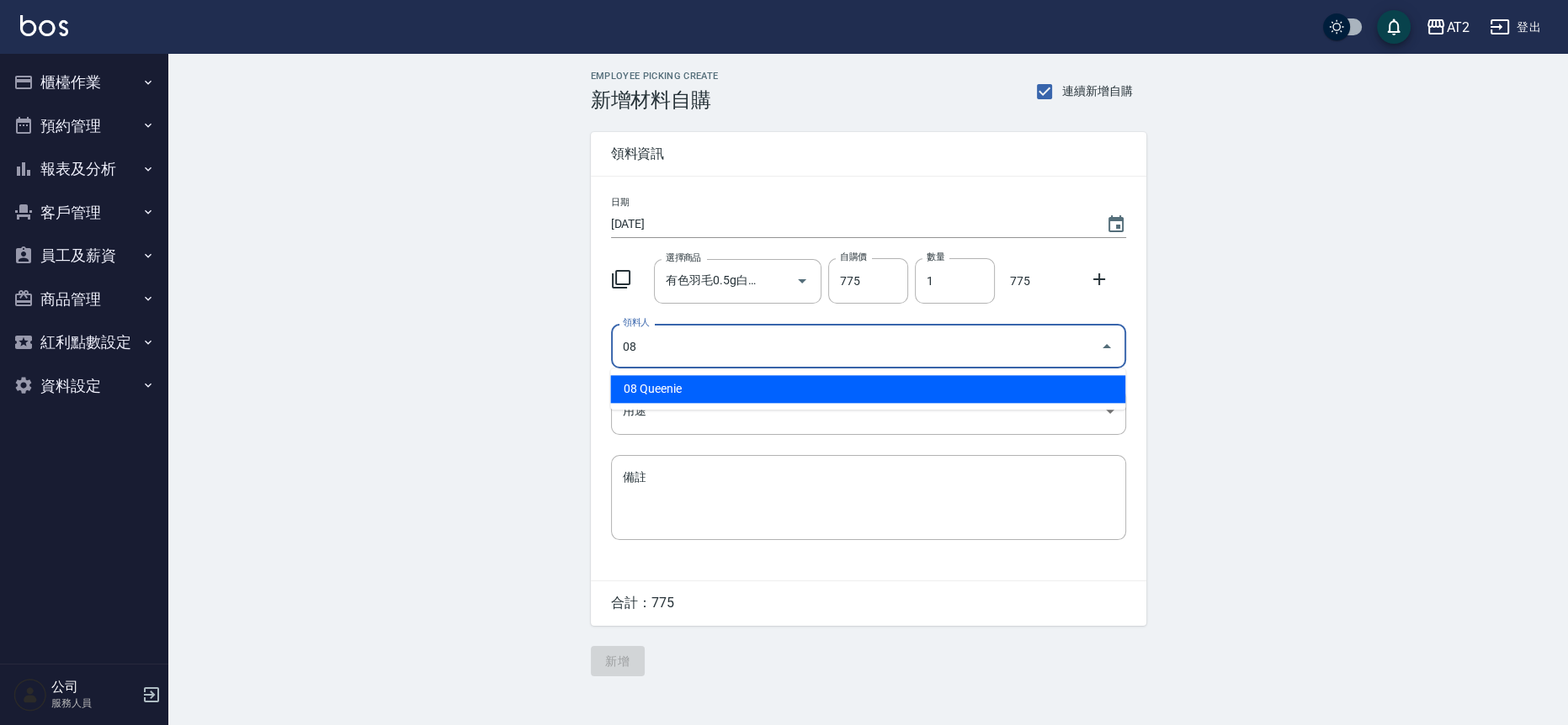
type input "08 Queenie"
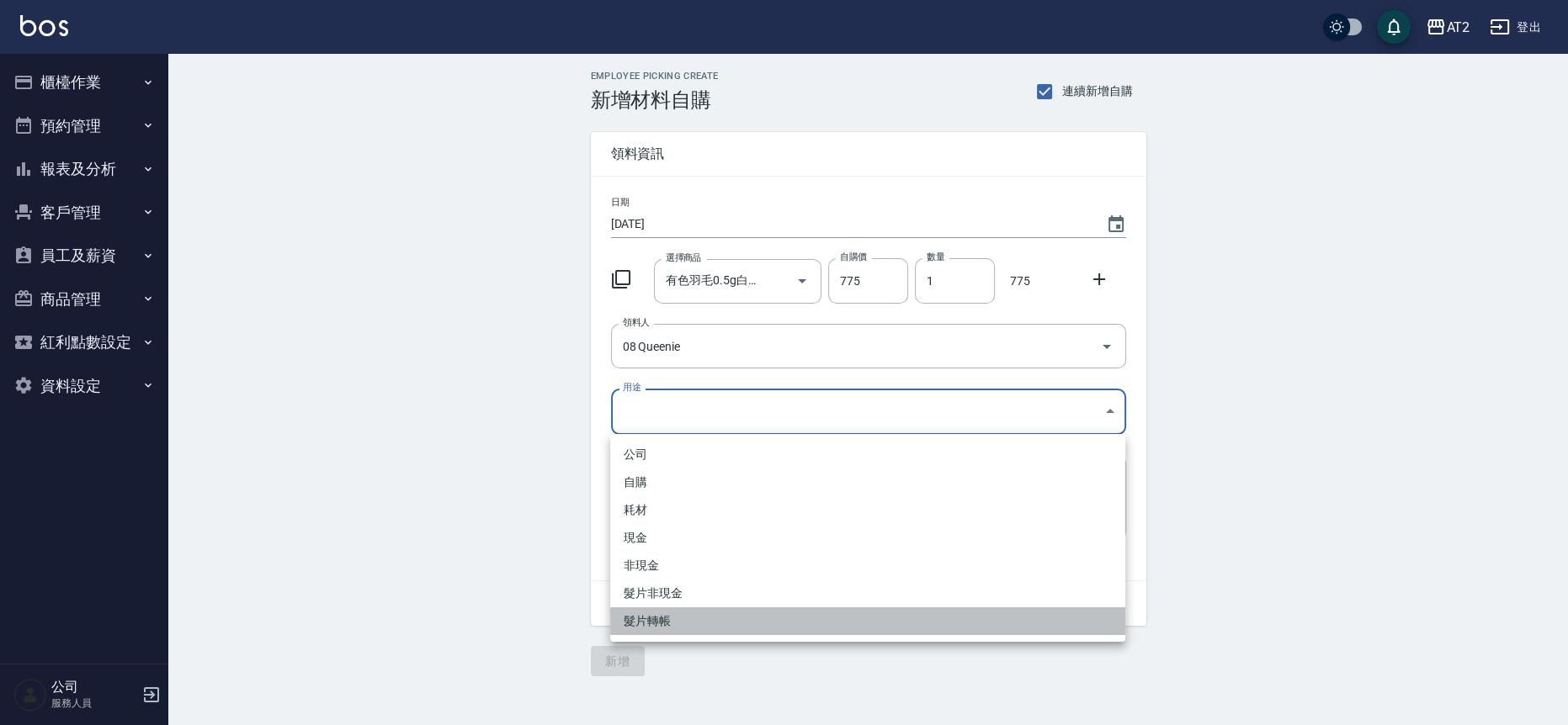
click at [708, 615] on li "髮片轉帳" at bounding box center [868, 621] width 515 height 28
type input "髮片轉帳"
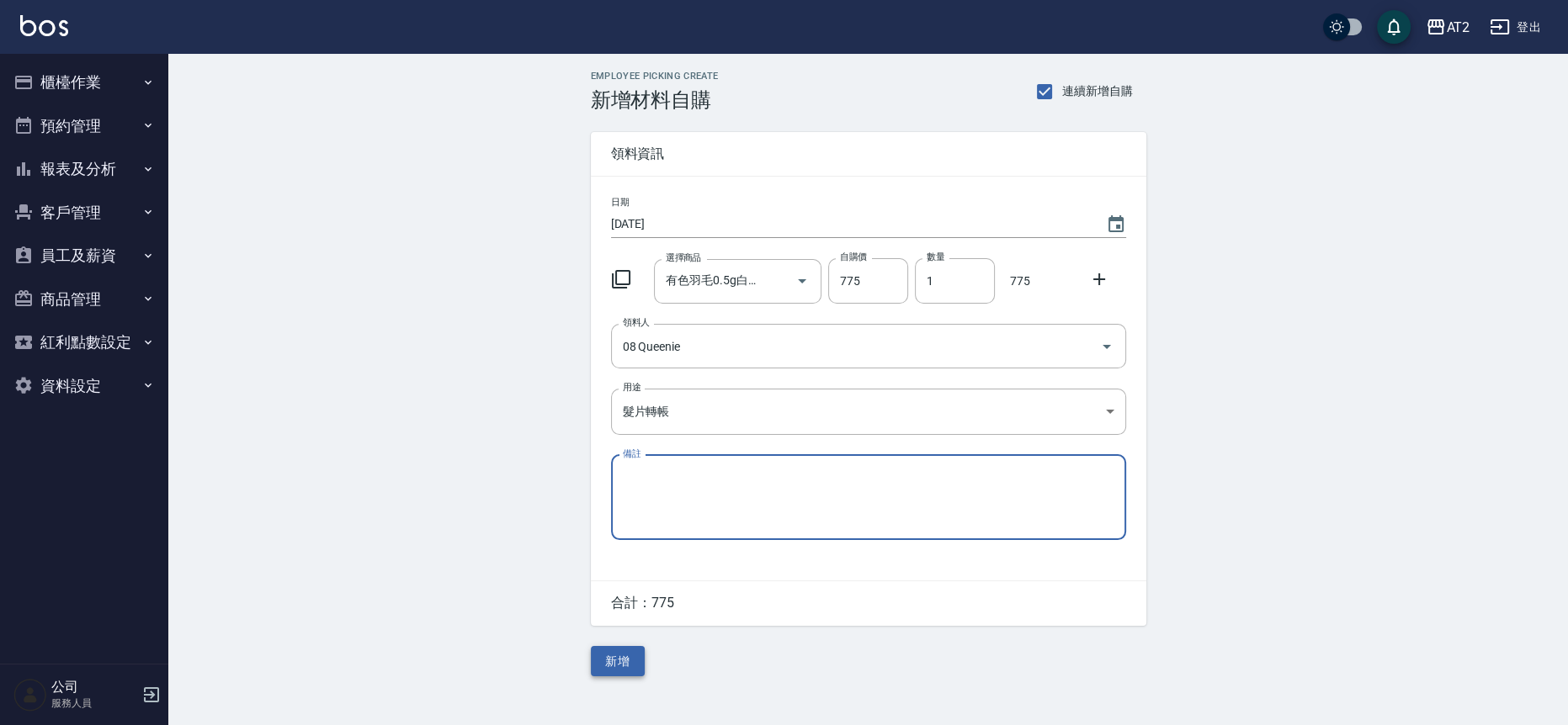
click at [605, 652] on button "新增" at bounding box center [618, 662] width 54 height 31
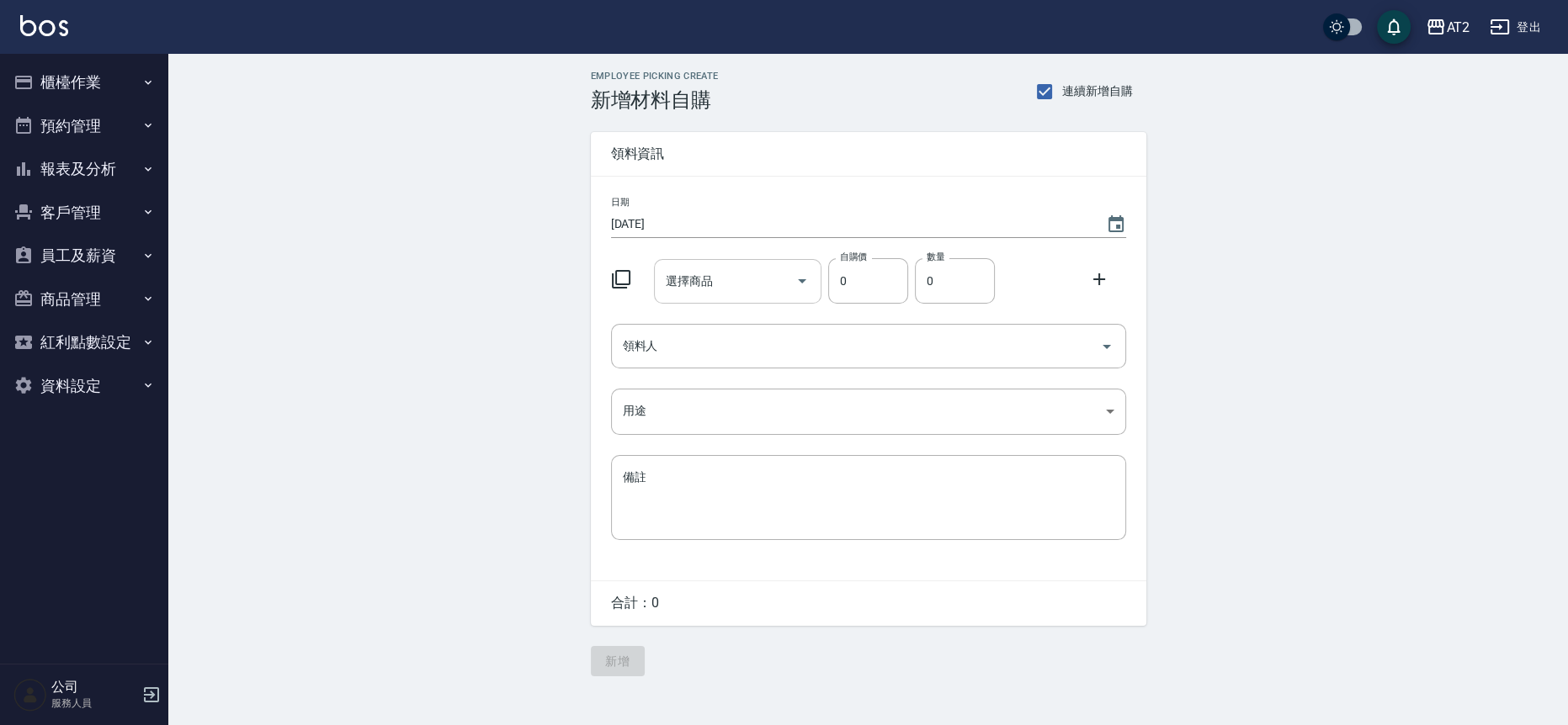
click at [721, 302] on div "選擇商品" at bounding box center [738, 281] width 167 height 44
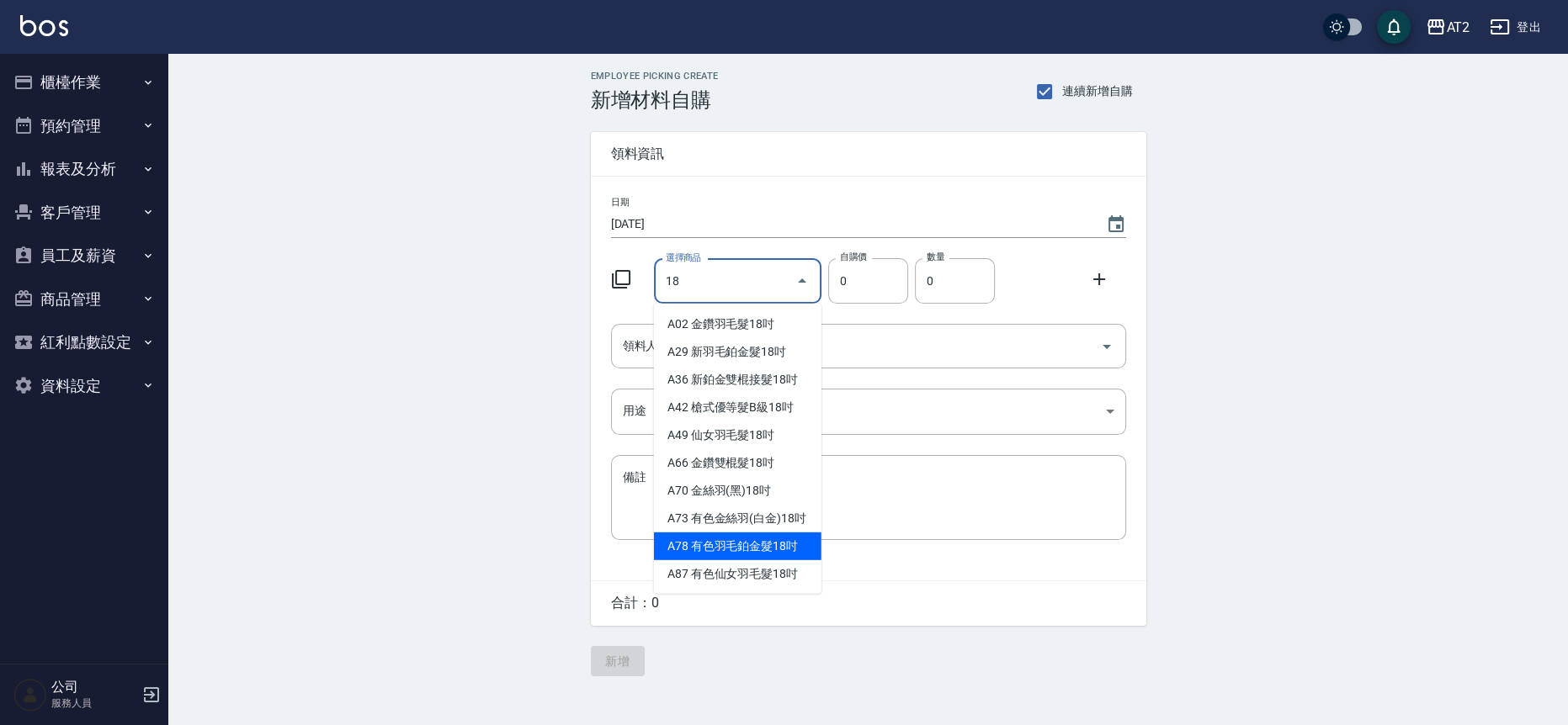
click at [767, 560] on li "A78 有色羽毛鉑金髮18吋" at bounding box center [738, 547] width 167 height 28
type input "有色羽毛鉑金髮18吋"
type input "2130"
type input "1"
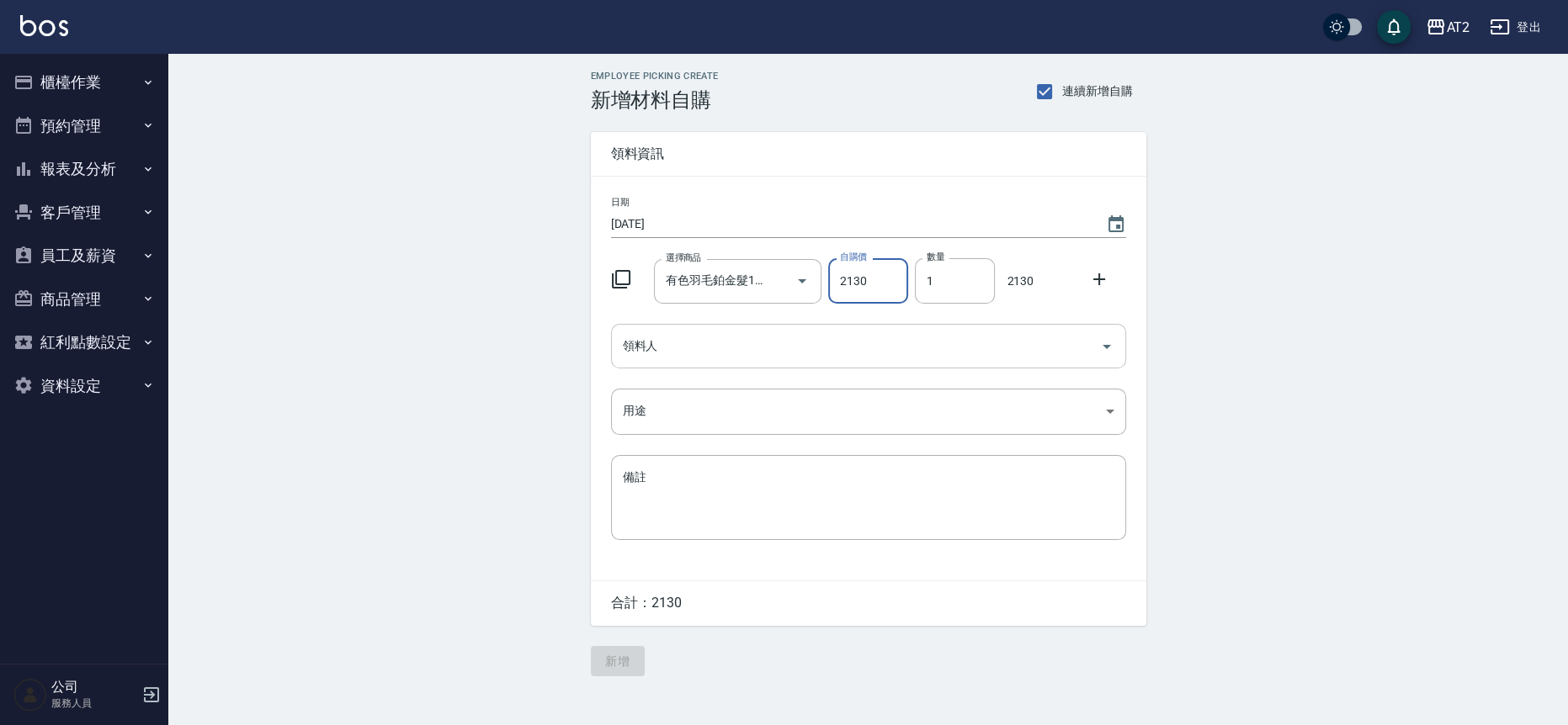
click at [758, 346] on input "領料人" at bounding box center [856, 346] width 475 height 29
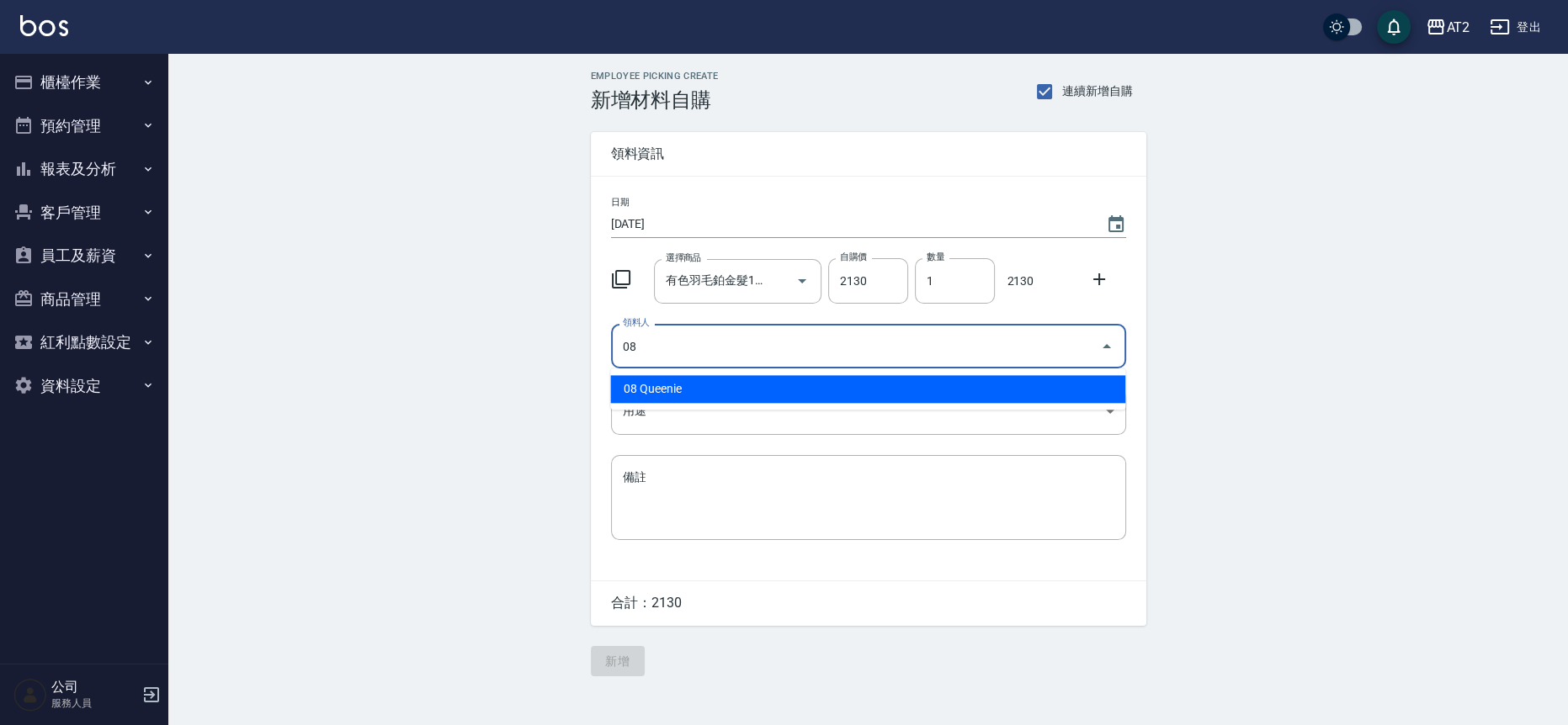
type input "08 Queenie"
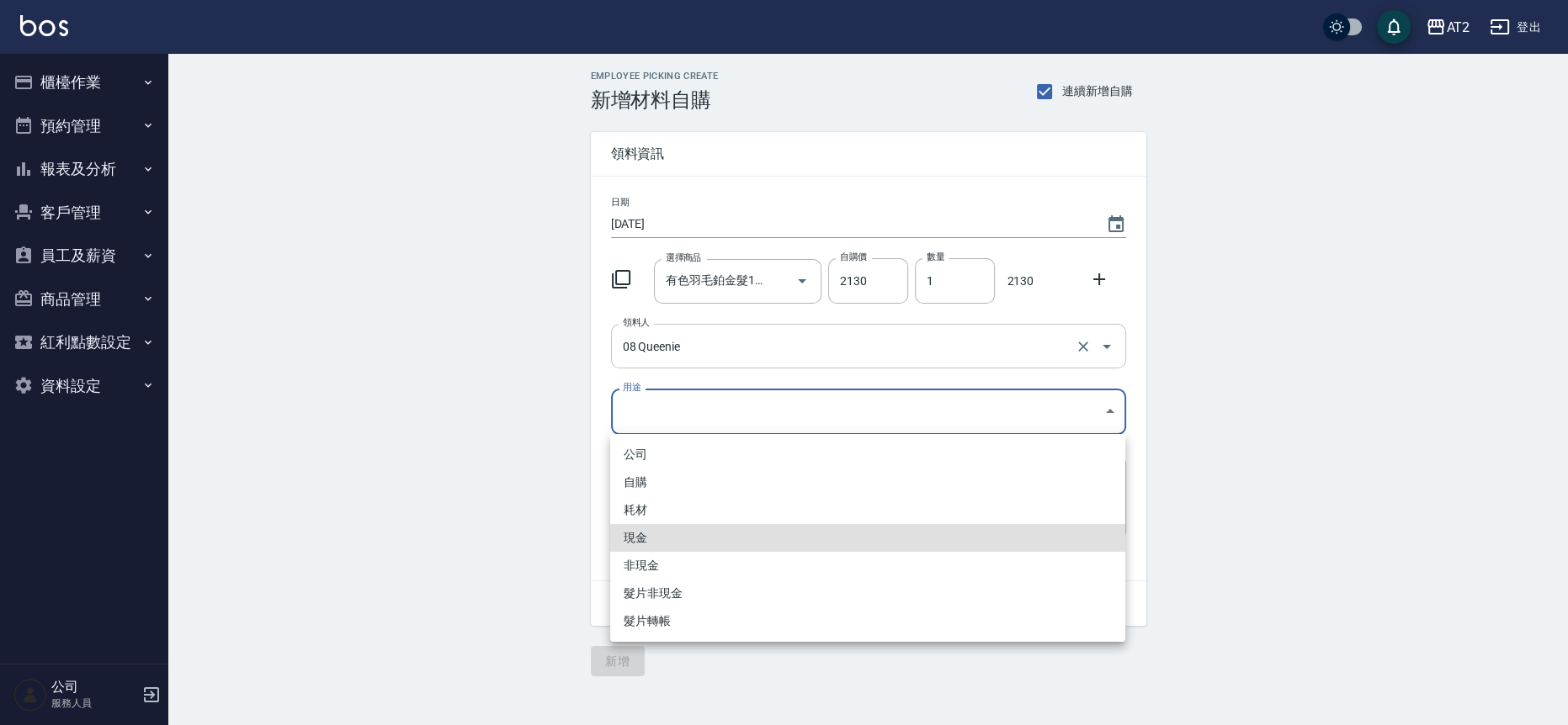
type input "現金"
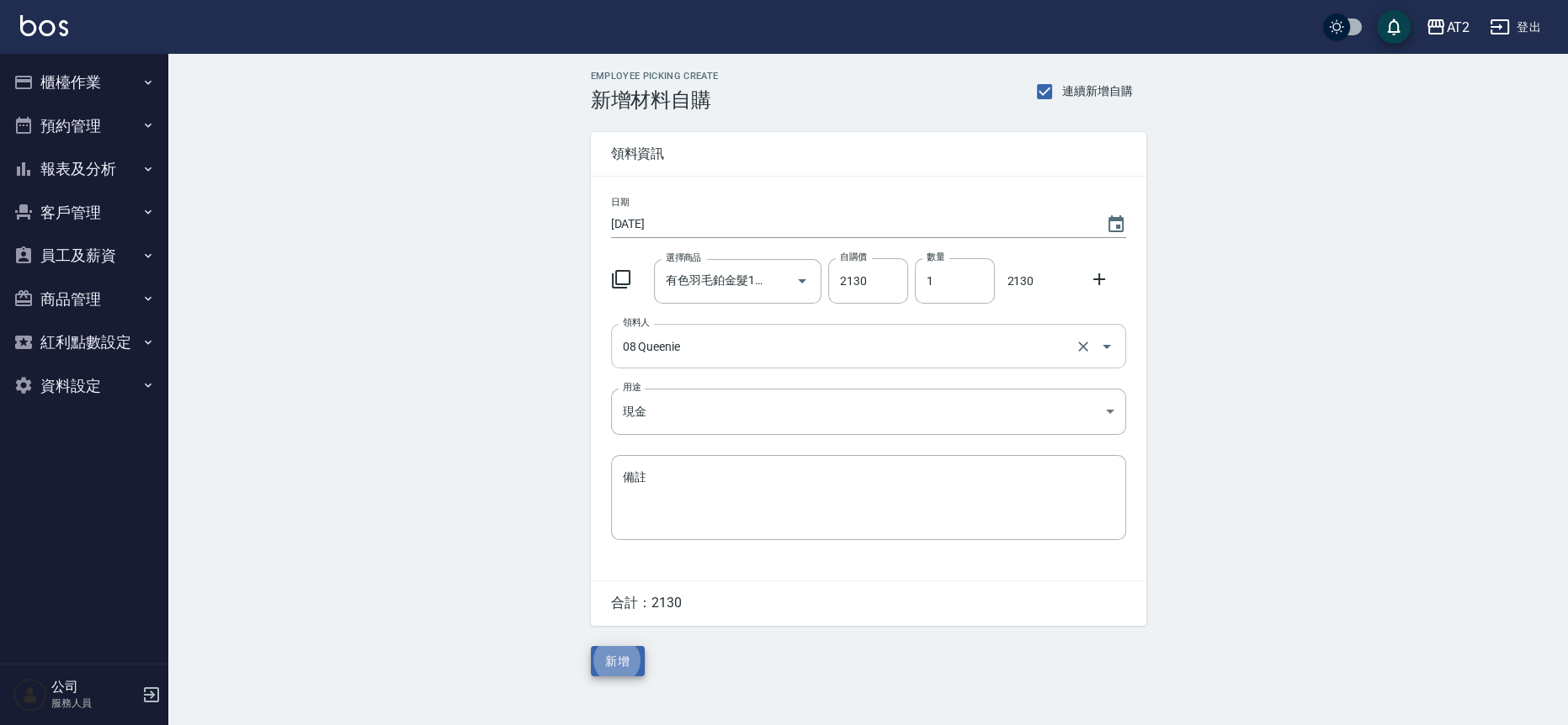
click at [591, 646] on button "新增" at bounding box center [618, 662] width 54 height 31
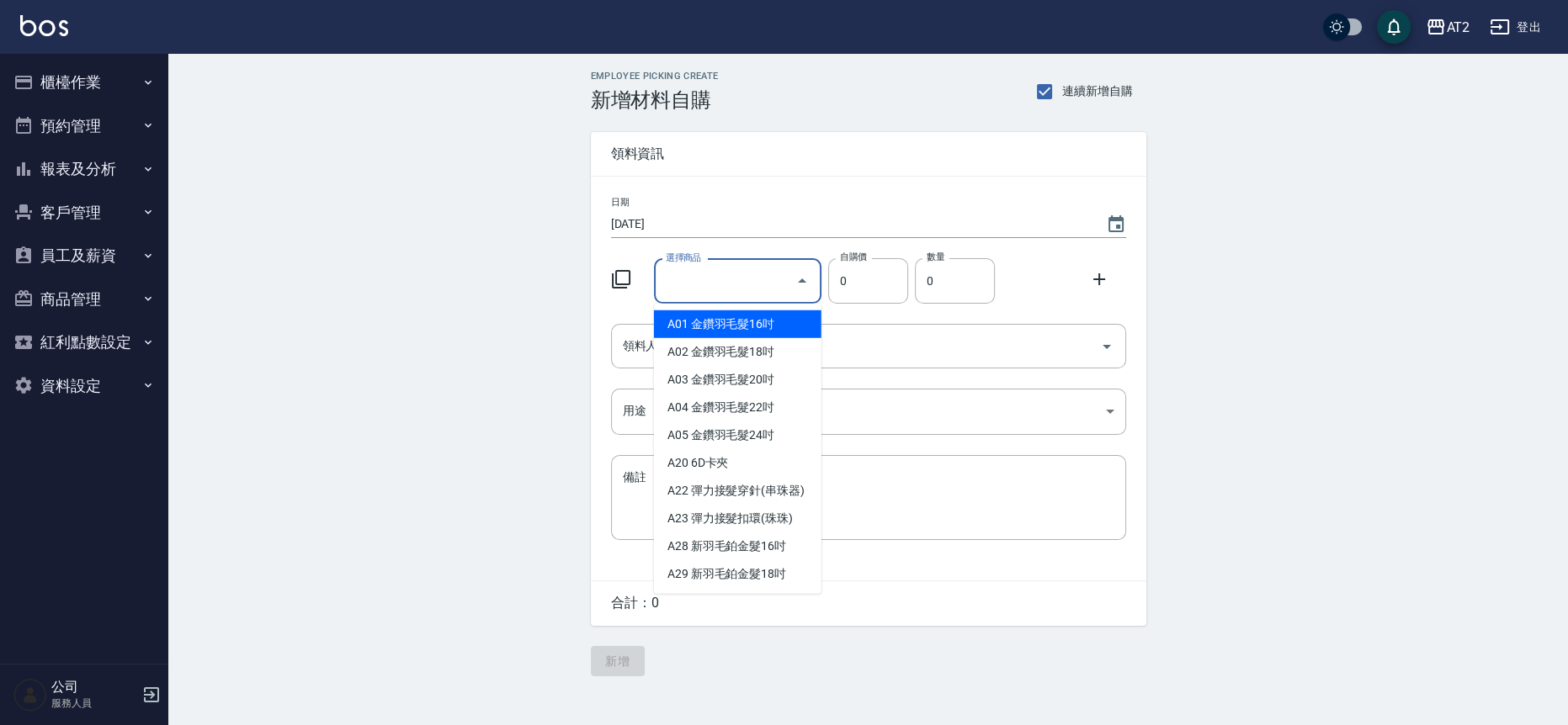
click at [706, 295] on input "選擇商品" at bounding box center [725, 282] width 127 height 29
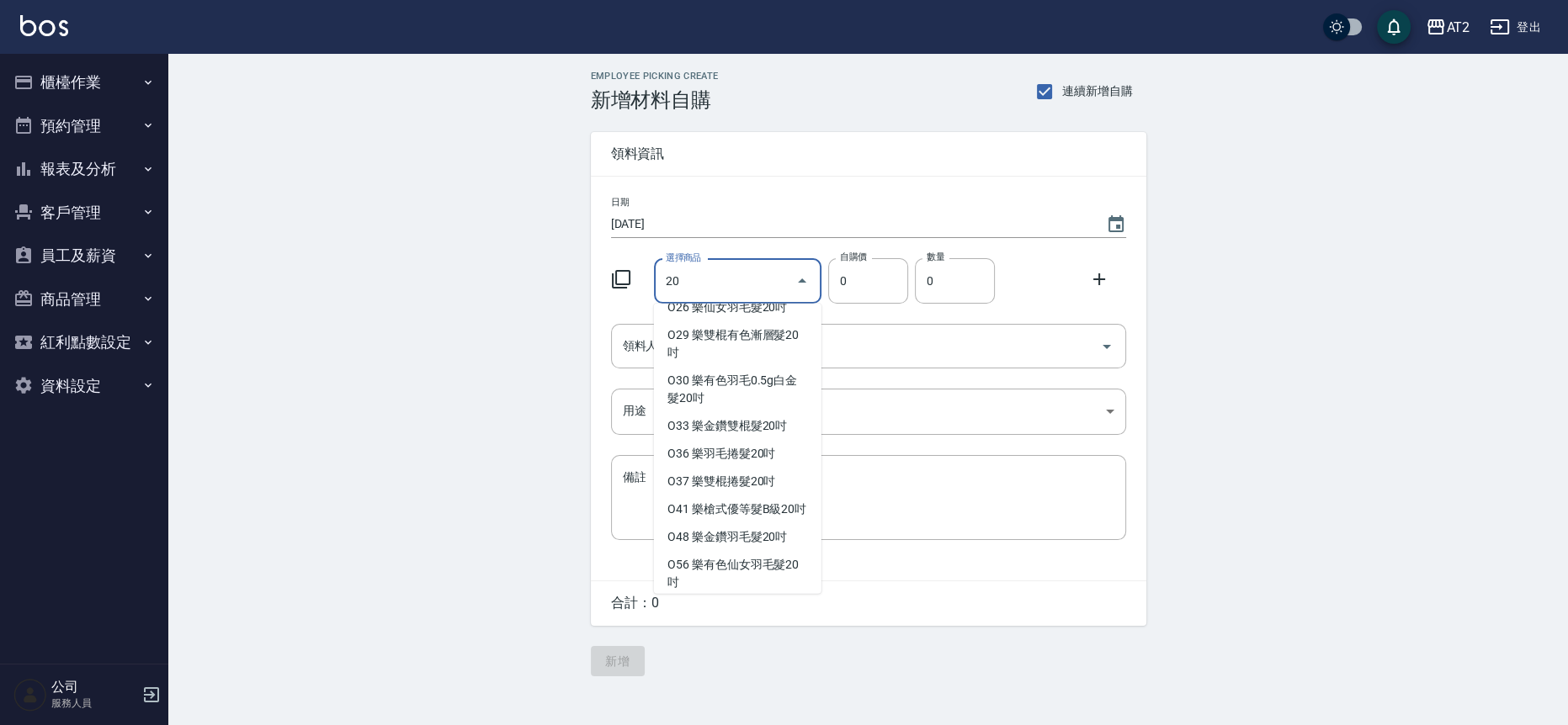
scroll to position [3748, 0]
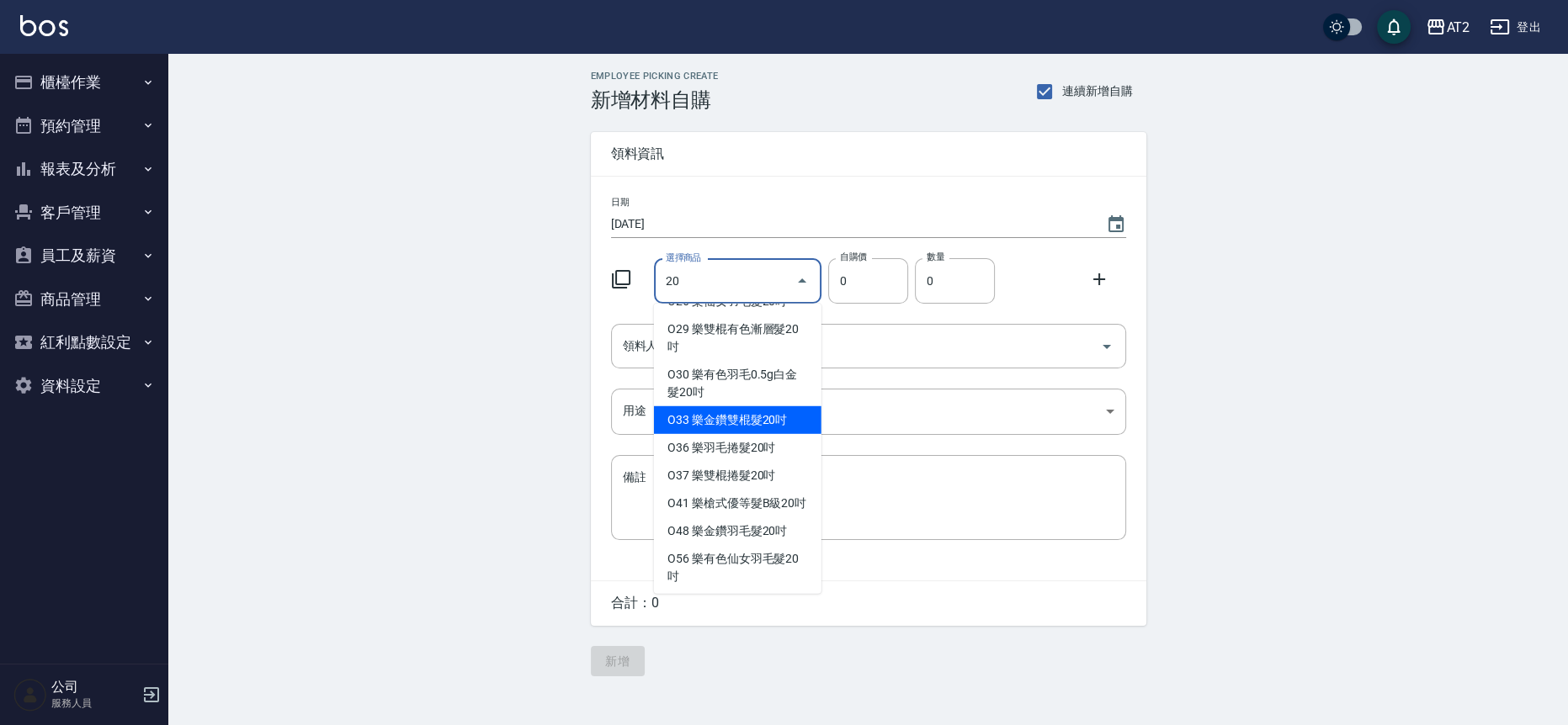
click at [743, 434] on li "O33 樂金鑽雙棍髮20吋" at bounding box center [738, 420] width 167 height 28
type input "樂金鑽雙棍髮20吋"
type input "830"
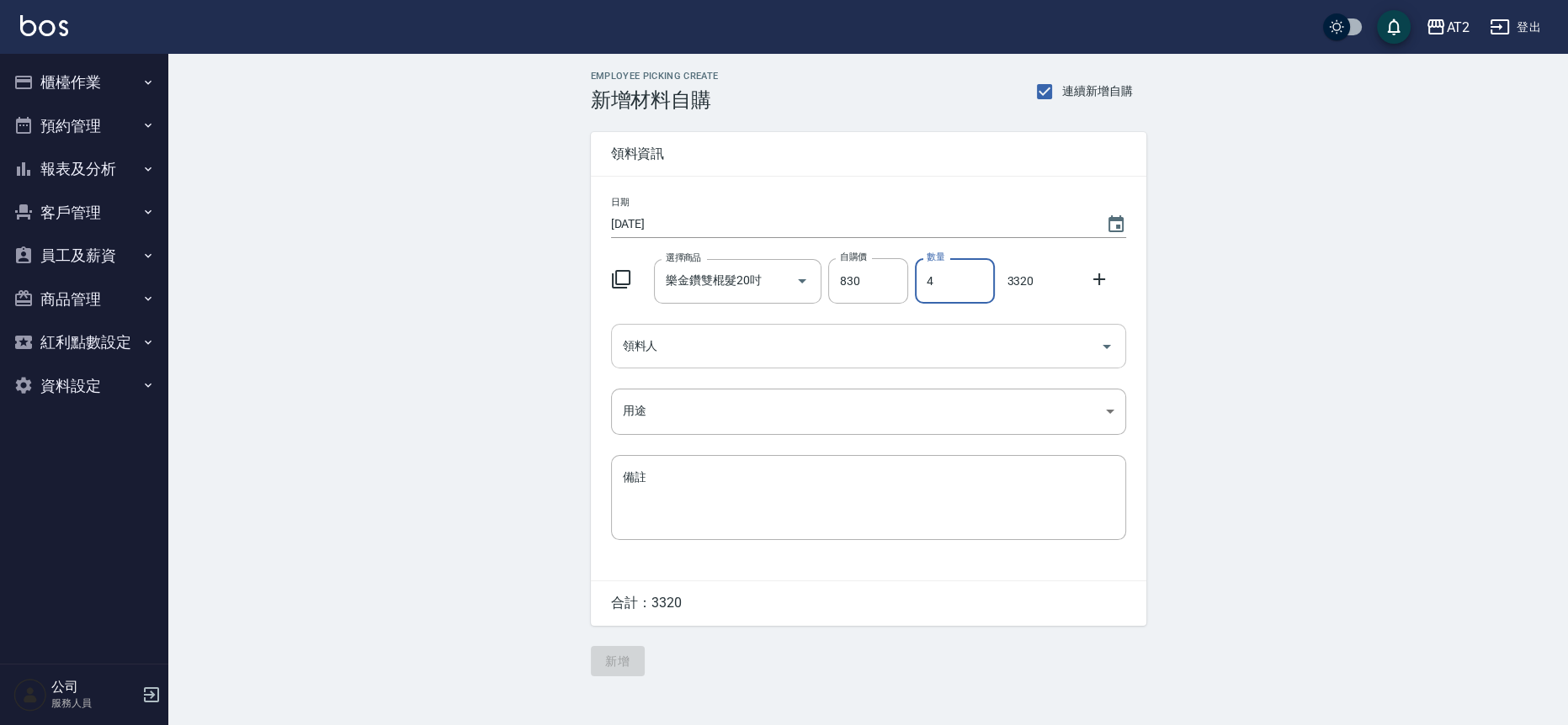
type input "4"
click at [772, 340] on input "領料人" at bounding box center [856, 346] width 475 height 29
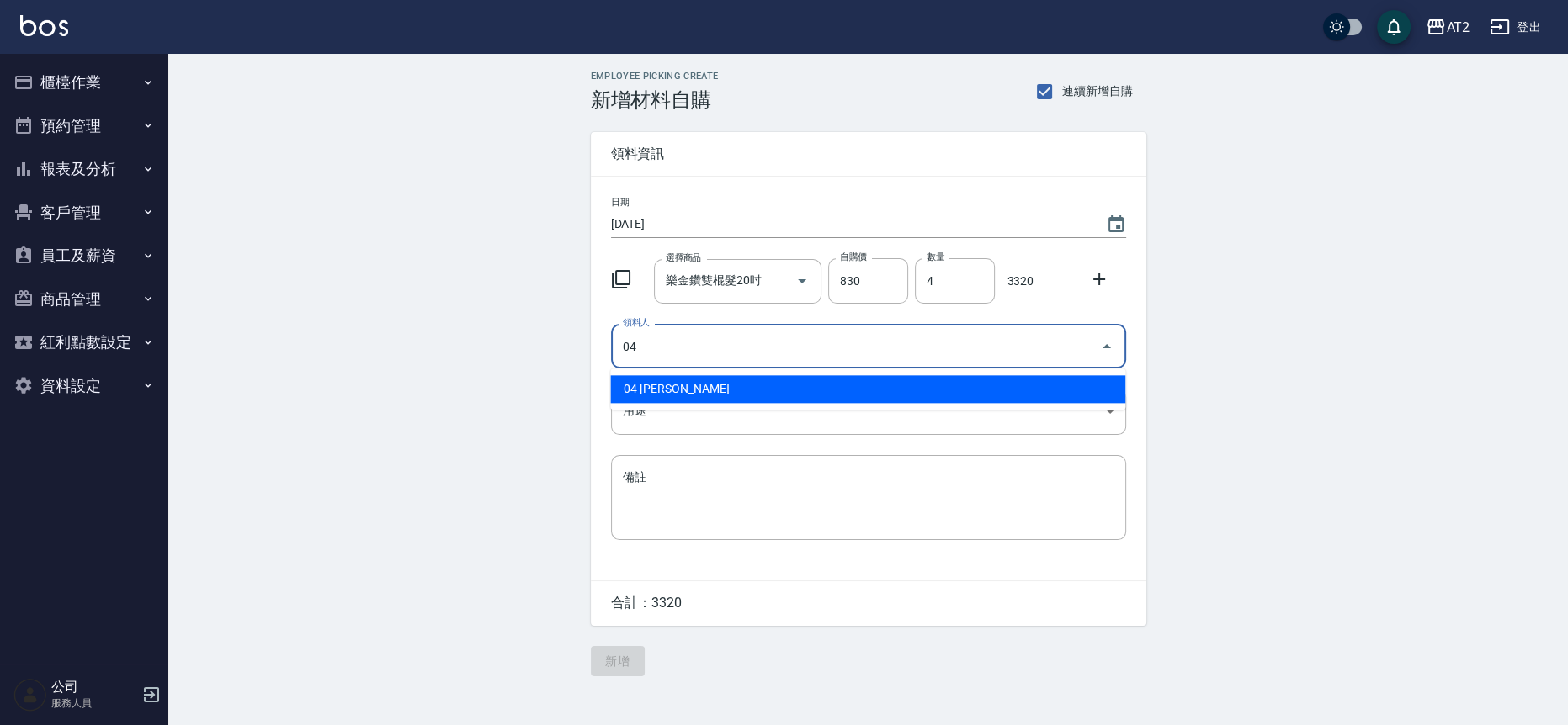
type input "04 [PERSON_NAME]"
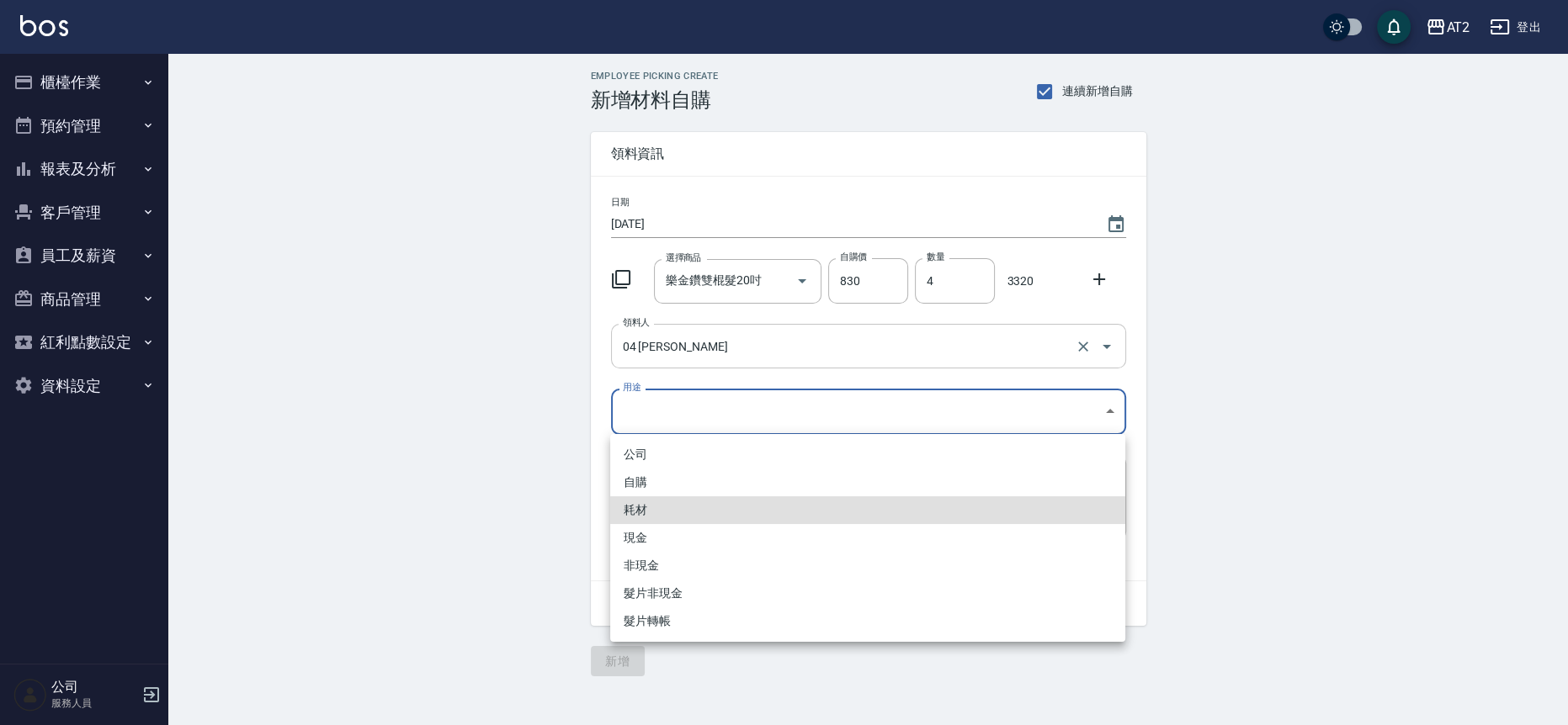
type input "耗材"
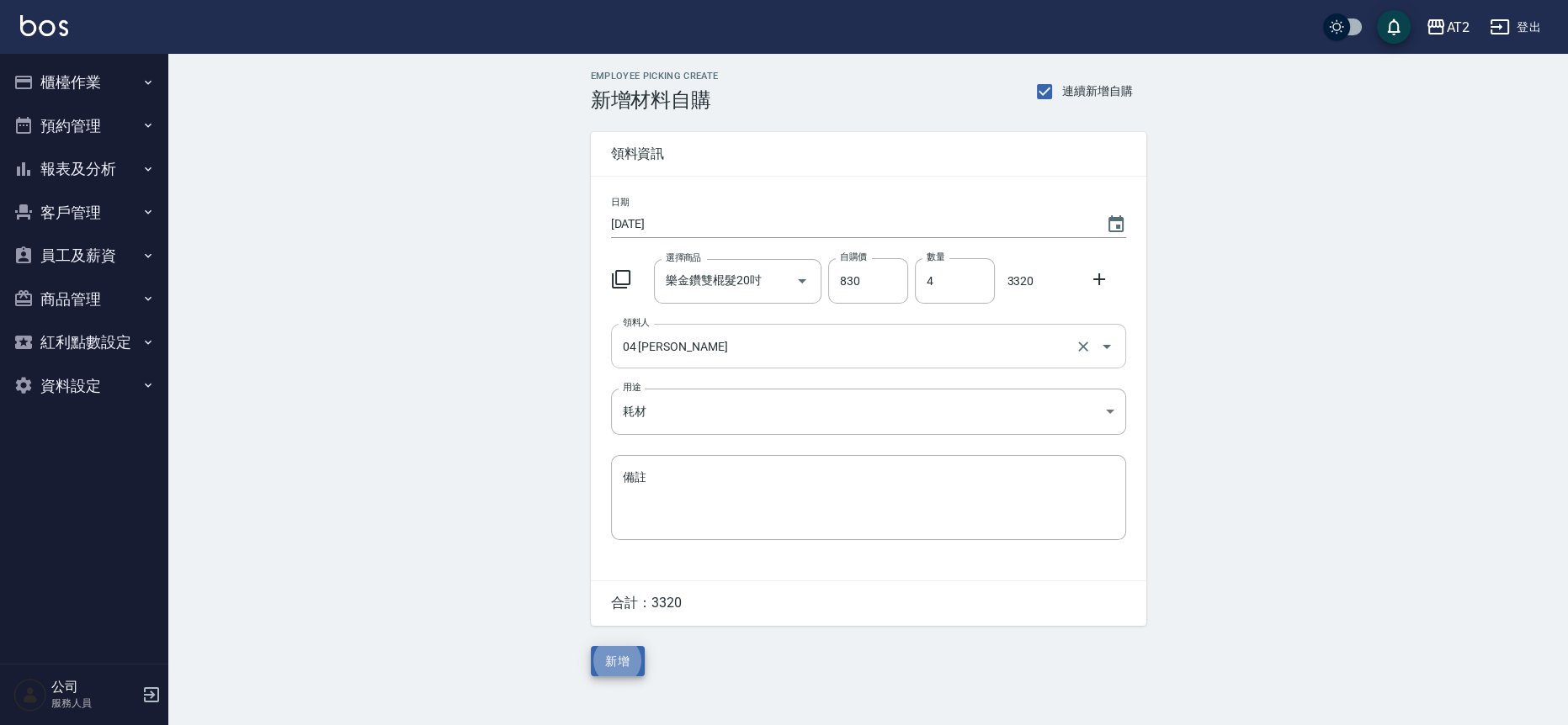
click at [591, 646] on button "新增" at bounding box center [618, 662] width 54 height 31
click at [121, 73] on button "櫃檯作業" at bounding box center [84, 82] width 155 height 44
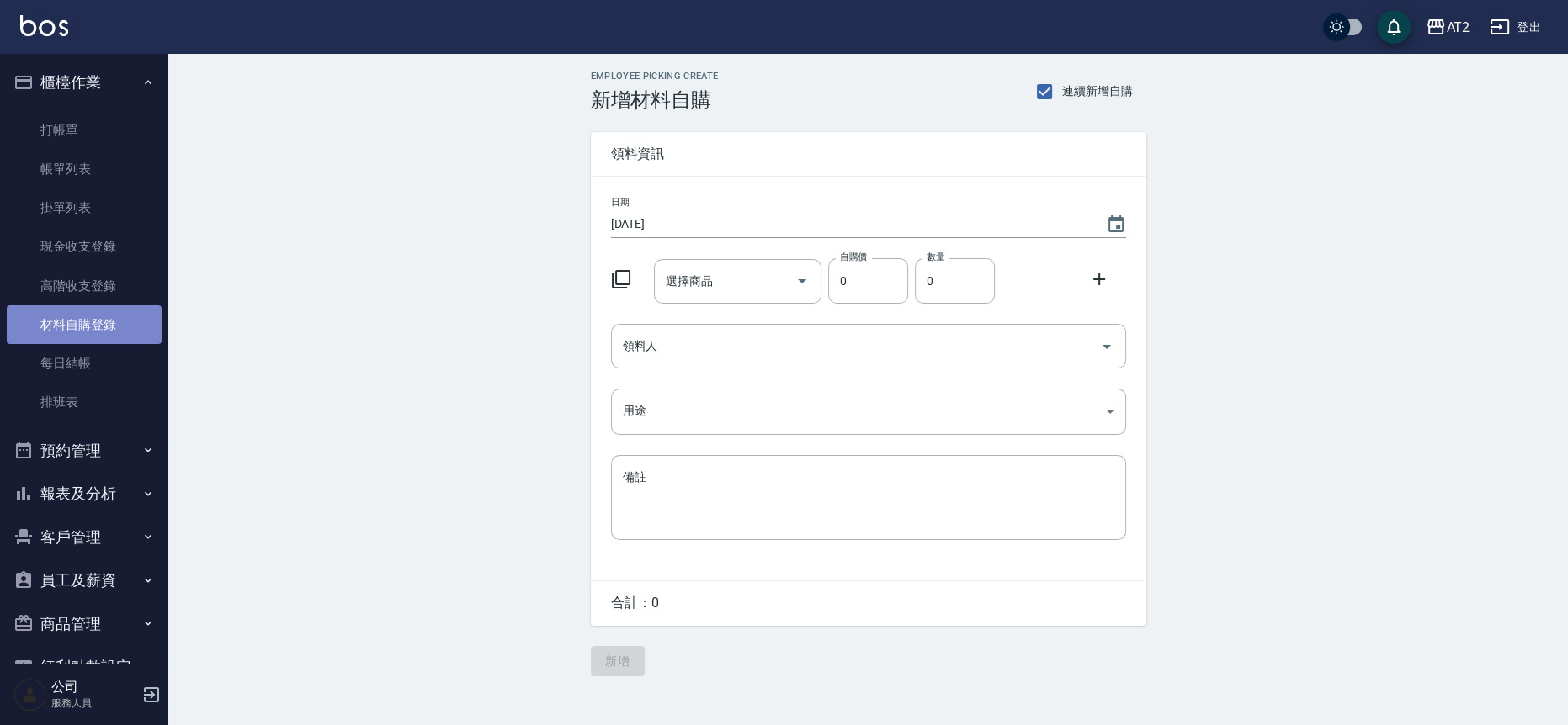
click at [100, 307] on link "材料自購登錄" at bounding box center [84, 325] width 155 height 39
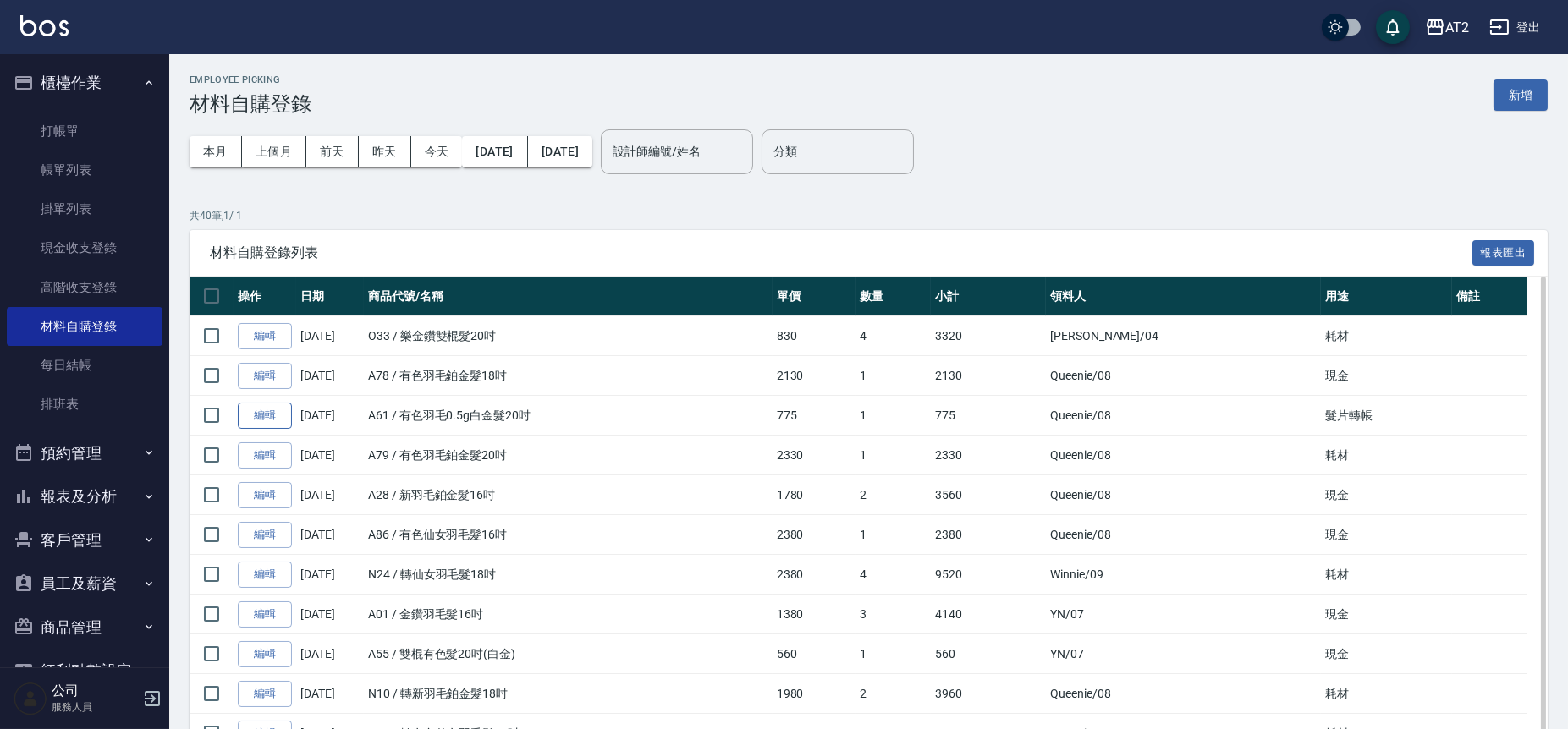
click at [260, 419] on link "編輯" at bounding box center [265, 415] width 54 height 26
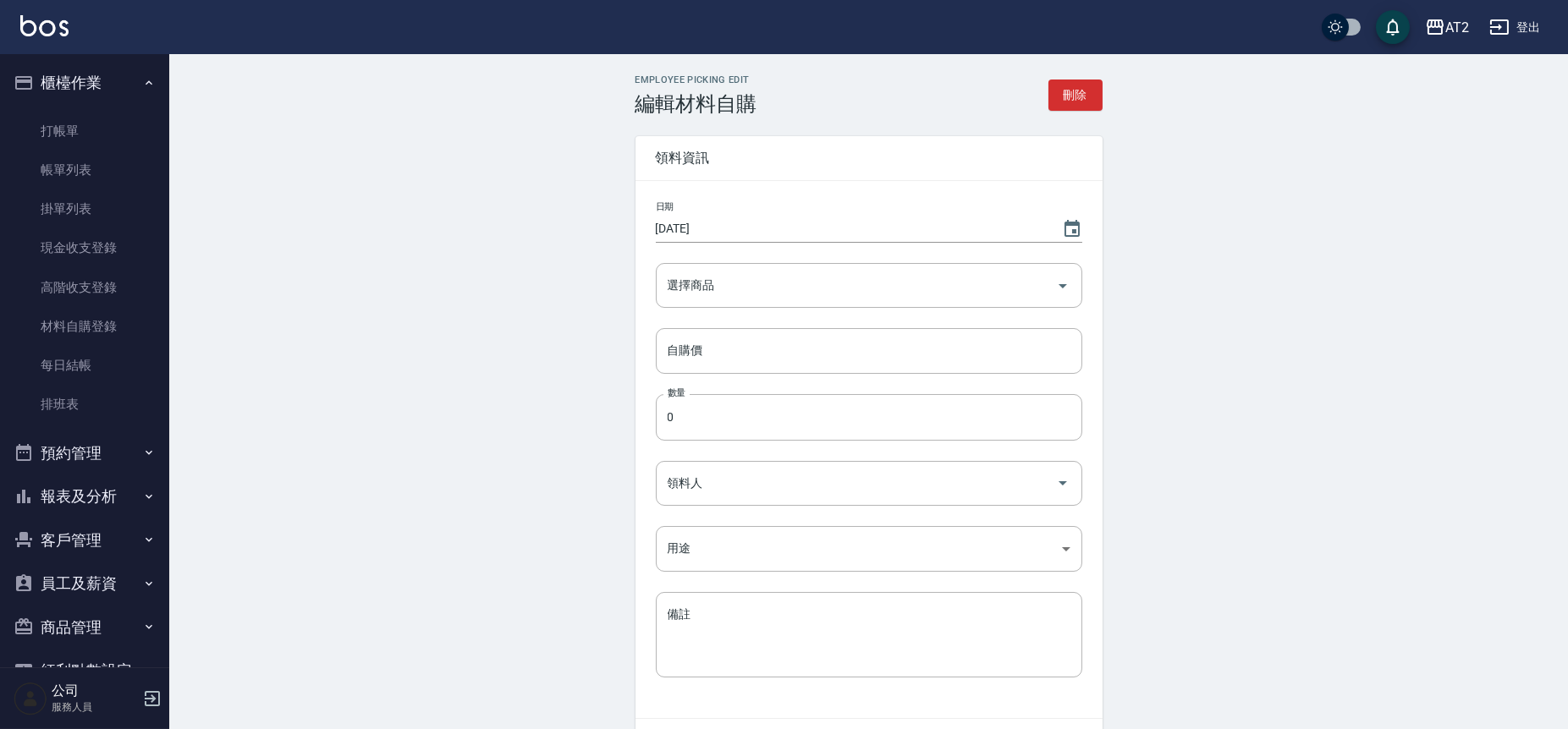
type input "[DATE]"
type input "有色羽毛0.5g白金髮20吋"
type input "775"
type input "1"
type input "Queenie"
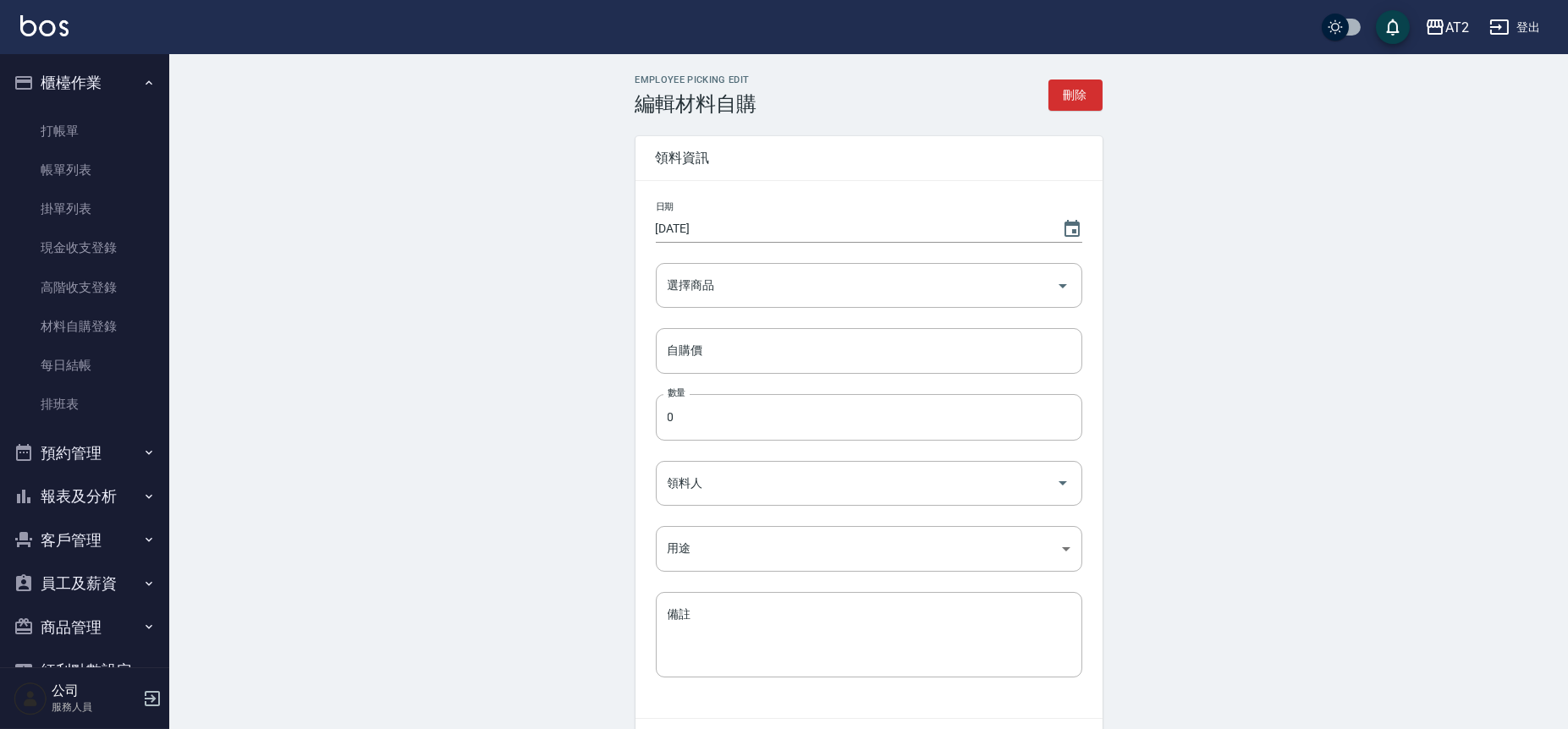
type input "髮片轉帳"
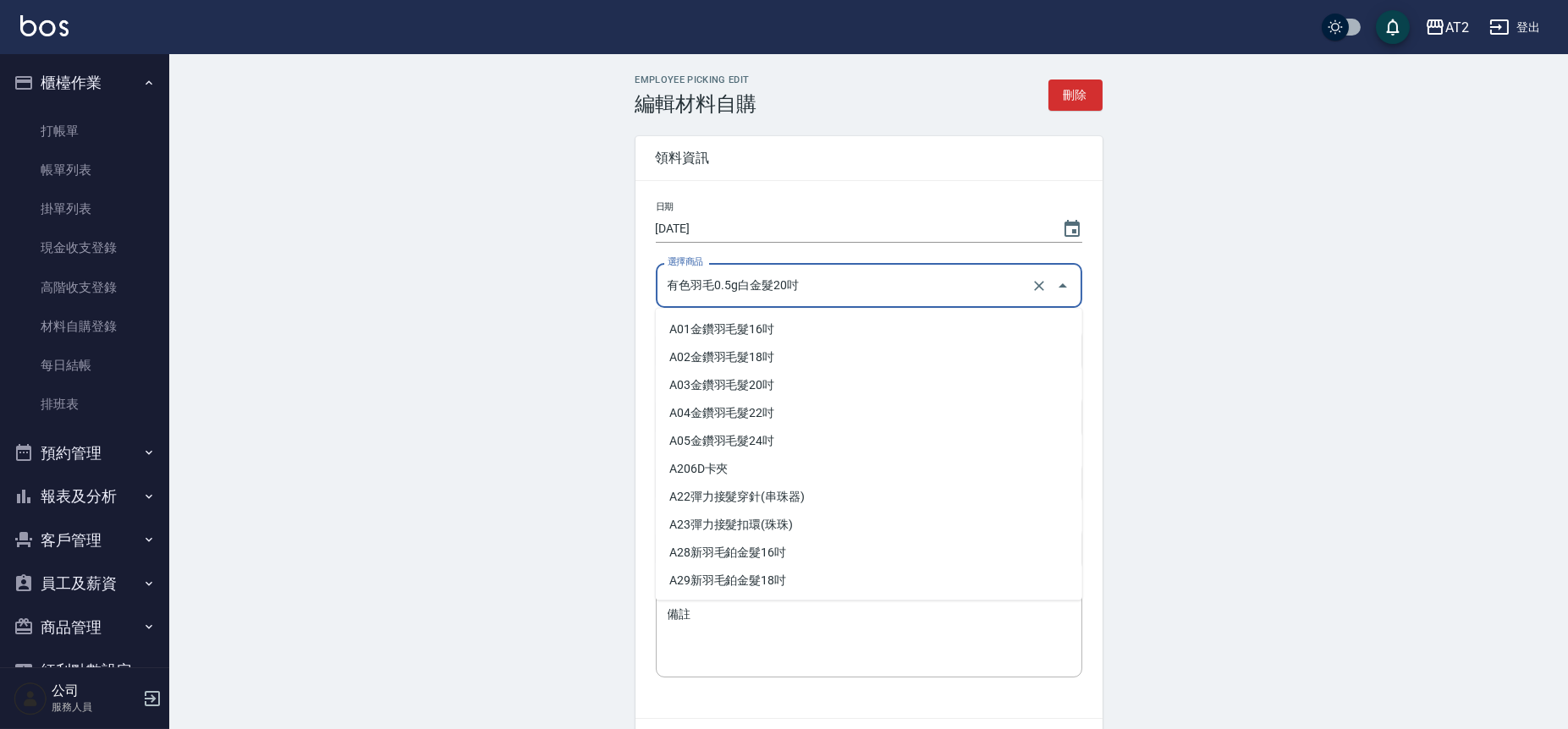
click at [836, 289] on input "有色羽毛0.5g白金髮20吋" at bounding box center [845, 286] width 364 height 30
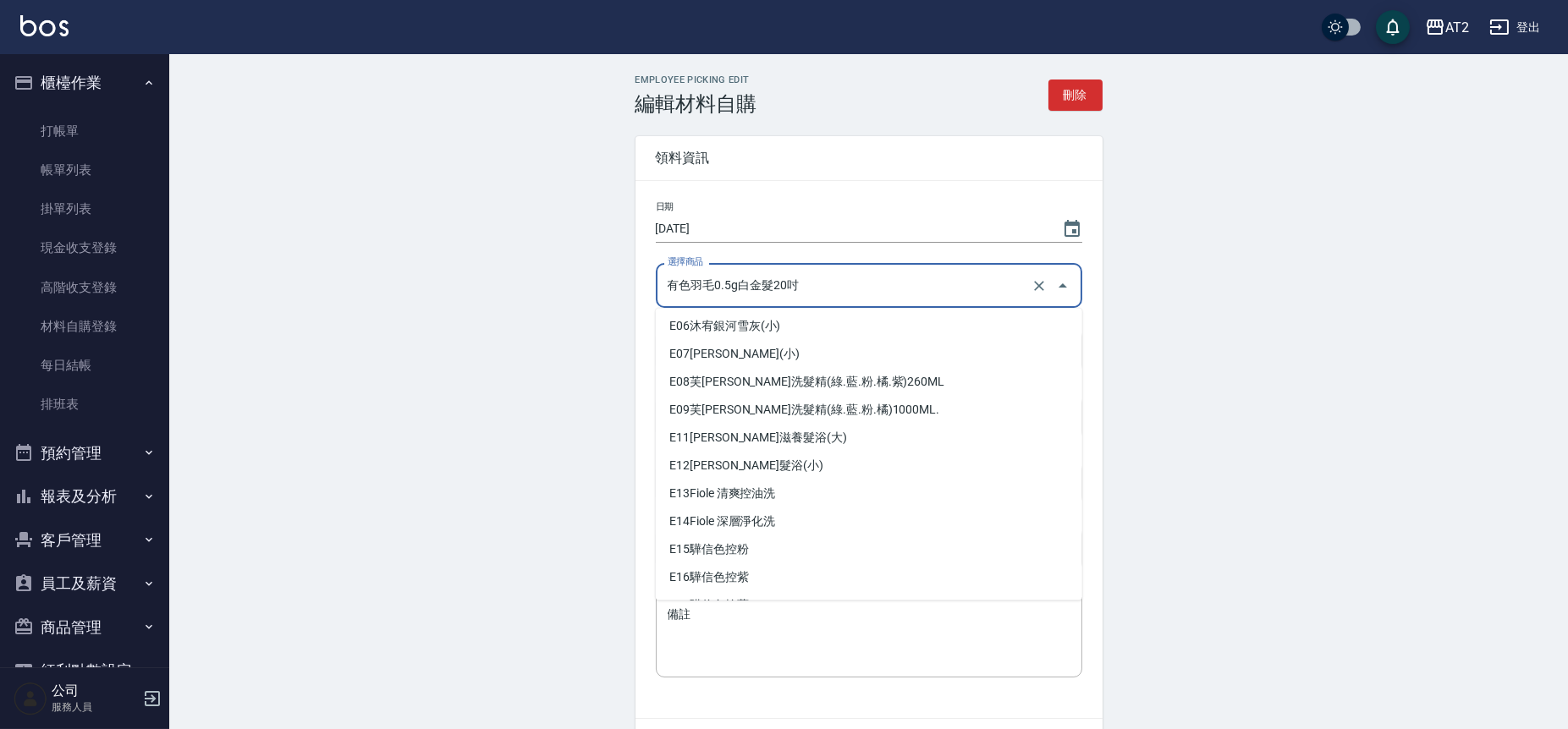
scroll to position [3014, 0]
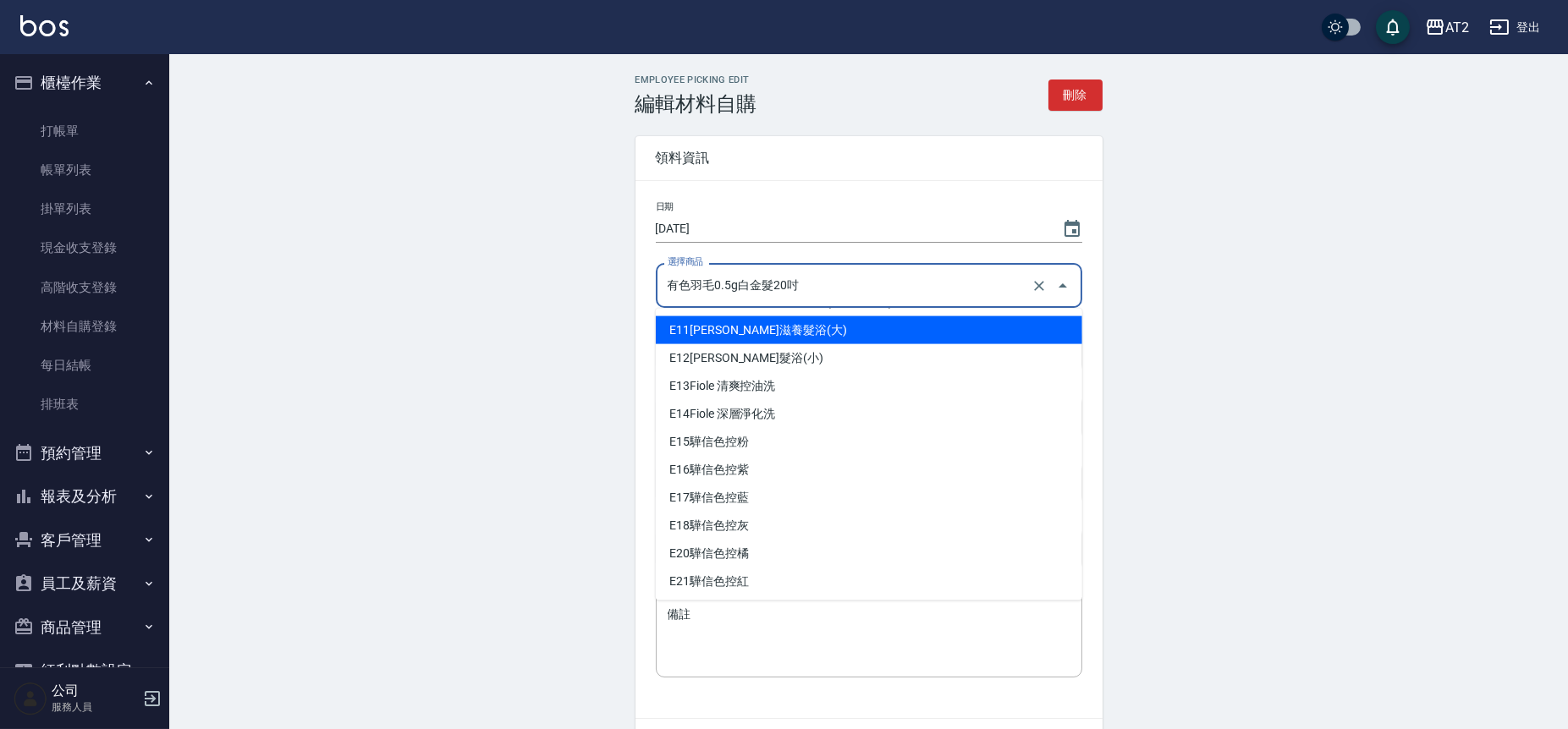
click at [834, 280] on input "有色羽毛0.5g白金髮20吋" at bounding box center [845, 286] width 364 height 30
drag, startPoint x: 834, startPoint y: 280, endPoint x: 574, endPoint y: 275, distance: 260.0
click at [574, 275] on div "Employee Picking Edit 編輯材料自購 刪除 領料資訊 日期 2025/09/19 選擇商品 有色羽毛0.5g白金髮20吋 選擇商品 自購價…" at bounding box center [868, 444] width 1398 height 780
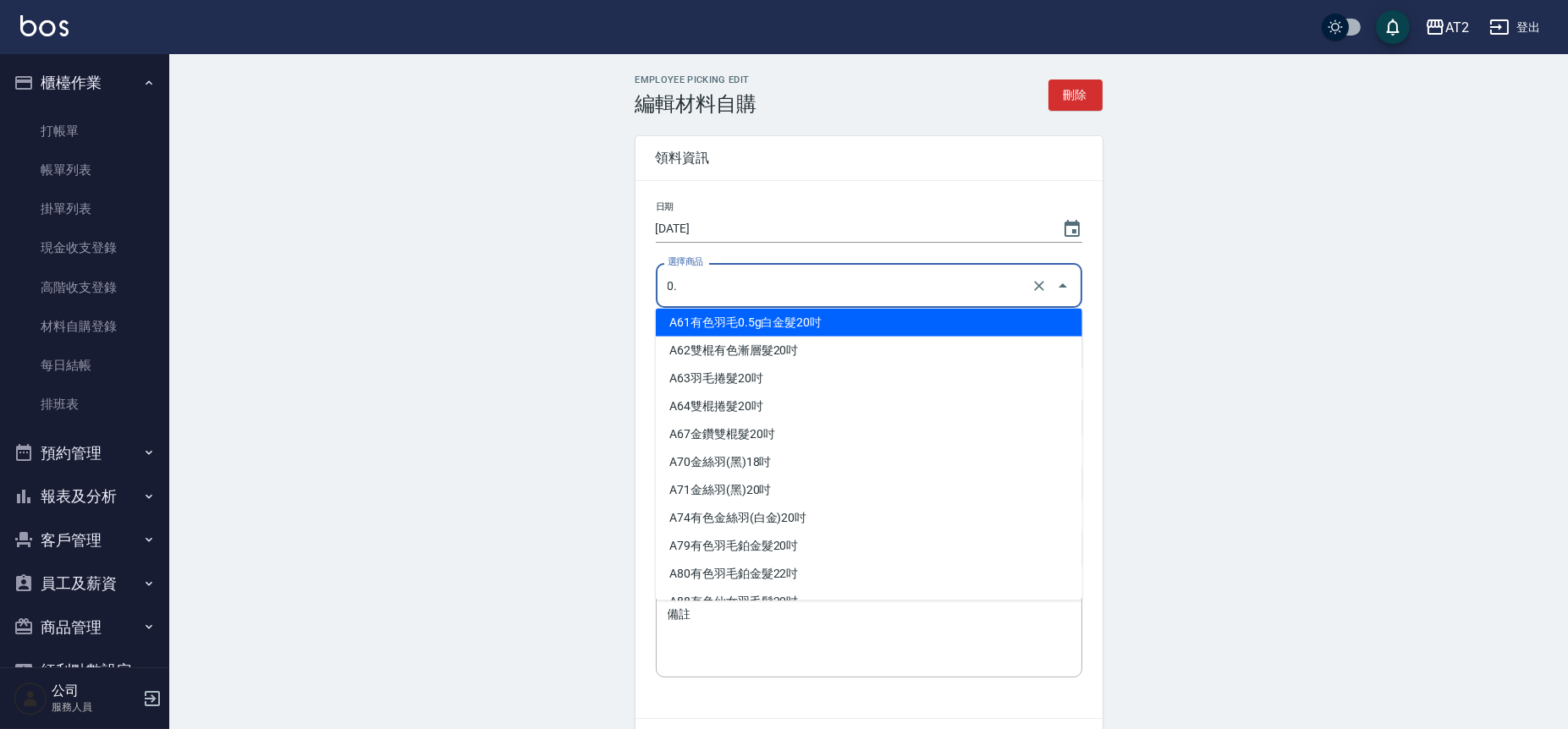
scroll to position [0, 0]
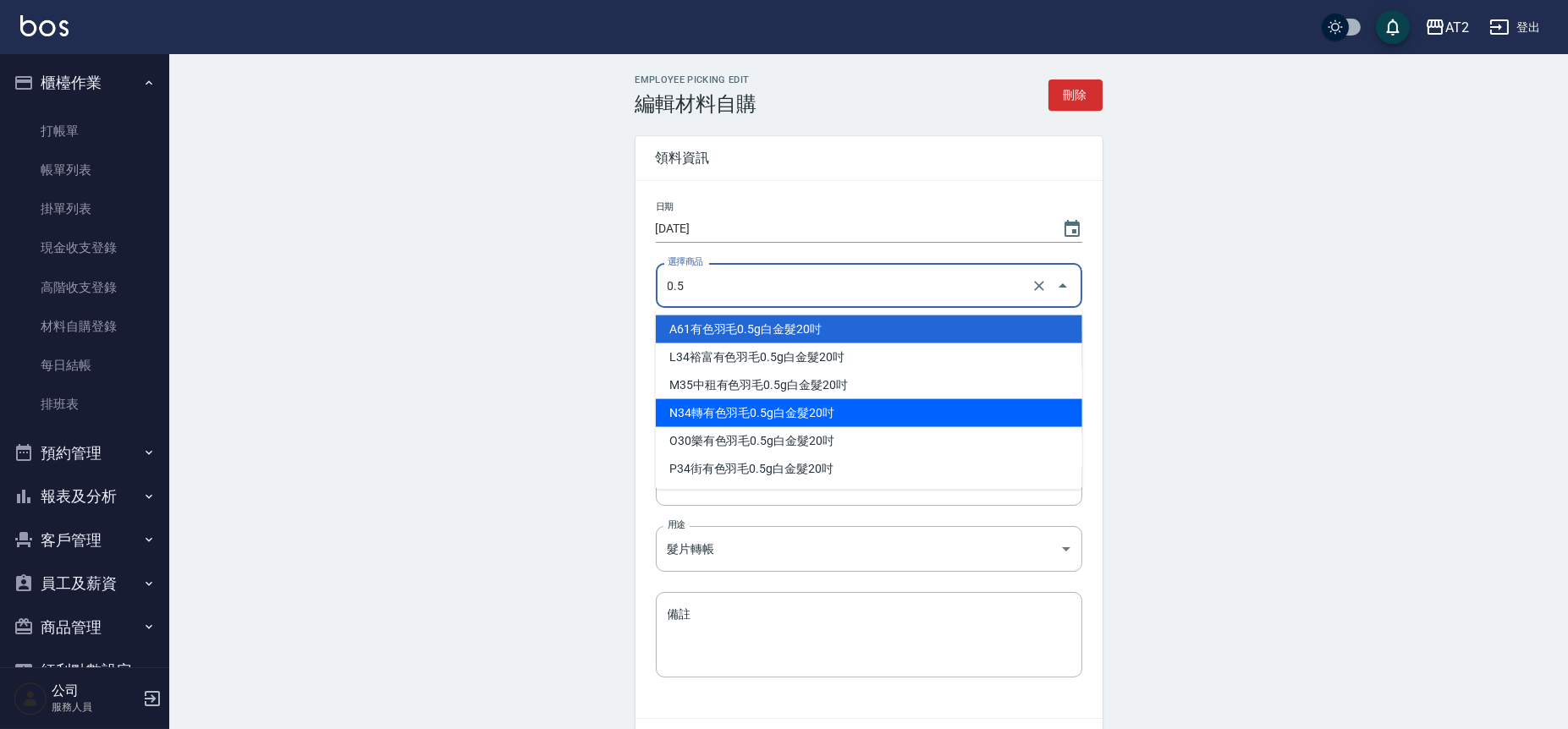
click at [795, 408] on li "N34 轉有色羽毛0.5g白金髮20吋" at bounding box center [868, 413] width 426 height 28
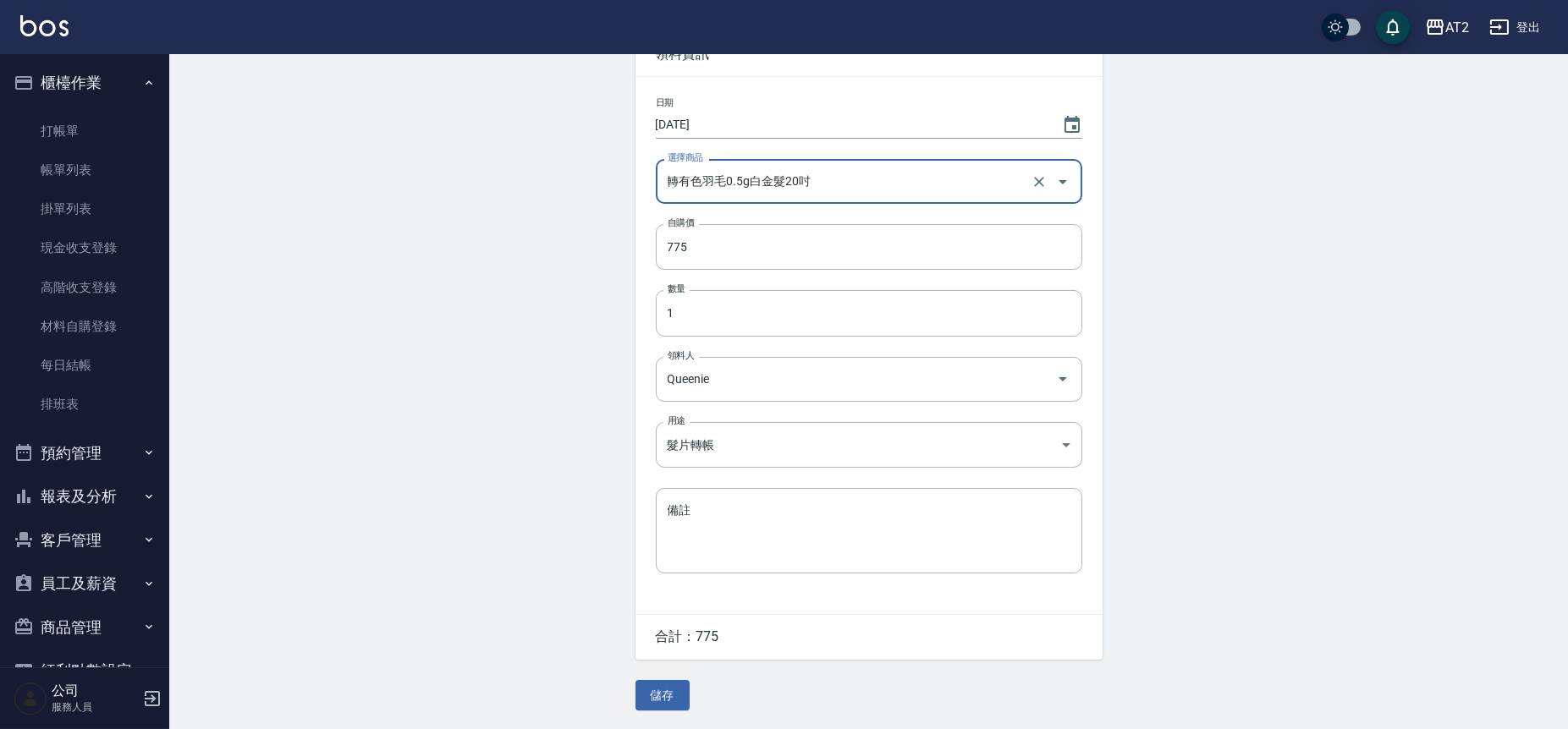
scroll to position [107, 0]
type input "轉有色羽毛0.5g白金髮20吋"
click at [650, 698] on button "儲存" at bounding box center [662, 694] width 54 height 31
